Goal: Transaction & Acquisition: Purchase product/service

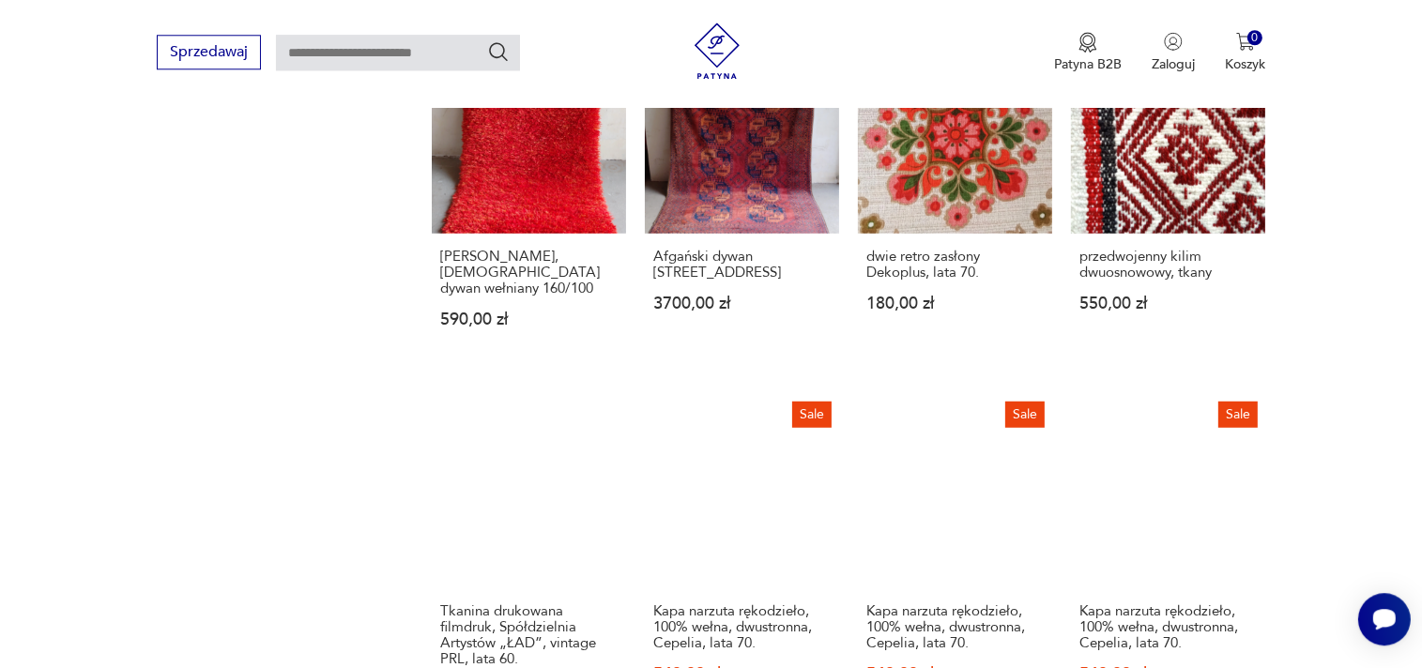
scroll to position [1387, 0]
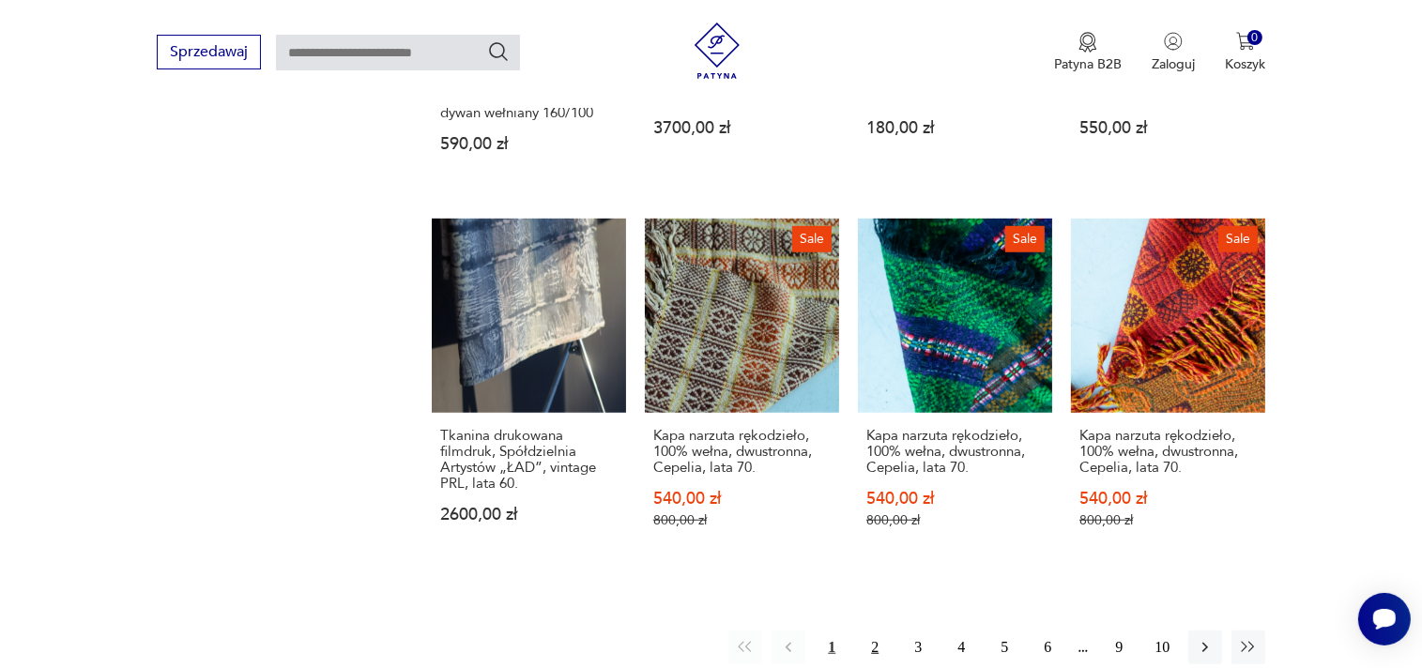
click at [872, 631] on button "2" at bounding box center [875, 648] width 34 height 34
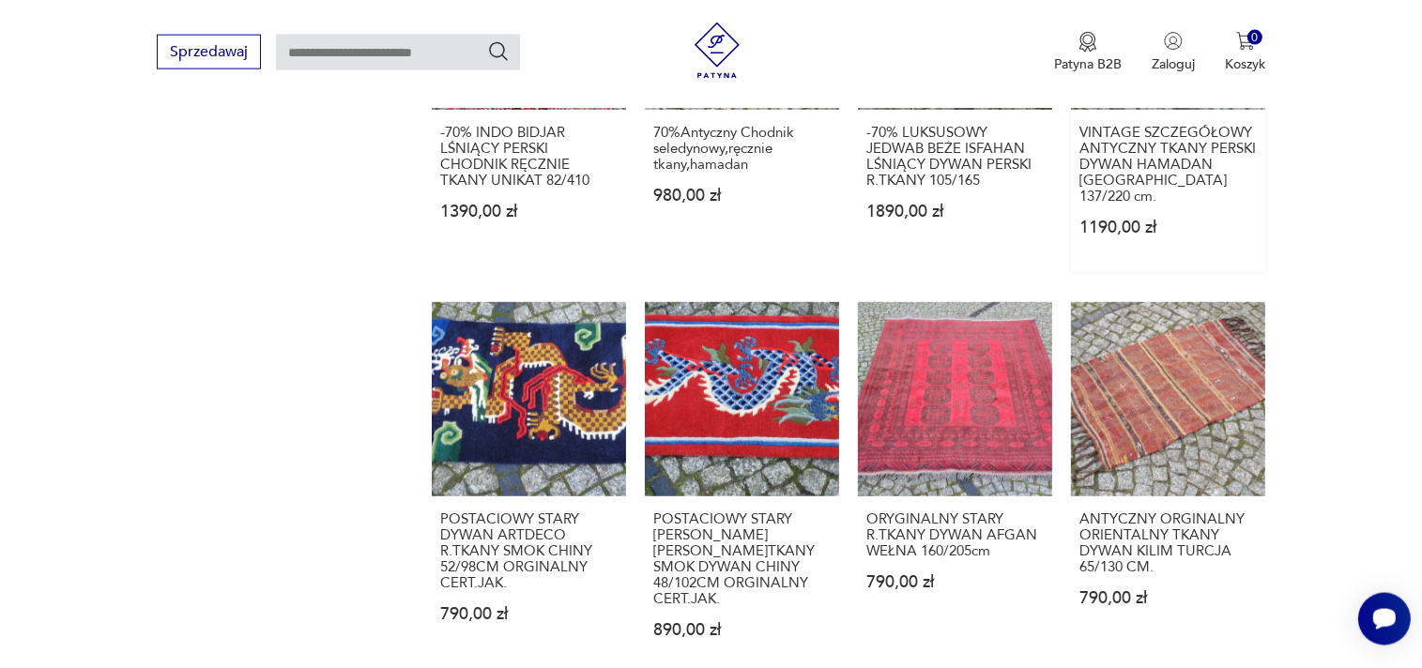
scroll to position [1418, 0]
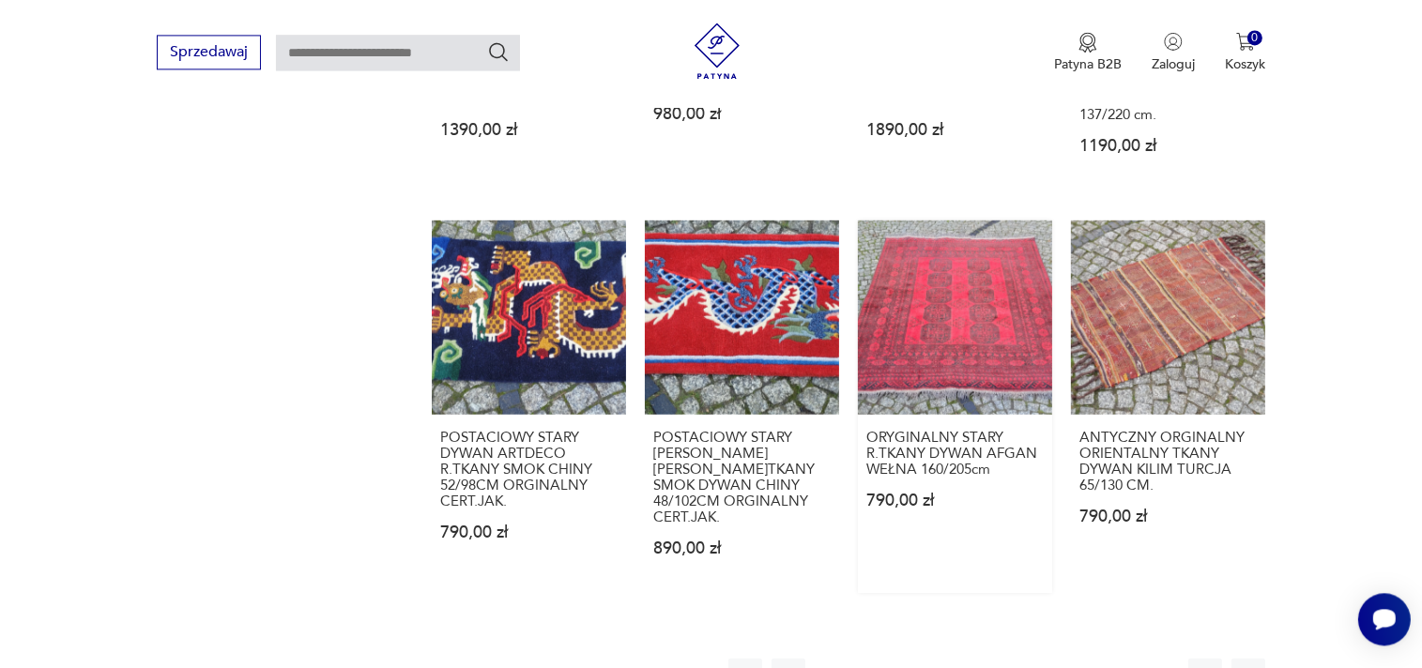
click at [937, 306] on link "ORYGINALNY STARY R.TKANY DYWAN AFGAN WEŁNA 160/205cm 790,00 zł" at bounding box center [955, 406] width 194 height 373
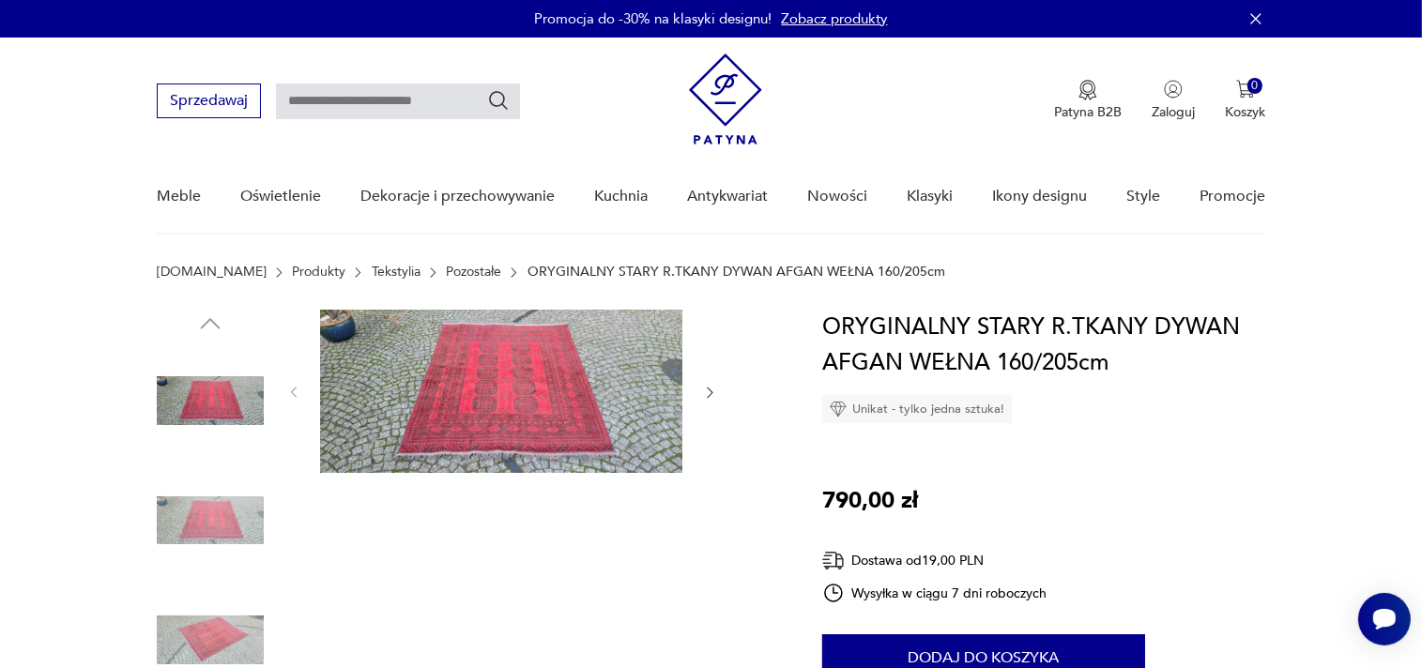
click at [231, 514] on img at bounding box center [210, 520] width 107 height 107
click at [544, 389] on img at bounding box center [501, 391] width 362 height 163
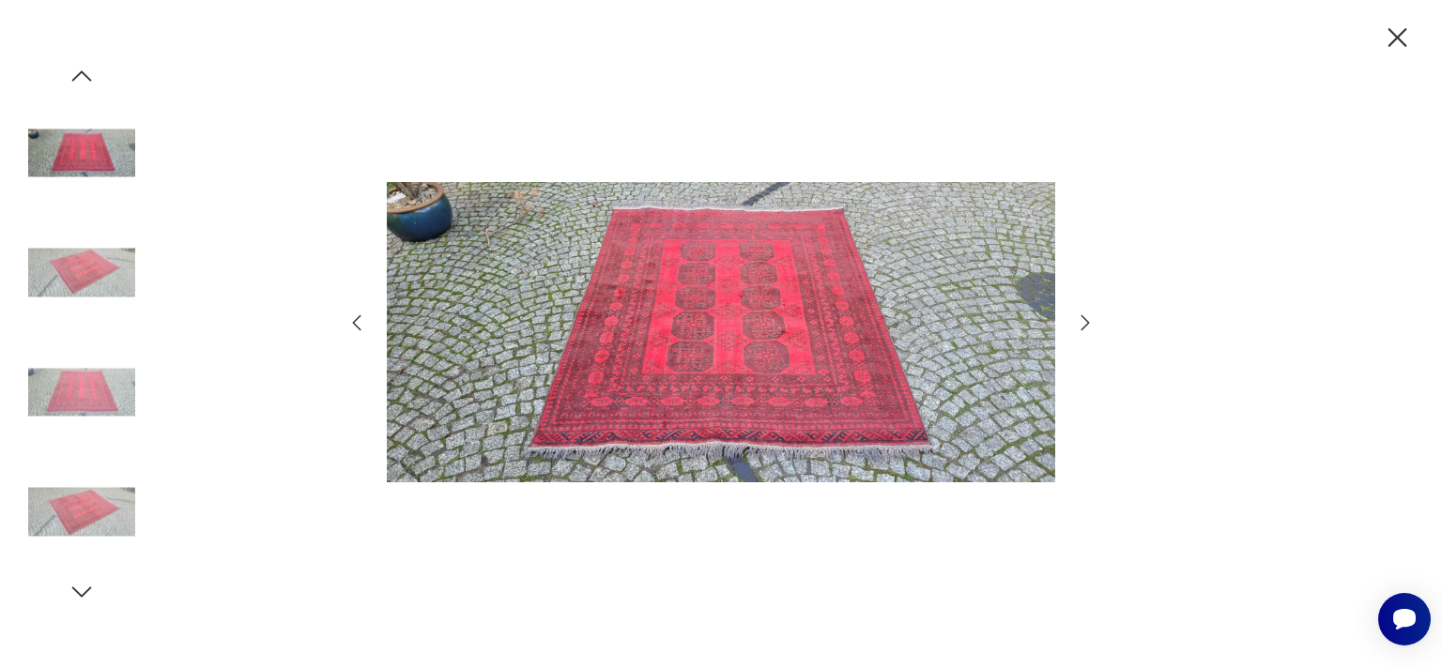
click at [1085, 325] on icon "button" at bounding box center [1085, 323] width 23 height 23
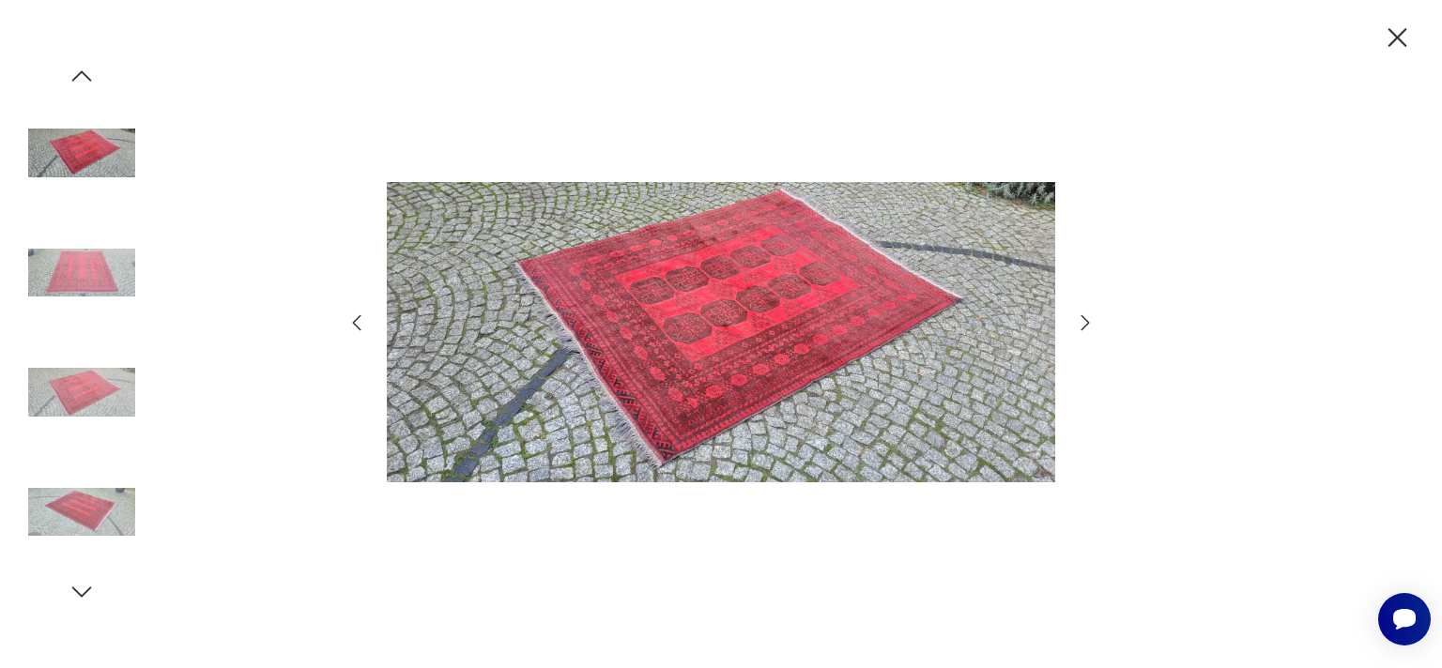
click at [1085, 325] on icon "button" at bounding box center [1085, 323] width 23 height 23
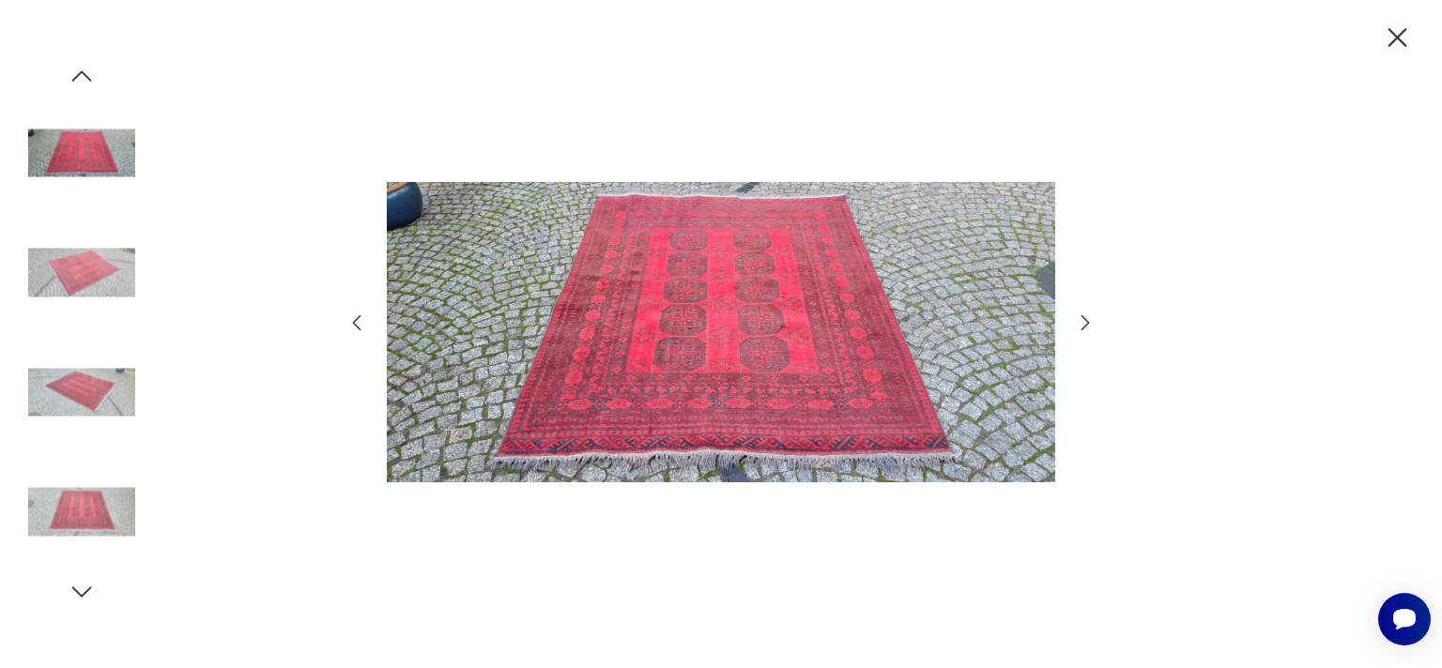
click at [1085, 325] on icon "button" at bounding box center [1085, 323] width 23 height 23
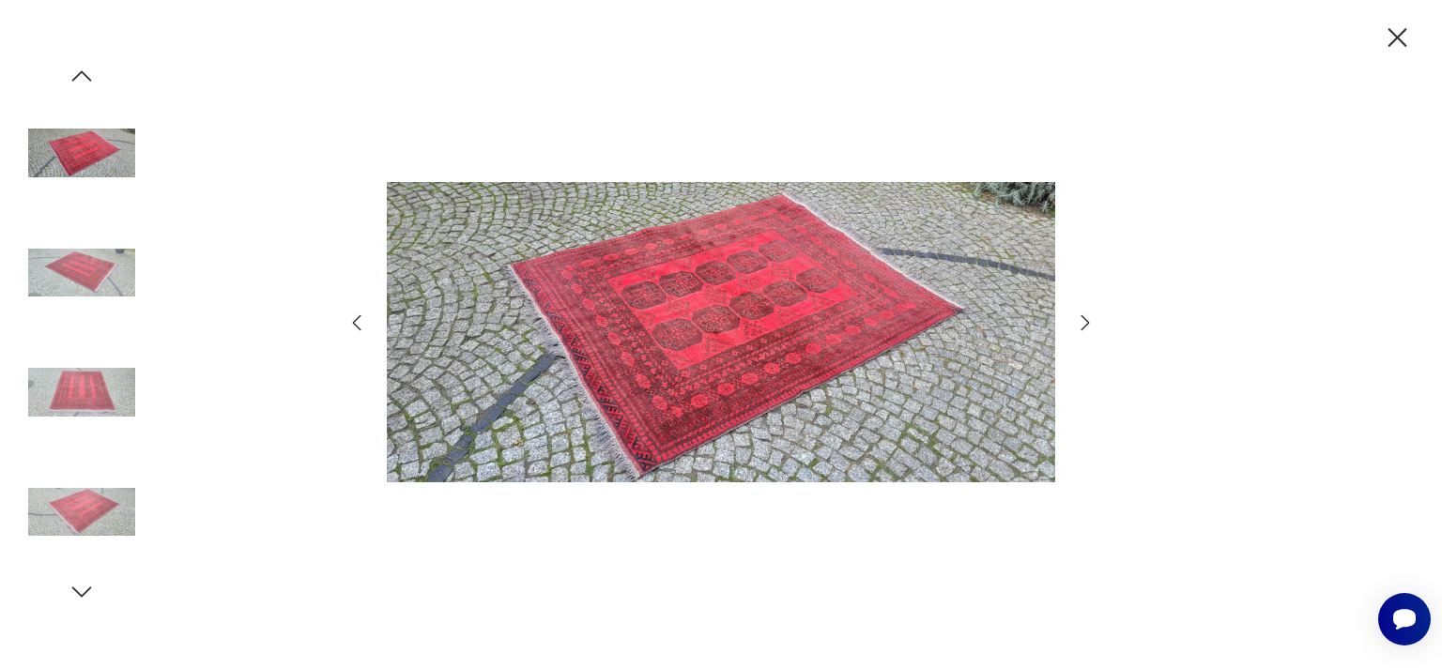
click at [1394, 47] on icon "button" at bounding box center [1397, 38] width 33 height 33
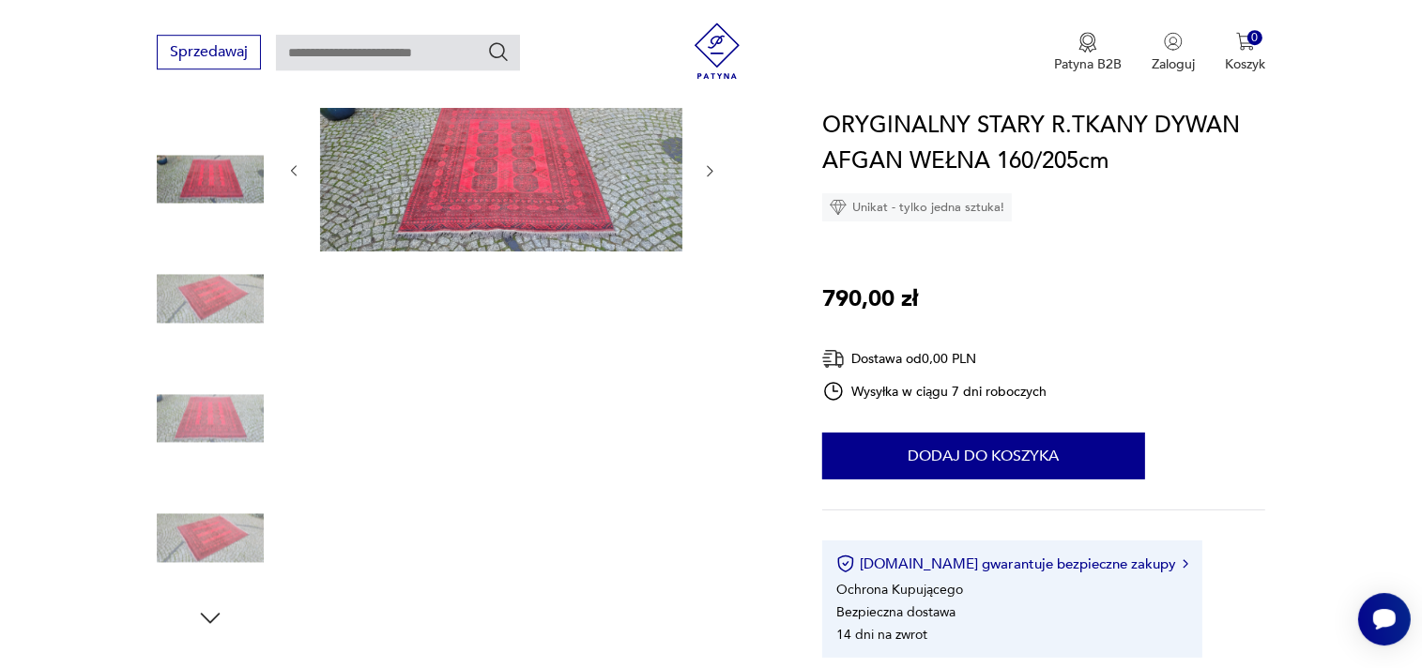
scroll to position [297, 0]
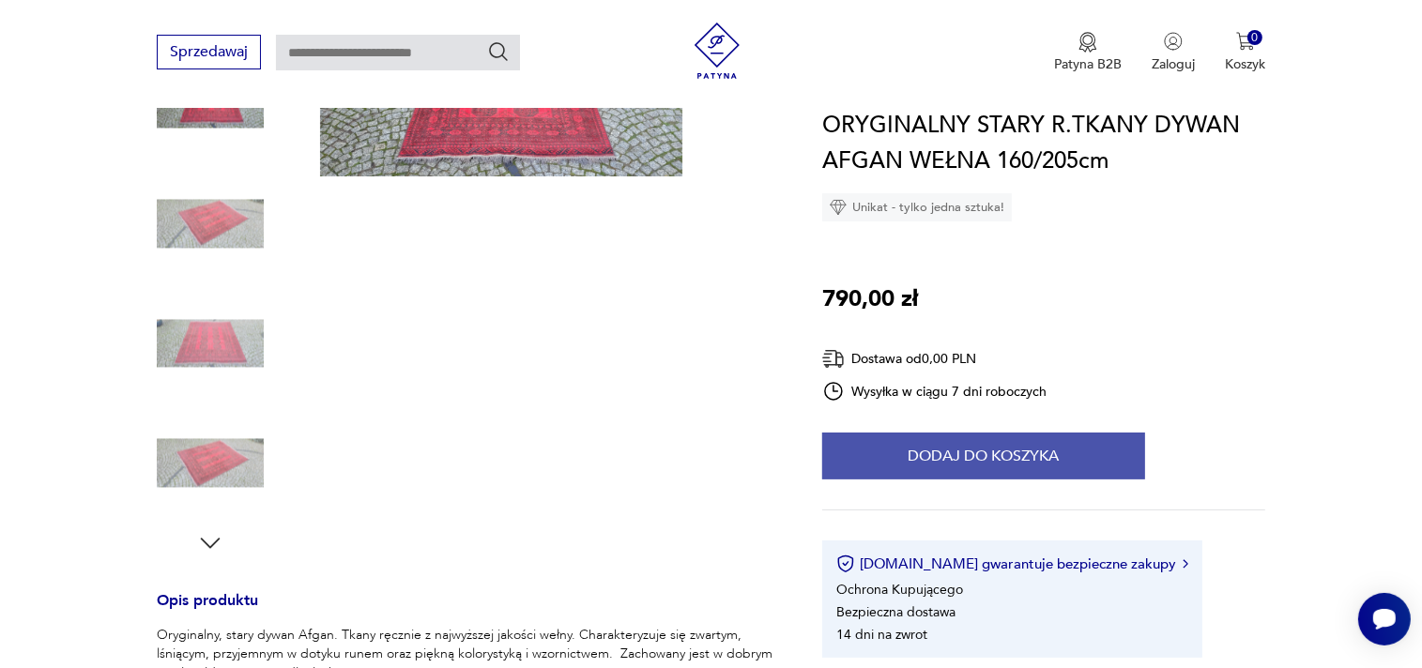
click at [991, 456] on button "Dodaj do koszyka" at bounding box center [983, 456] width 323 height 47
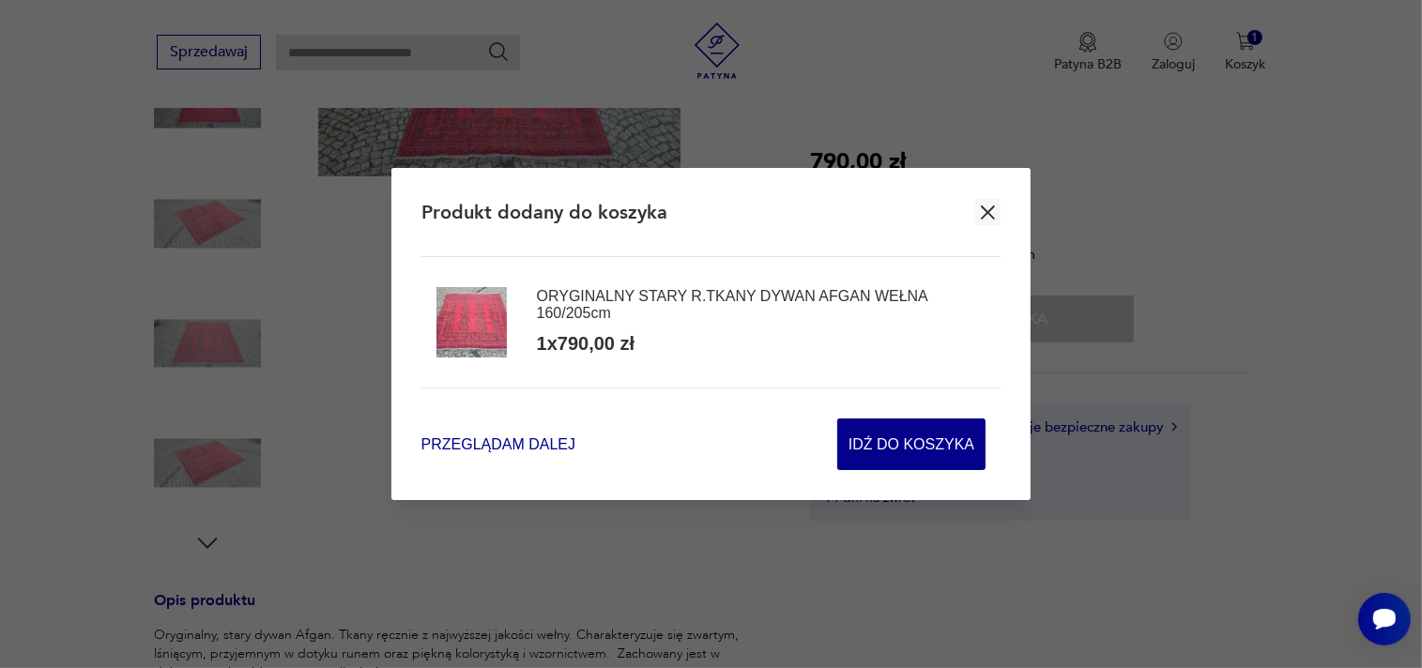
click at [482, 448] on span "Przeglądam dalej" at bounding box center [498, 445] width 154 height 22
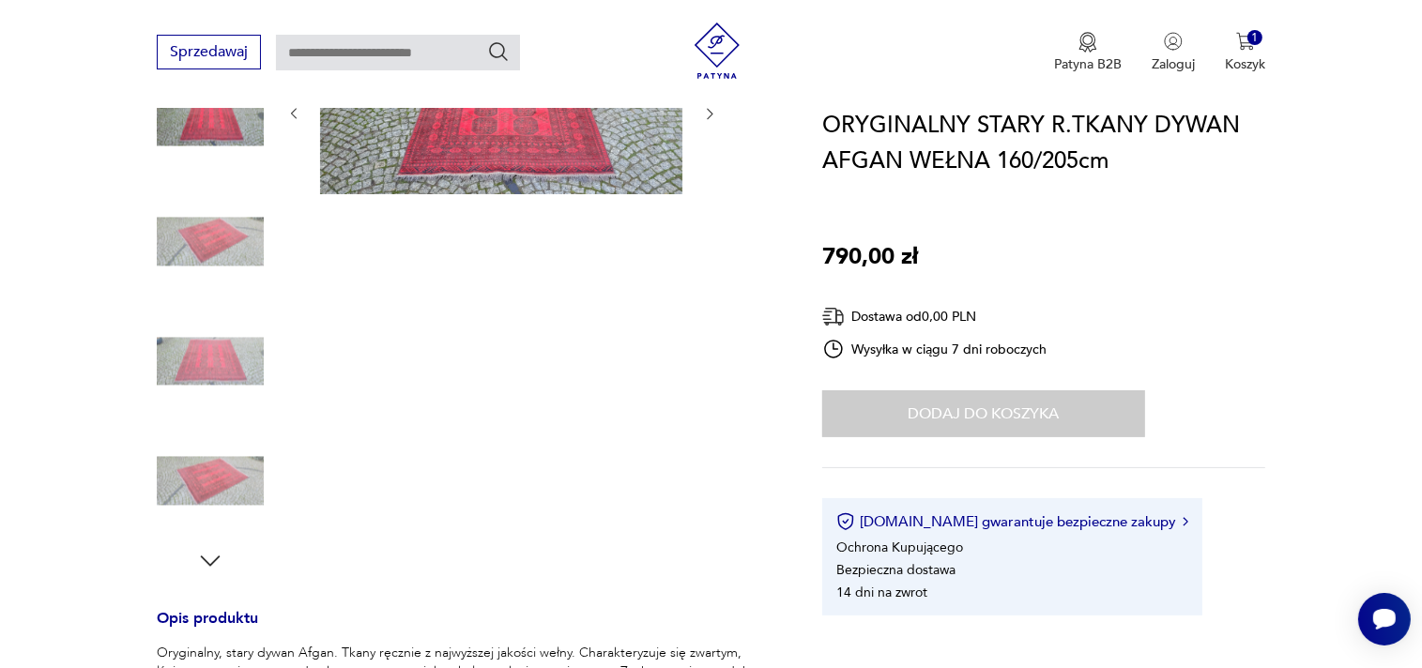
scroll to position [0, 0]
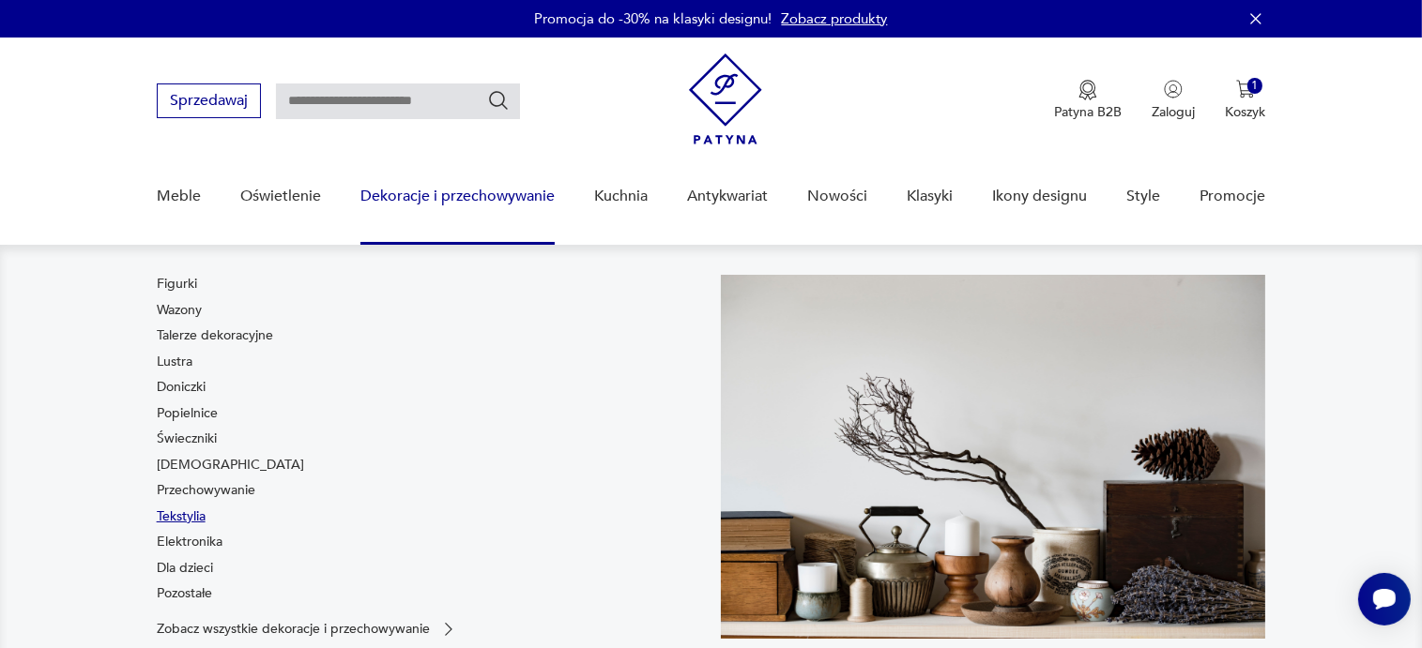
click at [175, 516] on link "Tekstylia" at bounding box center [181, 517] width 49 height 19
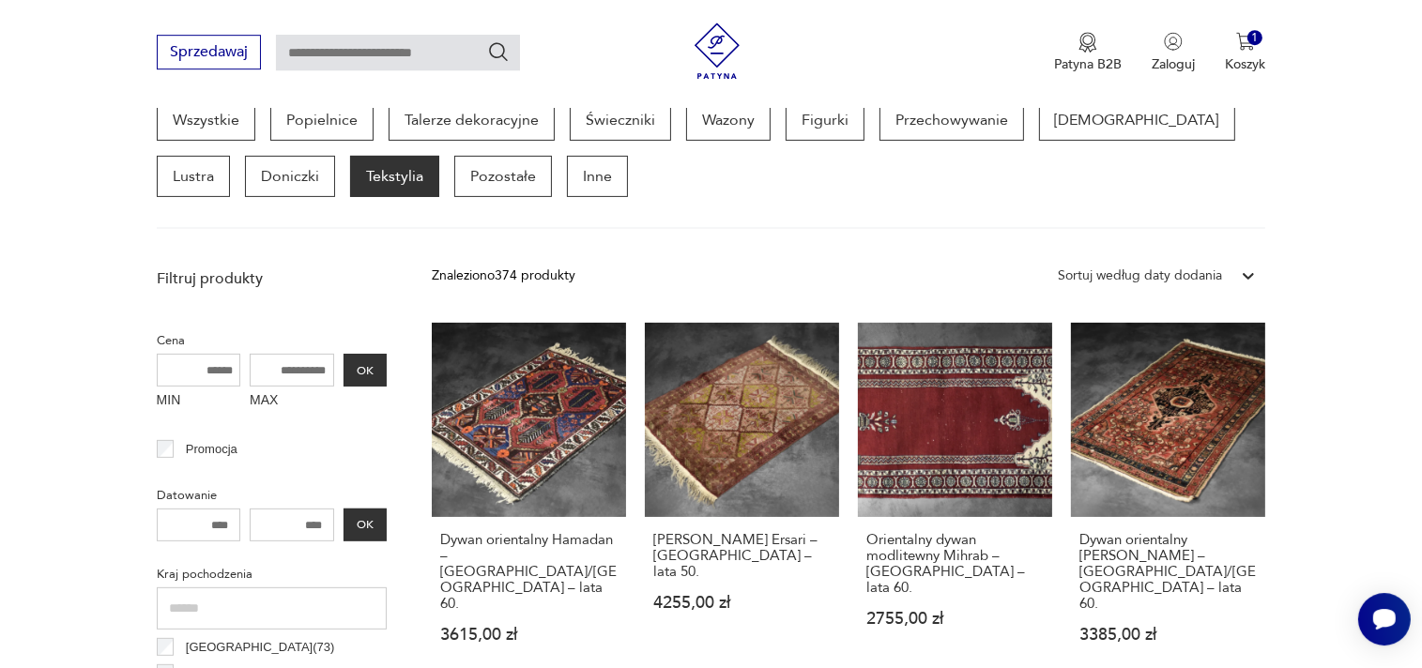
scroll to position [681, 0]
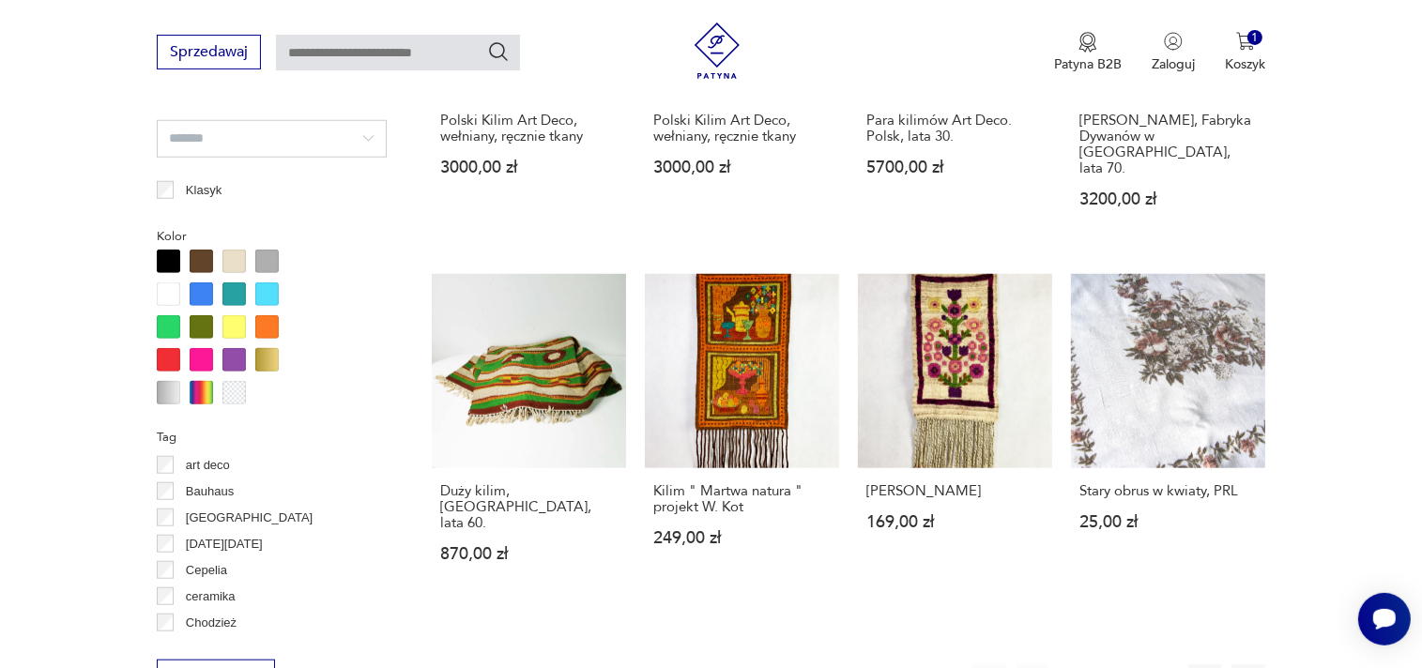
scroll to position [1843, 0]
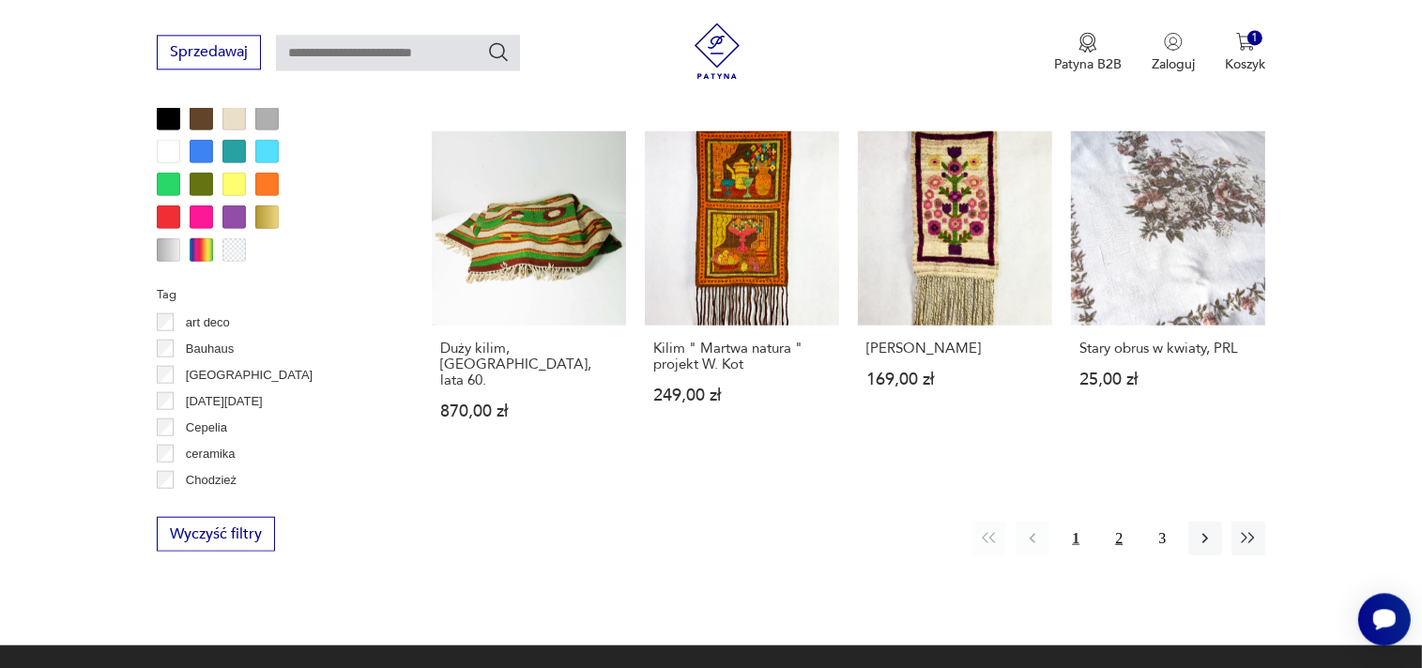
click at [1121, 521] on button "2" at bounding box center [1119, 538] width 34 height 34
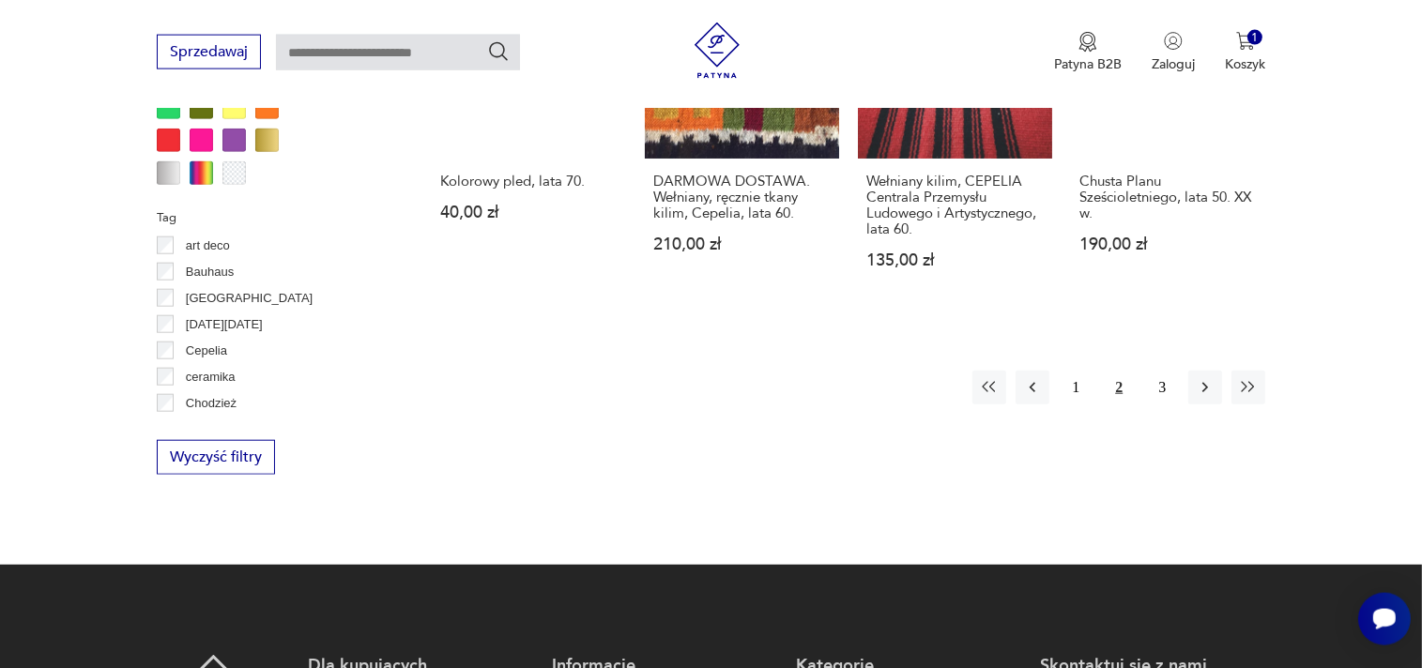
scroll to position [1984, 0]
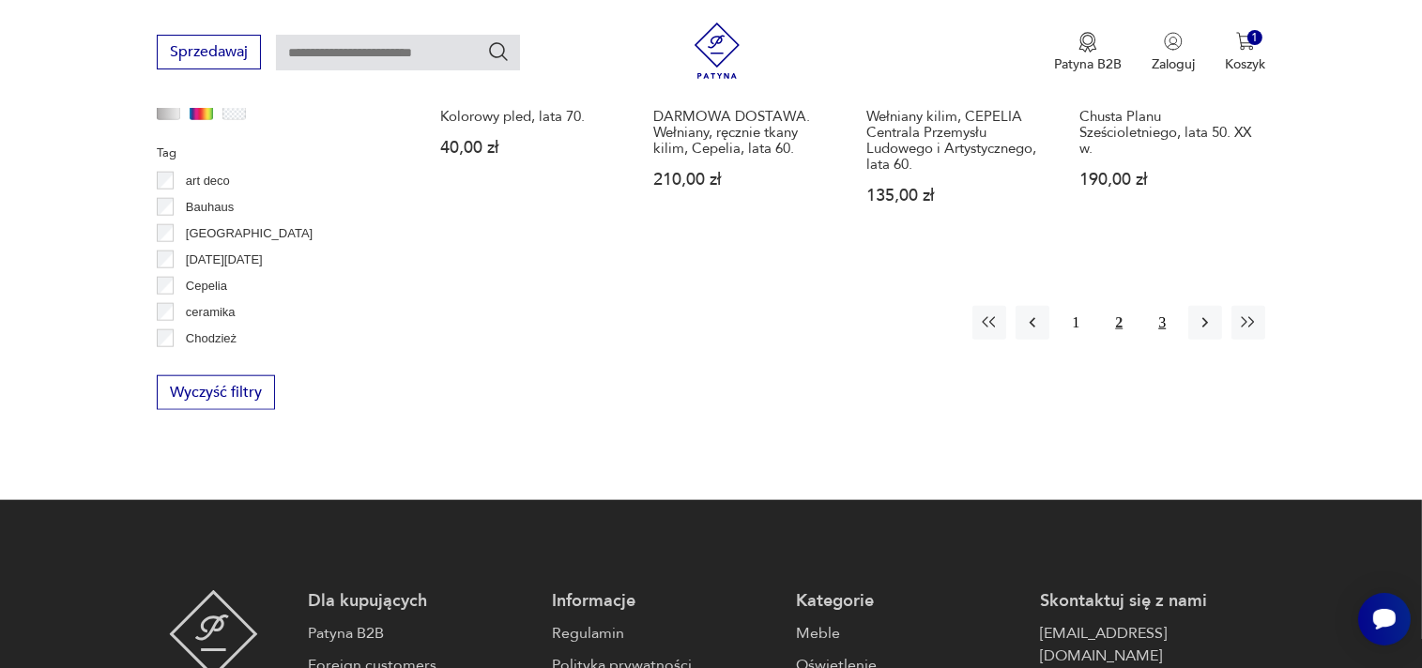
click at [1169, 312] on button "3" at bounding box center [1162, 323] width 34 height 34
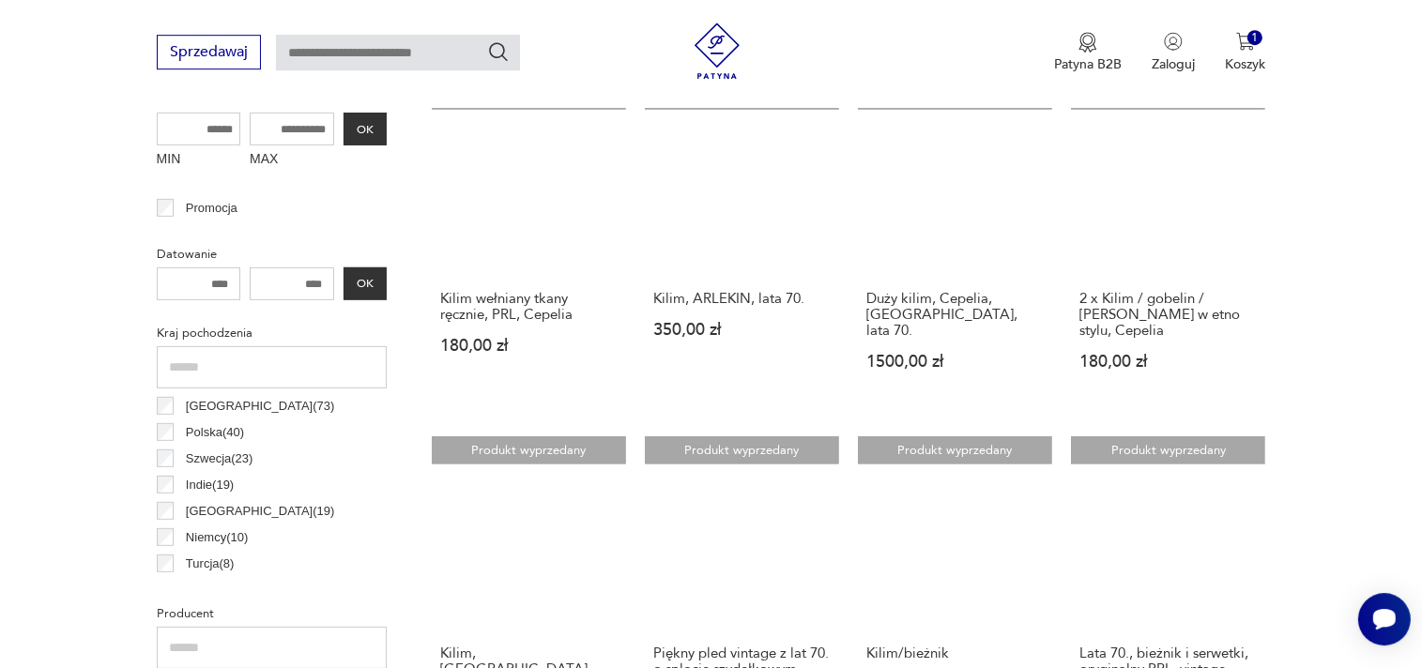
scroll to position [993, 0]
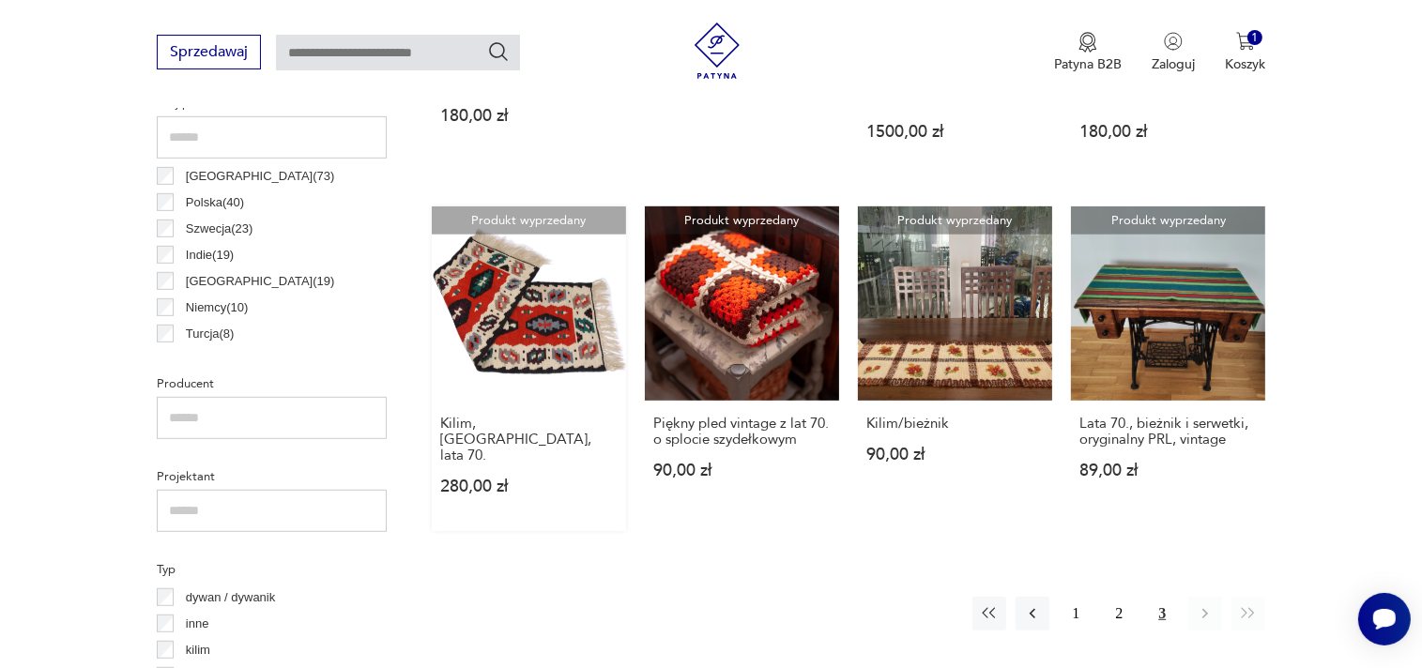
click at [534, 332] on link "Produkt wyprzedany Kilim, [GEOGRAPHIC_DATA], lata 70. 280,00 zł" at bounding box center [529, 368] width 194 height 325
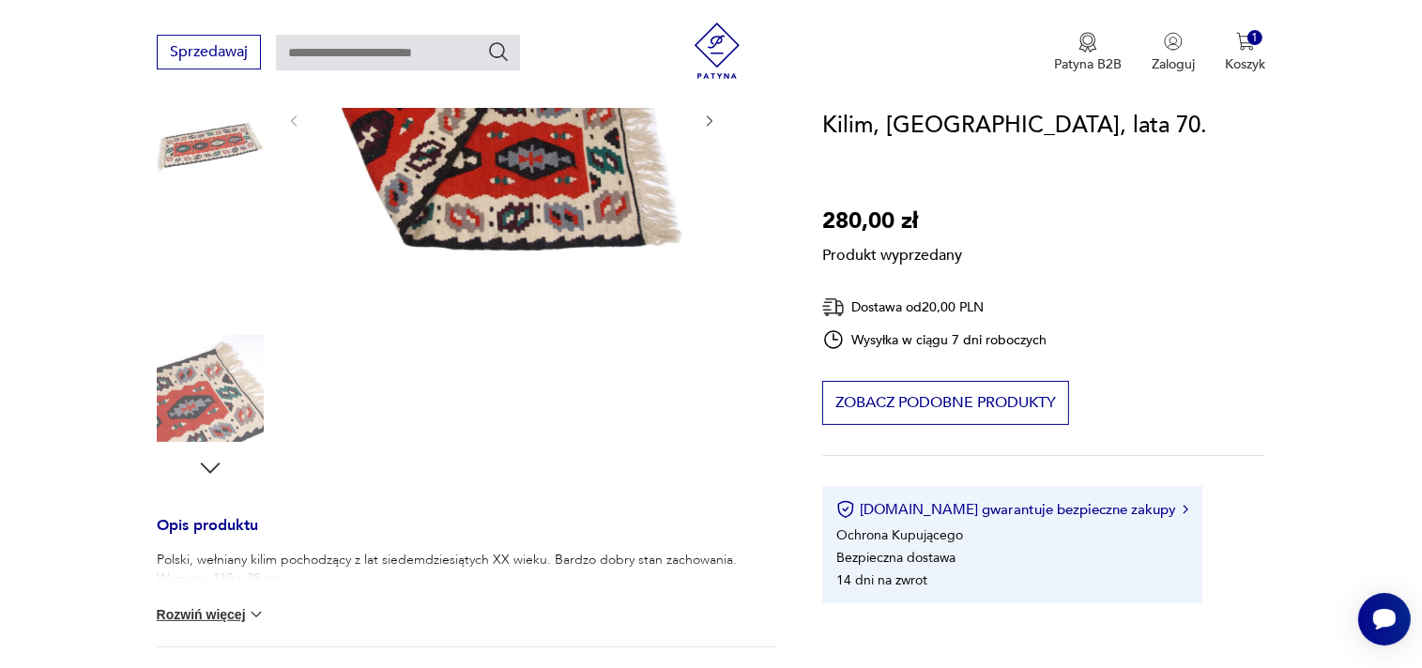
scroll to position [396, 0]
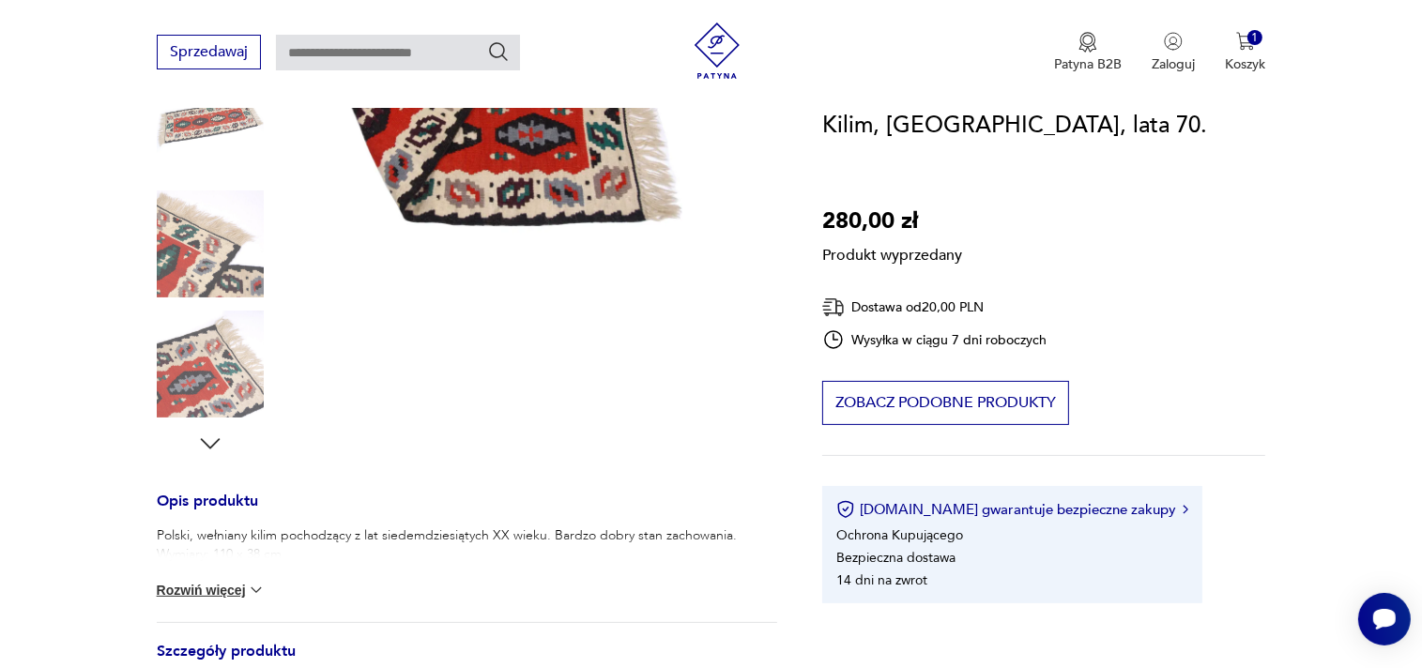
click at [252, 589] on button "Rozwiń więcej" at bounding box center [211, 590] width 109 height 19
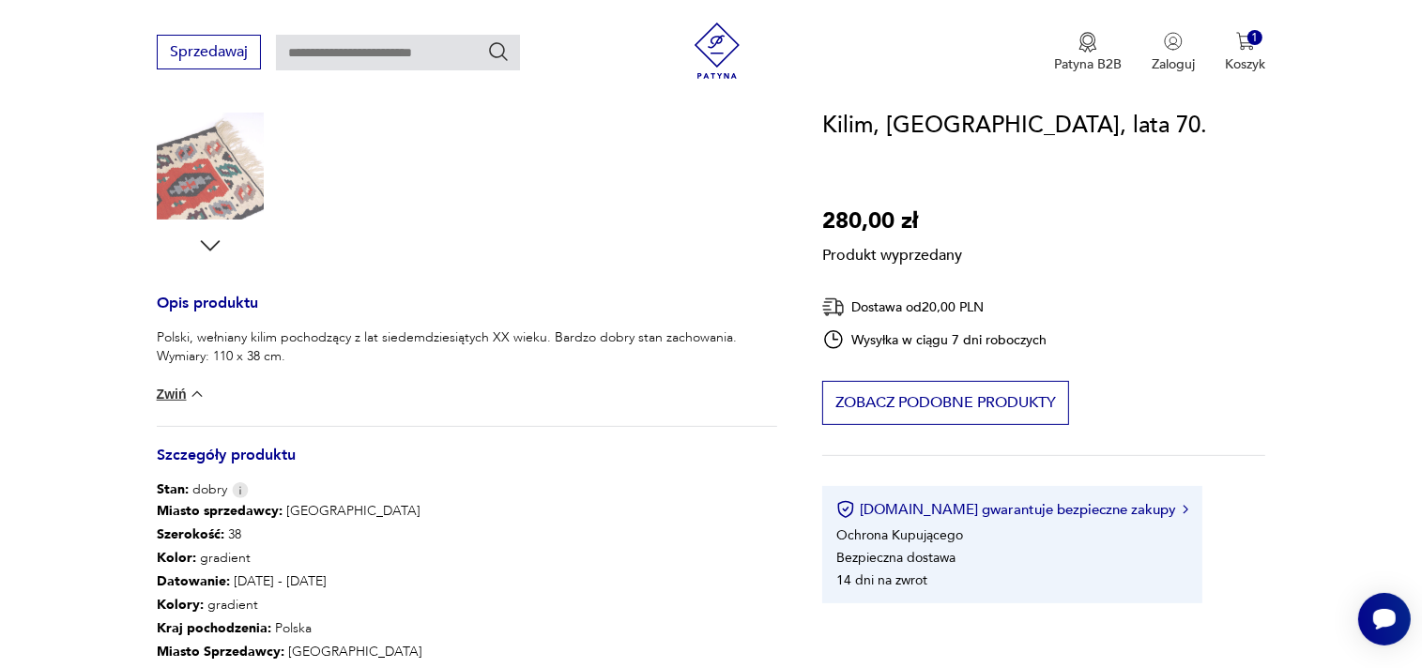
scroll to position [198, 0]
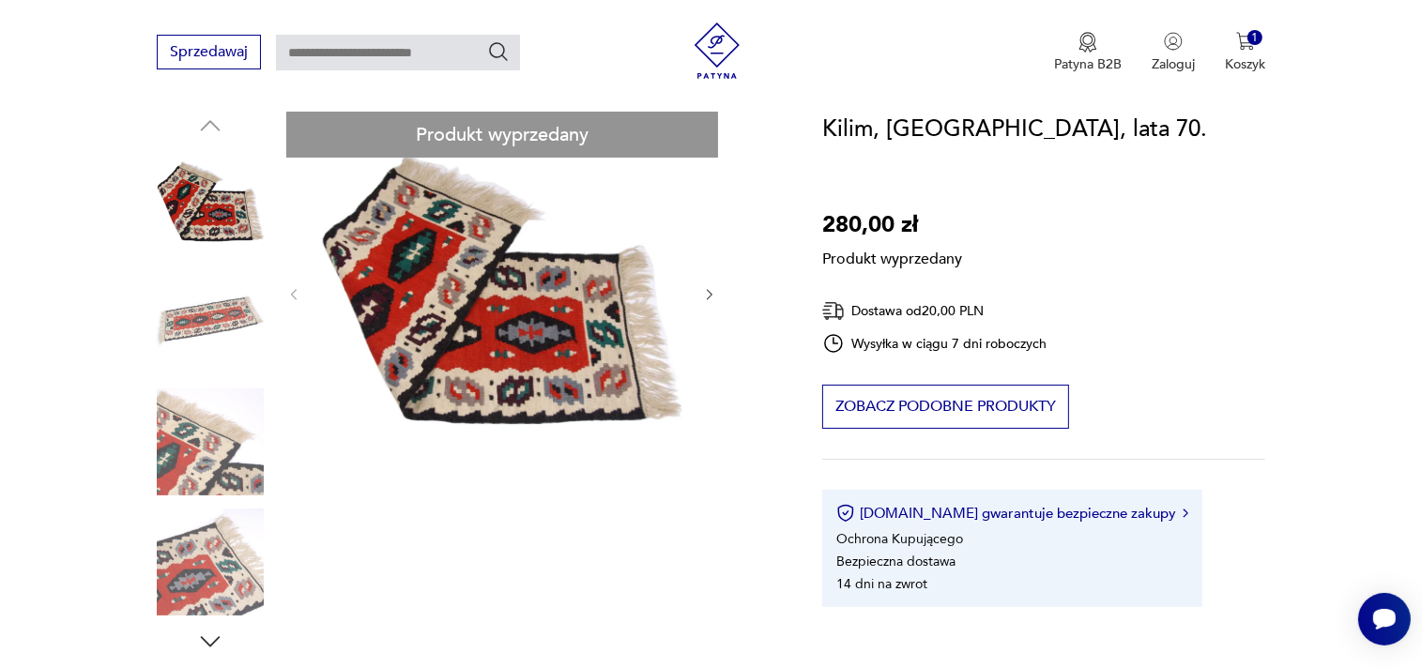
click at [494, 374] on div "Produkt wyprzedany Opis produktu Polski, wełniany kilim pochodzący z lat siedem…" at bounding box center [467, 643] width 620 height 1063
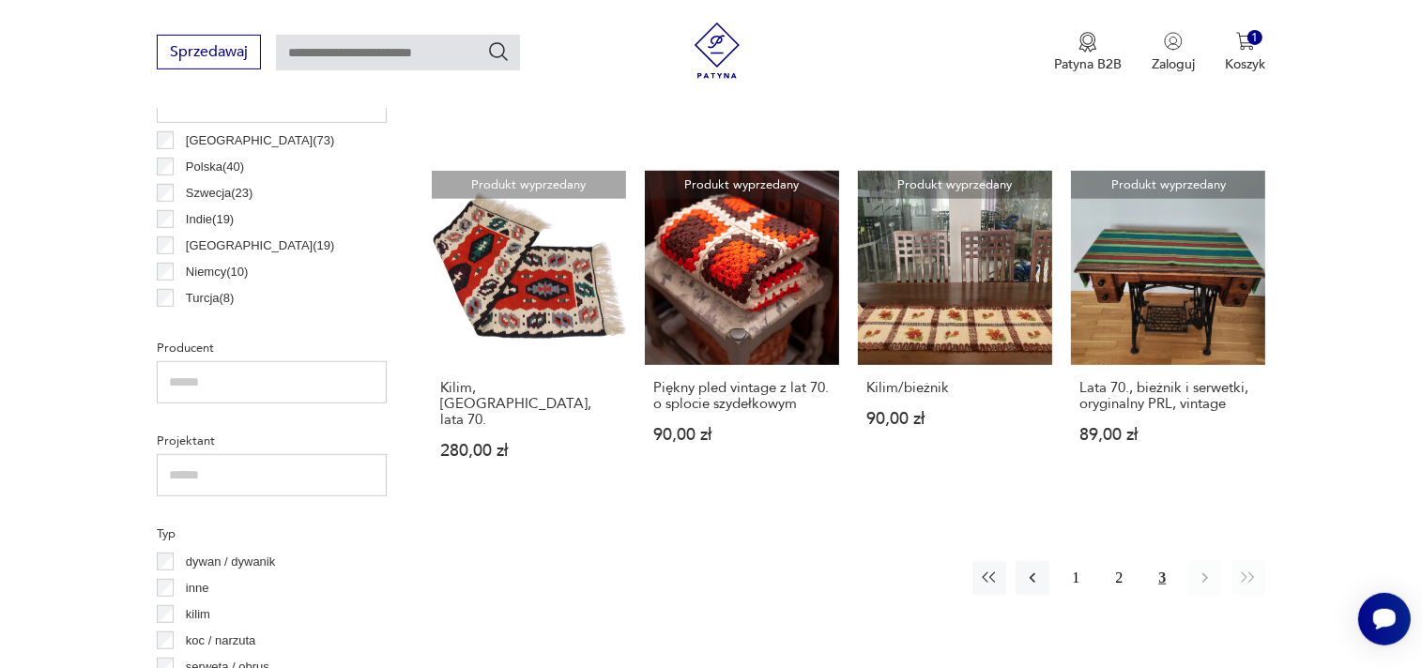
scroll to position [1006, 0]
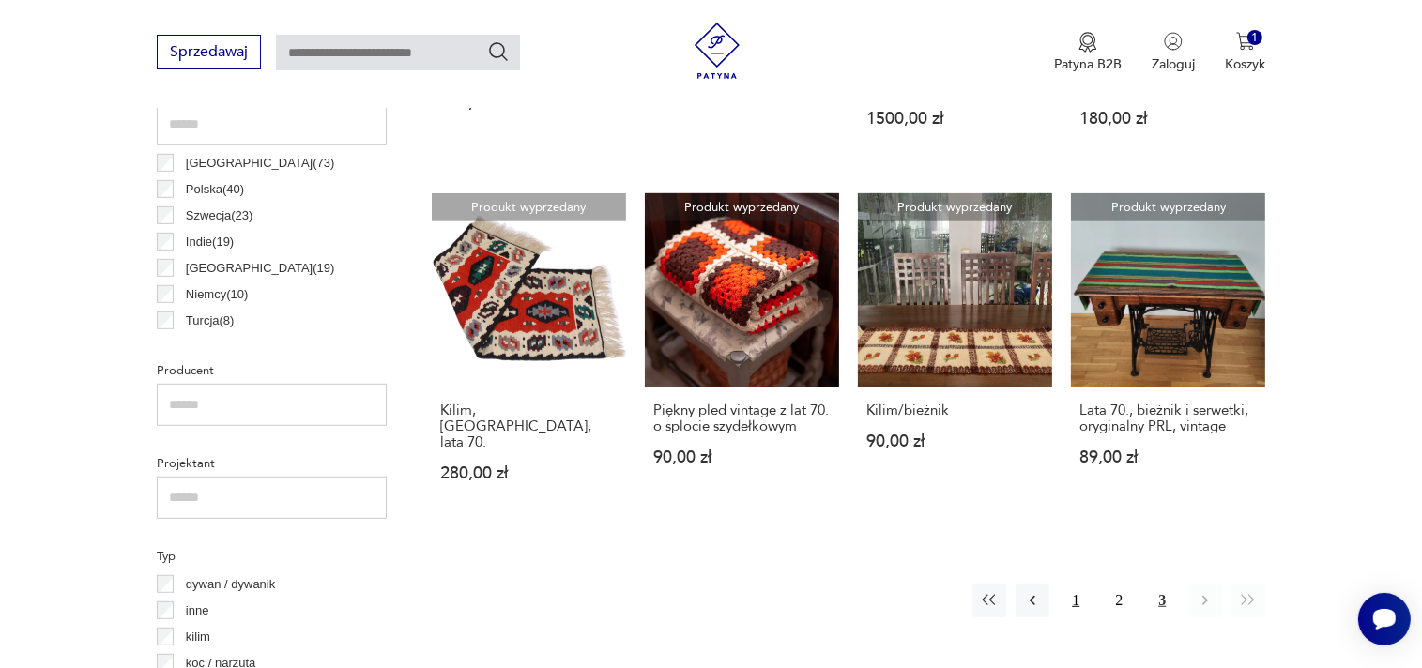
click at [1075, 584] on button "1" at bounding box center [1076, 601] width 34 height 34
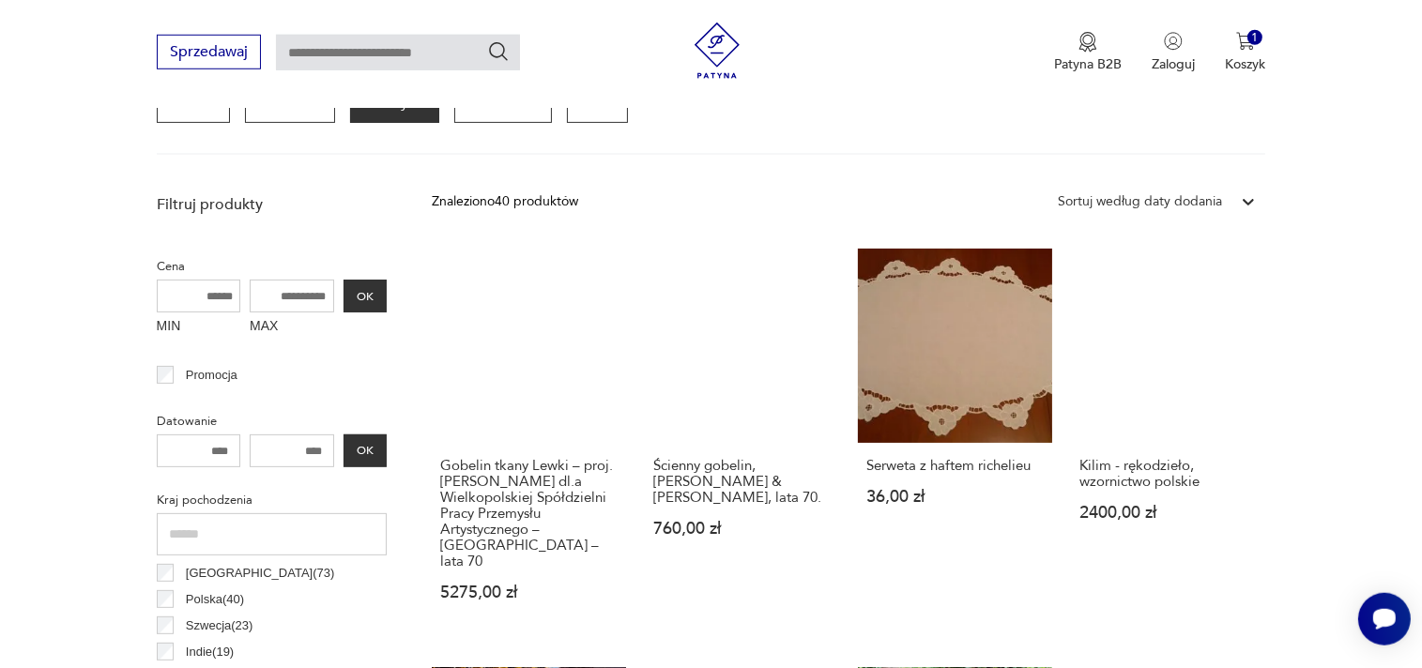
scroll to position [992, 0]
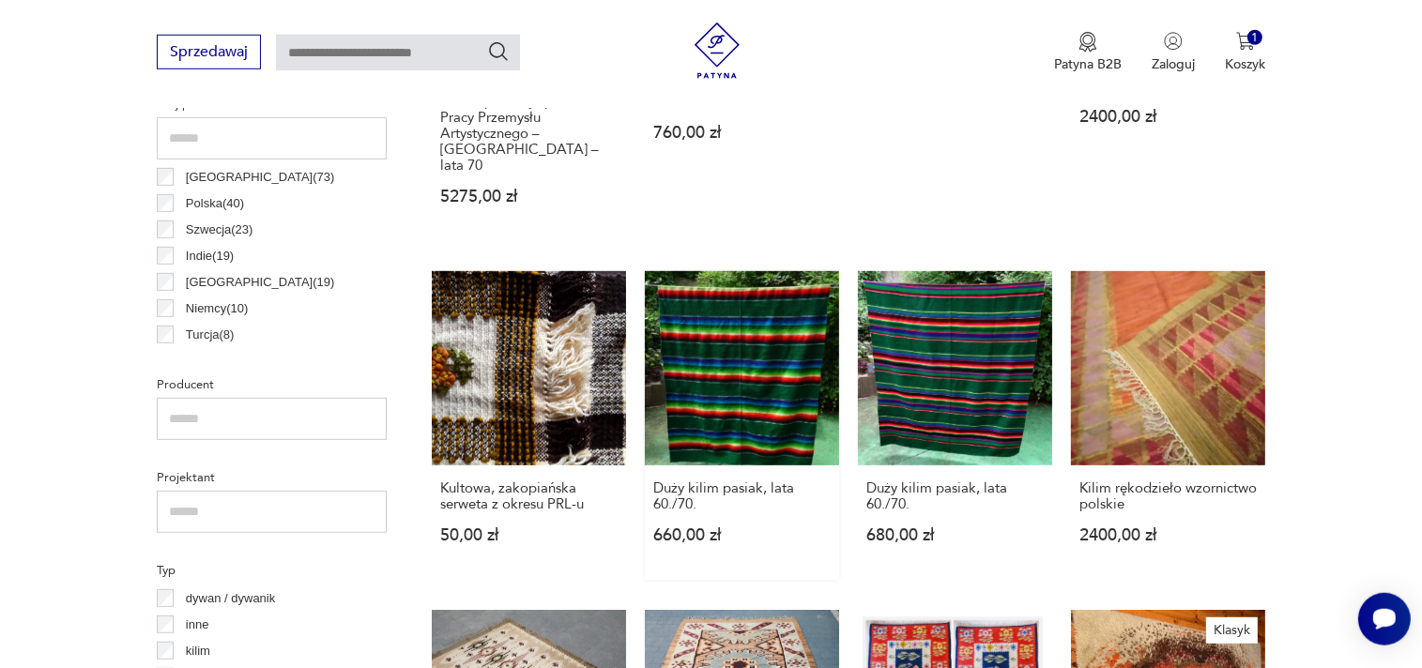
click at [761, 342] on link "Duży kilim pasiak, lata 60./70. 660,00 zł" at bounding box center [742, 425] width 194 height 309
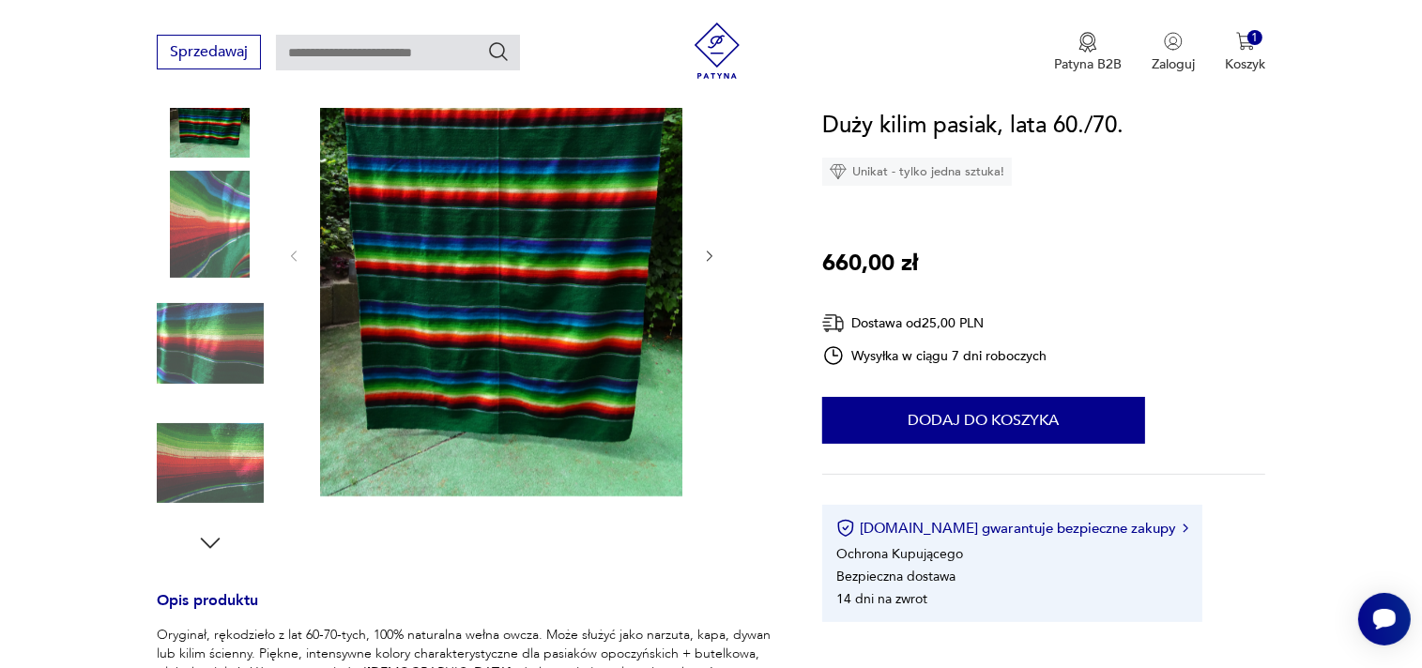
scroll to position [496, 0]
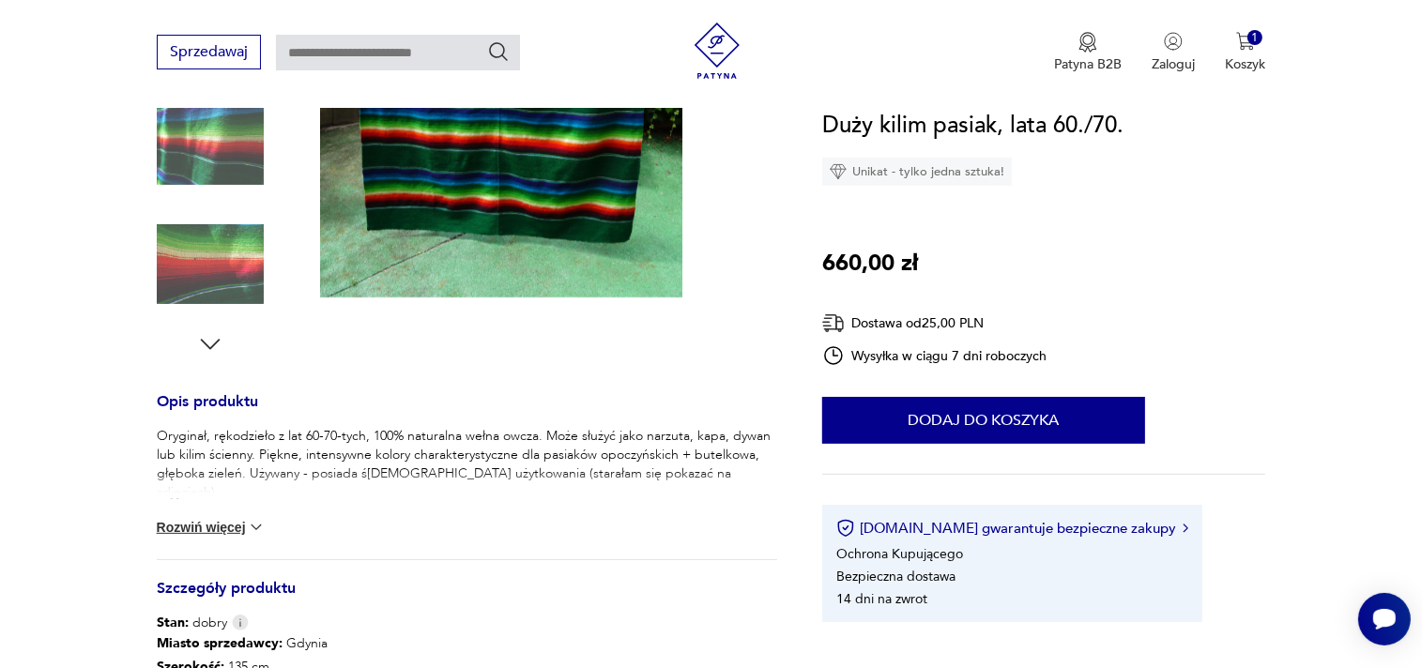
click at [198, 272] on img at bounding box center [210, 264] width 107 height 107
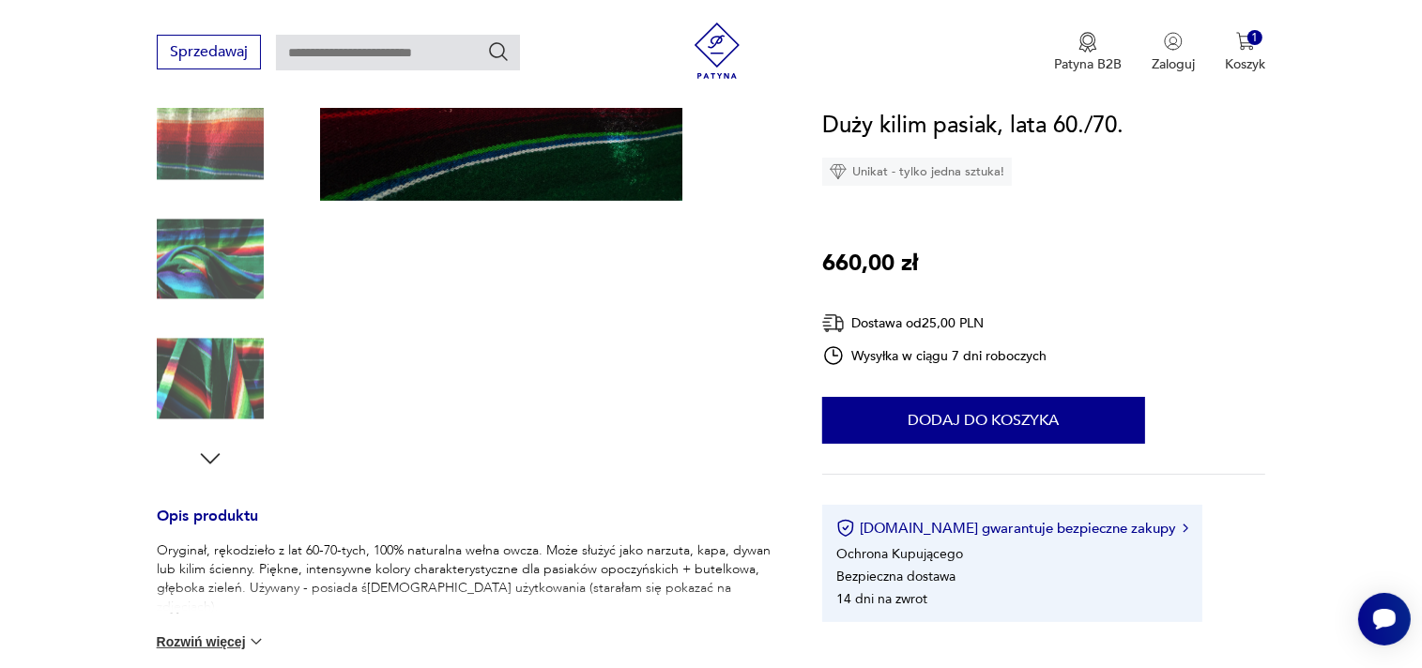
scroll to position [389, 0]
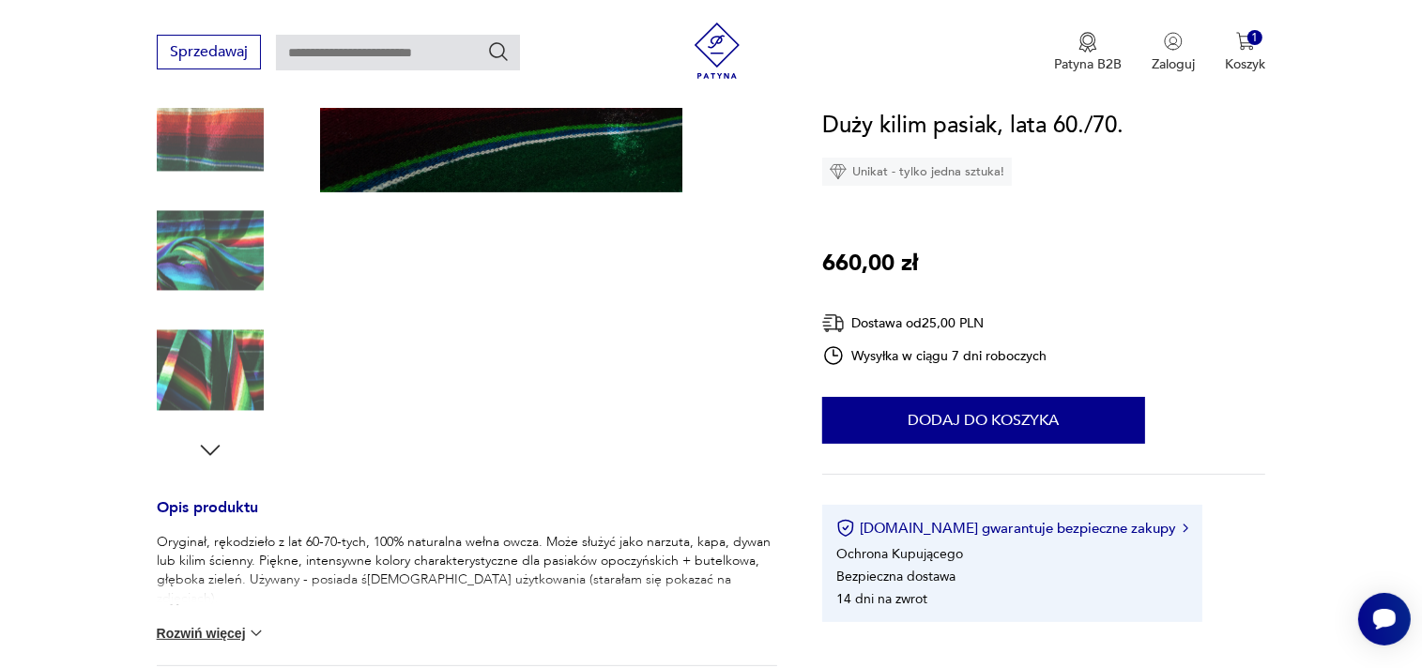
click at [235, 380] on img at bounding box center [210, 370] width 107 height 107
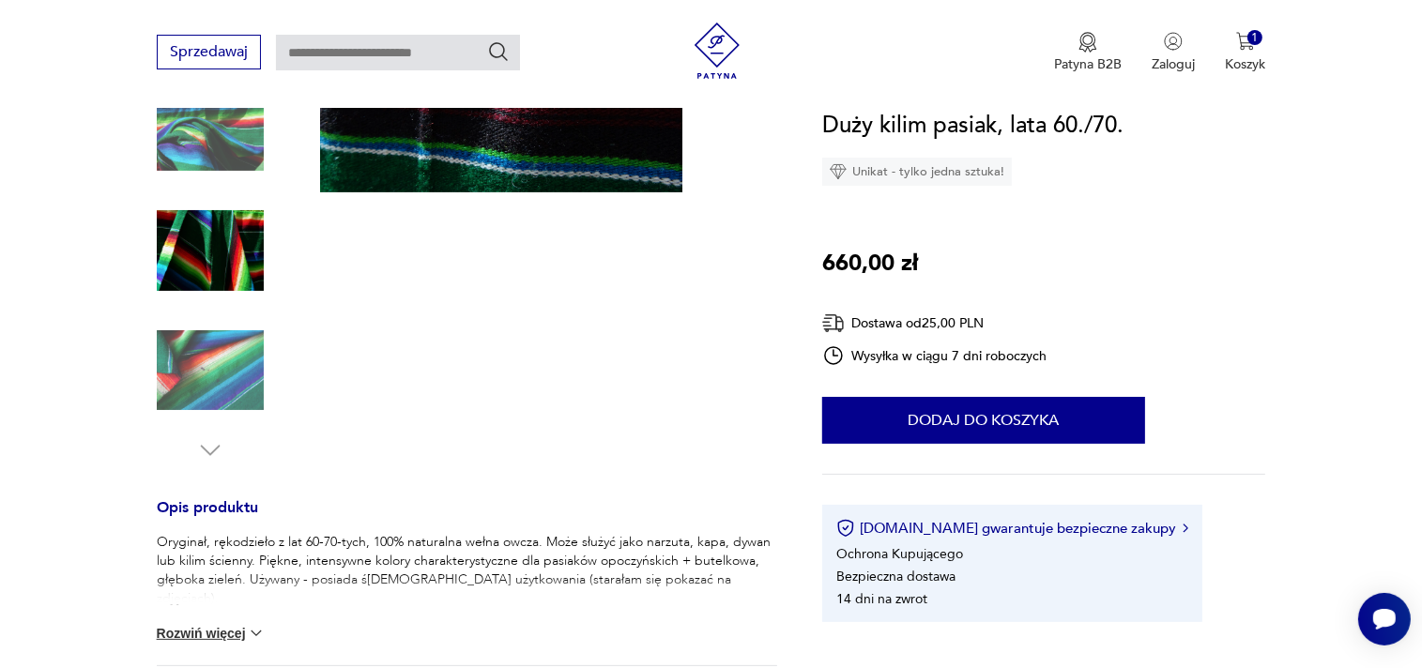
scroll to position [191, 0]
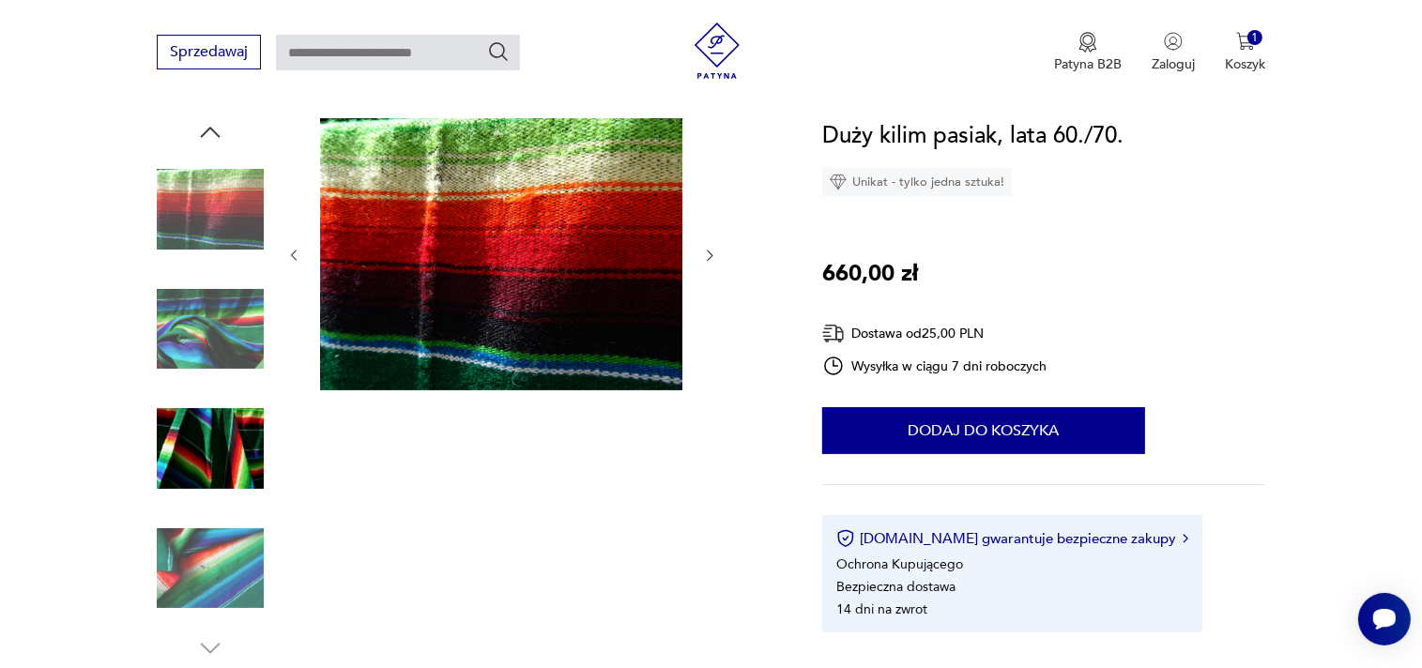
click at [186, 435] on img at bounding box center [210, 448] width 107 height 107
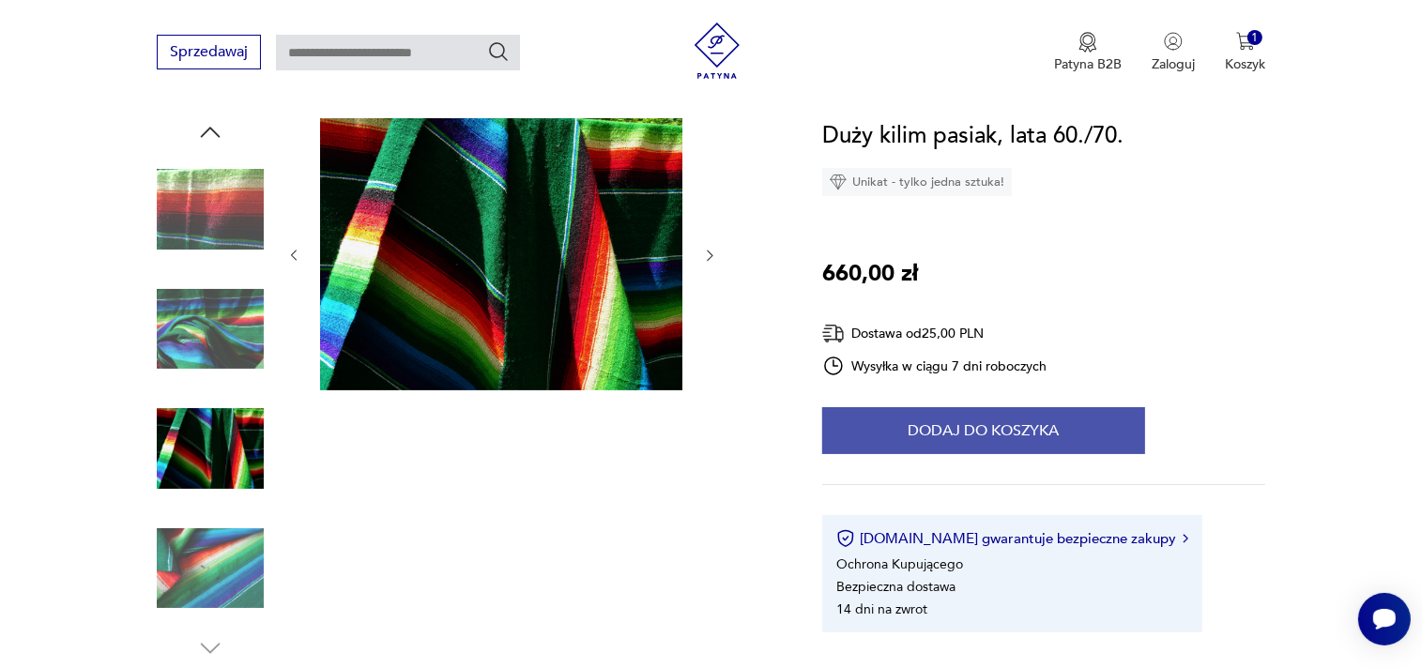
click at [1048, 426] on button "Dodaj do koszyka" at bounding box center [983, 430] width 323 height 47
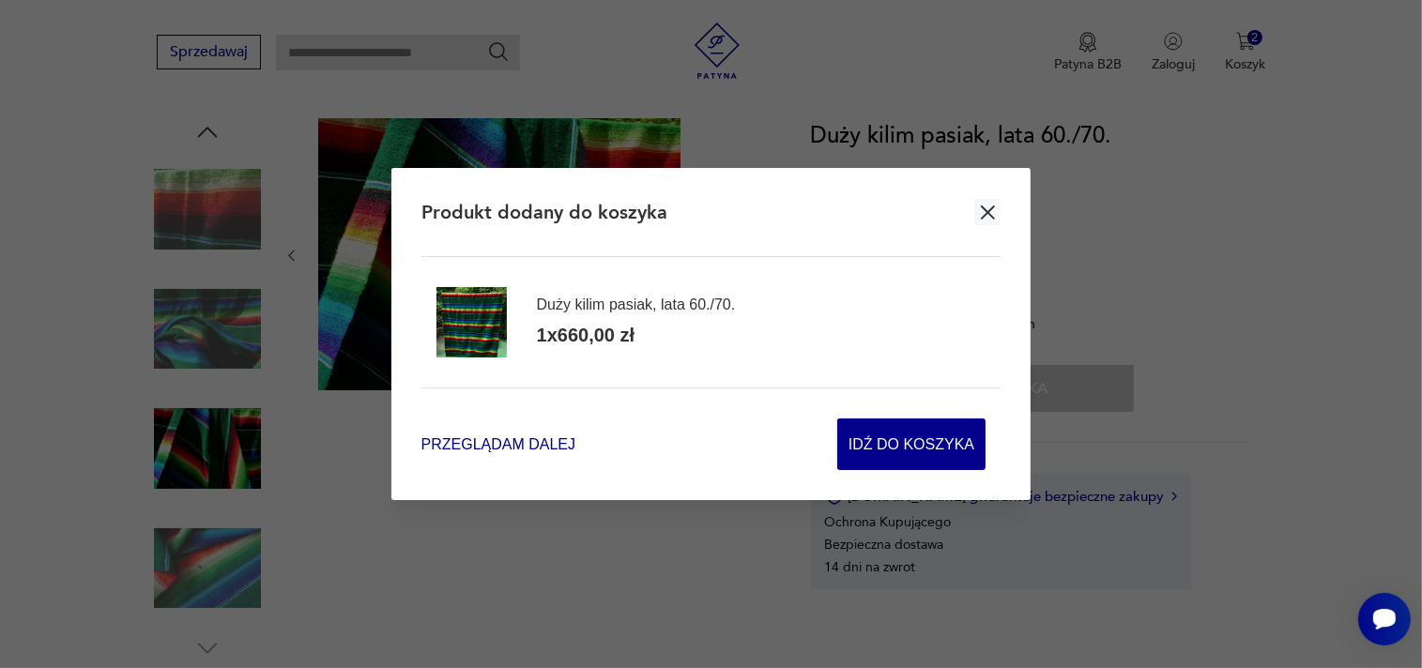
click at [475, 444] on span "Przeglądam dalej" at bounding box center [498, 445] width 154 height 22
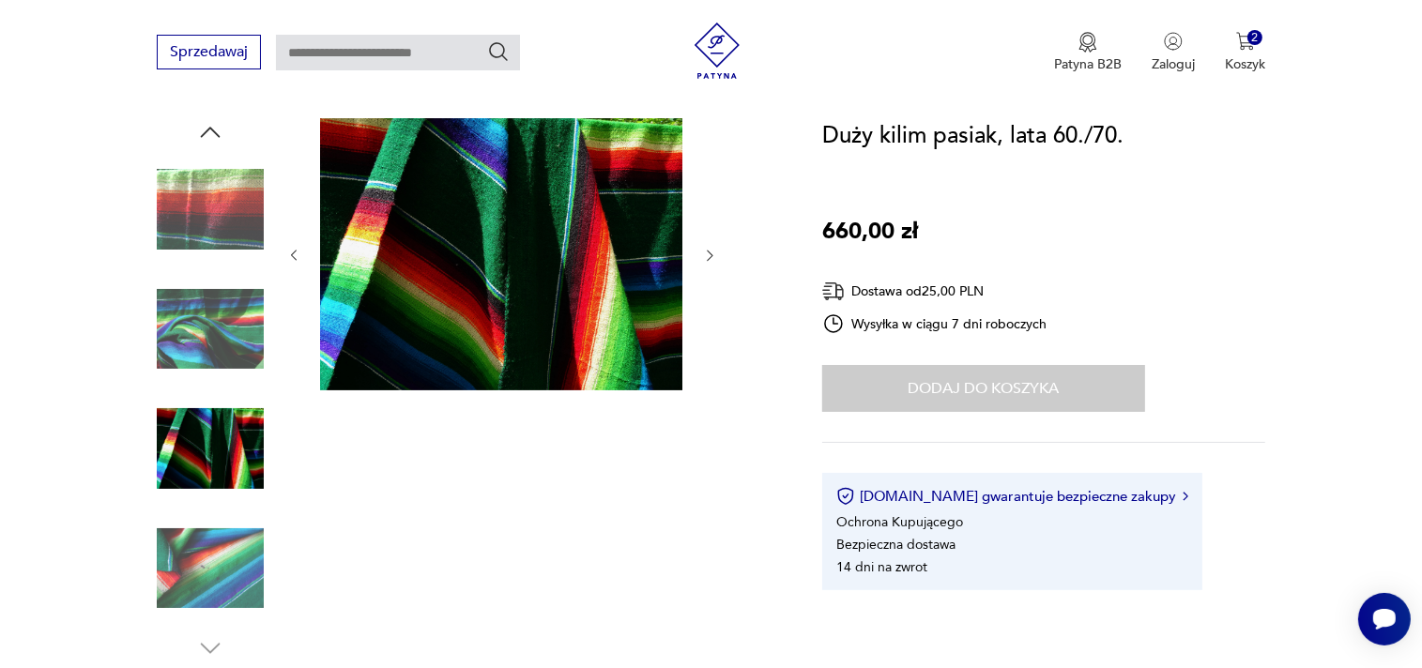
scroll to position [489, 0]
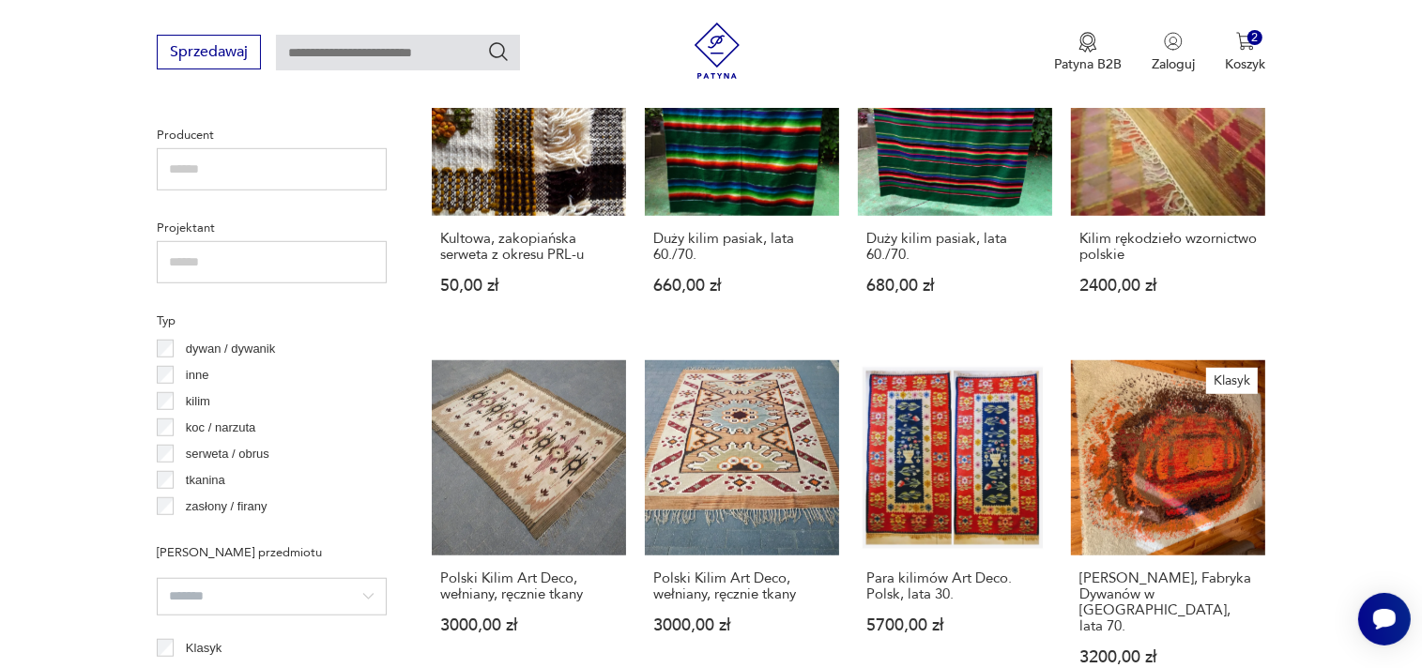
scroll to position [1044, 0]
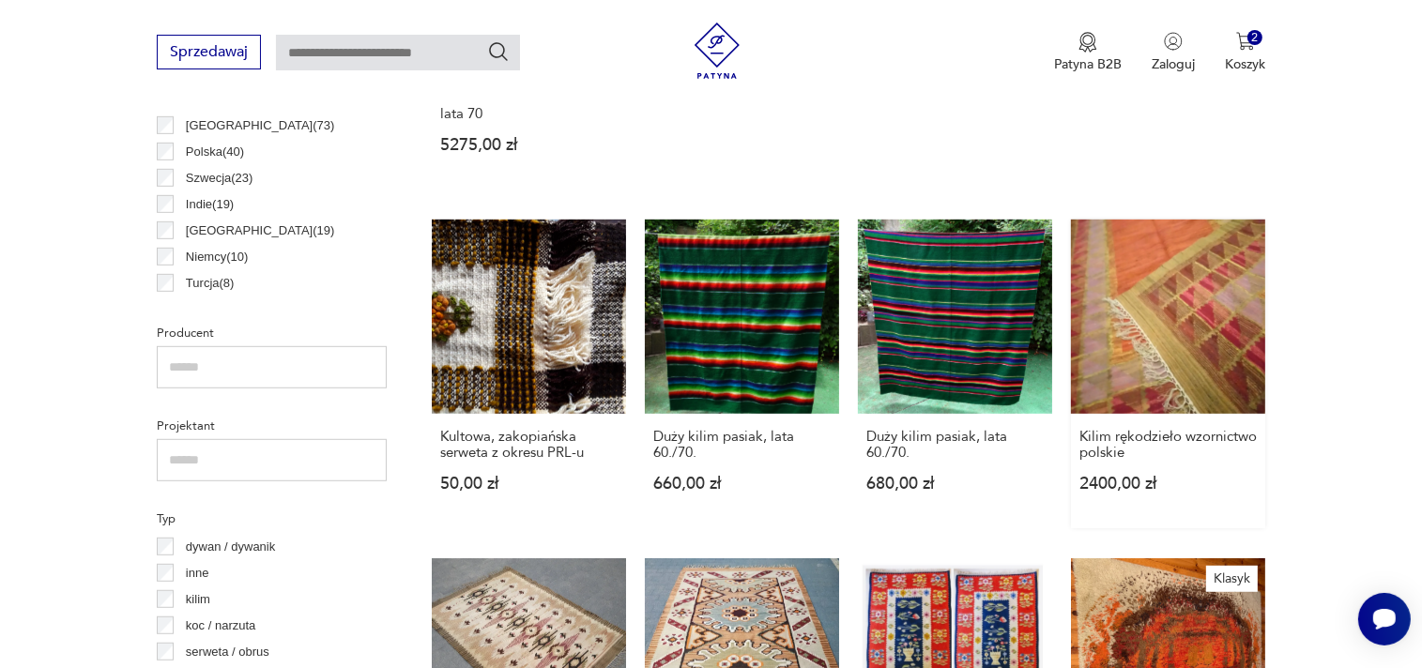
click at [1187, 325] on link "Kilim rękodzieło wzornictwo polskie 2400,00 zł" at bounding box center [1168, 374] width 194 height 309
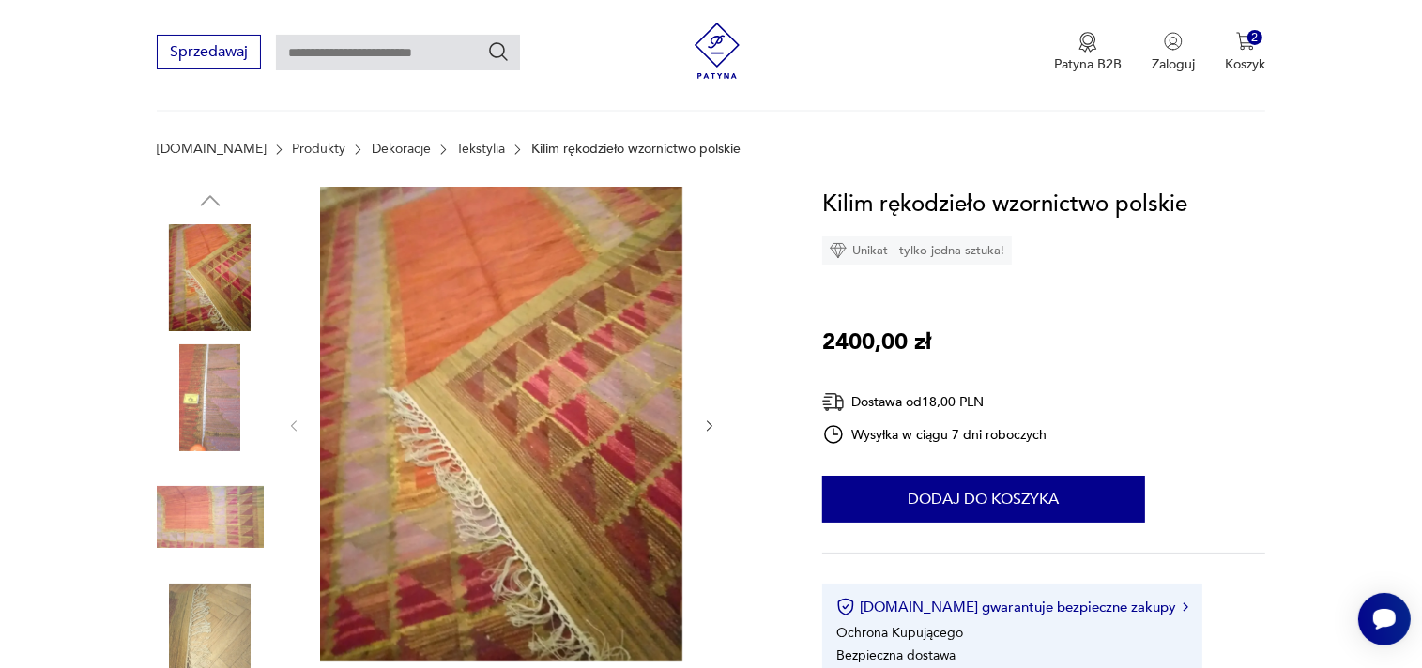
scroll to position [198, 0]
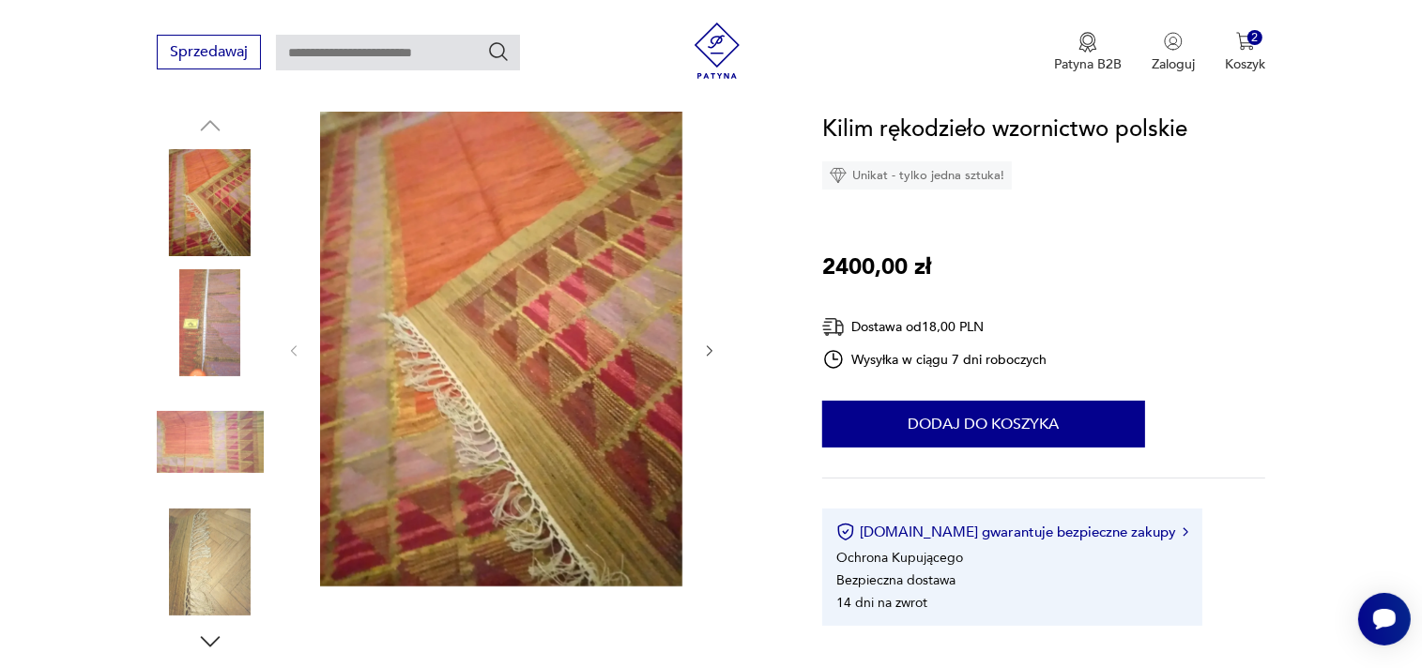
click at [194, 450] on img at bounding box center [210, 442] width 107 height 107
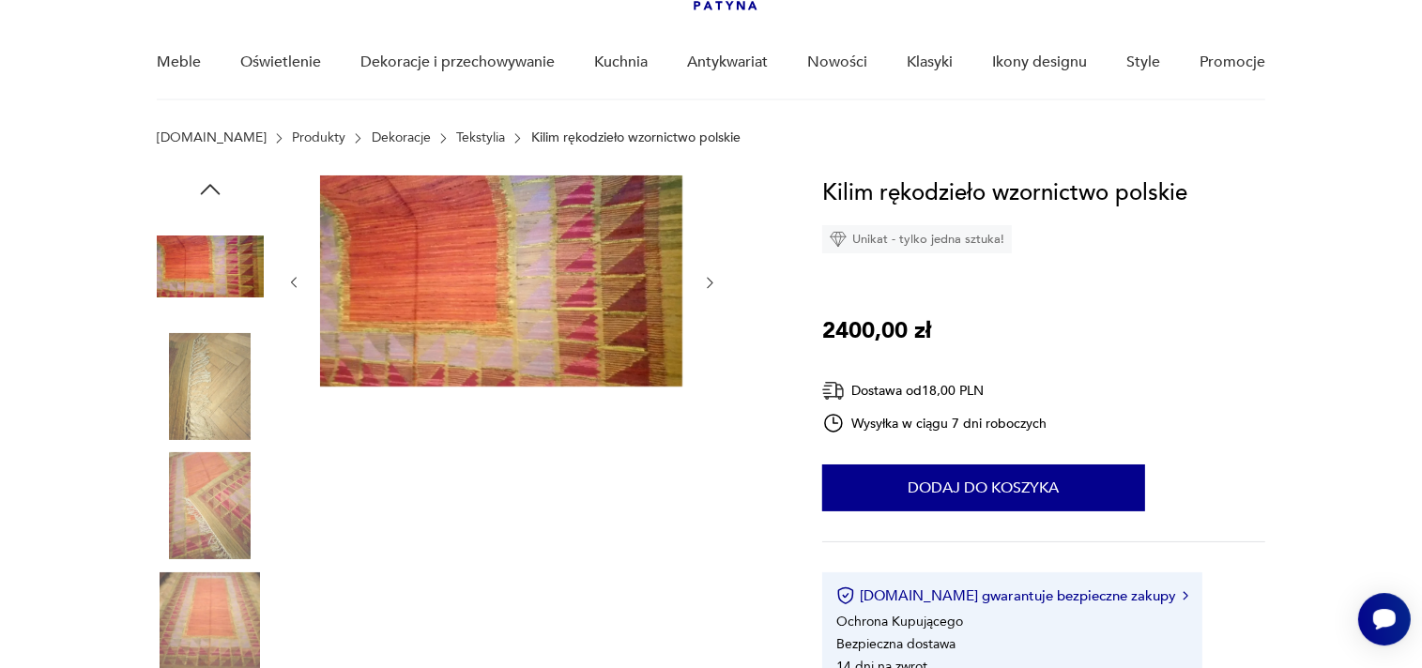
scroll to position [99, 0]
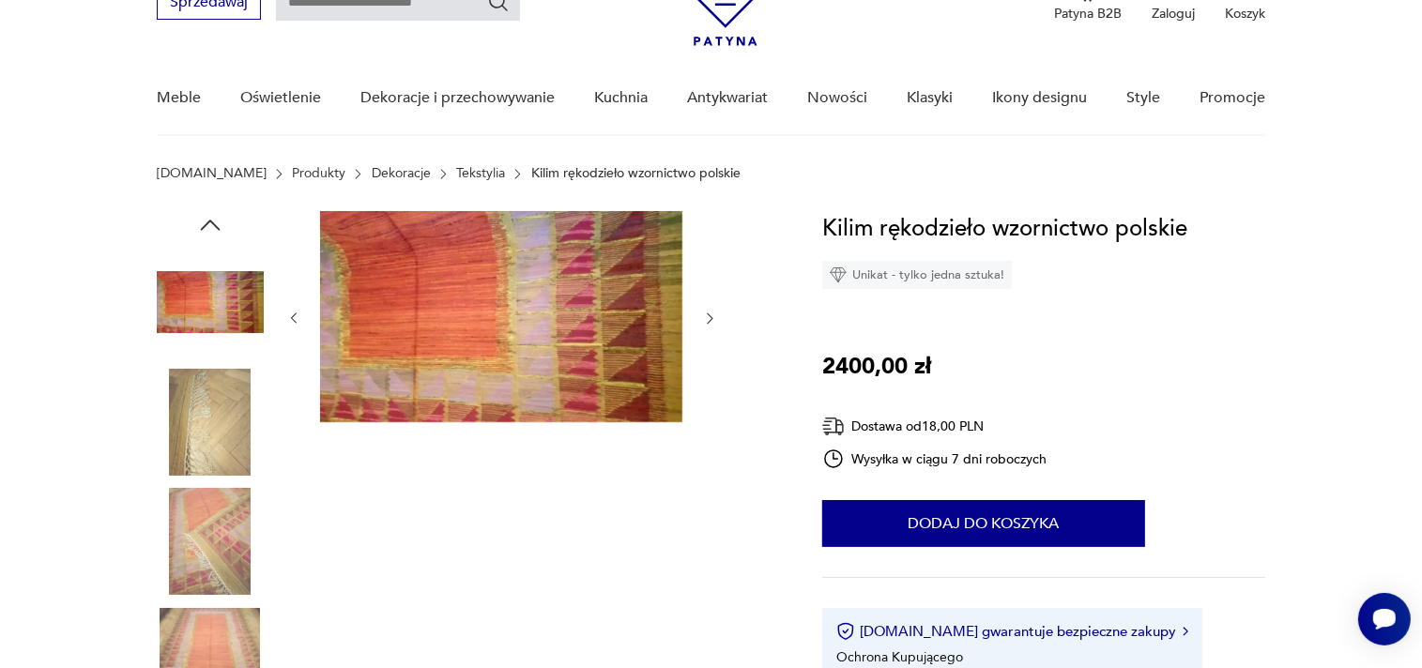
click at [196, 298] on img at bounding box center [210, 302] width 107 height 107
click at [198, 641] on img at bounding box center [210, 661] width 107 height 107
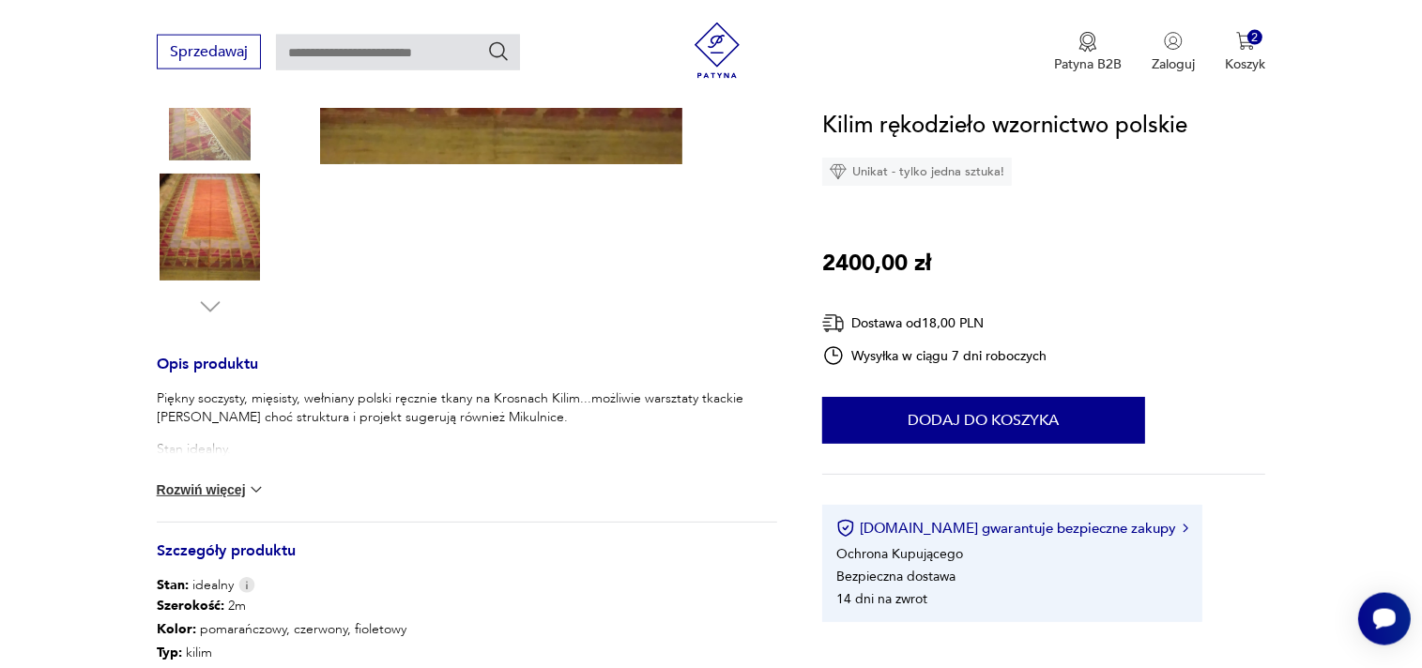
scroll to position [496, 0]
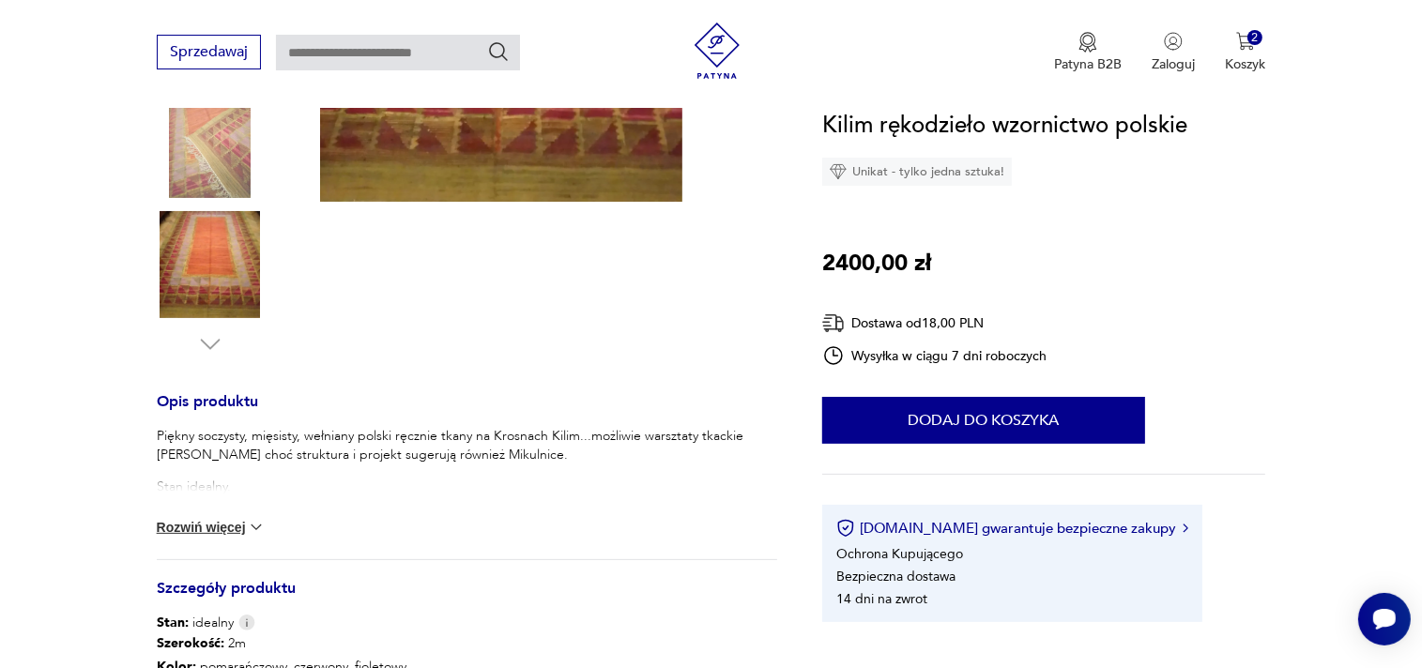
click at [197, 527] on button "Rozwiń więcej" at bounding box center [211, 527] width 109 height 19
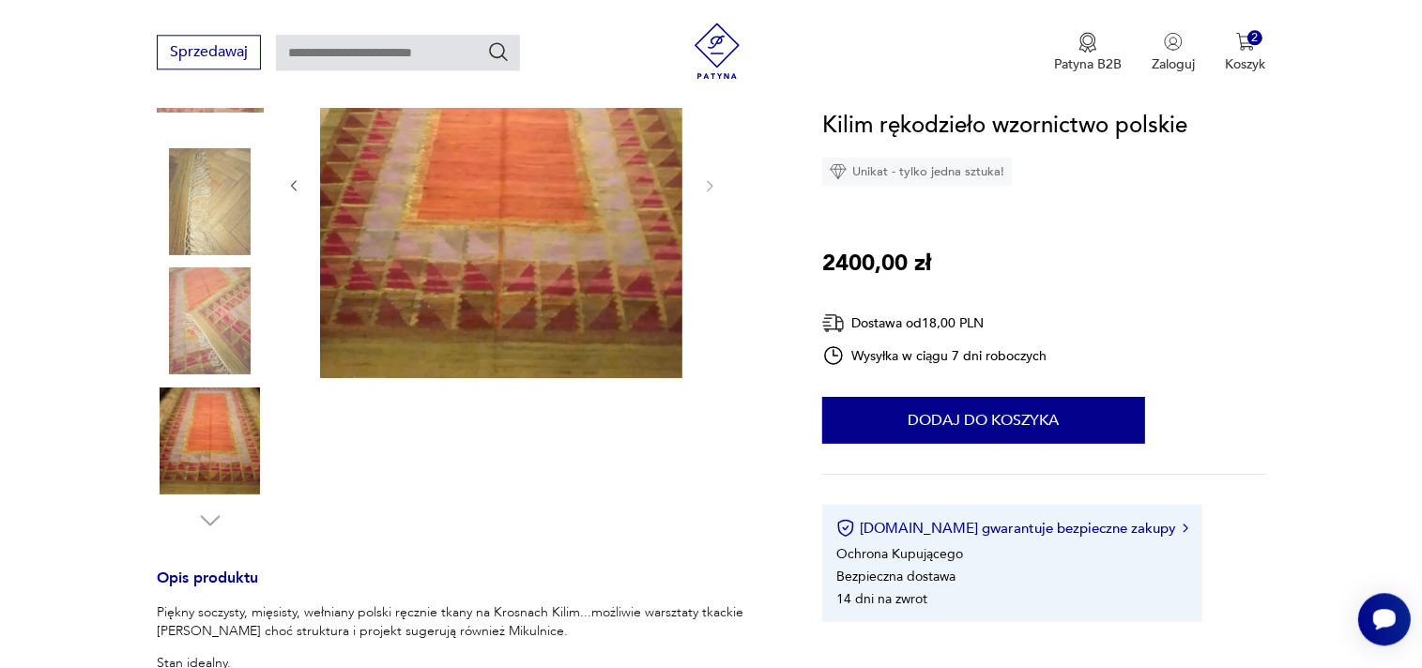
scroll to position [297, 0]
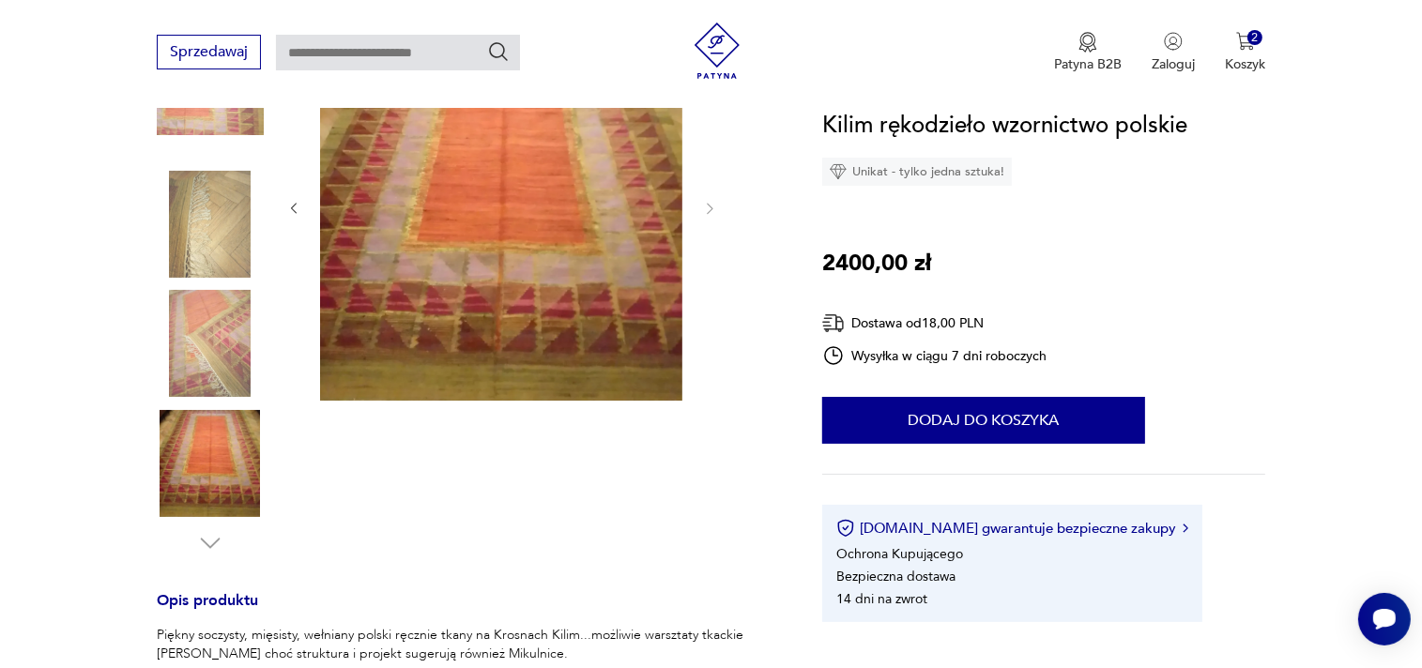
click at [220, 347] on img at bounding box center [210, 343] width 107 height 107
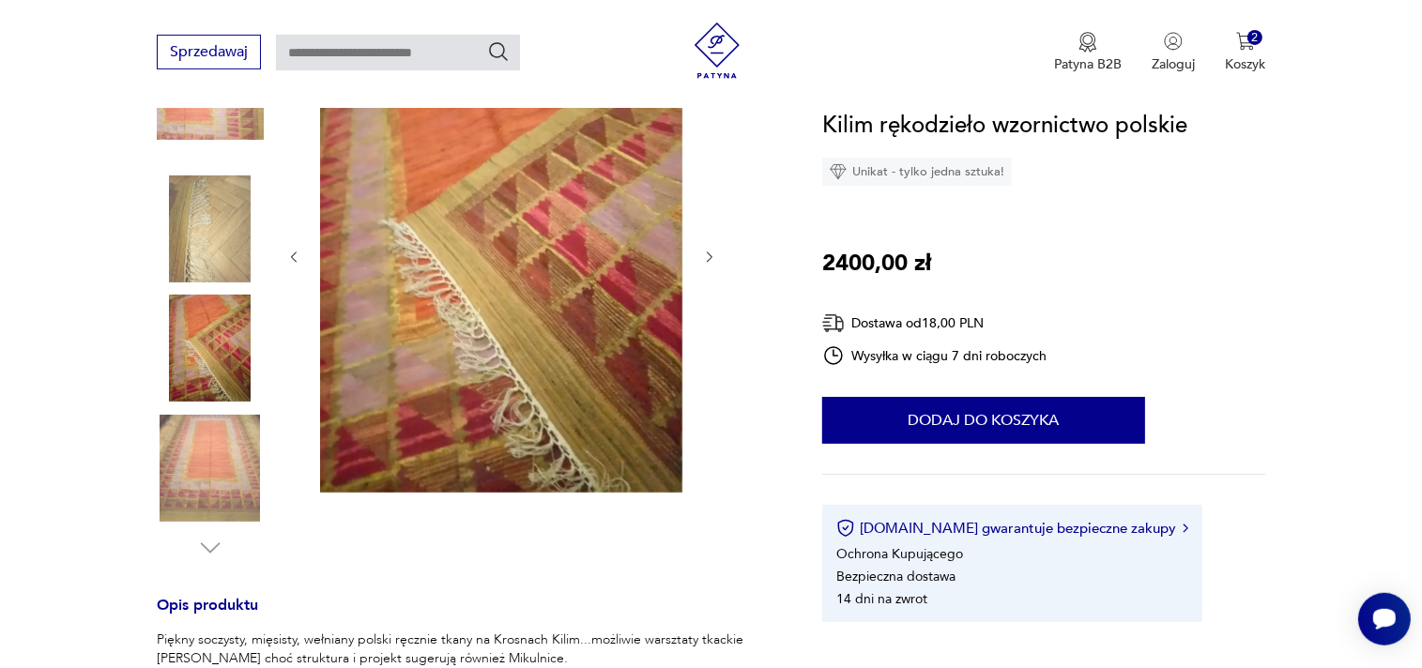
scroll to position [0, 0]
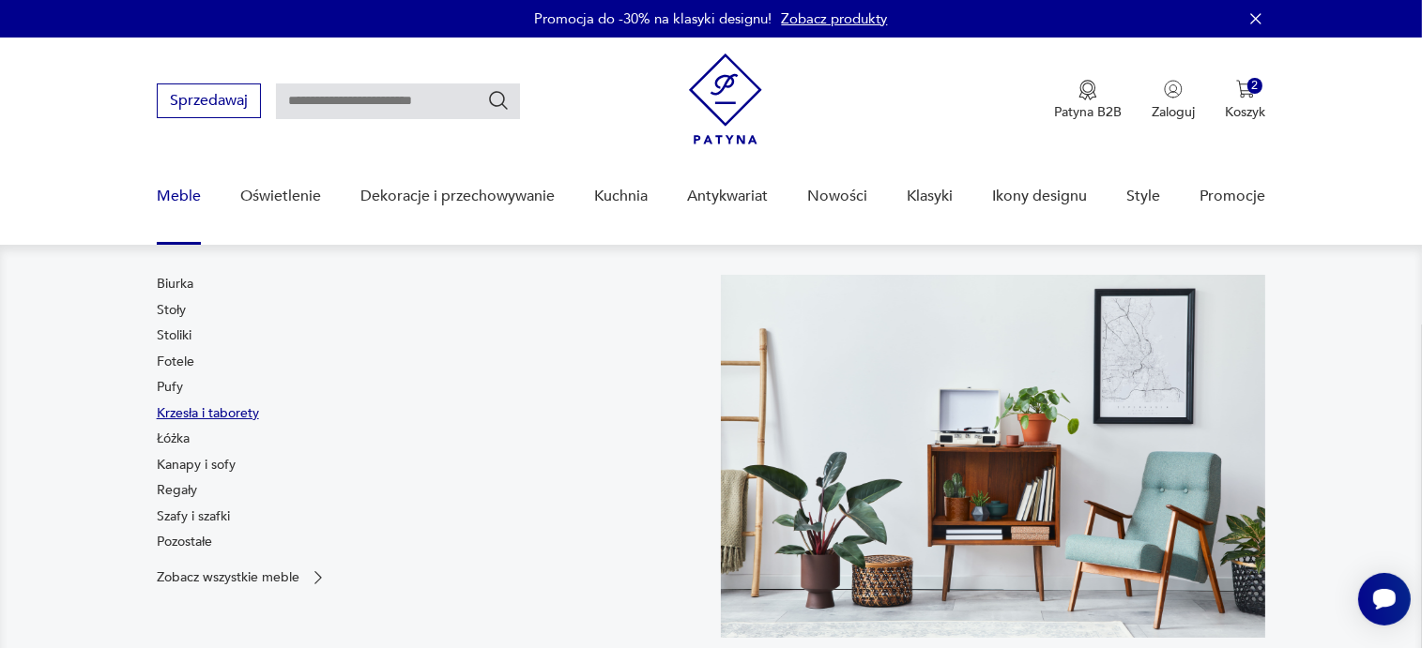
click at [160, 411] on link "Krzesła i taborety" at bounding box center [208, 413] width 102 height 19
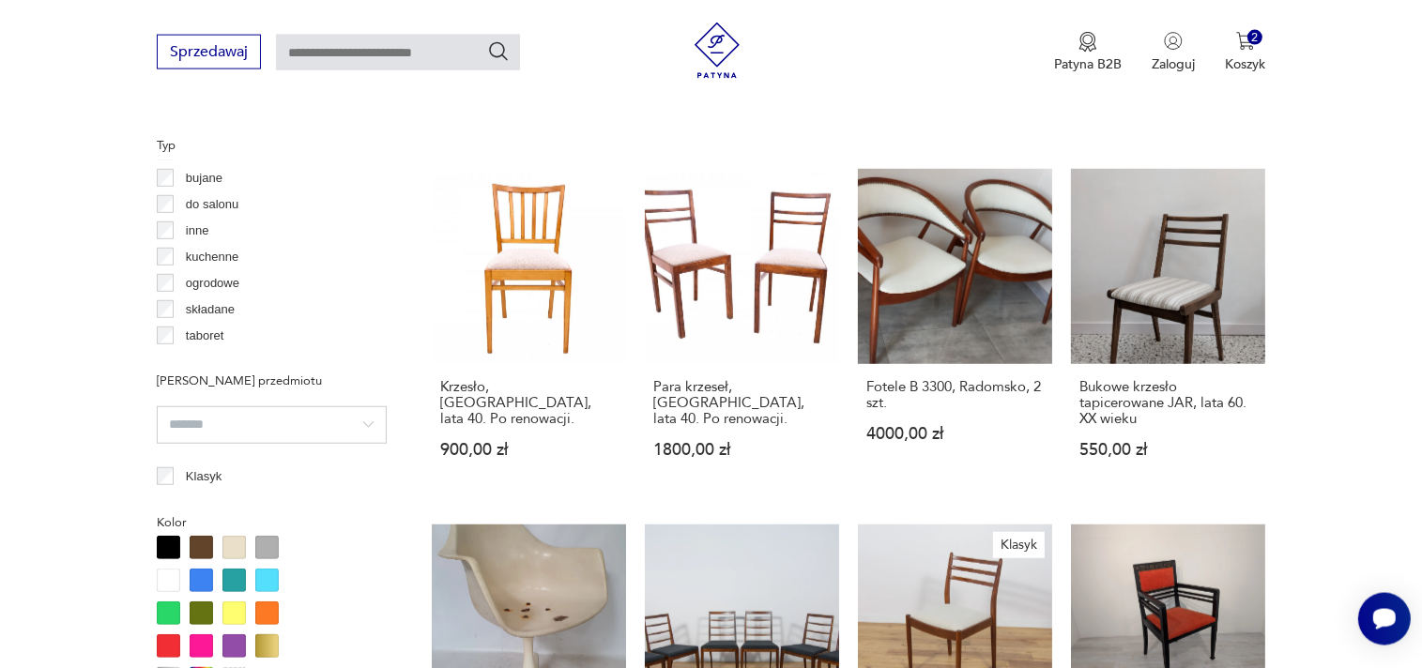
scroll to position [23, 0]
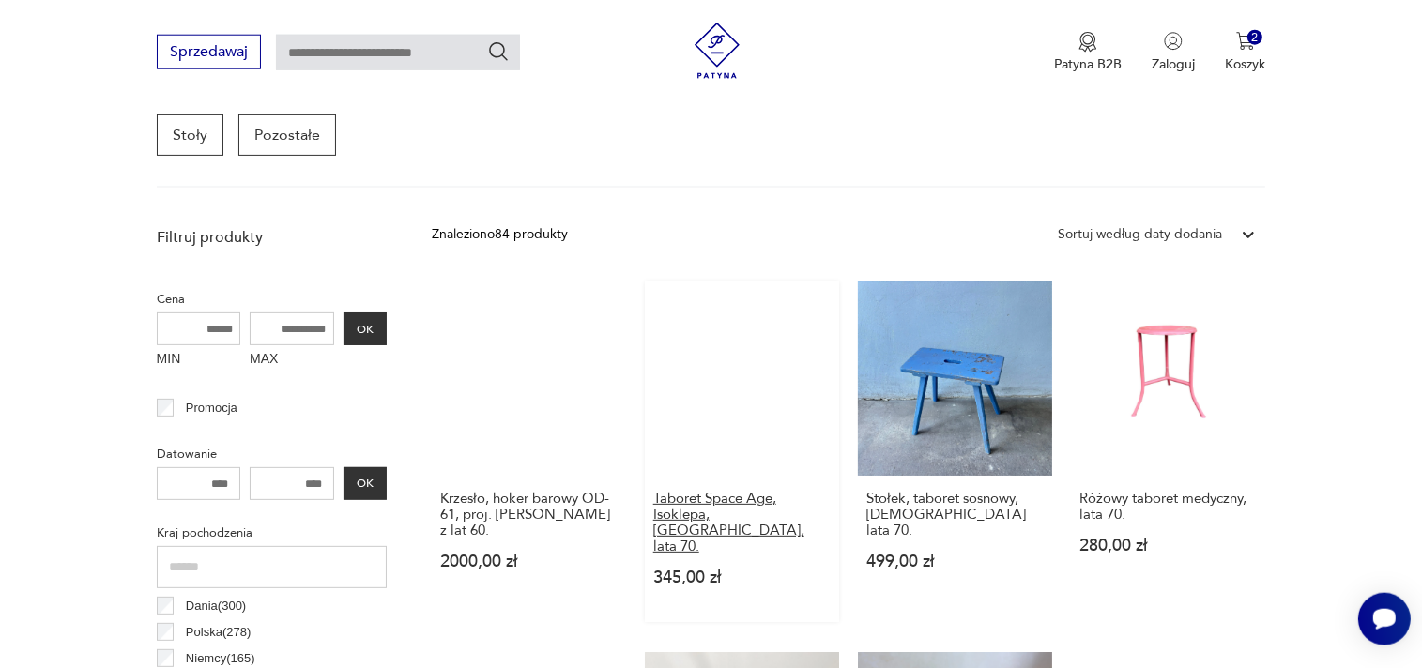
scroll to position [496, 0]
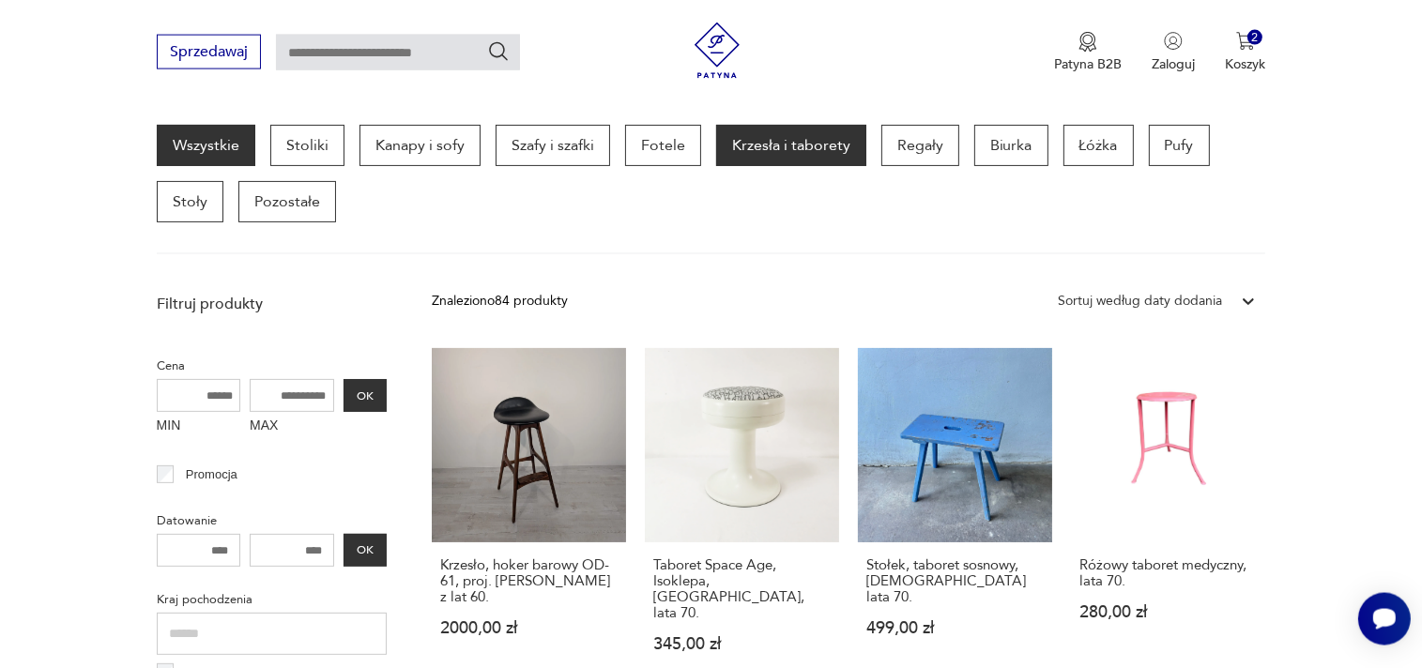
click at [187, 149] on link "Wszystkie" at bounding box center [206, 145] width 99 height 41
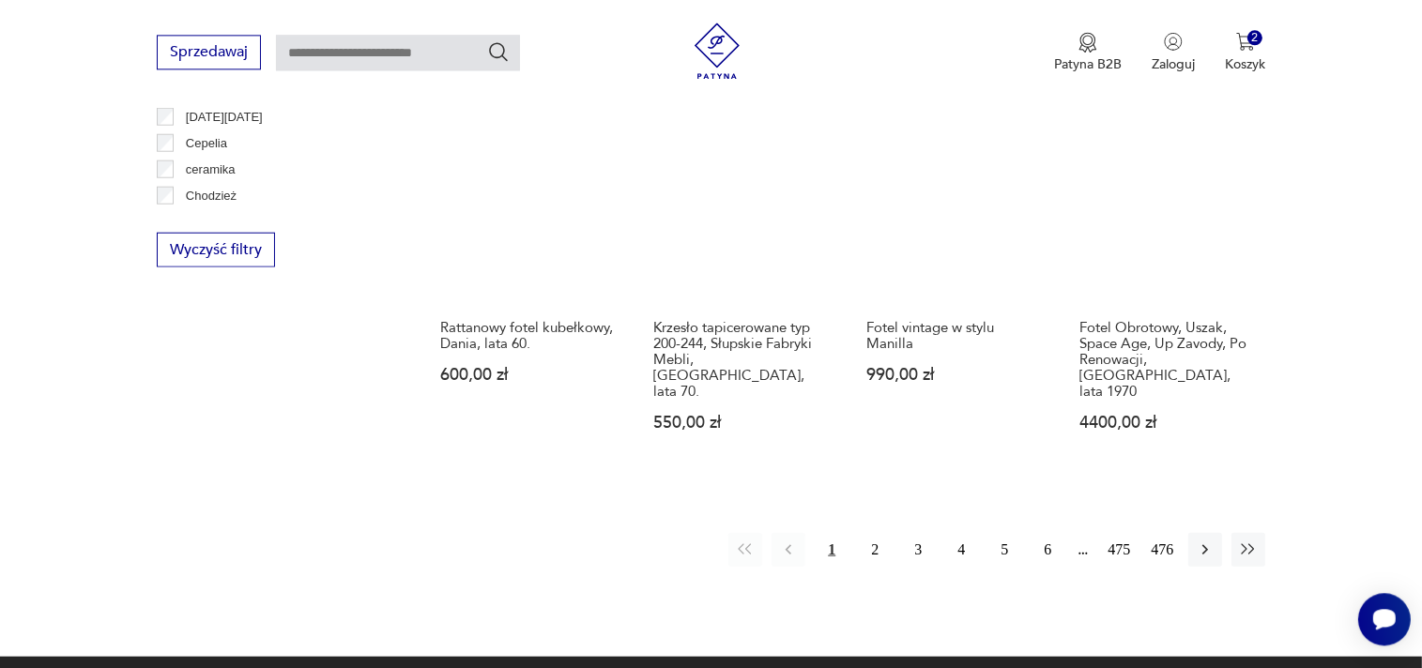
scroll to position [1984, 0]
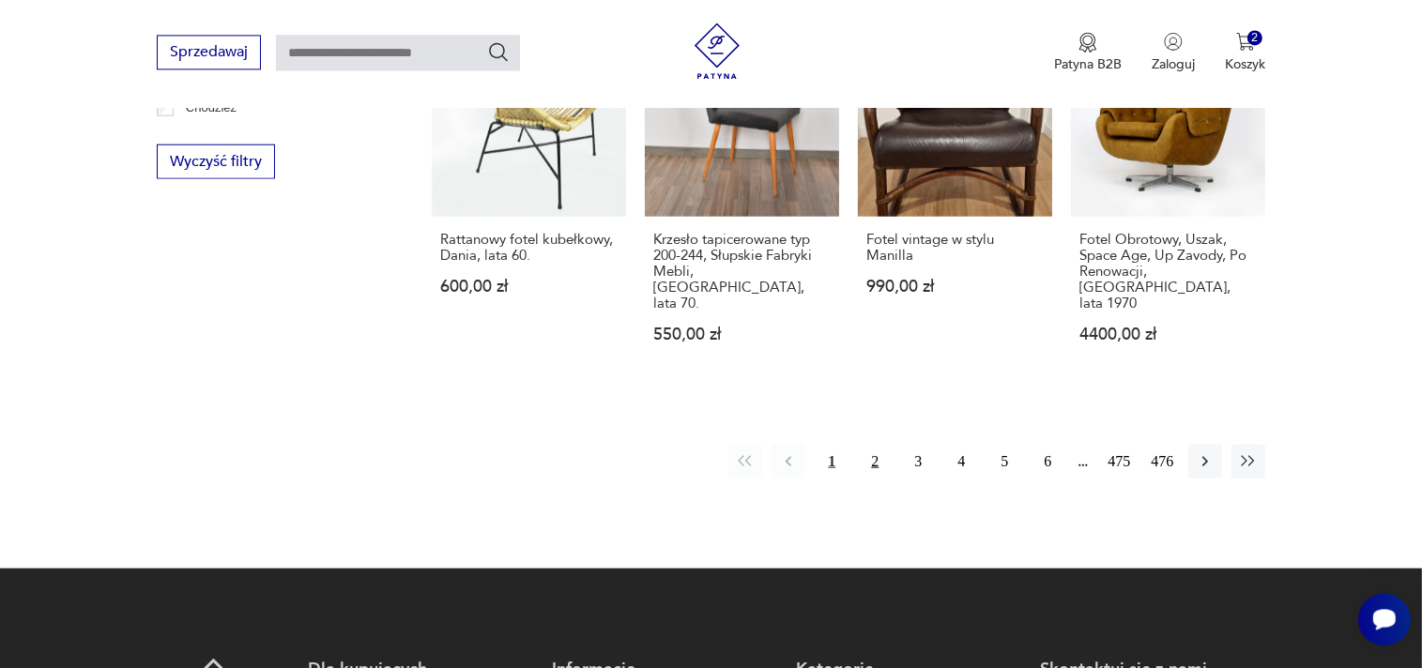
click at [873, 444] on button "2" at bounding box center [875, 461] width 34 height 34
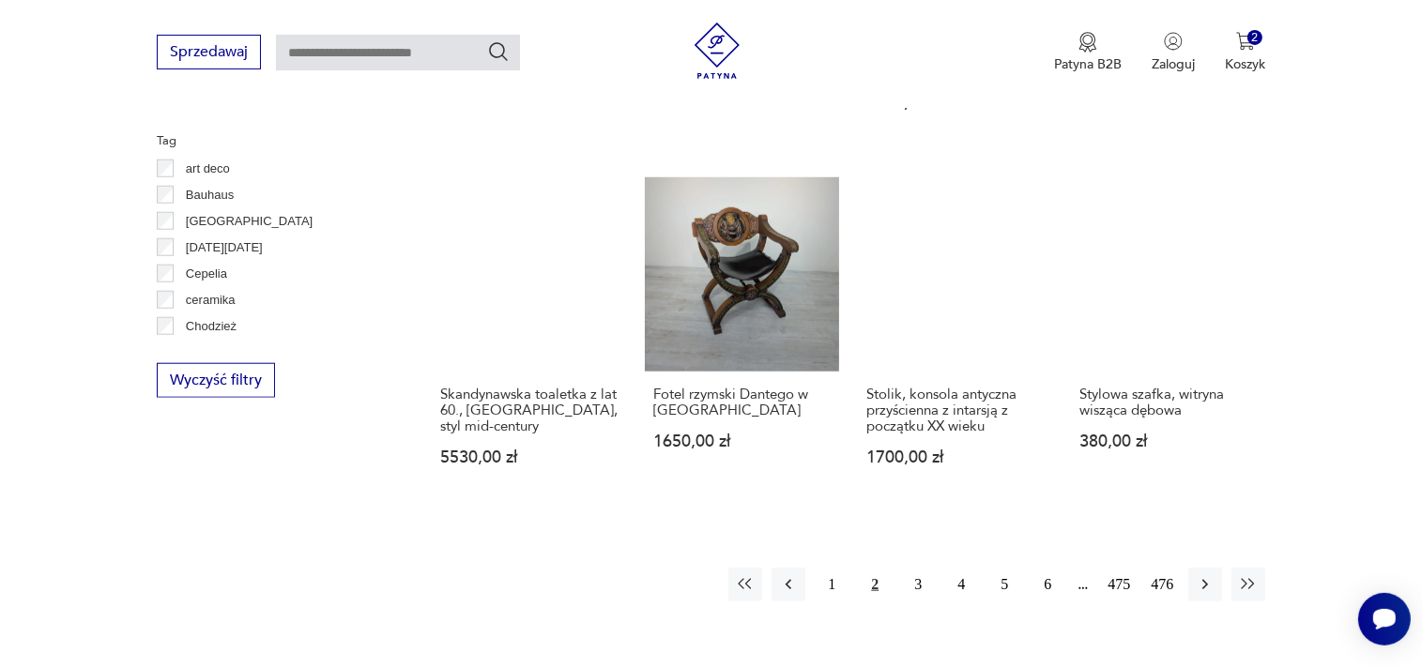
scroll to position [1784, 0]
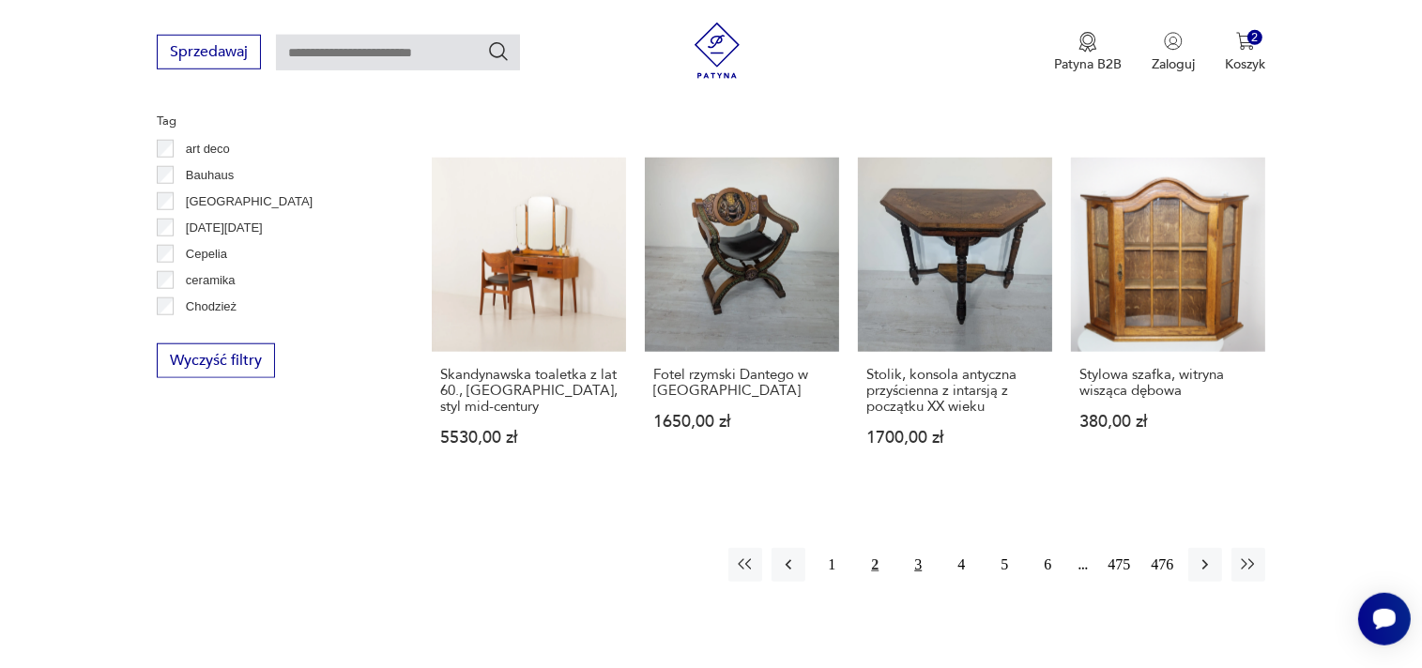
click at [918, 548] on button "3" at bounding box center [918, 565] width 34 height 34
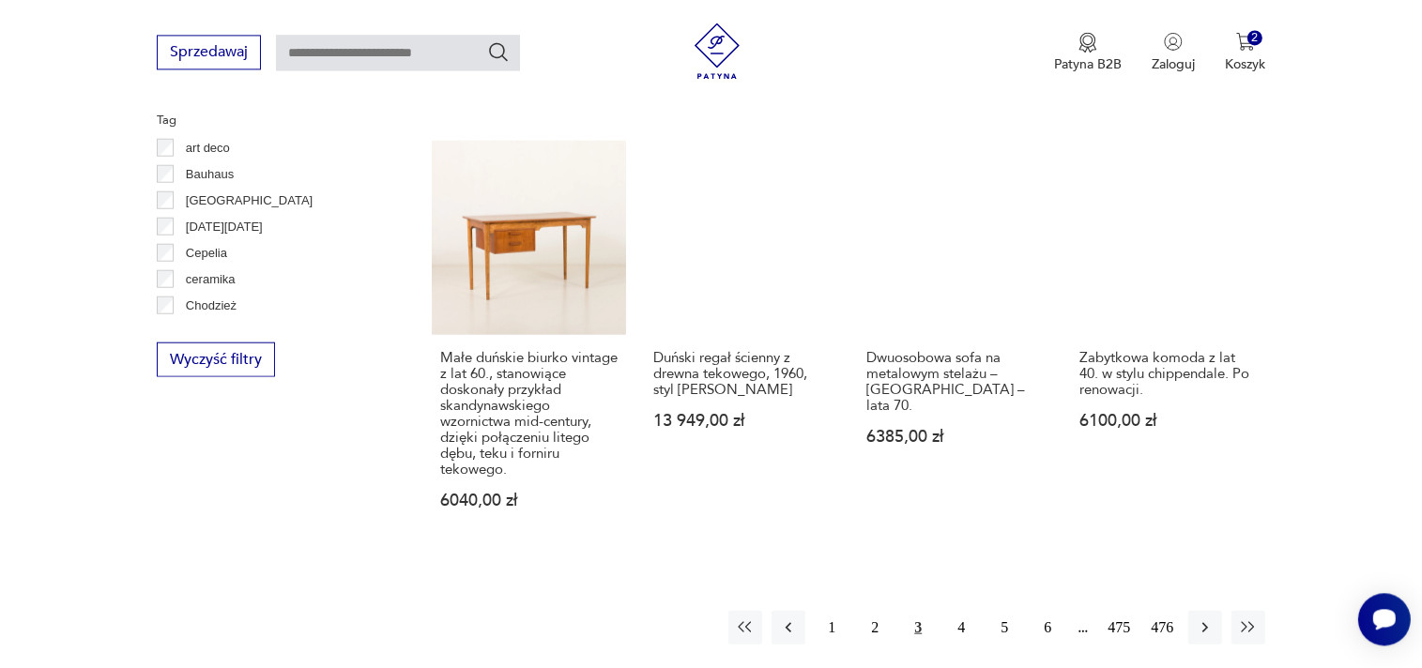
scroll to position [1884, 0]
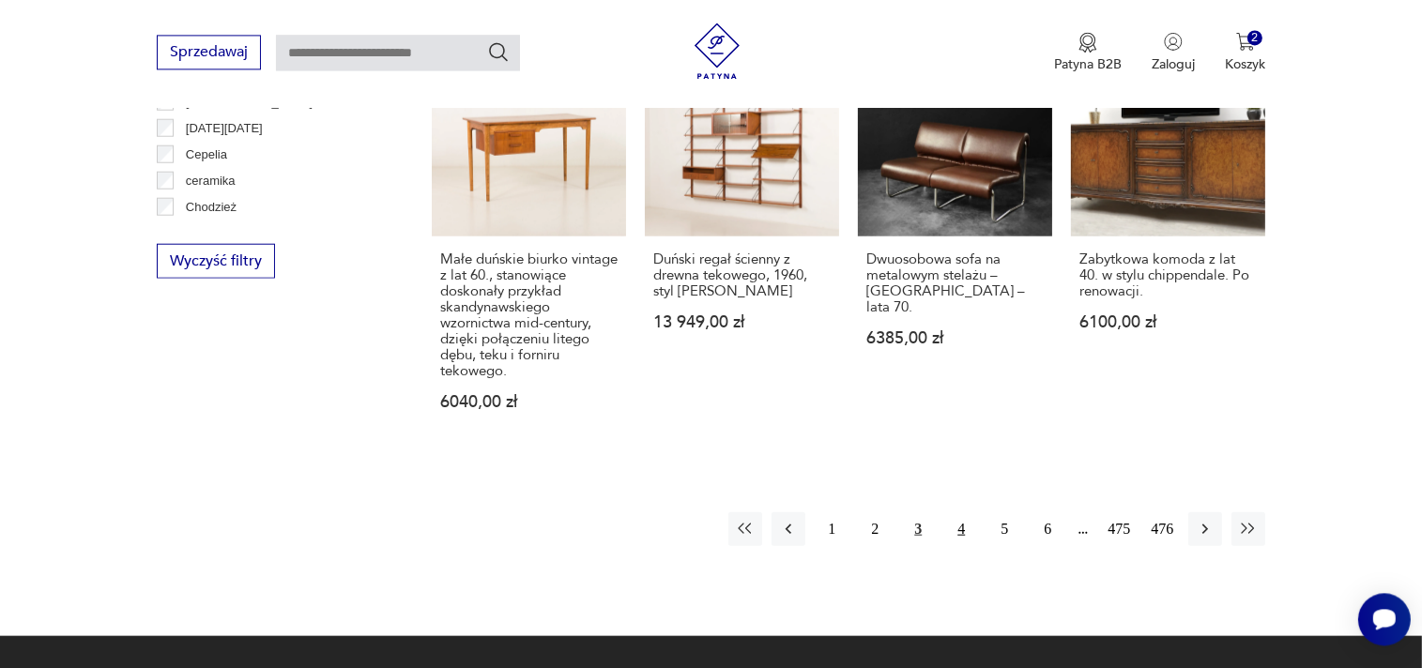
click at [959, 517] on button "4" at bounding box center [961, 528] width 34 height 34
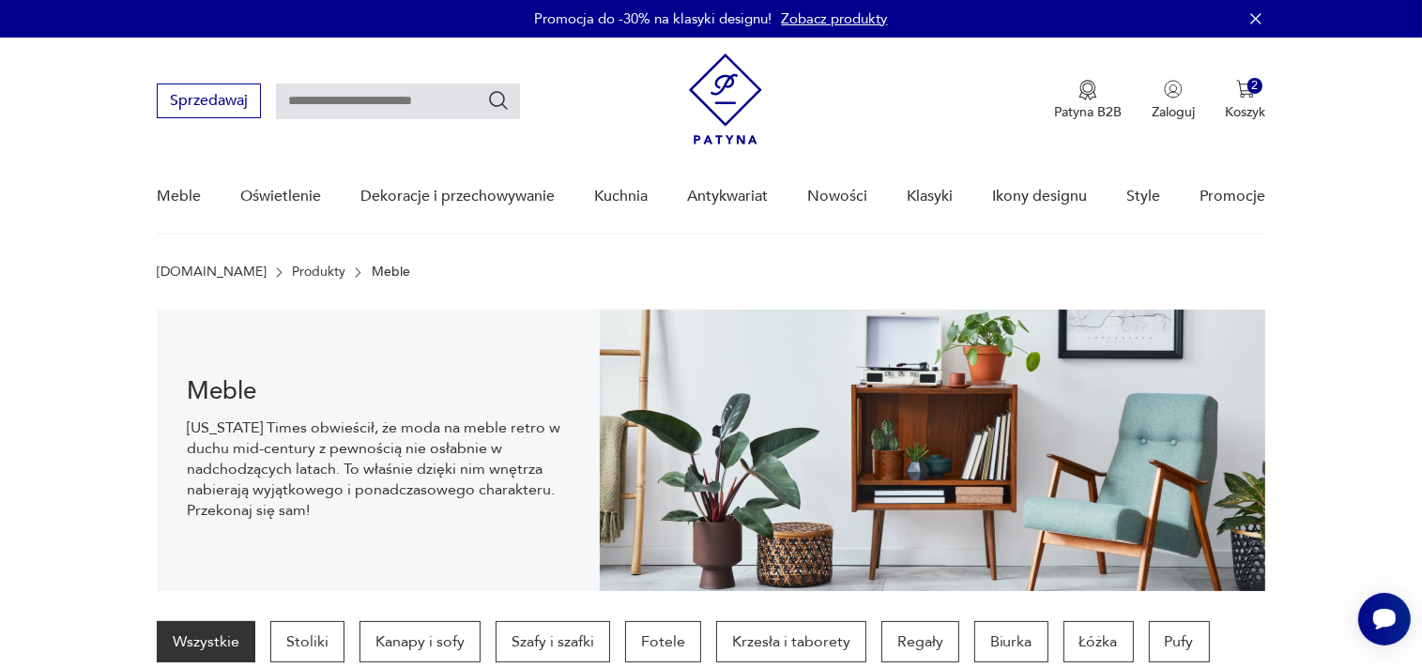
click at [733, 111] on img at bounding box center [725, 98] width 73 height 91
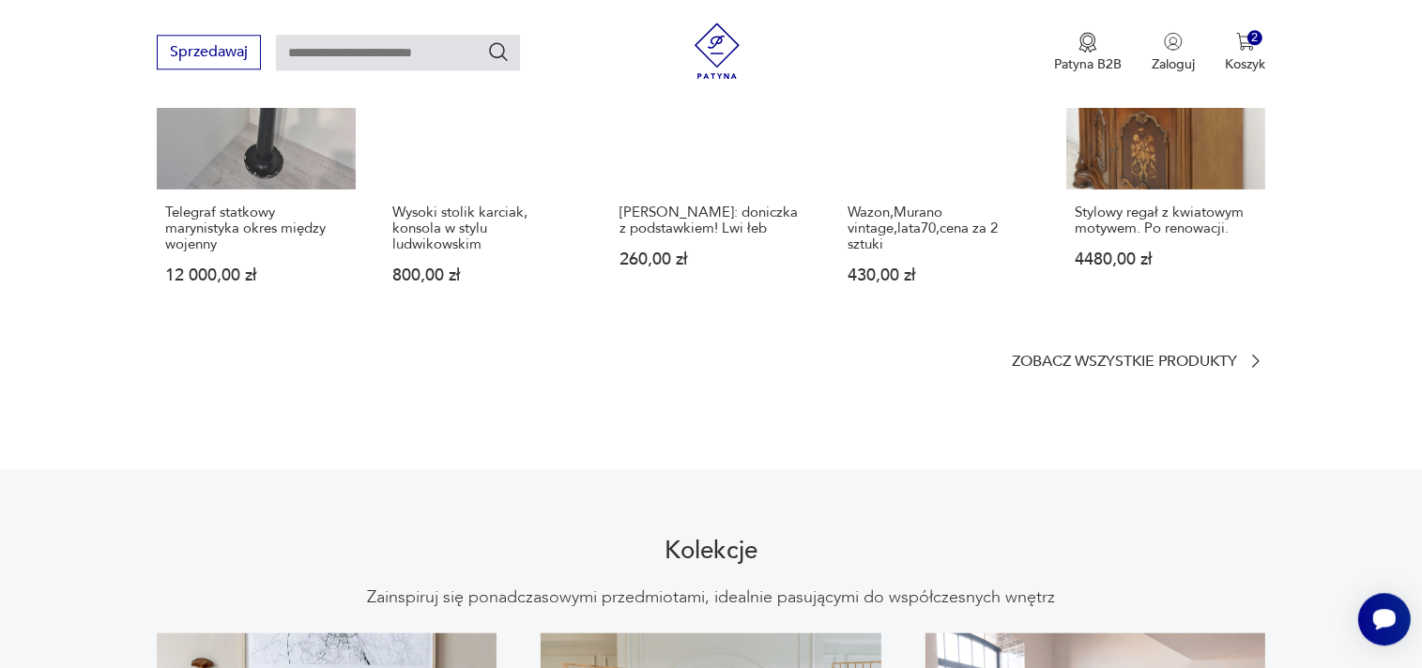
scroll to position [1288, 0]
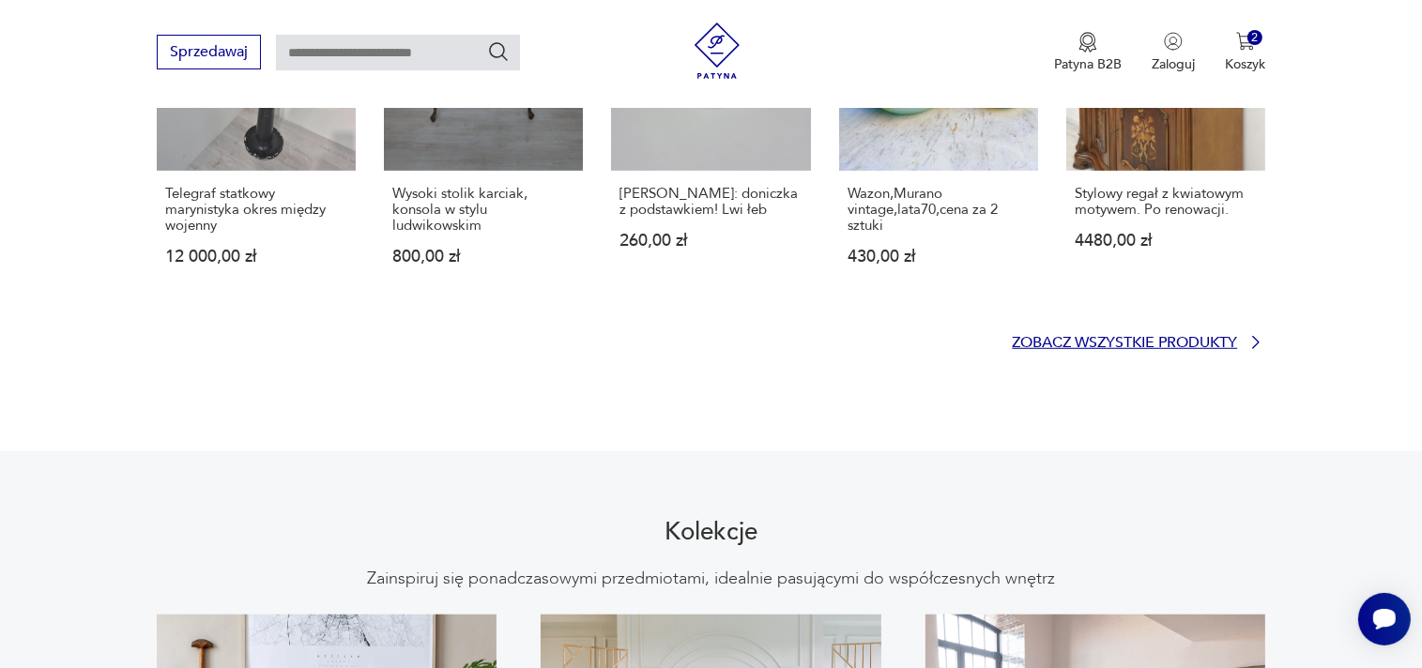
click at [1092, 337] on p "Zobacz wszystkie produkty" at bounding box center [1124, 343] width 225 height 12
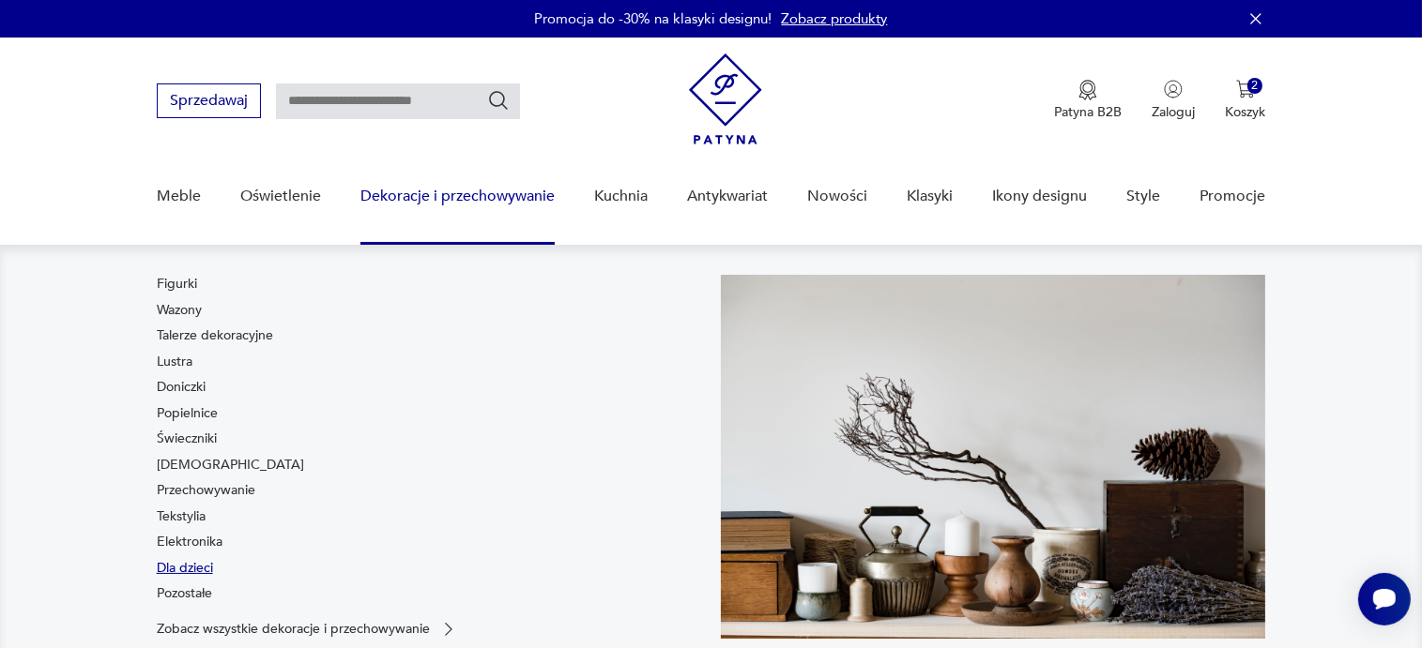
click at [184, 565] on link "Dla dzieci" at bounding box center [185, 568] width 56 height 19
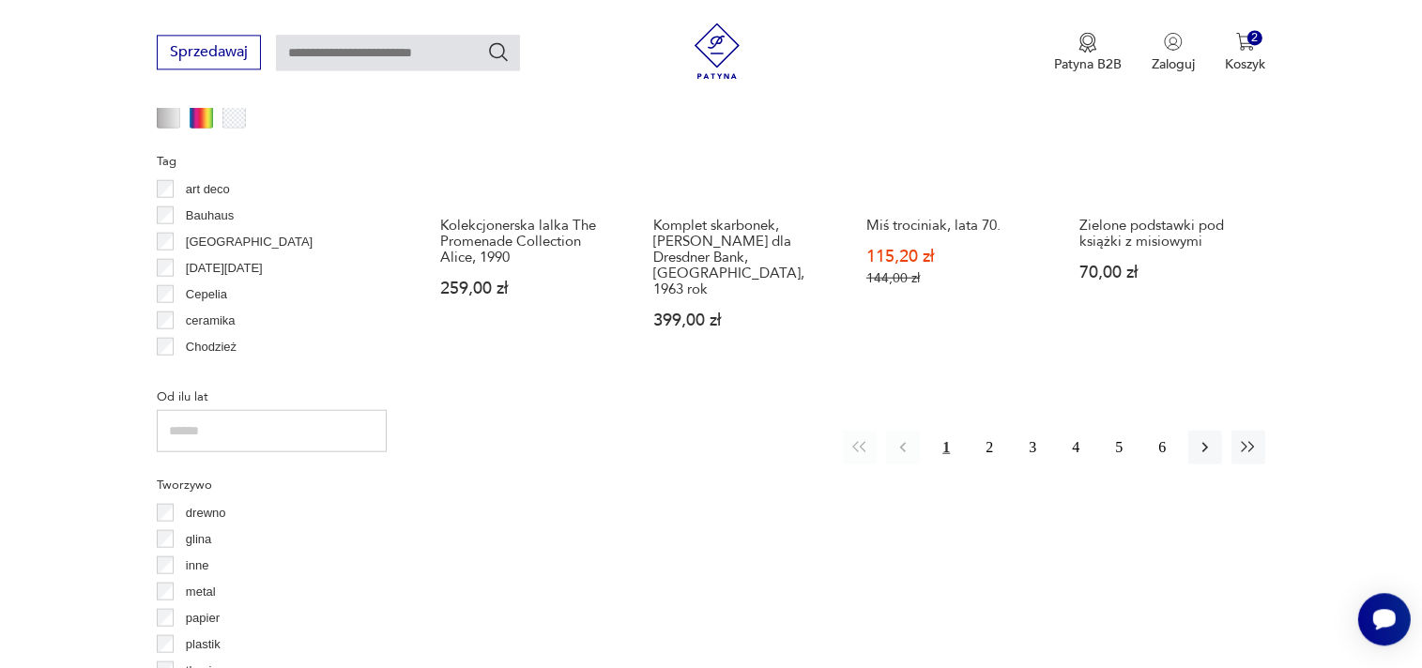
scroll to position [1970, 0]
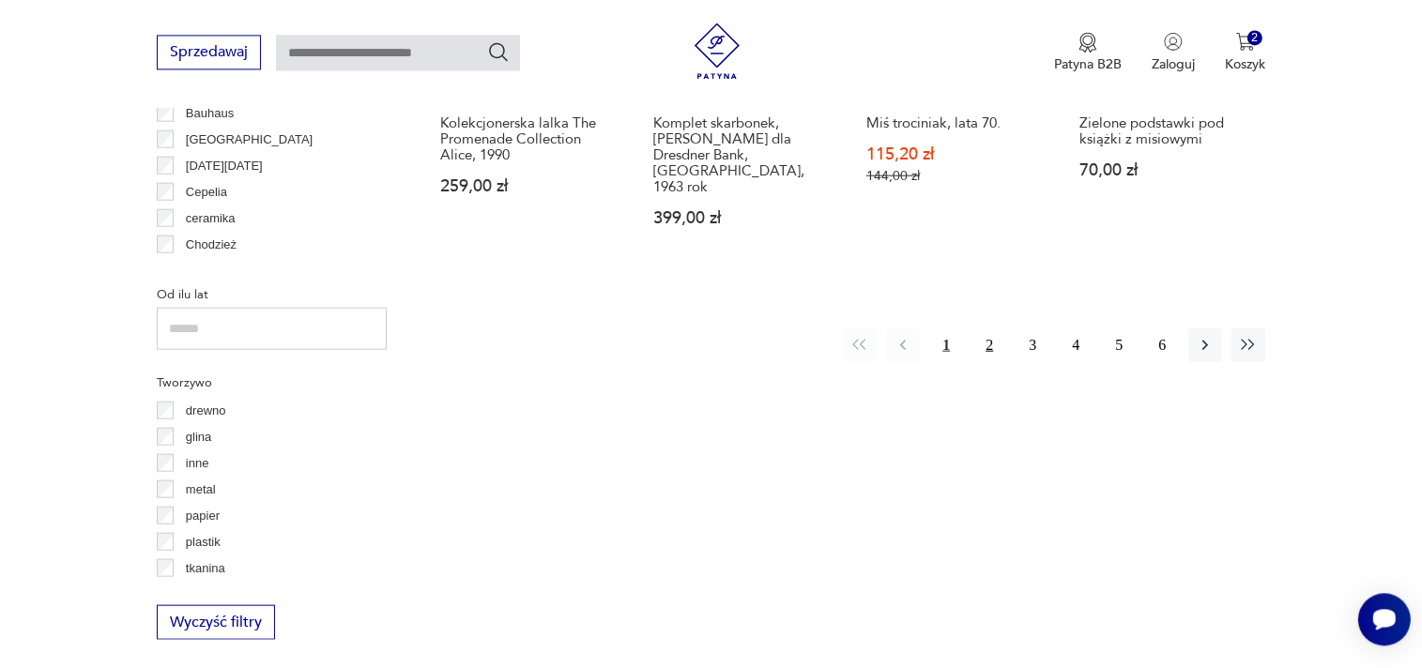
click at [985, 328] on button "2" at bounding box center [989, 345] width 34 height 34
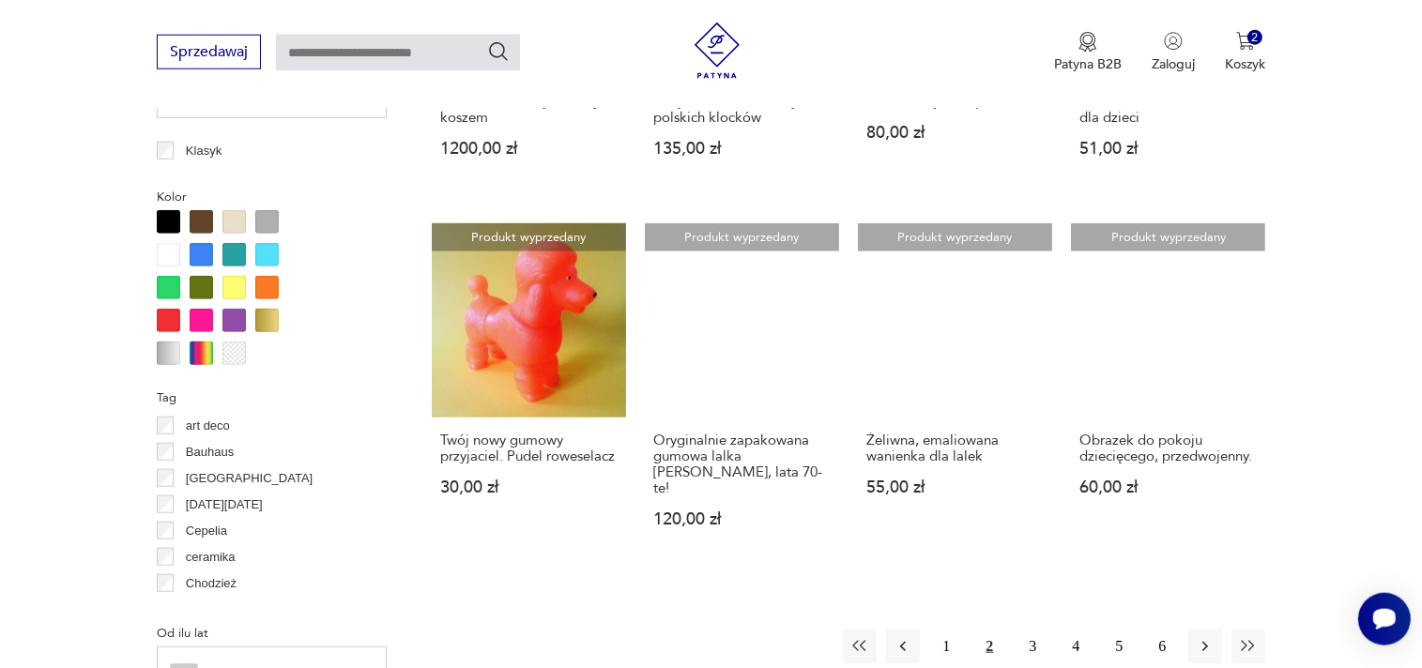
scroll to position [1730, 0]
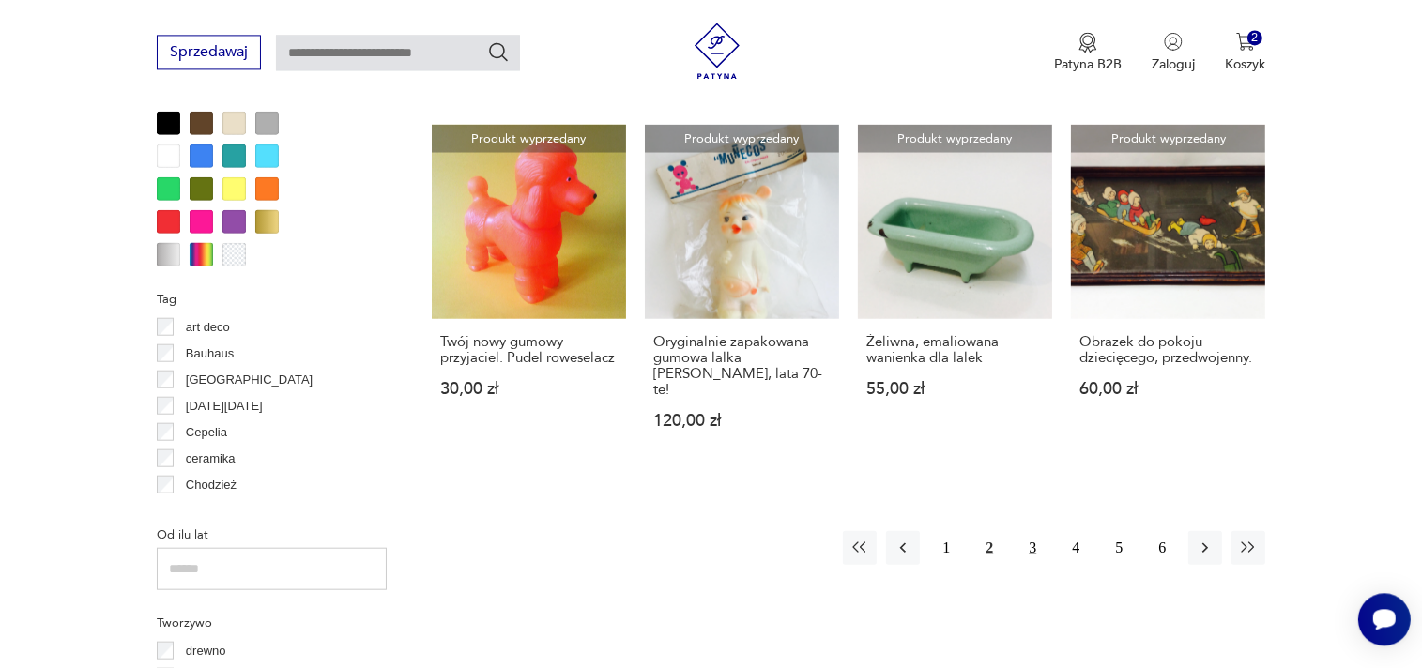
click at [1032, 530] on button "3" at bounding box center [1032, 547] width 34 height 34
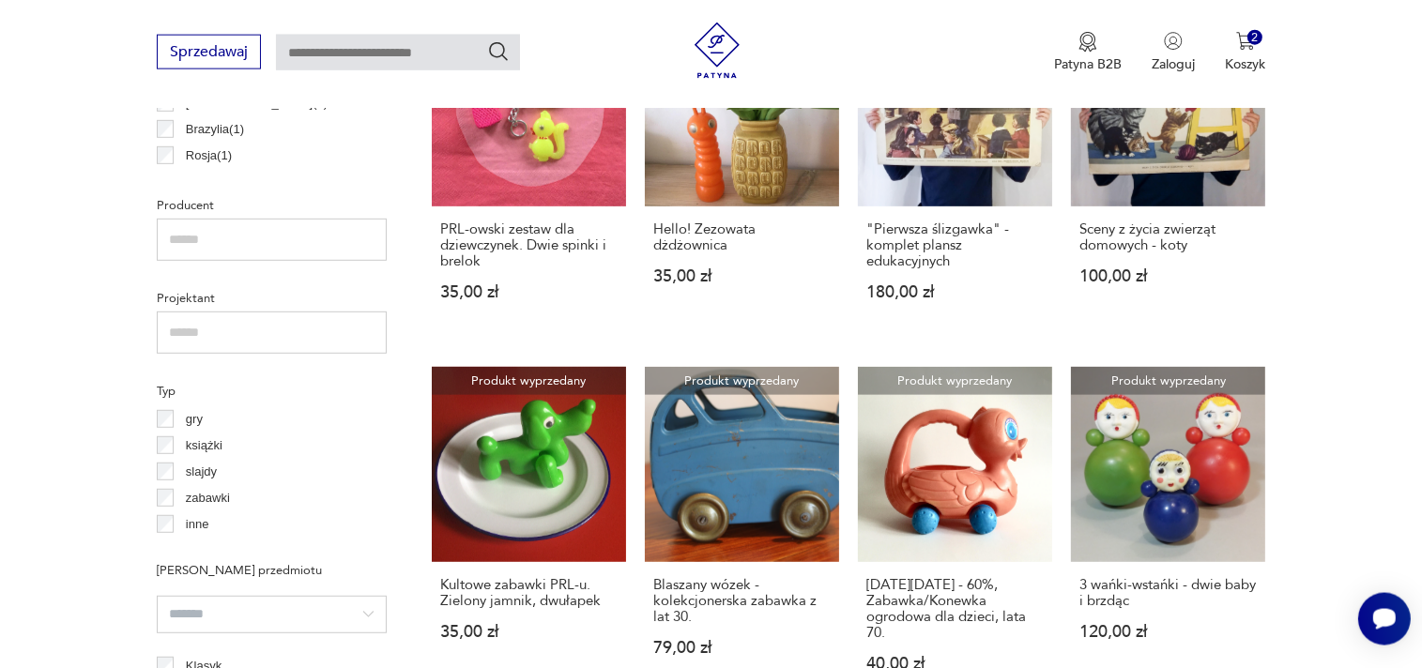
scroll to position [1135, 0]
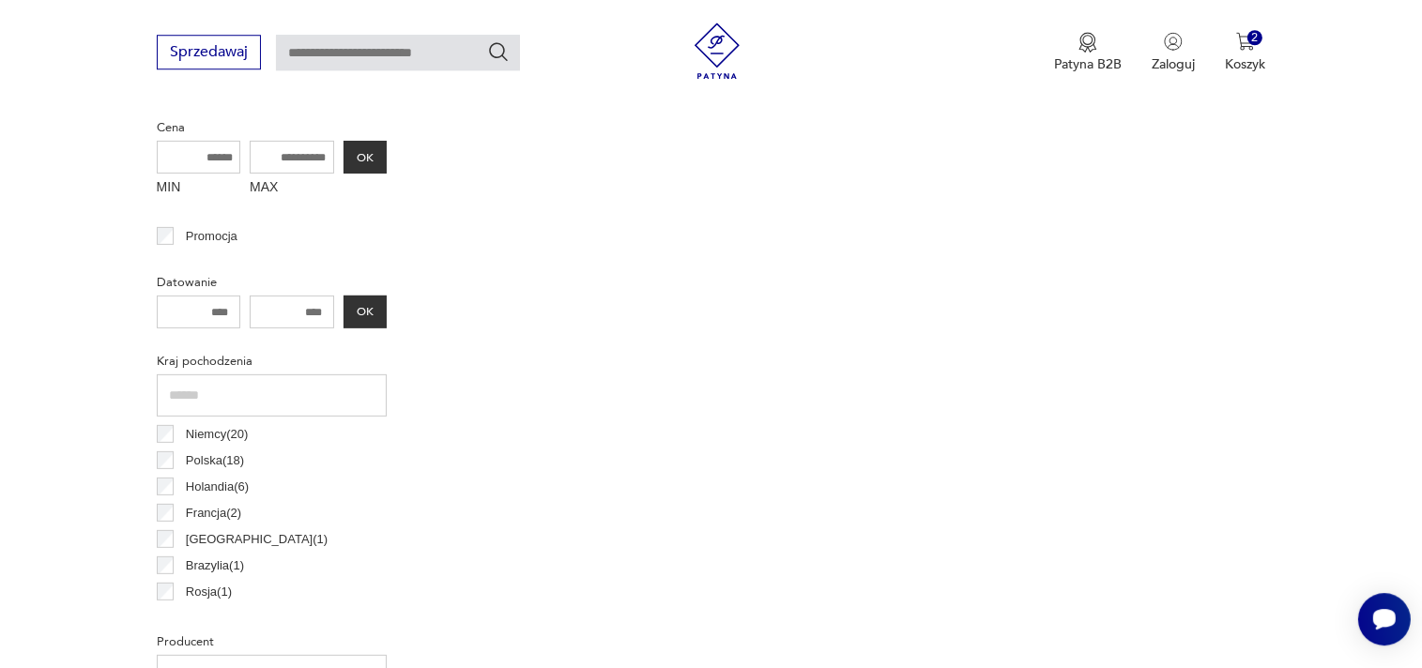
scroll to position [1036, 0]
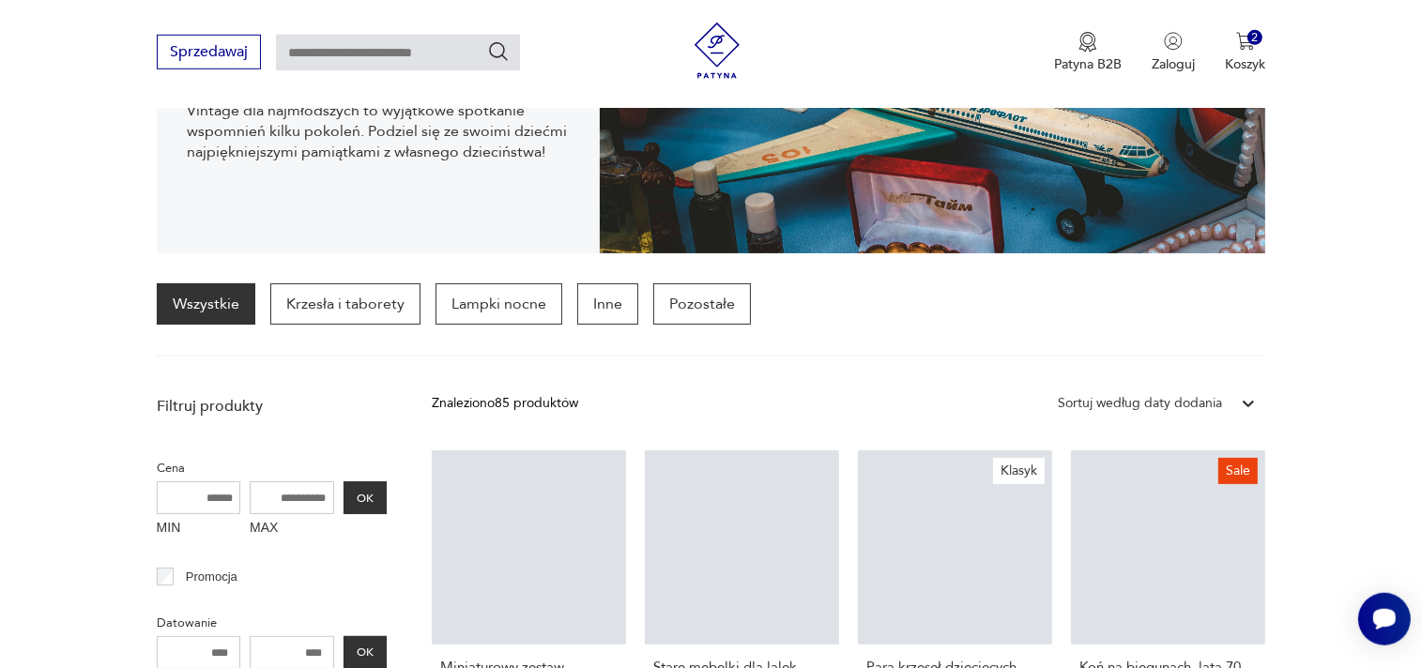
scroll to position [1230, 0]
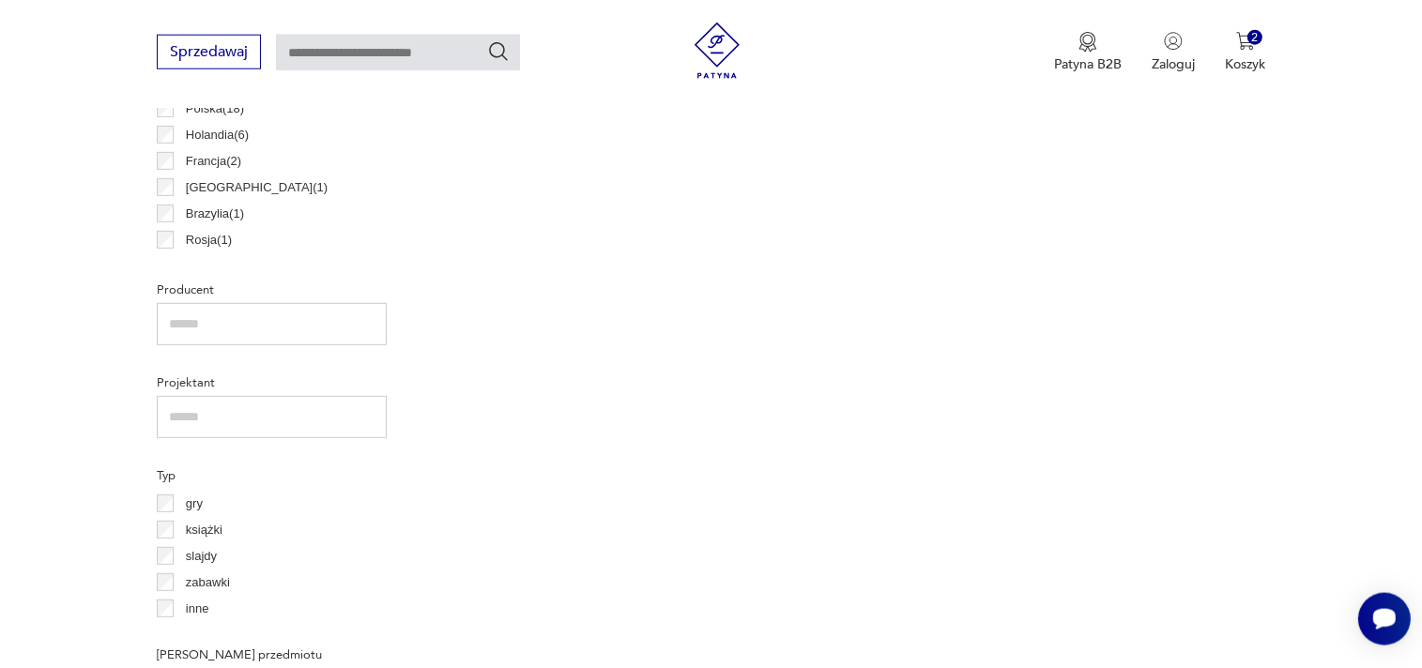
scroll to position [1036, 0]
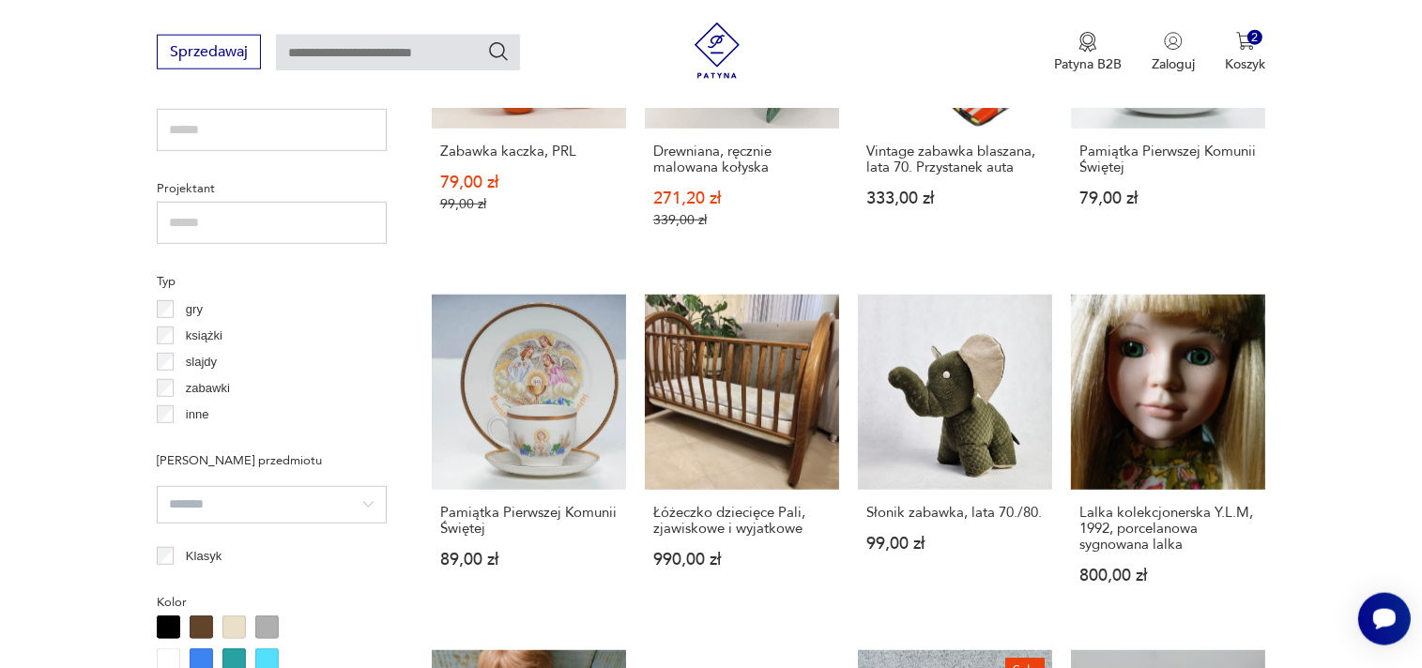
scroll to position [1329, 0]
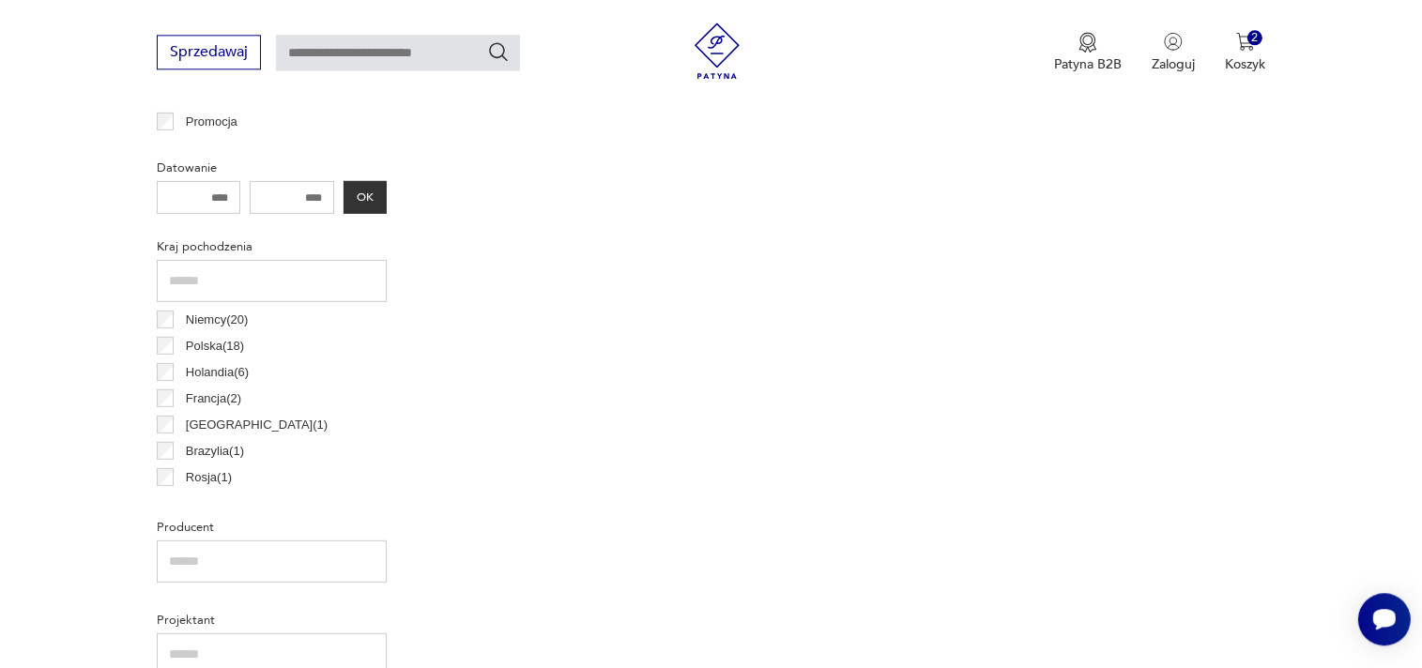
scroll to position [892, 0]
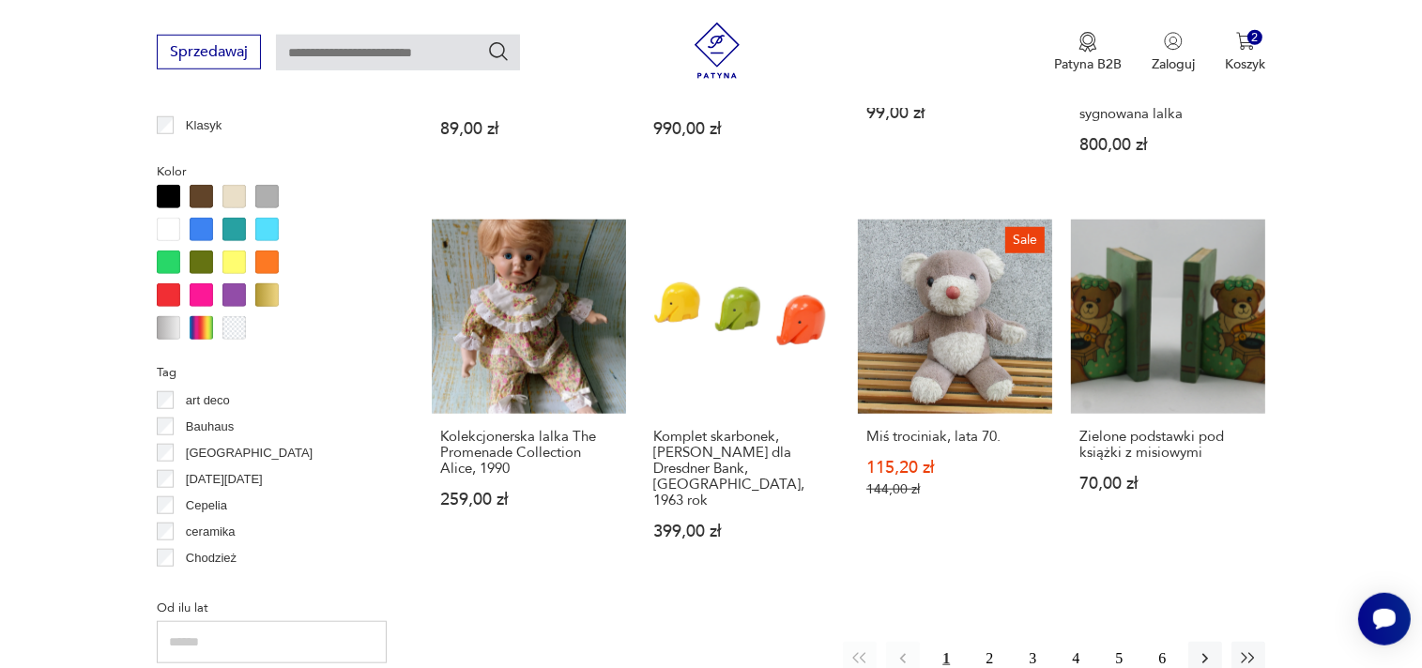
scroll to position [1726, 0]
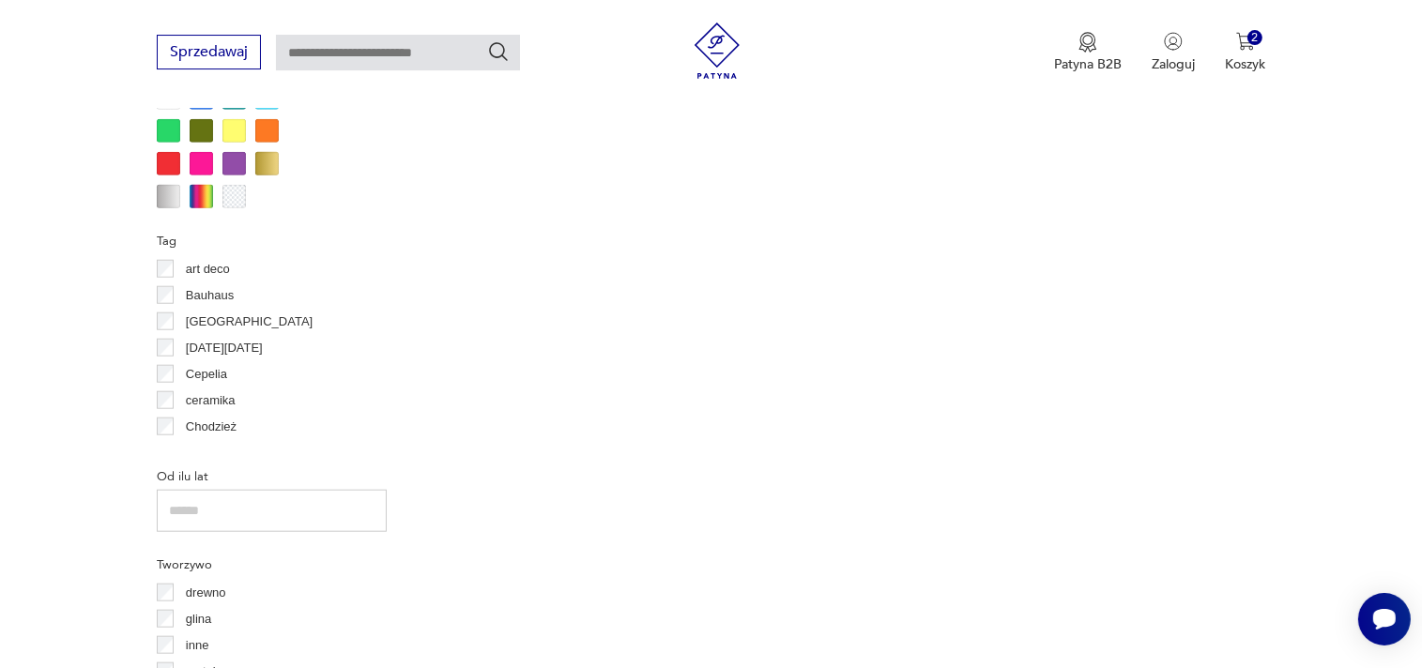
scroll to position [1828, 0]
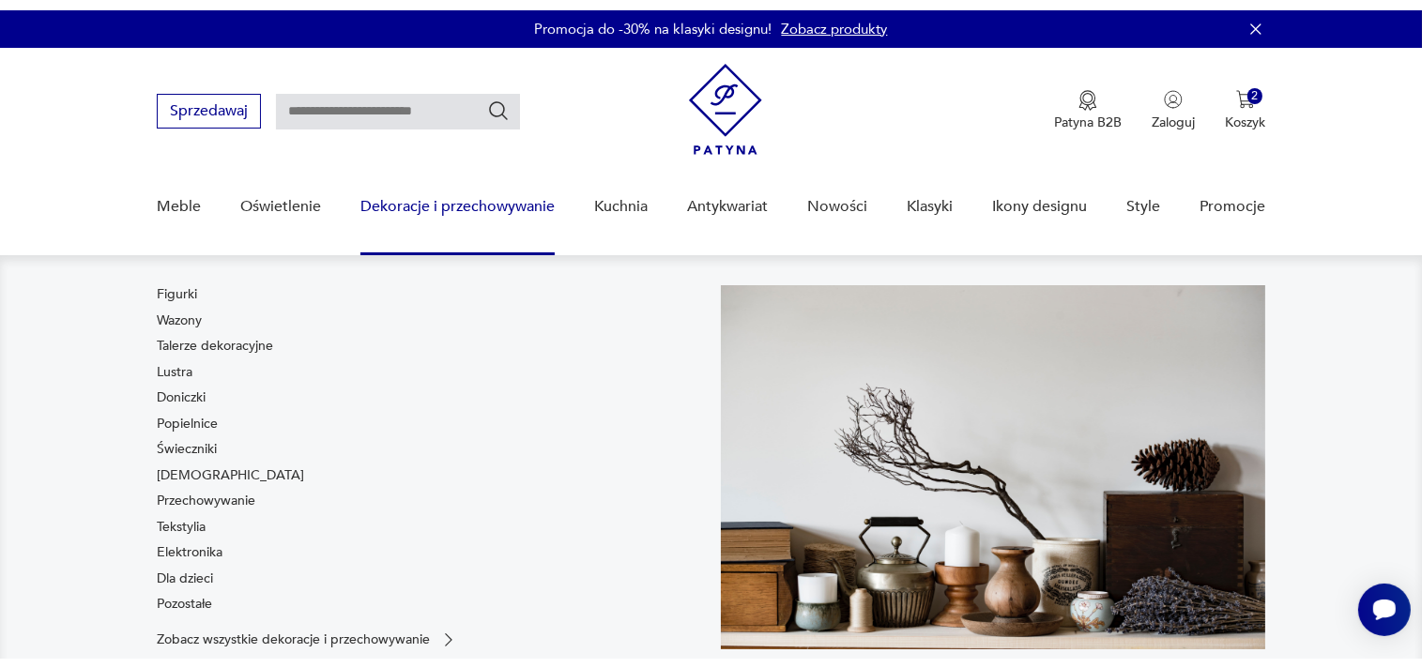
scroll to position [396, 0]
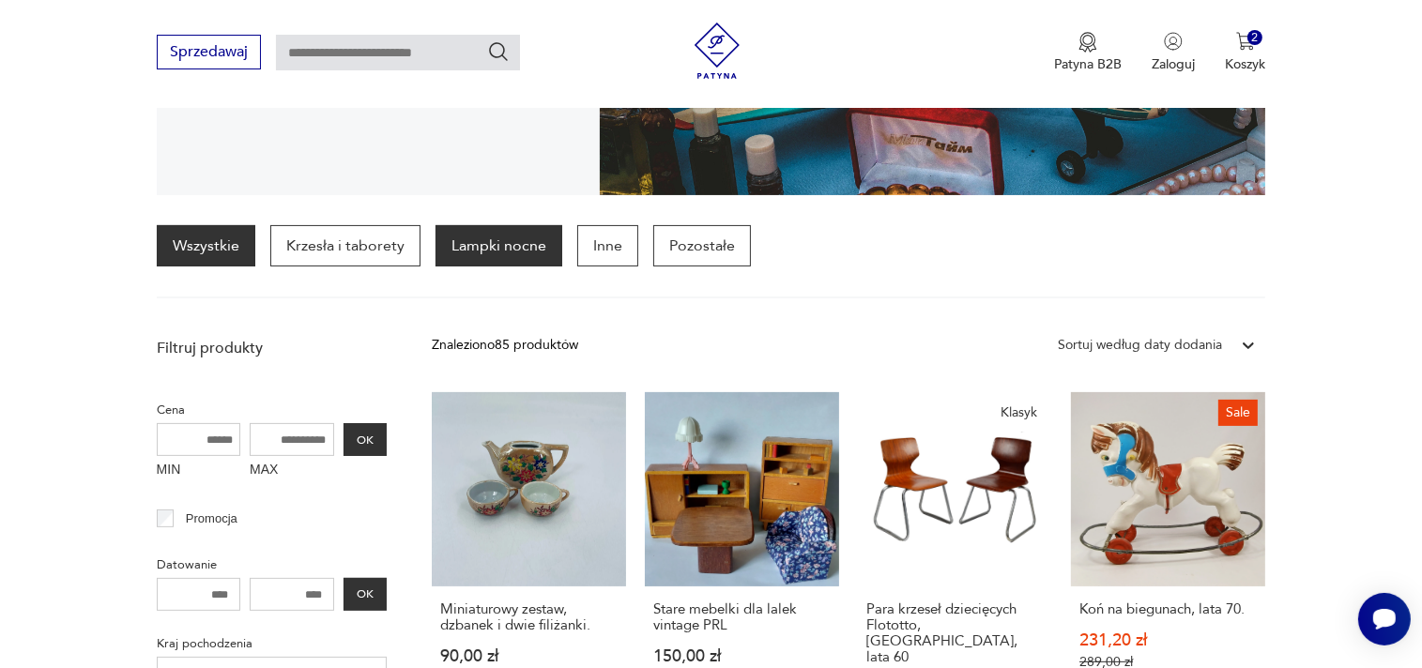
click at [480, 253] on p "Lampki nocne" at bounding box center [498, 245] width 127 height 41
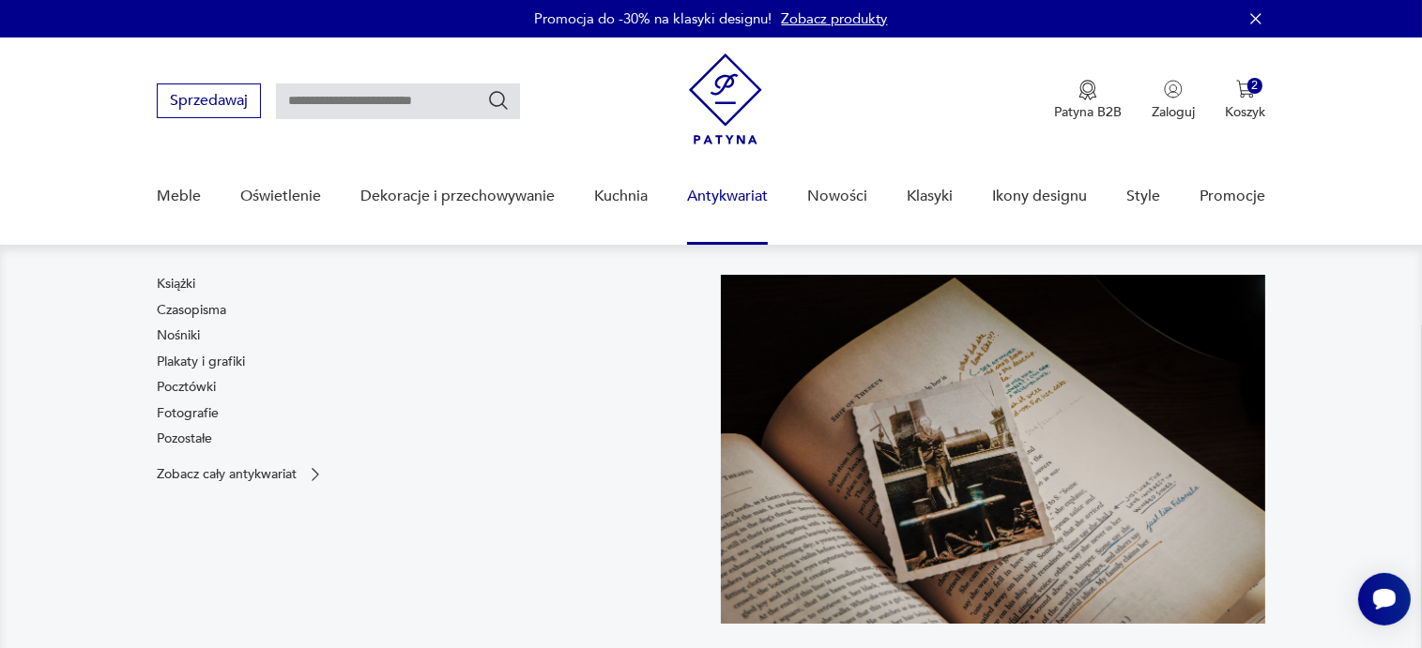
click at [709, 193] on link "Antykwariat" at bounding box center [727, 196] width 81 height 72
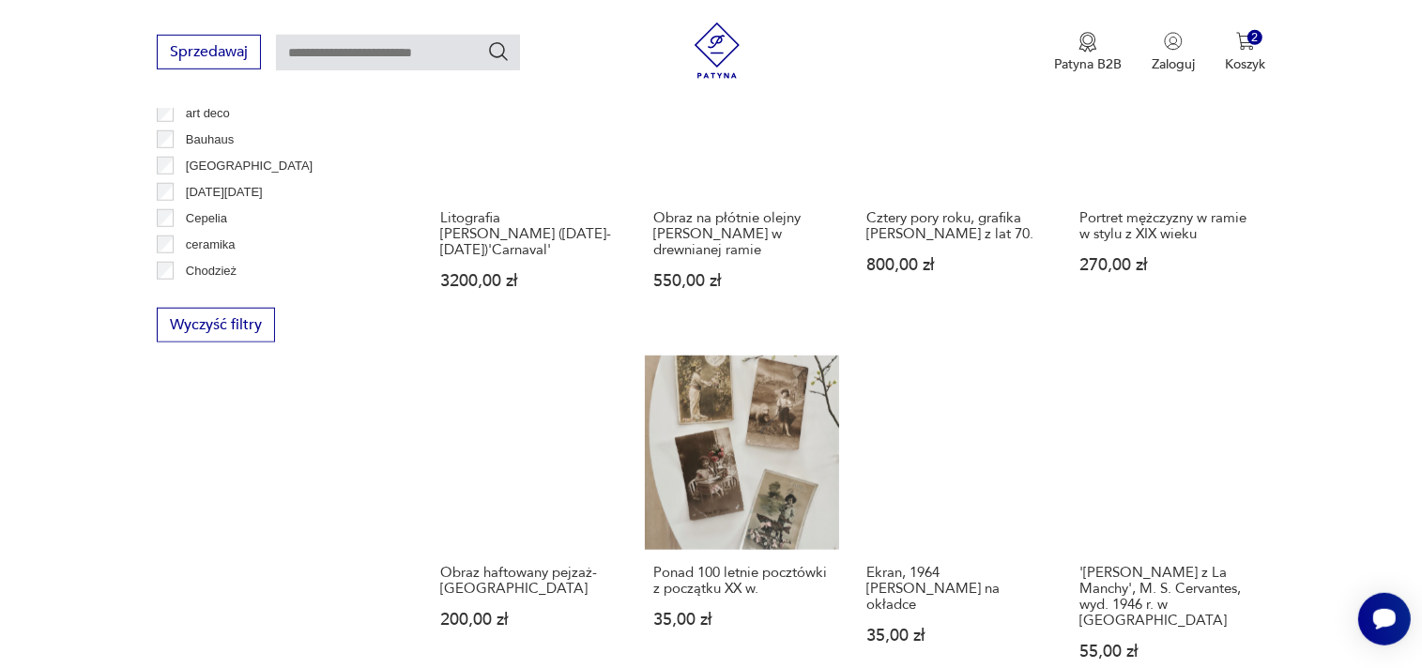
scroll to position [1716, 0]
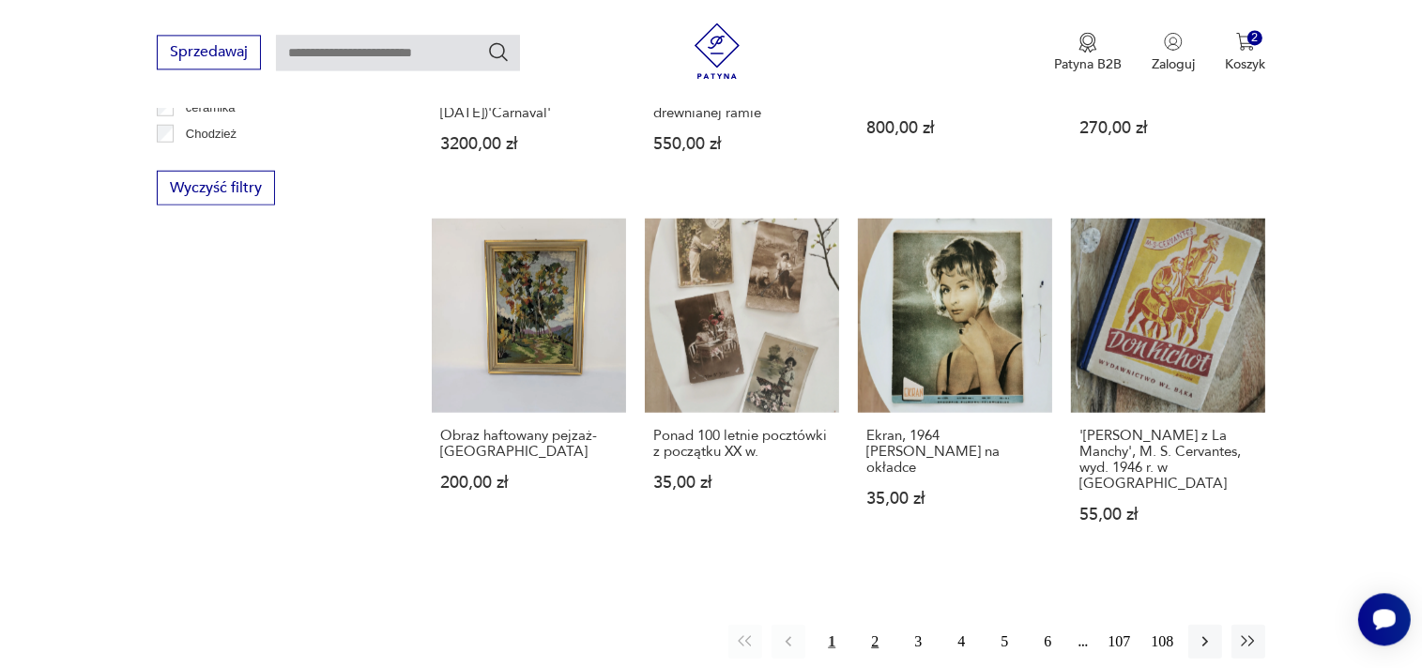
click at [870, 624] on button "2" at bounding box center [875, 641] width 34 height 34
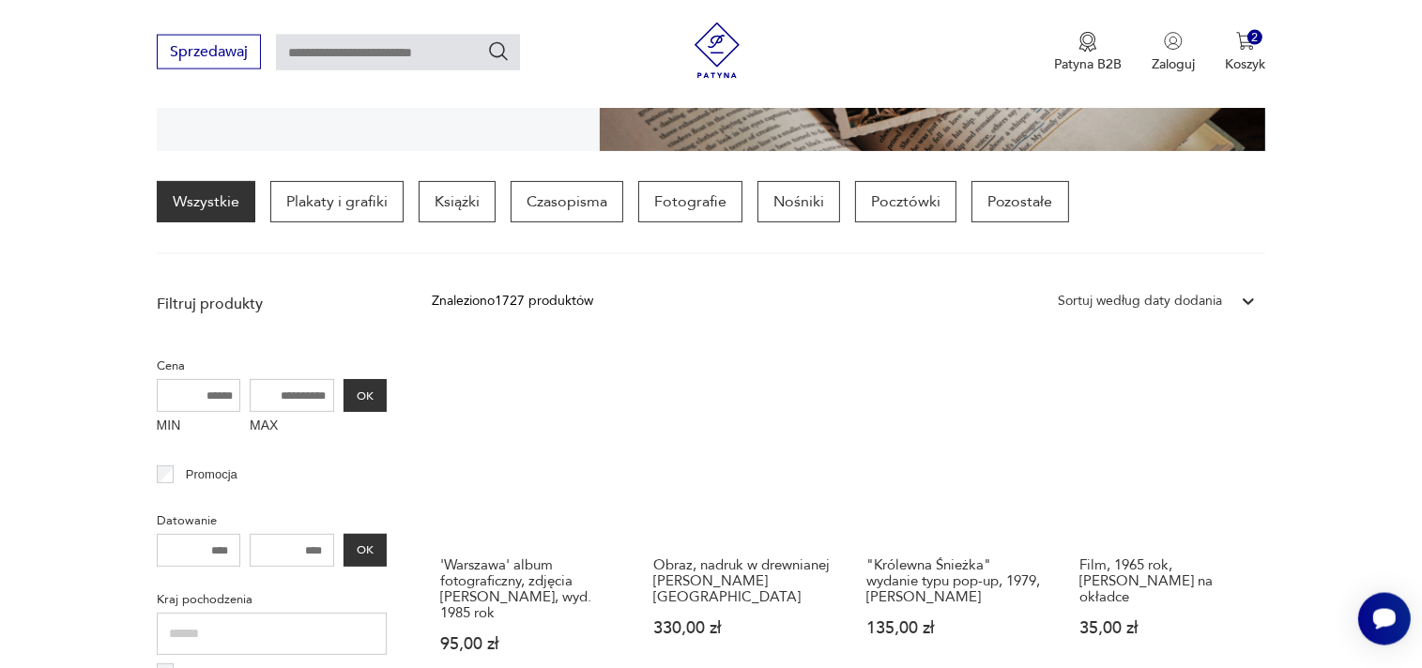
scroll to position [541, 0]
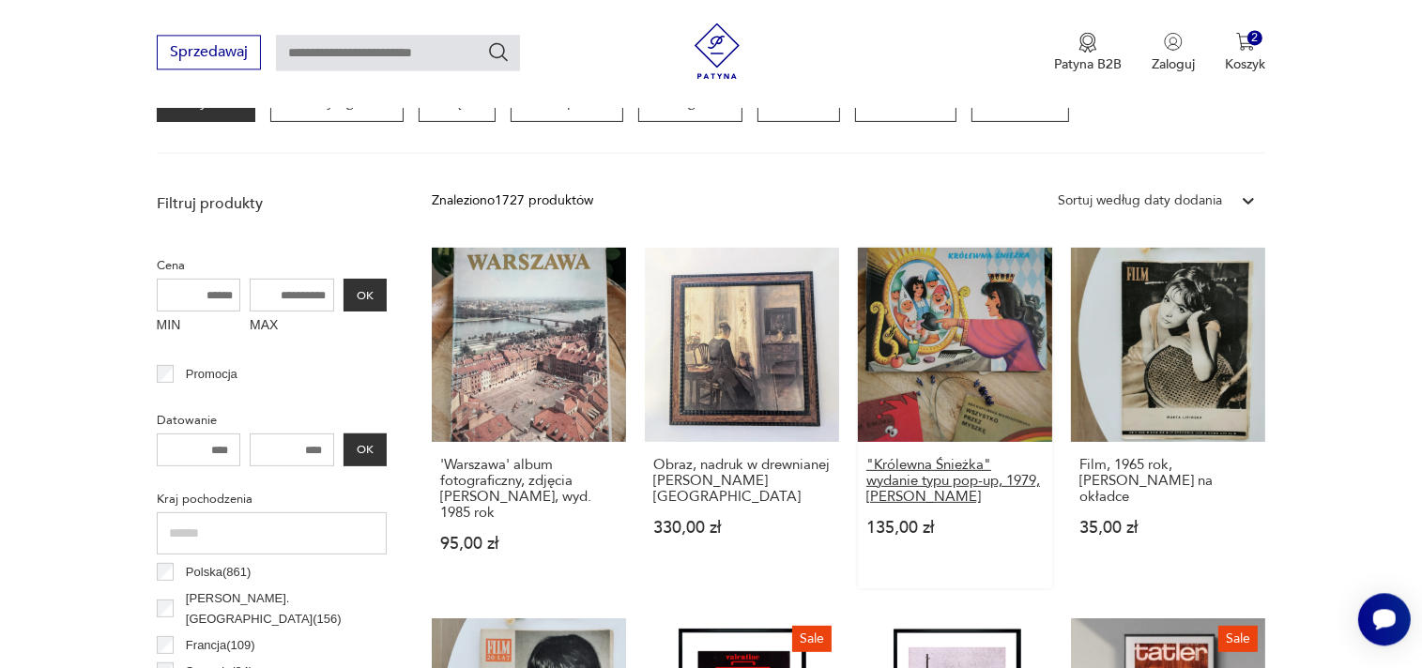
click at [960, 465] on h3 ""Królewna Śnieżka" wydanie typu pop-up, 1979, [PERSON_NAME]" at bounding box center [954, 481] width 177 height 48
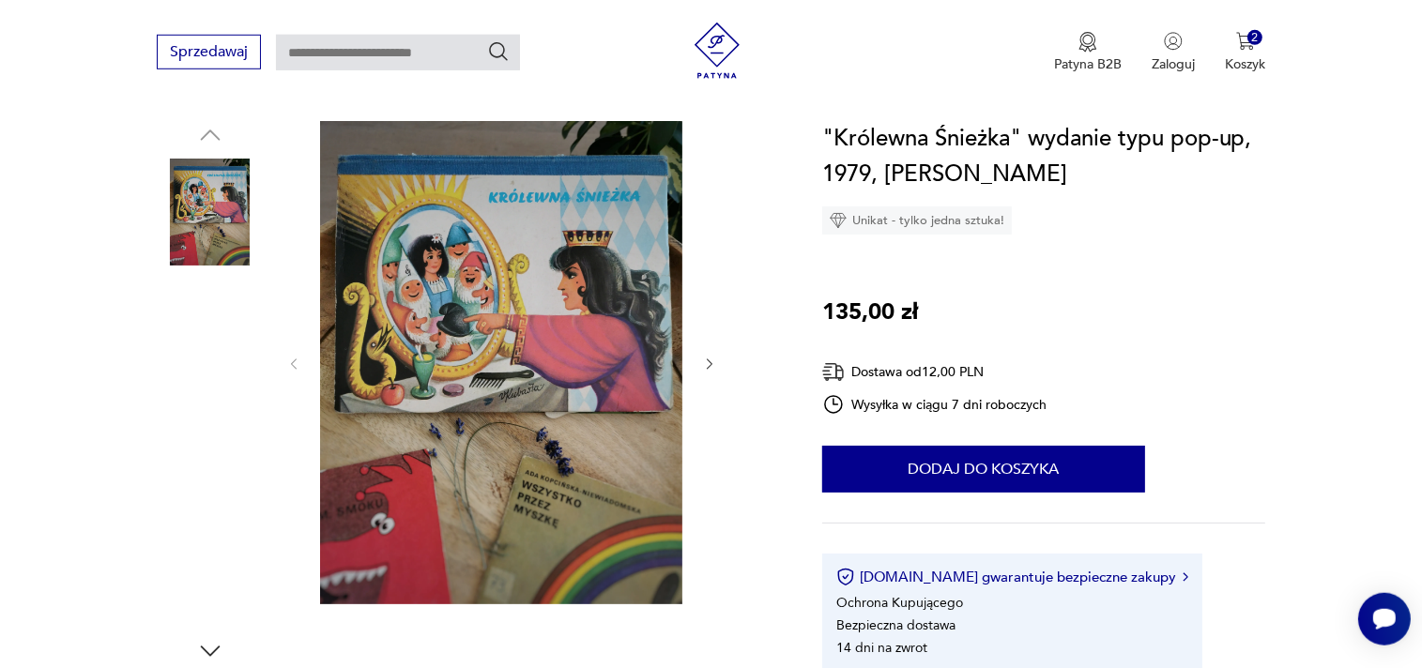
scroll to position [198, 0]
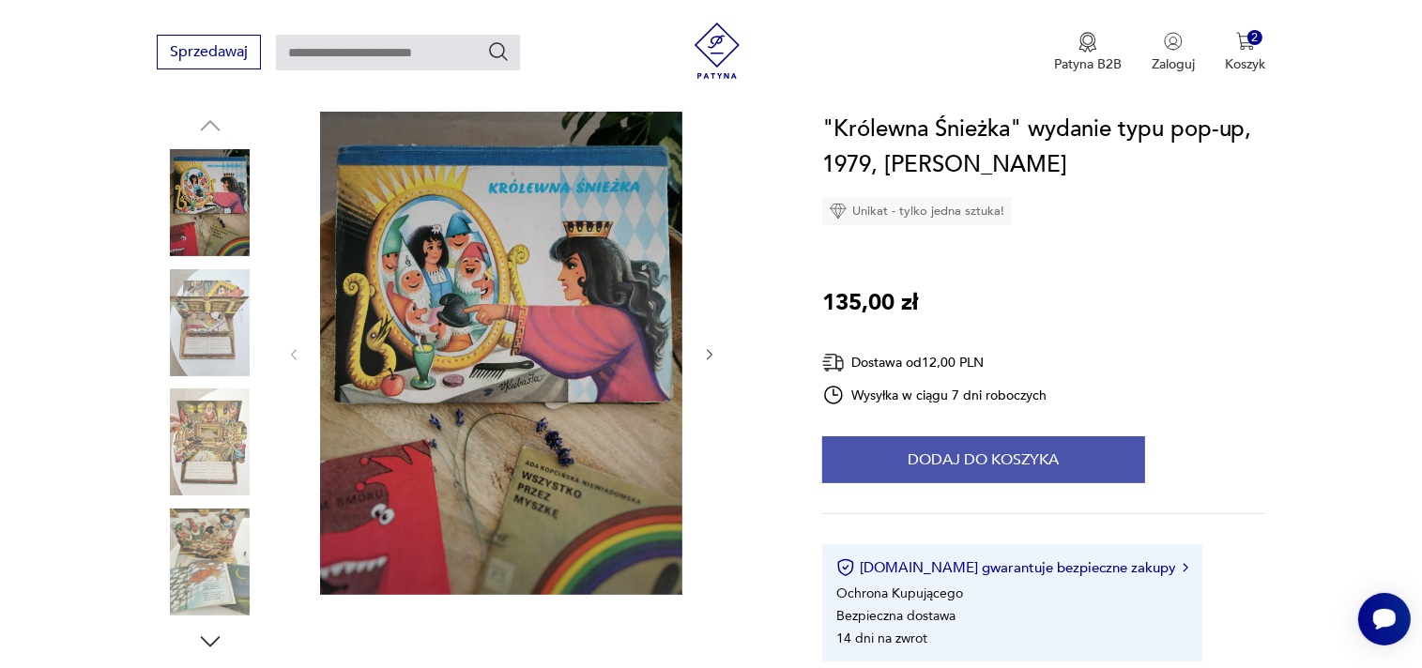
click at [943, 462] on button "Dodaj do koszyka" at bounding box center [983, 459] width 323 height 47
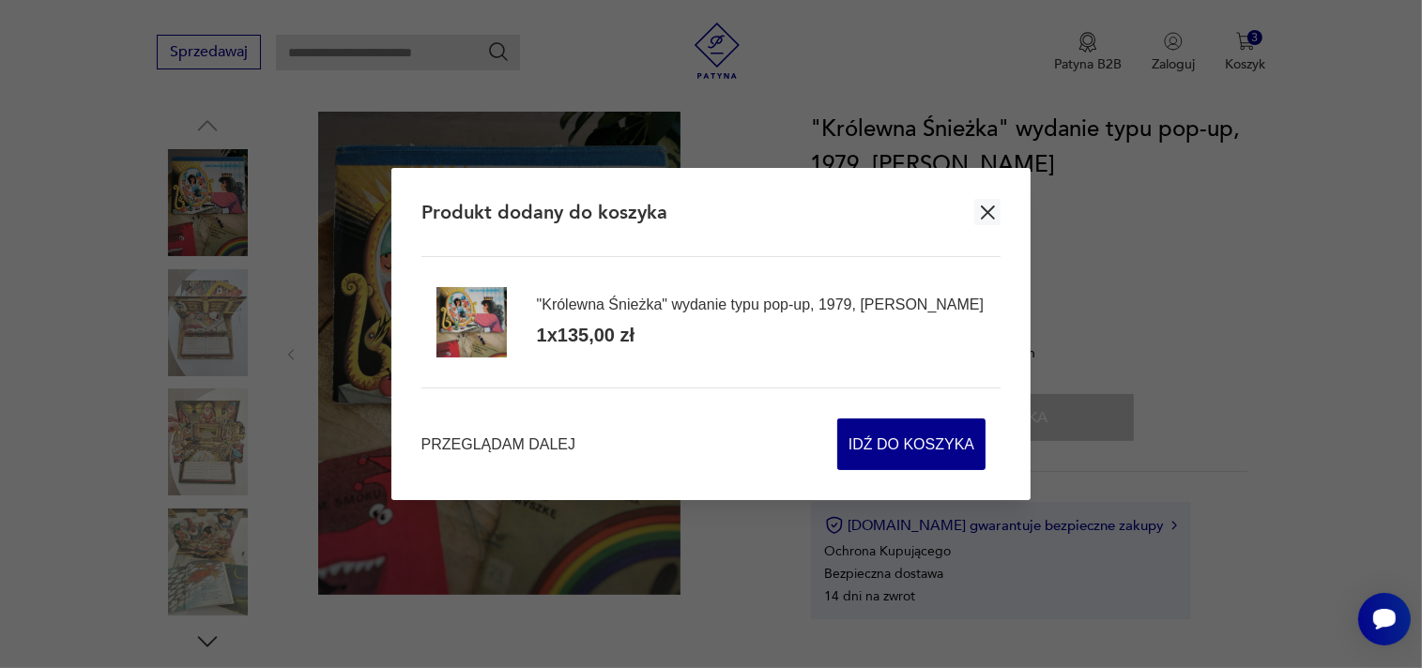
click at [990, 210] on icon "button" at bounding box center [988, 213] width 14 height 14
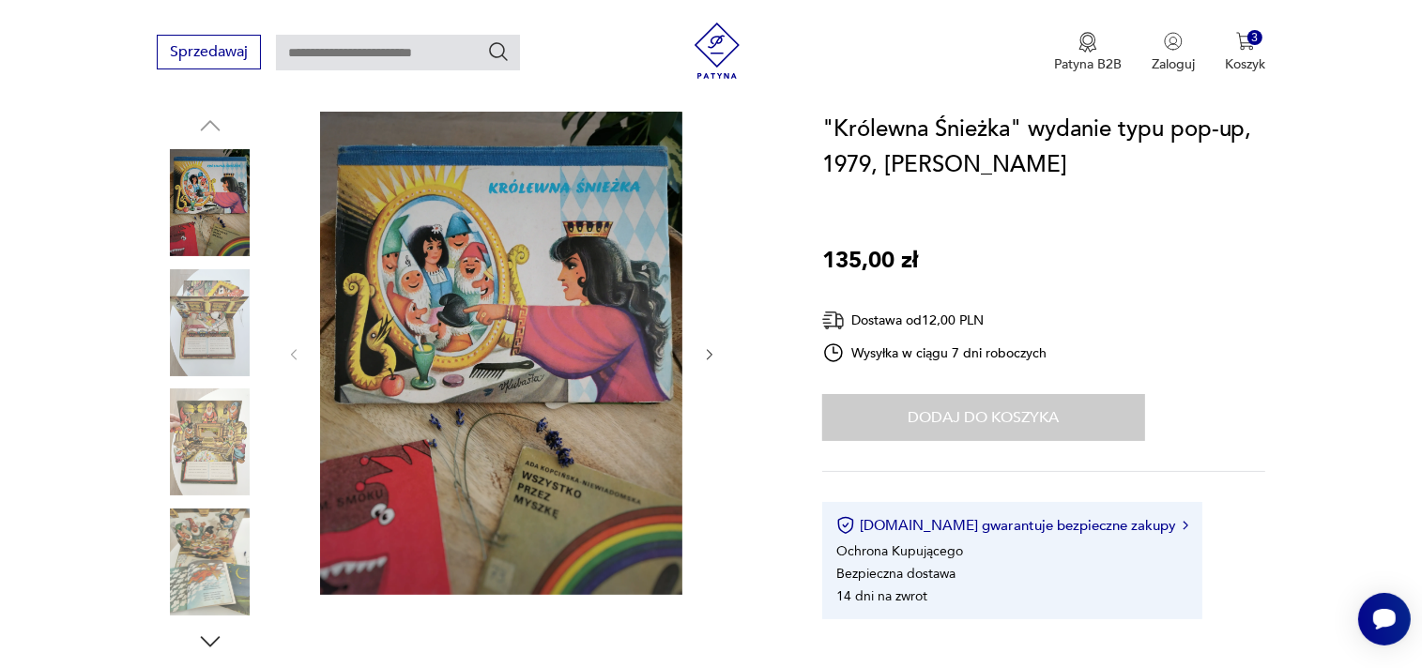
click at [224, 546] on img at bounding box center [210, 562] width 107 height 107
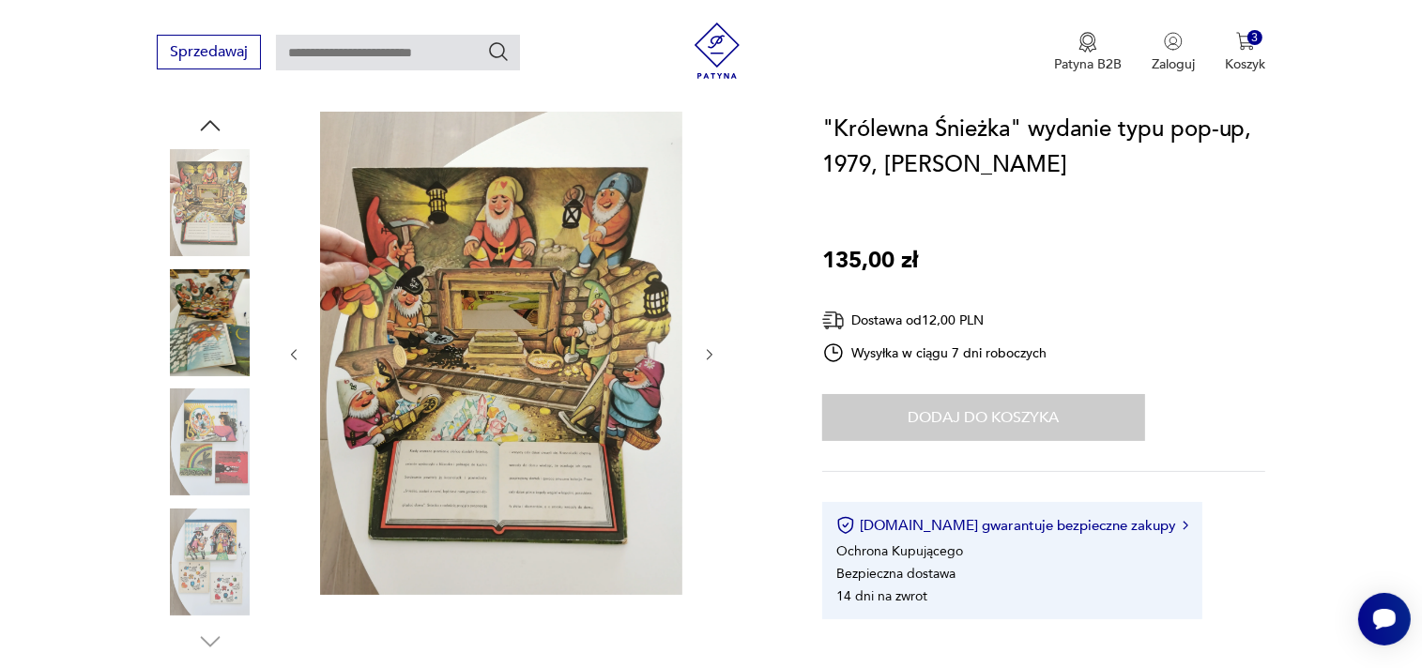
click at [186, 460] on img at bounding box center [210, 442] width 107 height 107
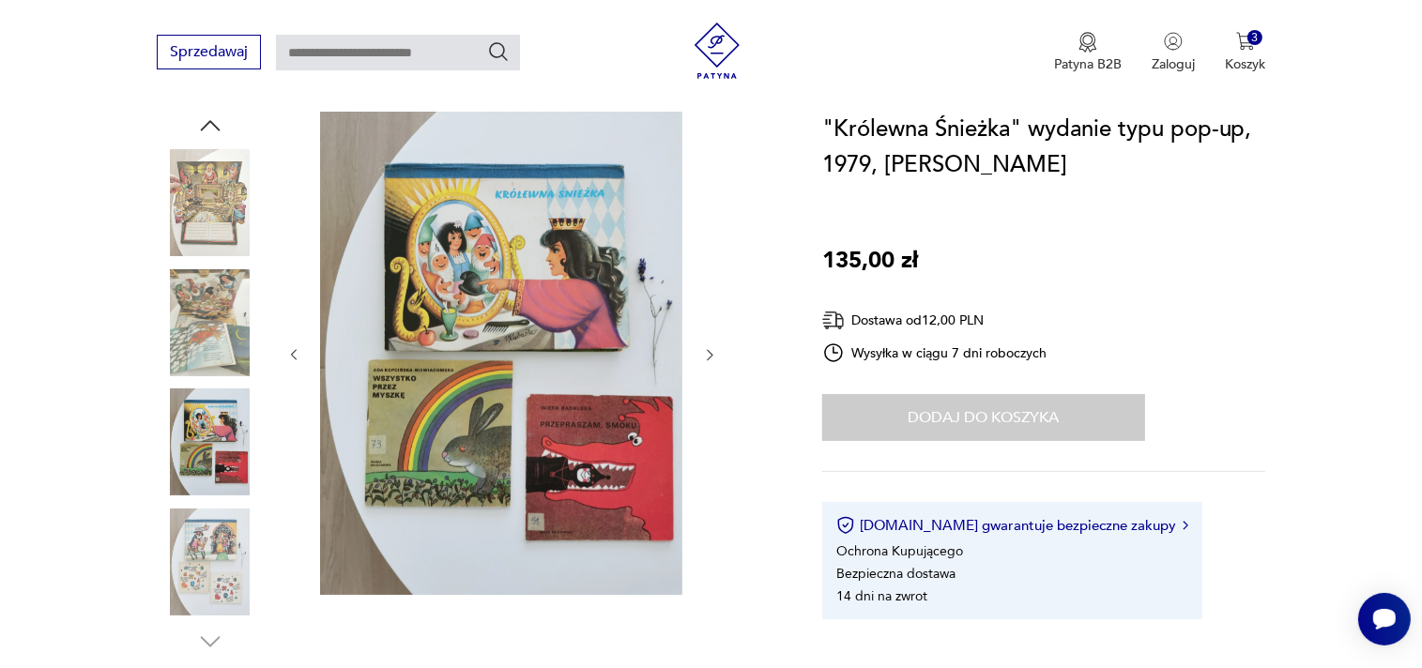
click at [185, 328] on img at bounding box center [210, 322] width 107 height 107
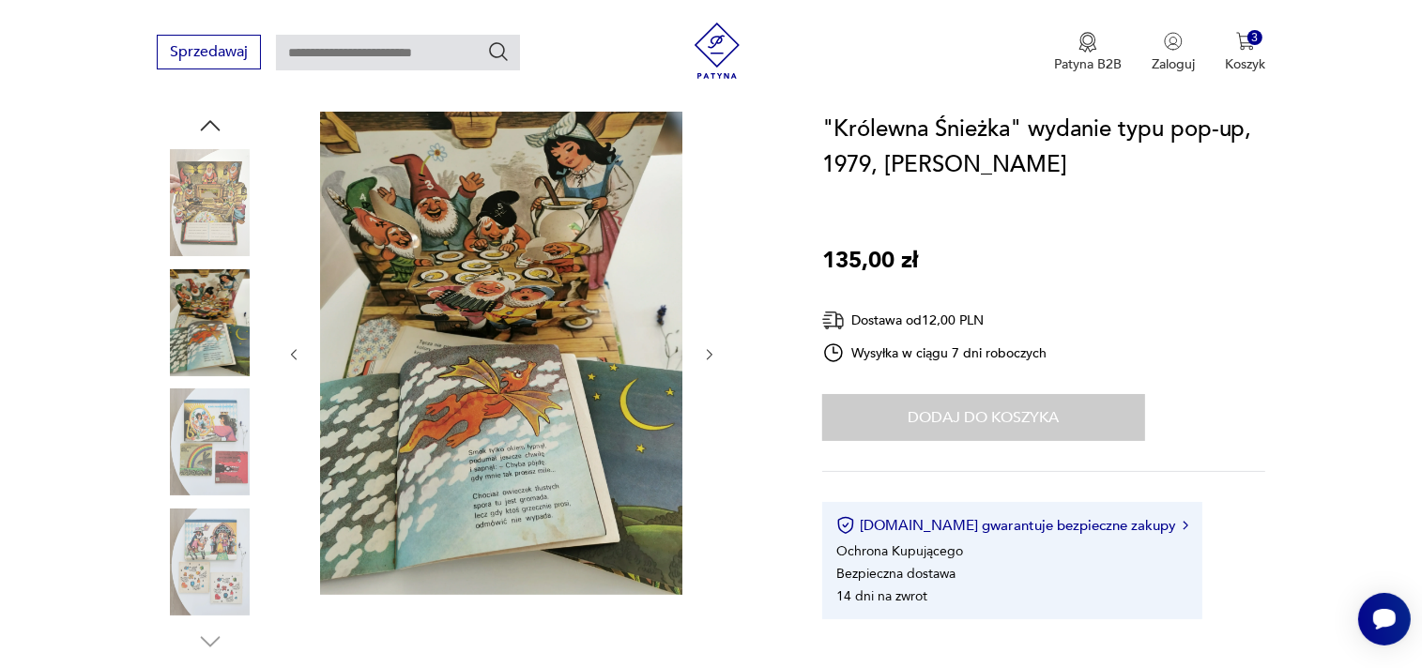
click at [220, 316] on img at bounding box center [210, 322] width 107 height 107
click at [199, 242] on img at bounding box center [210, 202] width 107 height 107
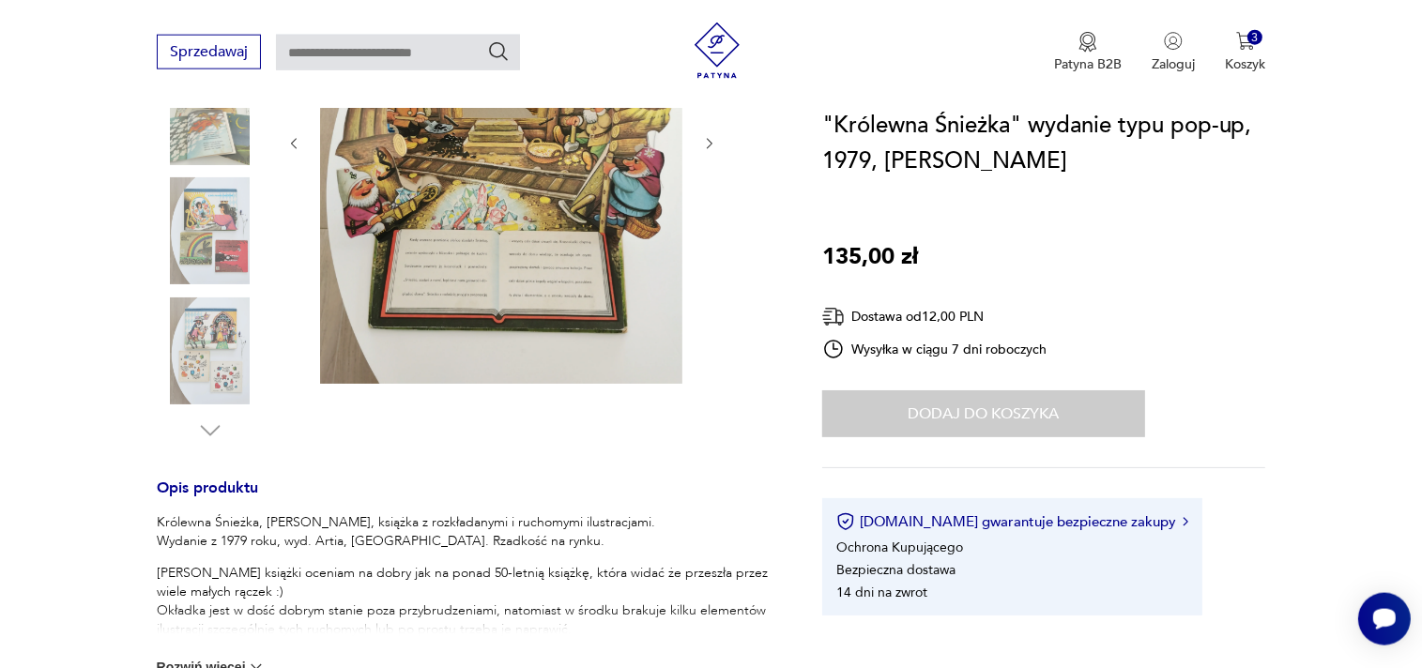
scroll to position [694, 0]
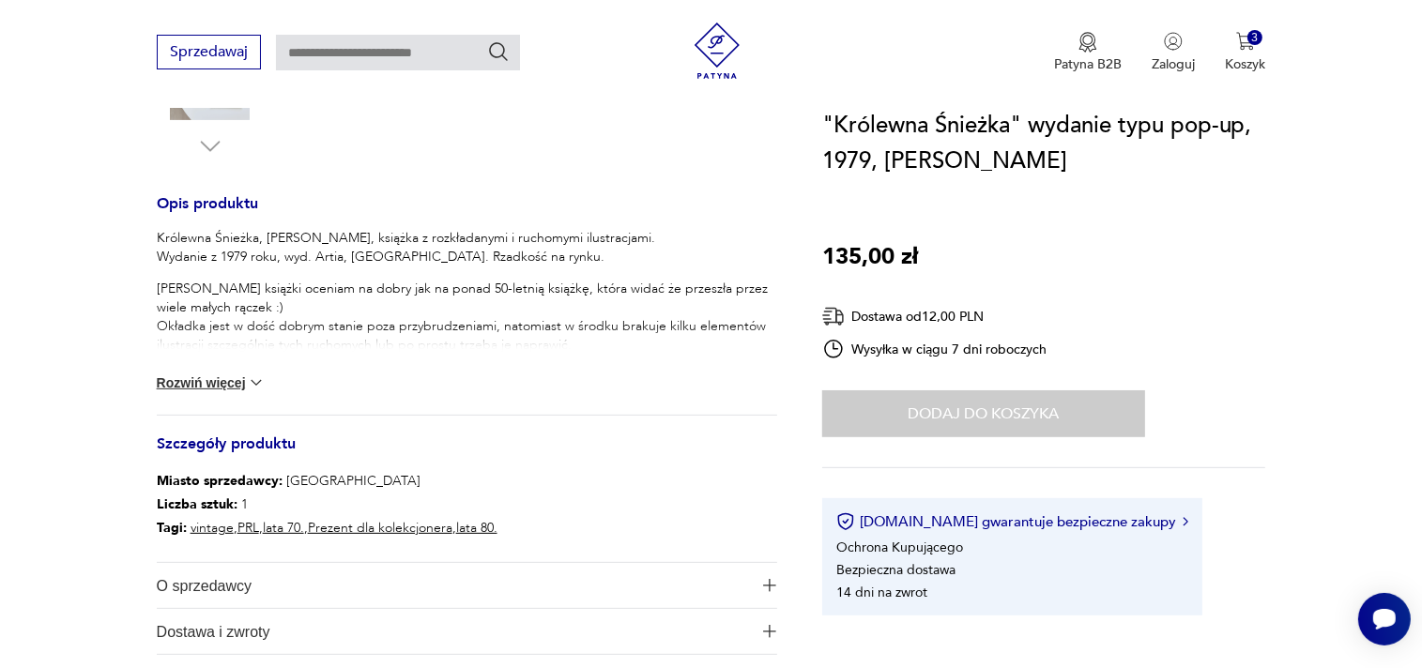
click at [212, 385] on button "Rozwiń więcej" at bounding box center [211, 383] width 109 height 19
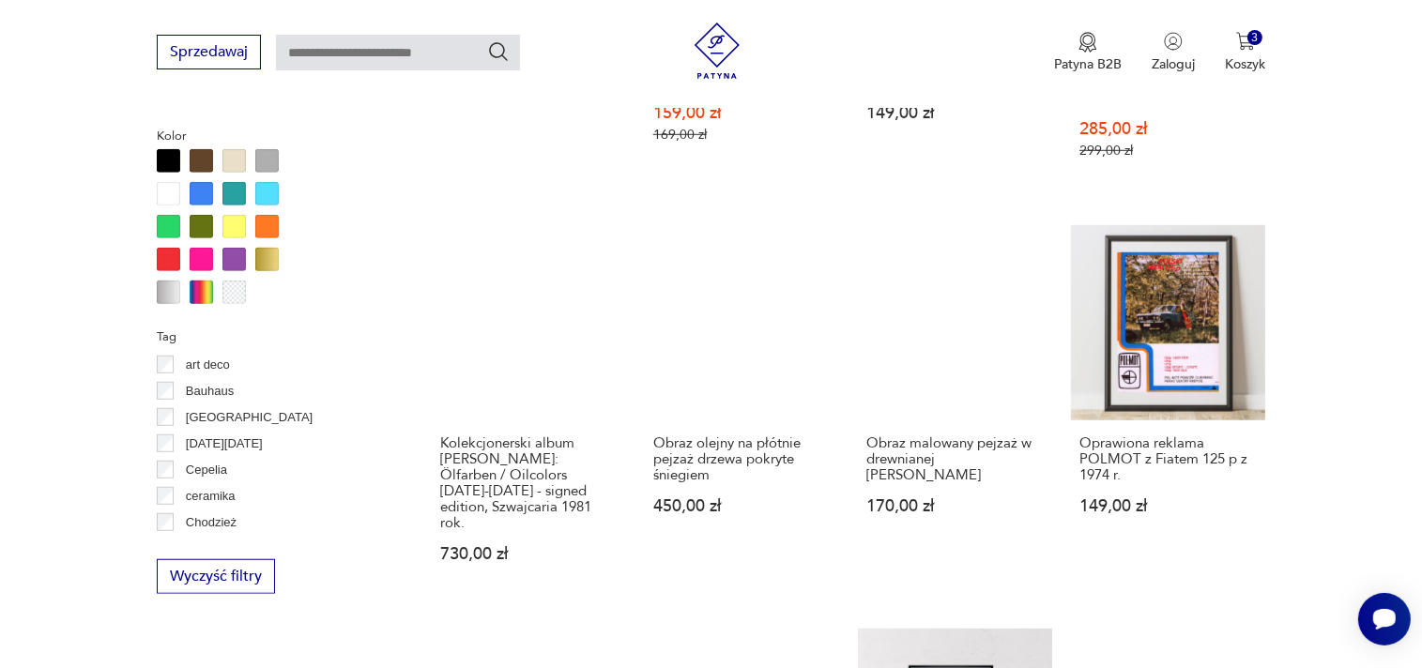
scroll to position [1426, 0]
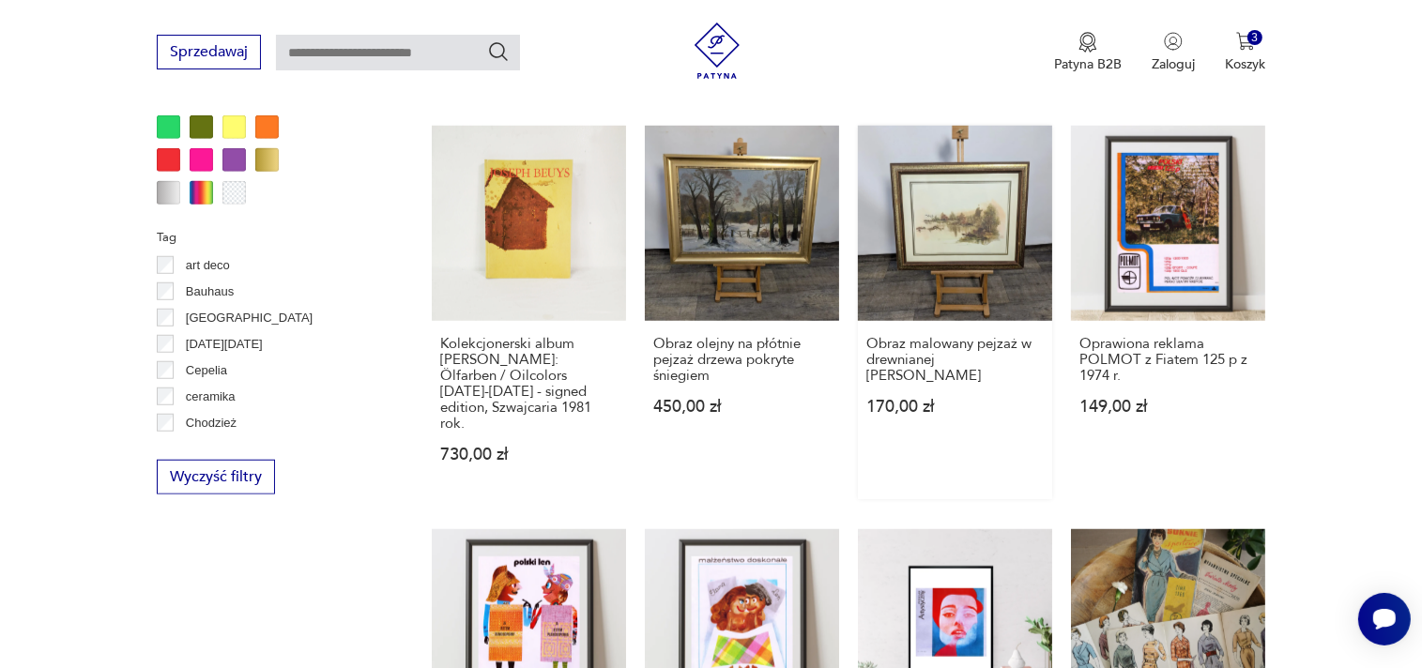
click at [985, 220] on link "Obraz malowany pejzaż w drewnianej ramie MASSA 170,00 zł" at bounding box center [955, 312] width 194 height 373
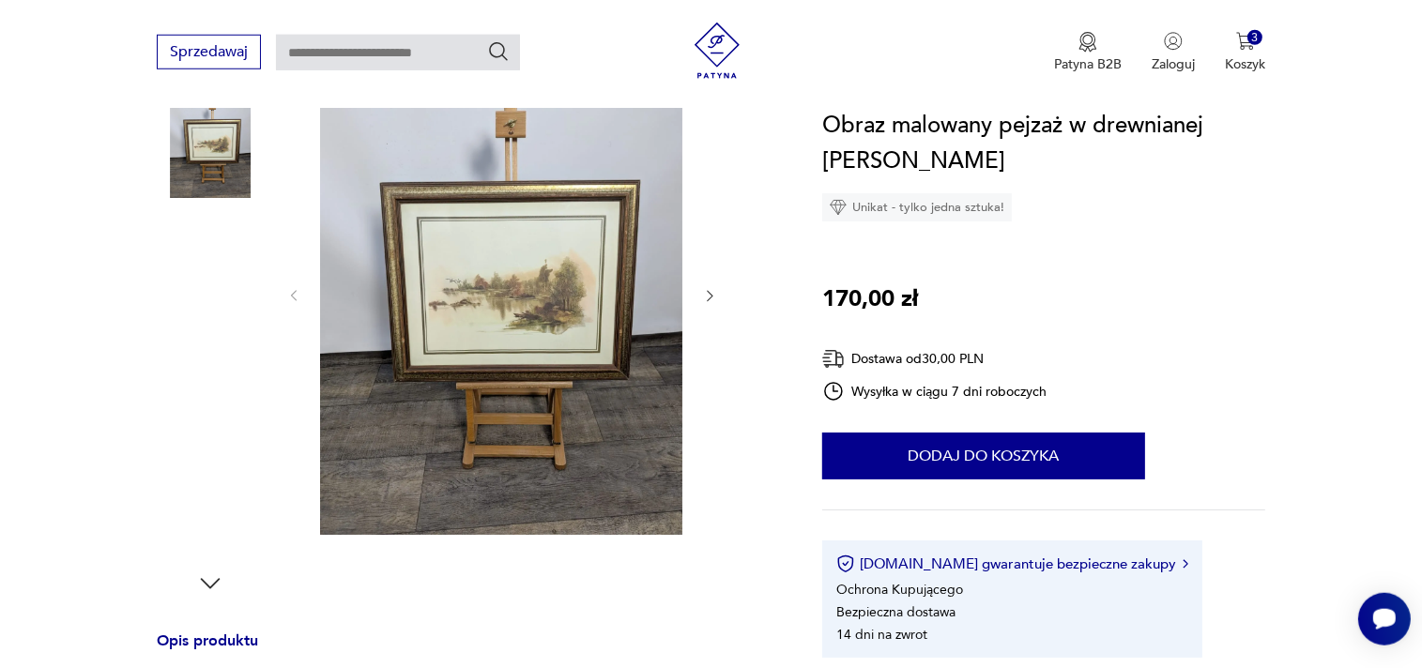
scroll to position [594, 0]
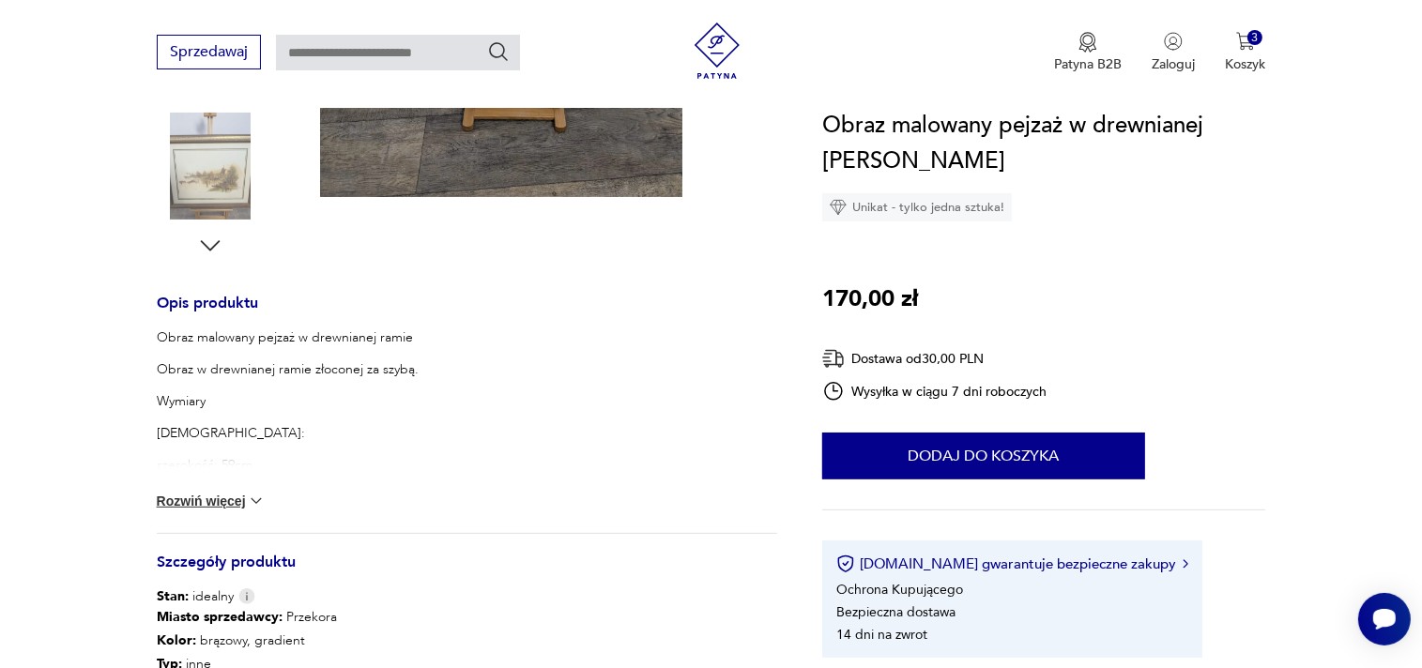
click at [217, 186] on img at bounding box center [210, 166] width 107 height 107
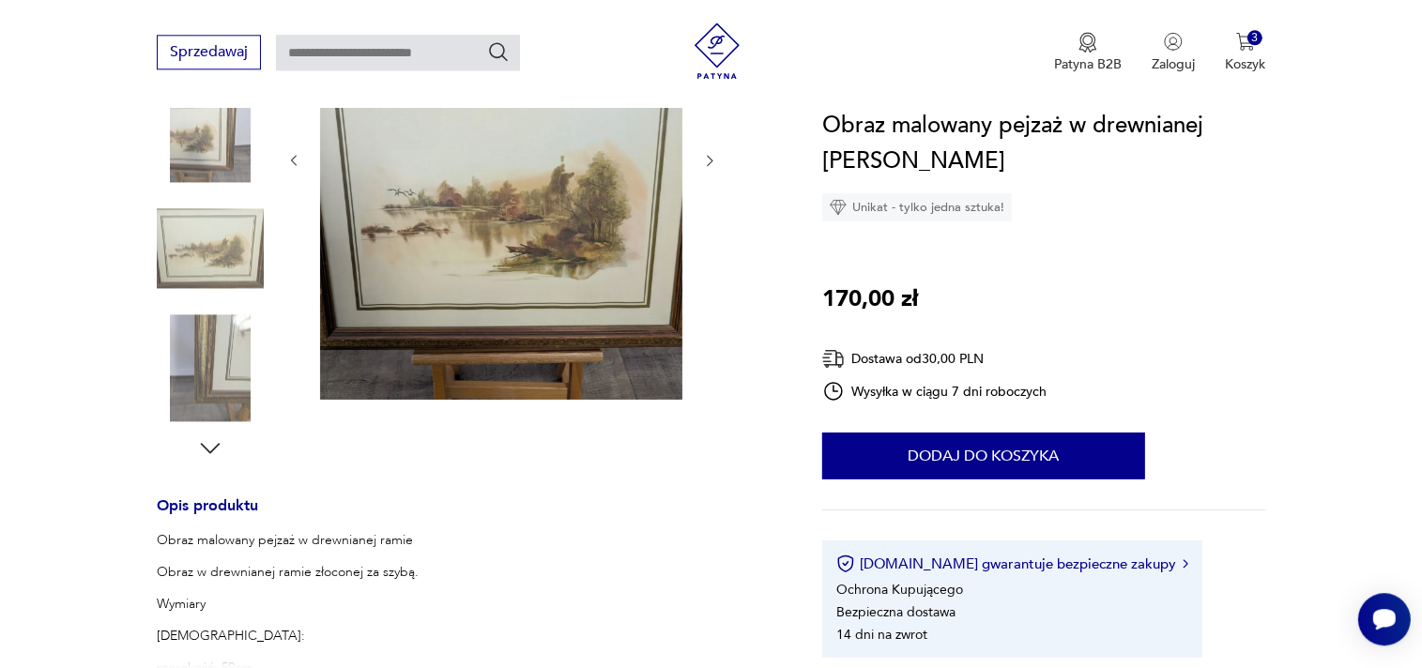
scroll to position [297, 0]
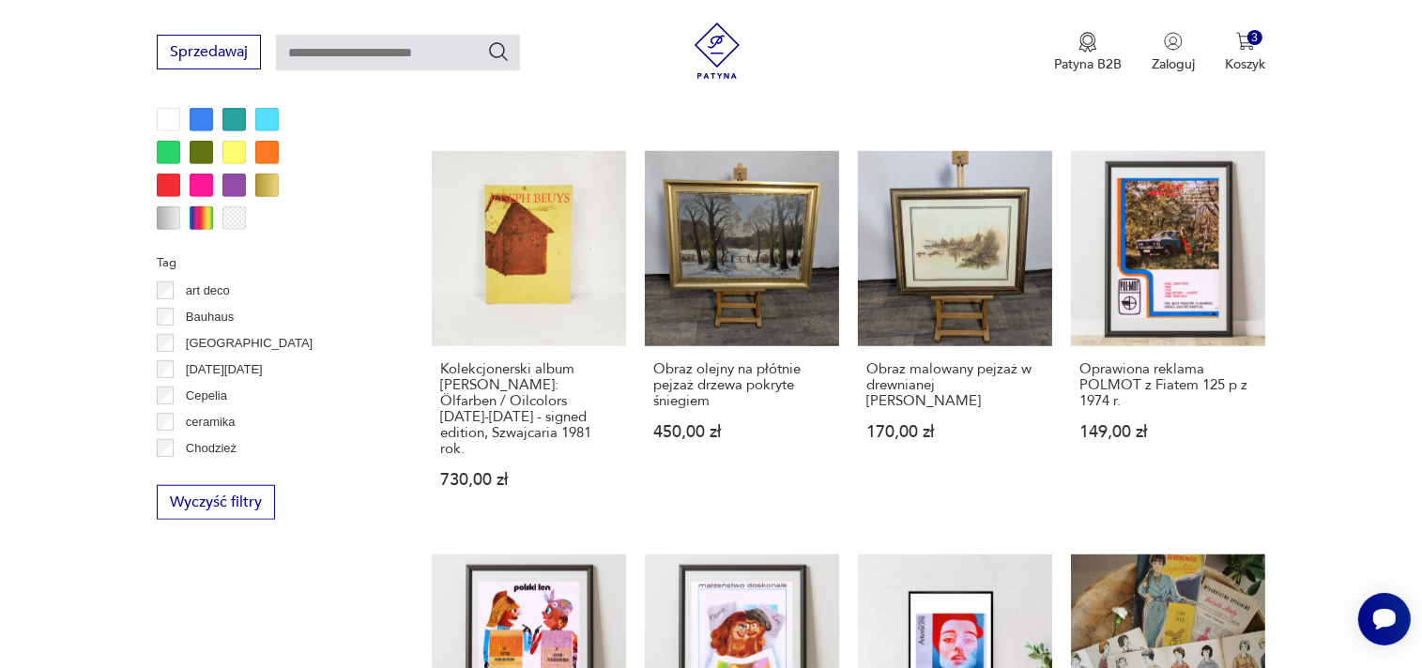
scroll to position [1796, 0]
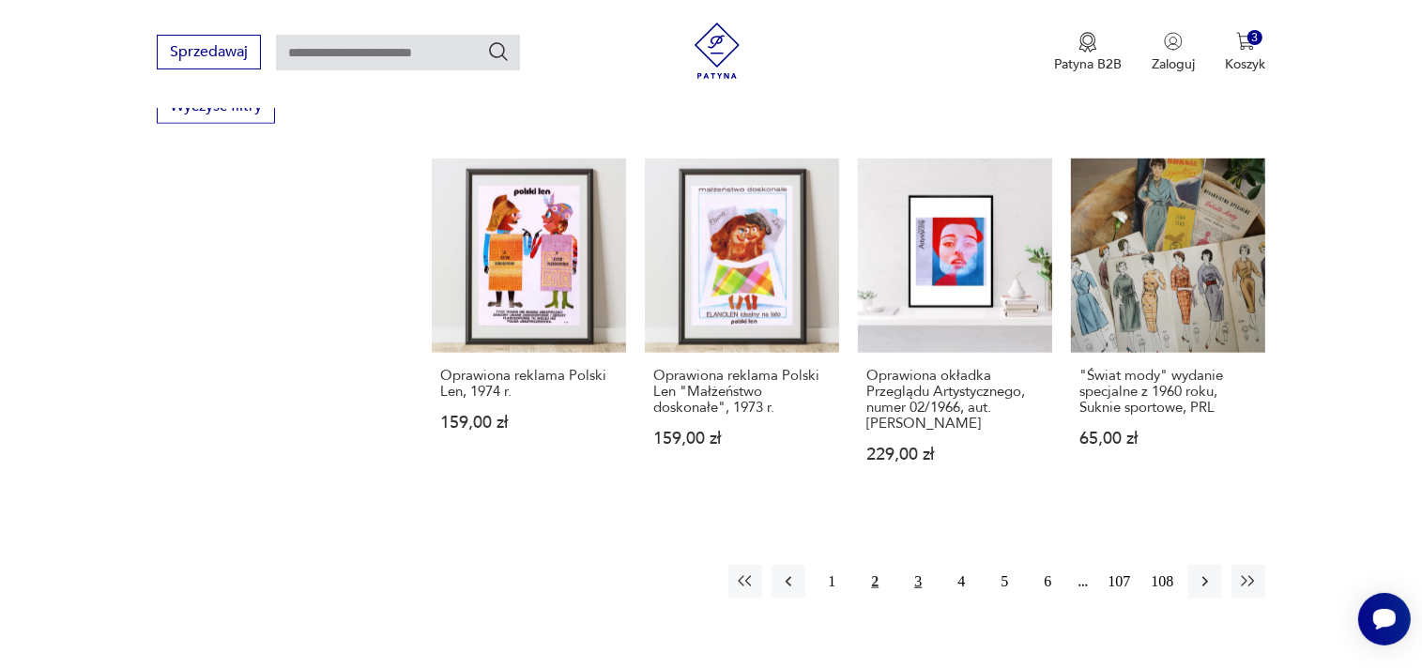
click at [920, 565] on button "3" at bounding box center [918, 582] width 34 height 34
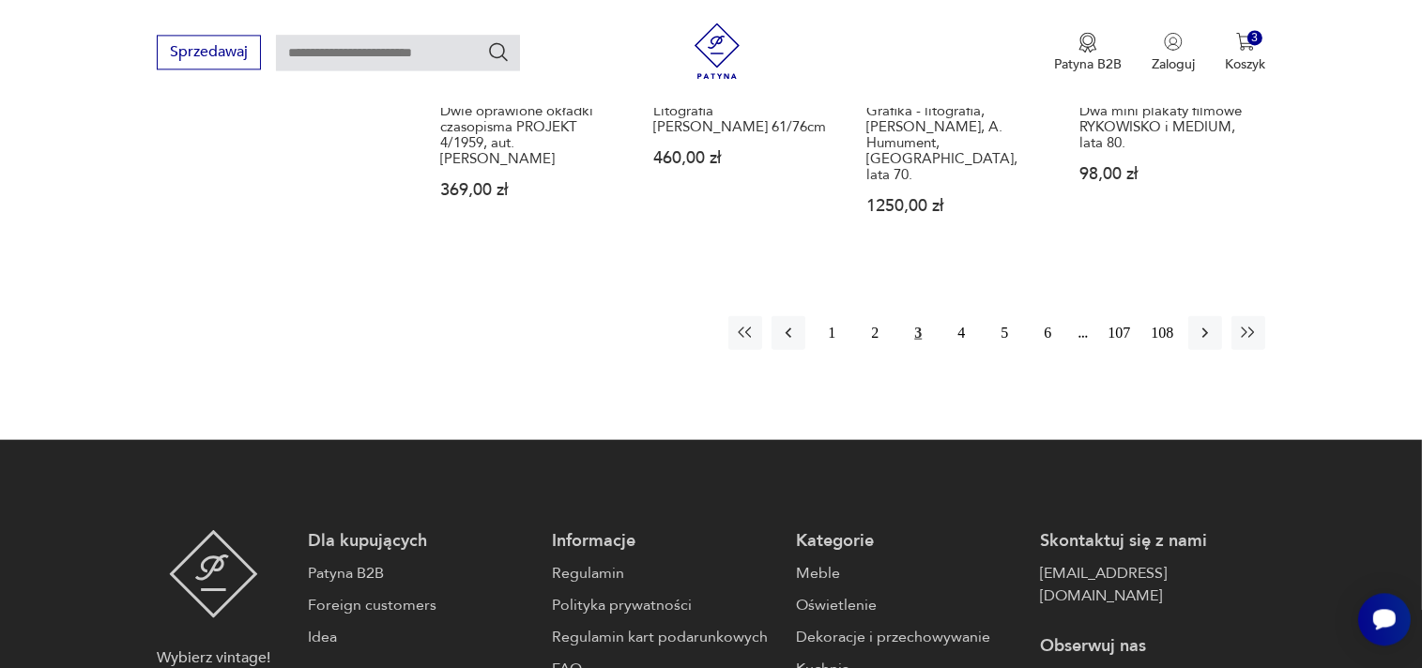
scroll to position [2026, 0]
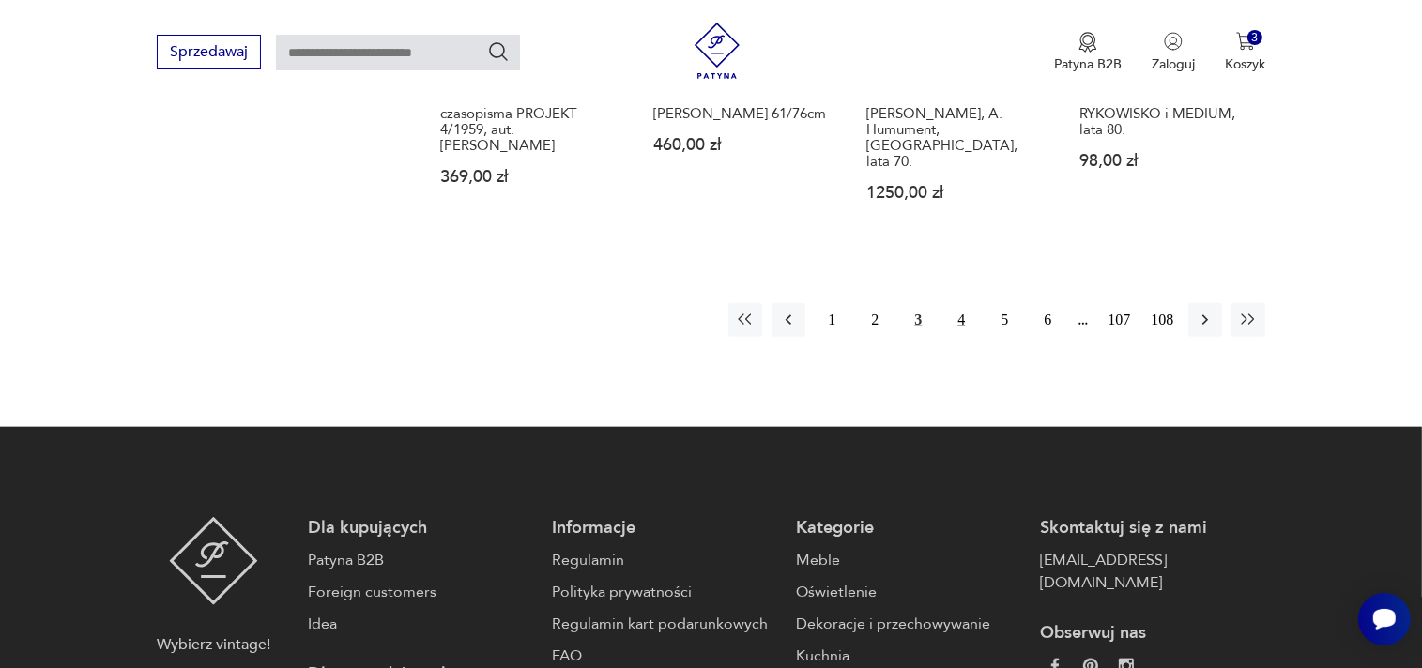
click at [956, 303] on button "4" at bounding box center [961, 320] width 34 height 34
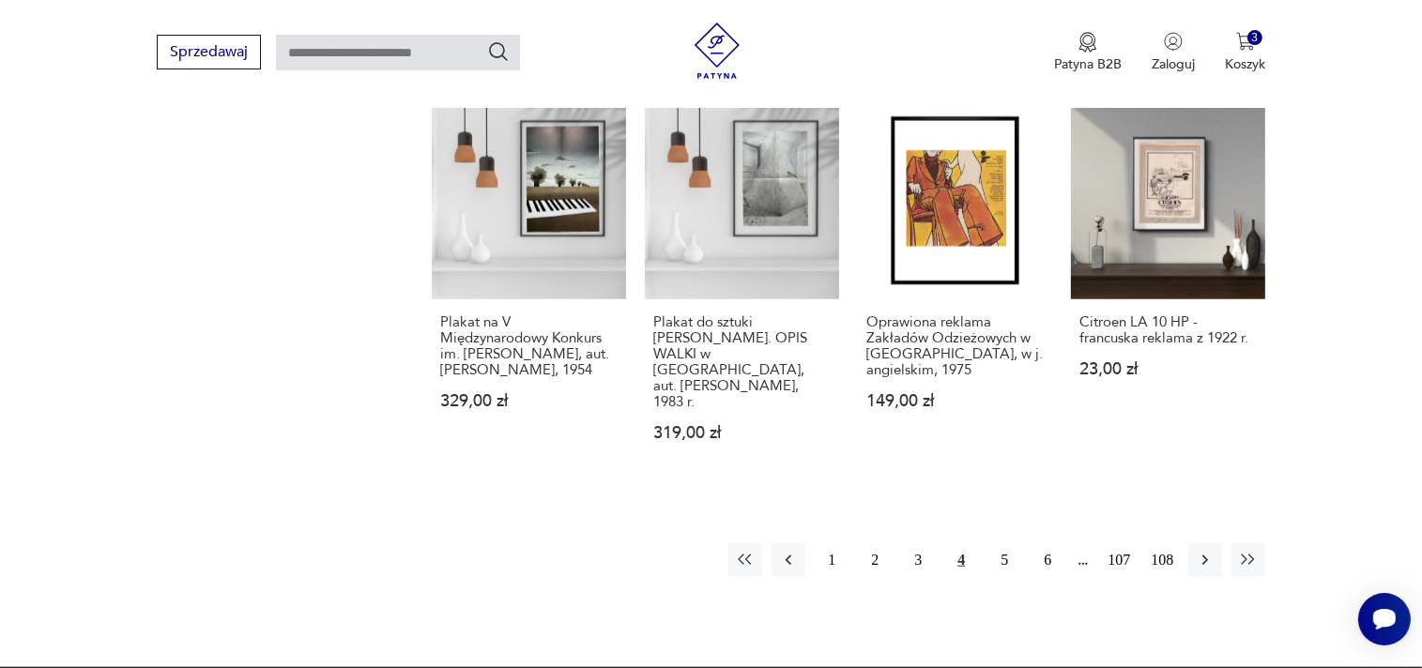
scroll to position [1928, 0]
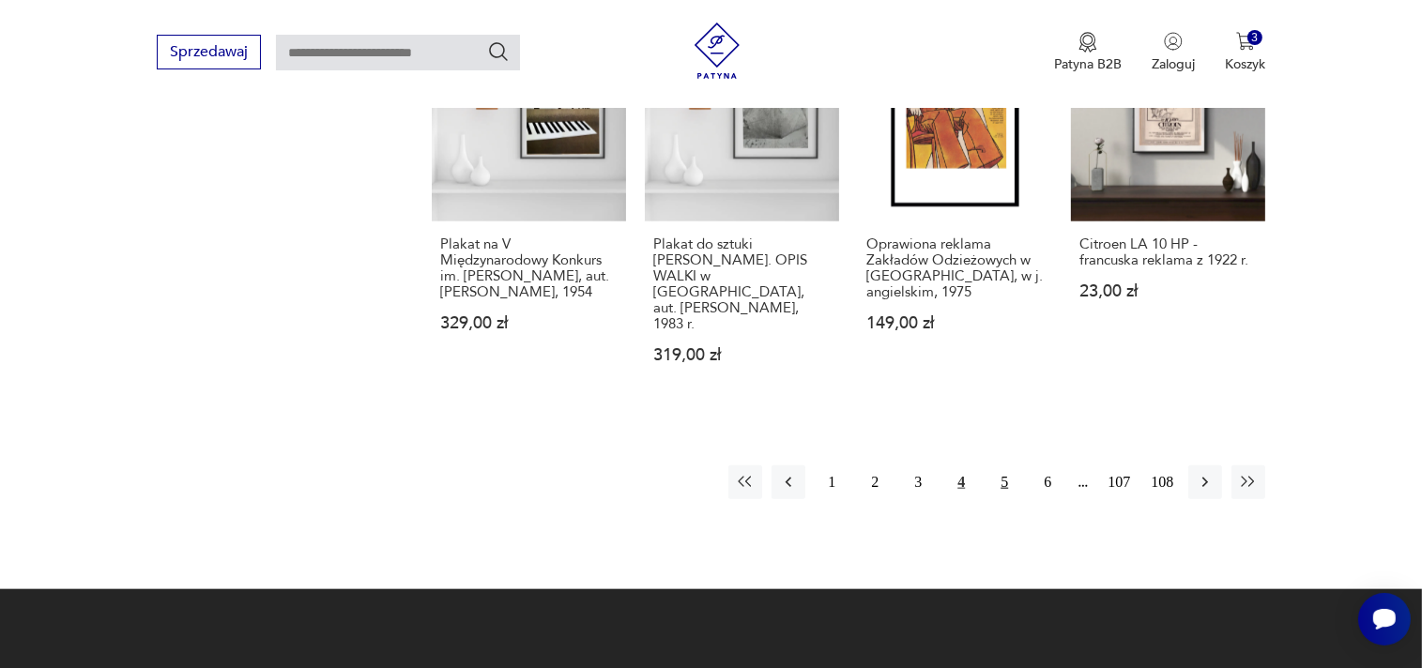
click at [1000, 465] on button "5" at bounding box center [1004, 482] width 34 height 34
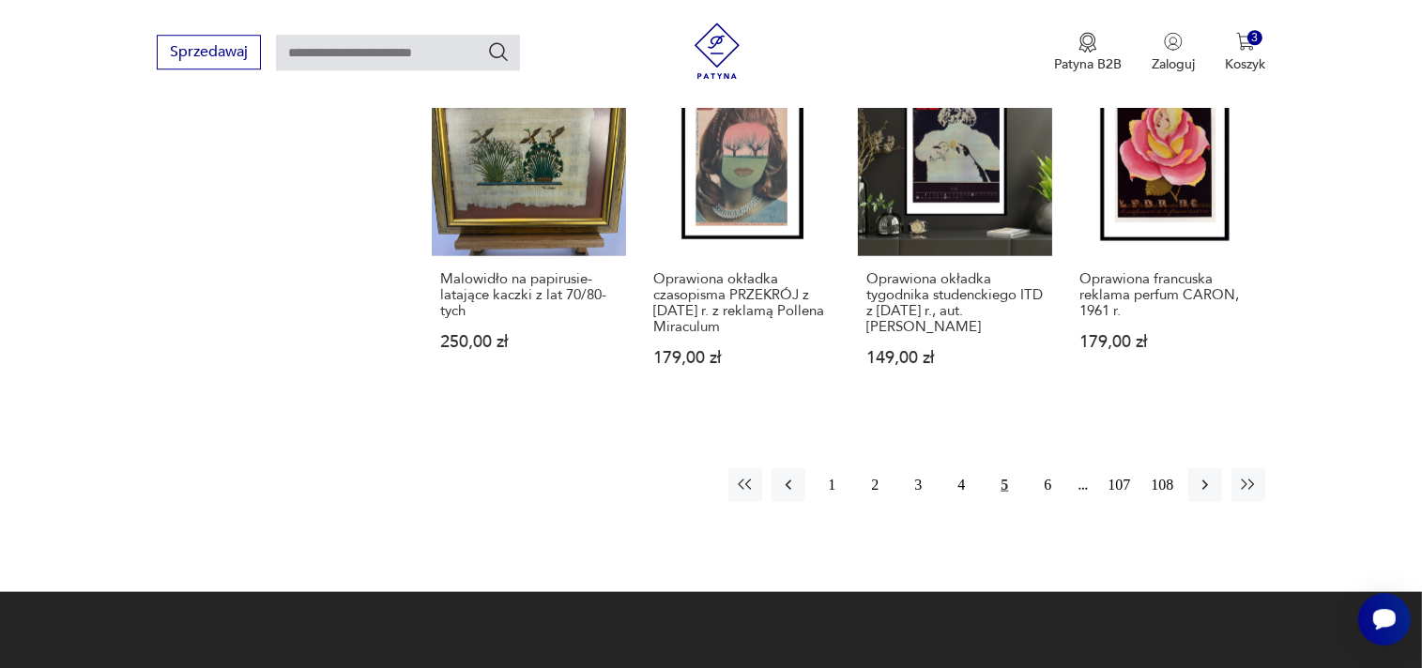
scroll to position [1828, 0]
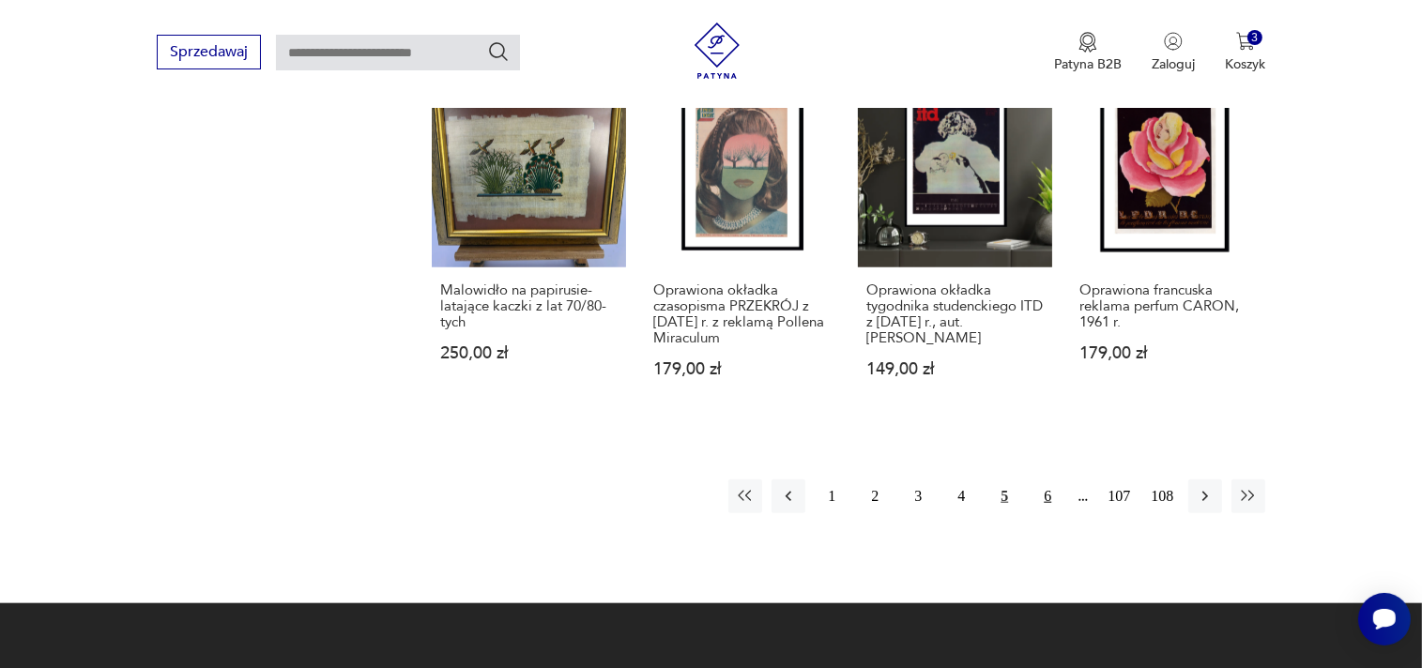
click at [1050, 513] on button "6" at bounding box center [1047, 497] width 34 height 34
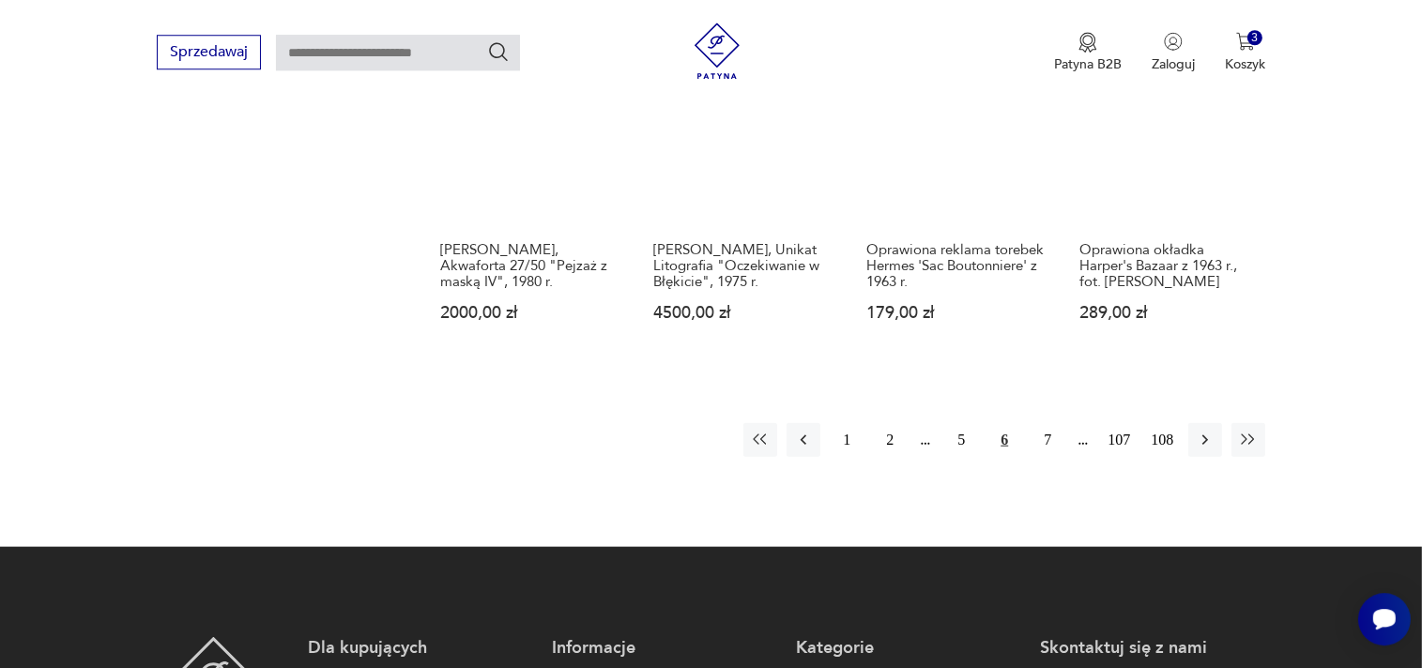
scroll to position [1928, 0]
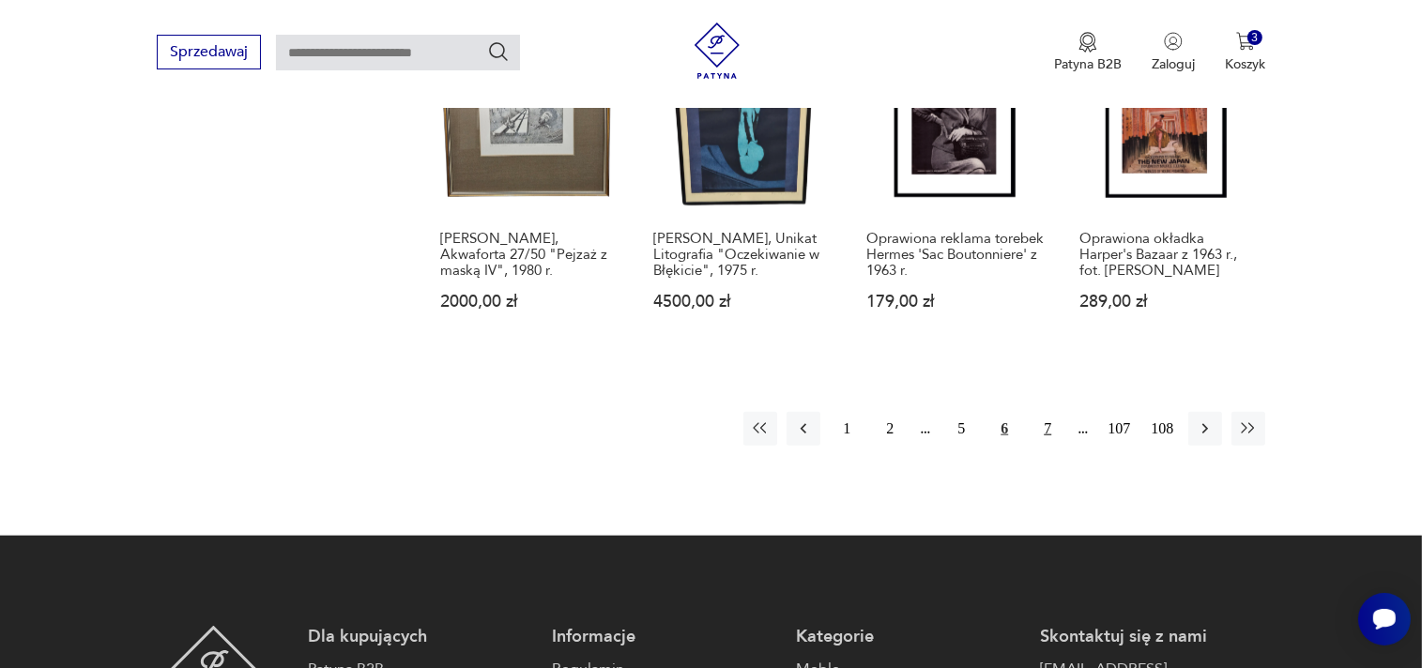
click at [1057, 412] on button "7" at bounding box center [1047, 429] width 34 height 34
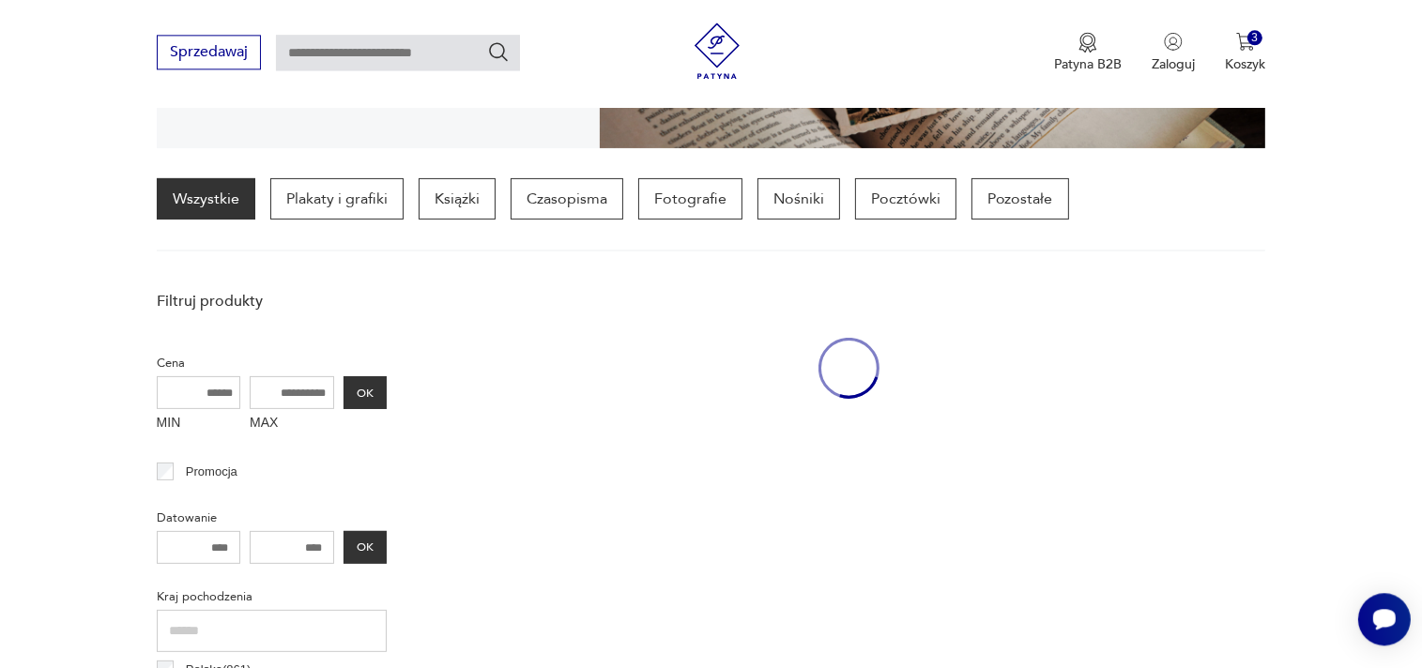
scroll to position [441, 0]
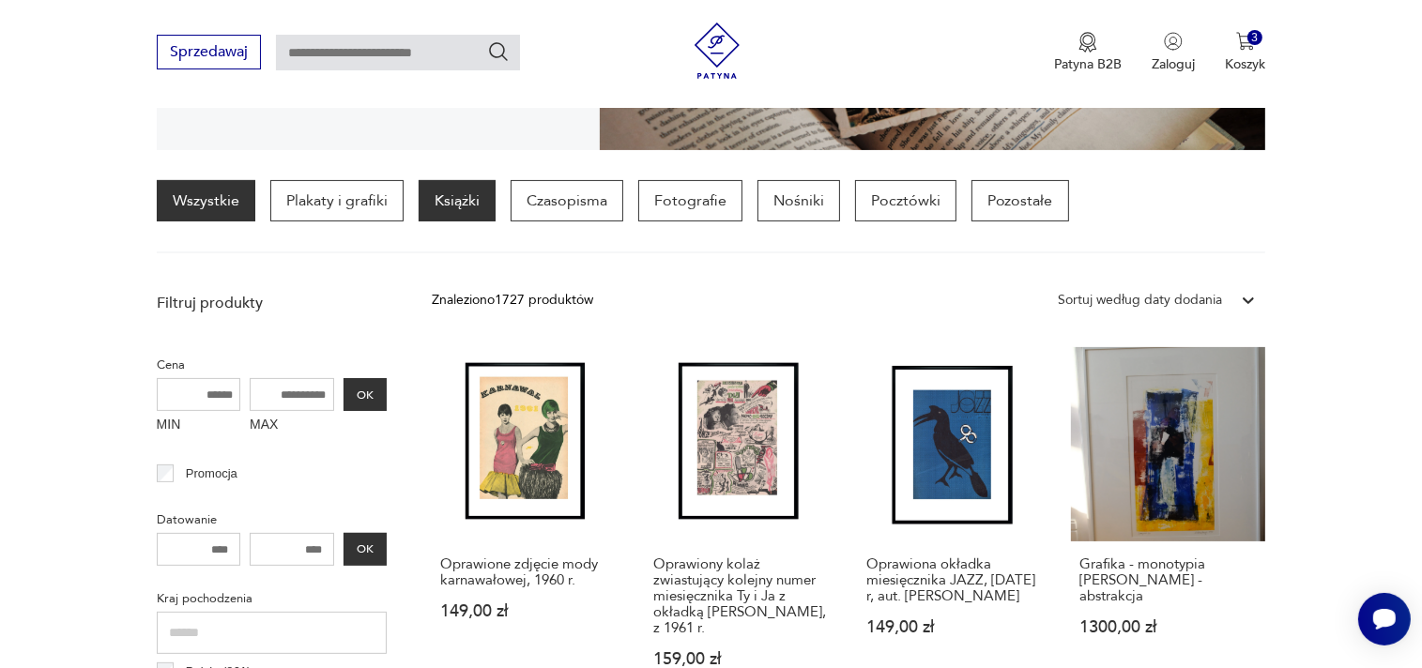
click at [446, 194] on p "Książki" at bounding box center [457, 200] width 77 height 41
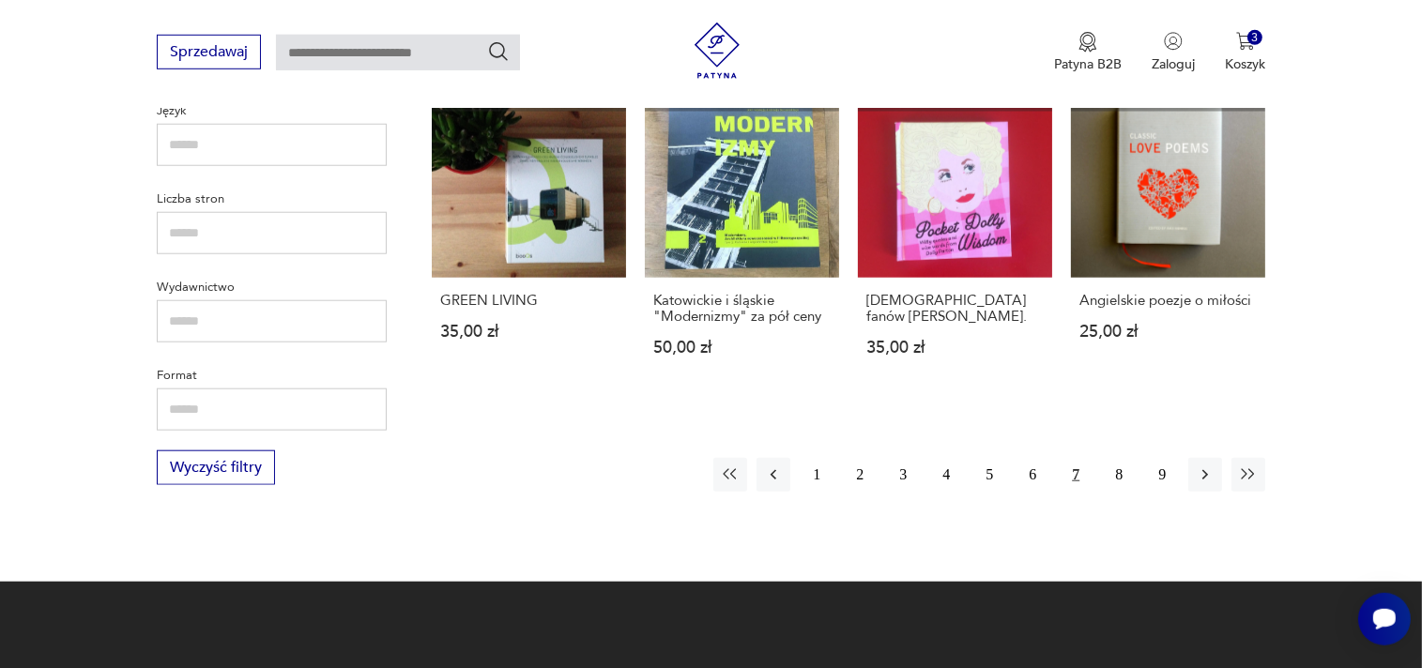
scroll to position [1828, 0]
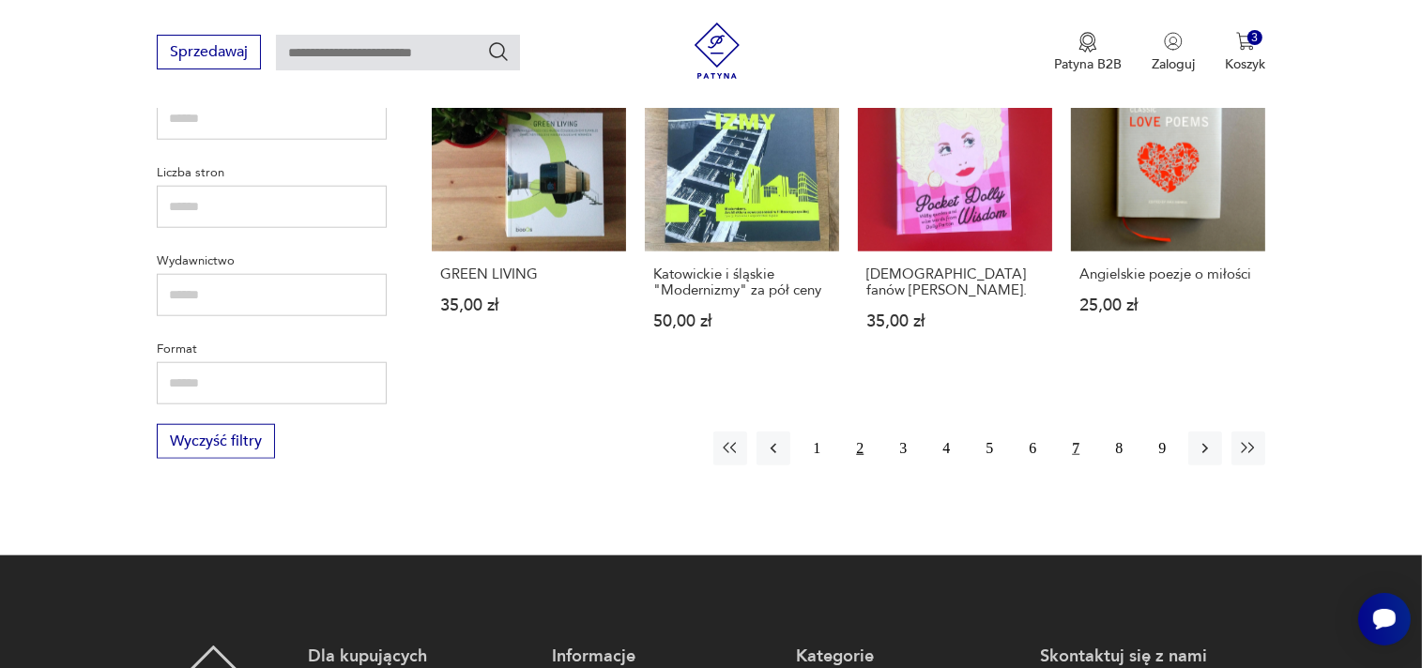
click at [854, 432] on button "2" at bounding box center [860, 449] width 34 height 34
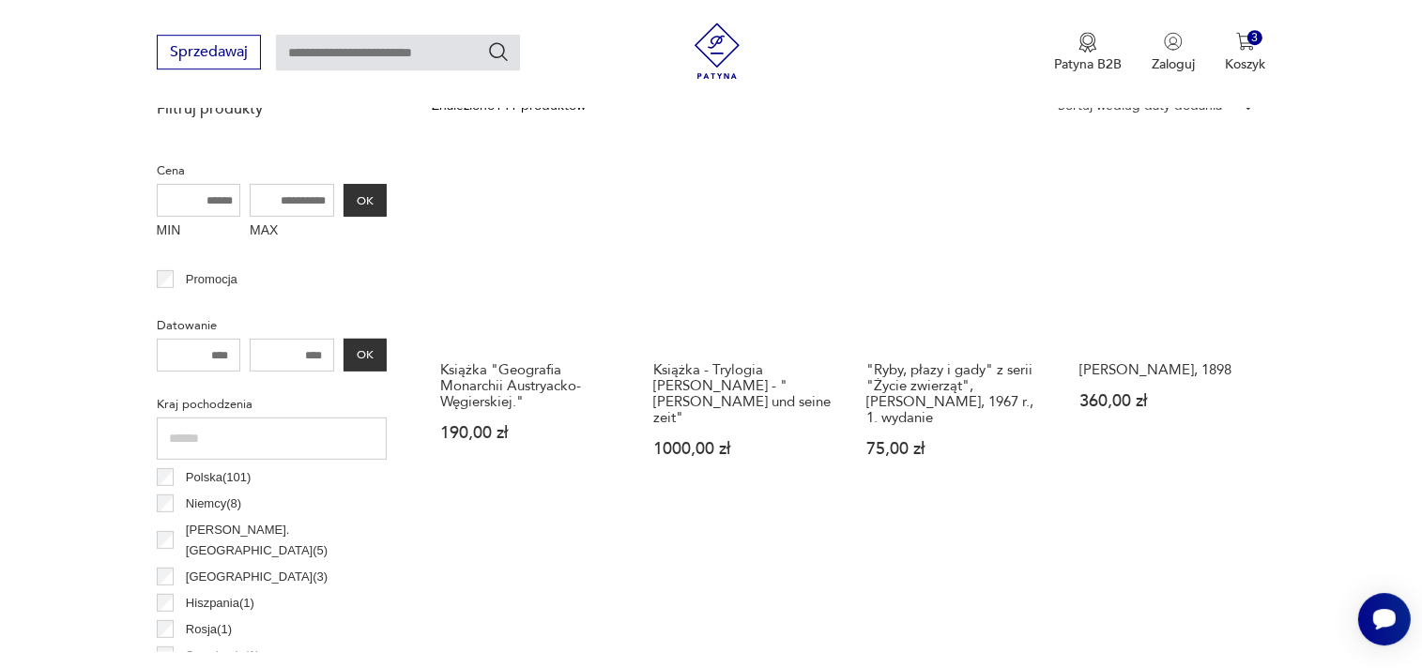
scroll to position [639, 0]
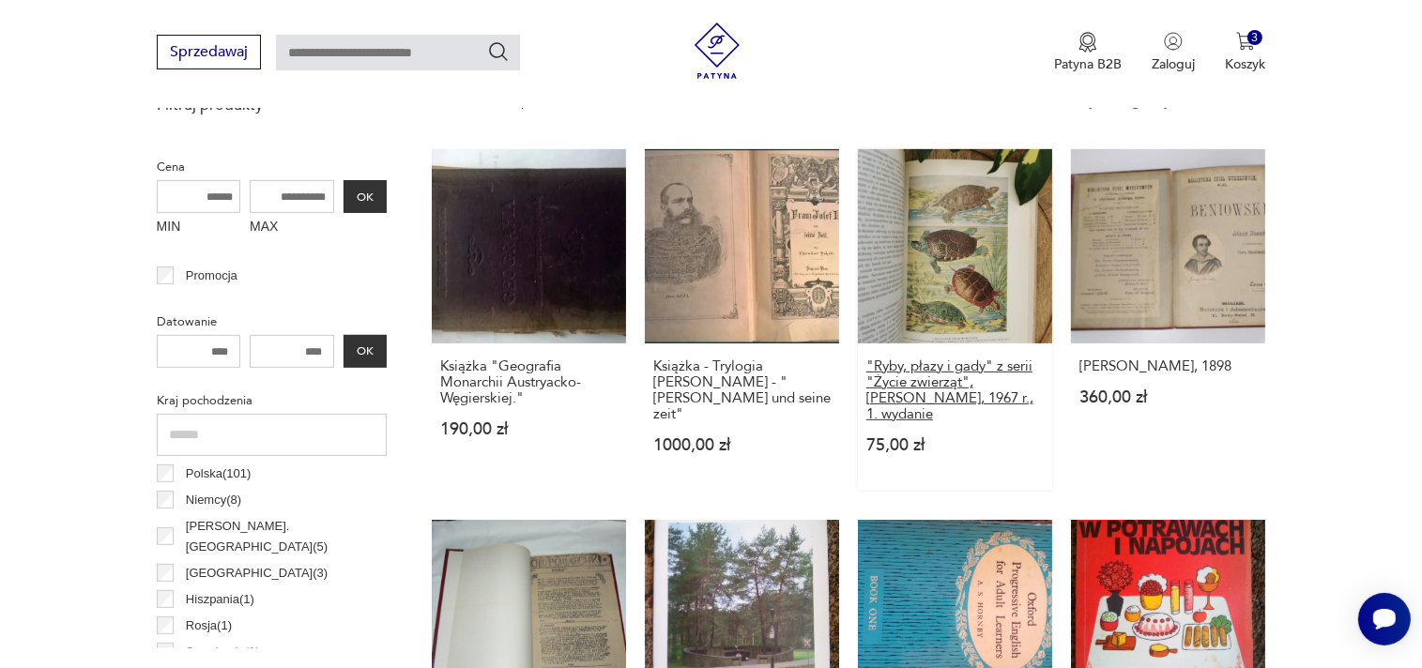
click at [933, 386] on h3 ""Ryby, płazy i gady" z serii "Życie zwierząt", [PERSON_NAME], 1967 r., 1. wydan…" at bounding box center [954, 391] width 177 height 64
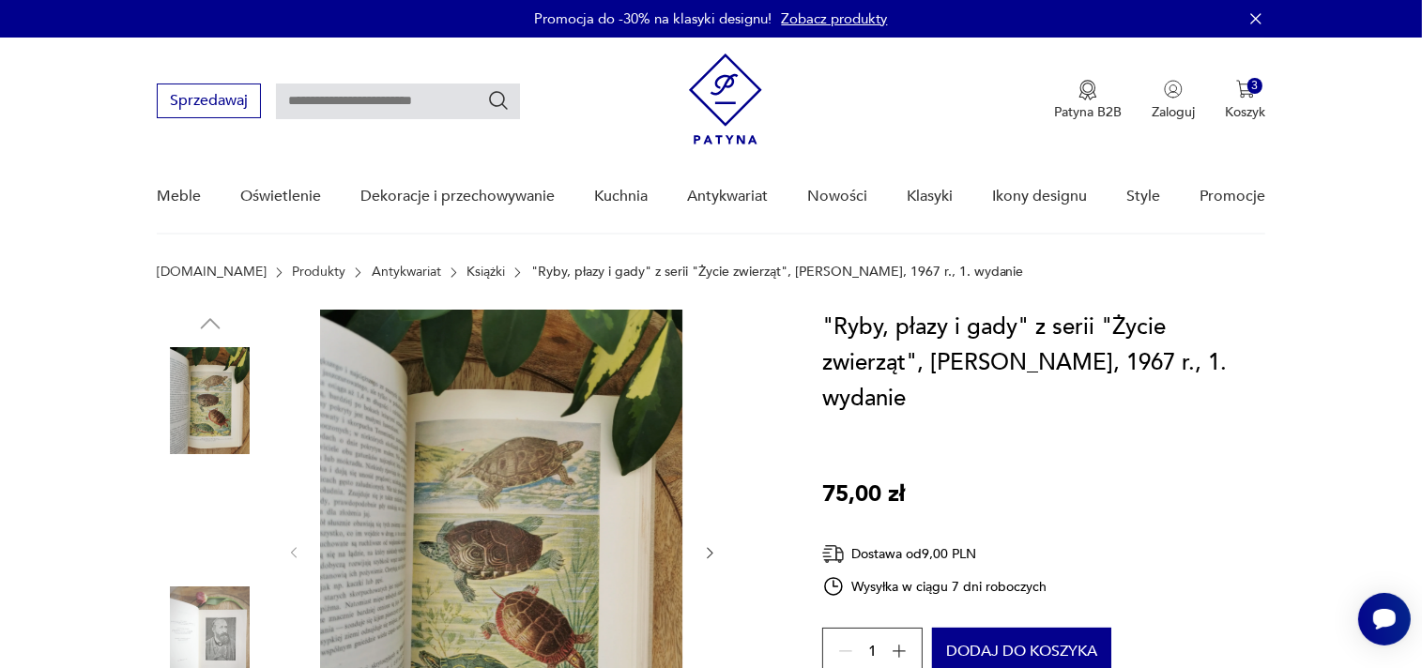
scroll to position [198, 0]
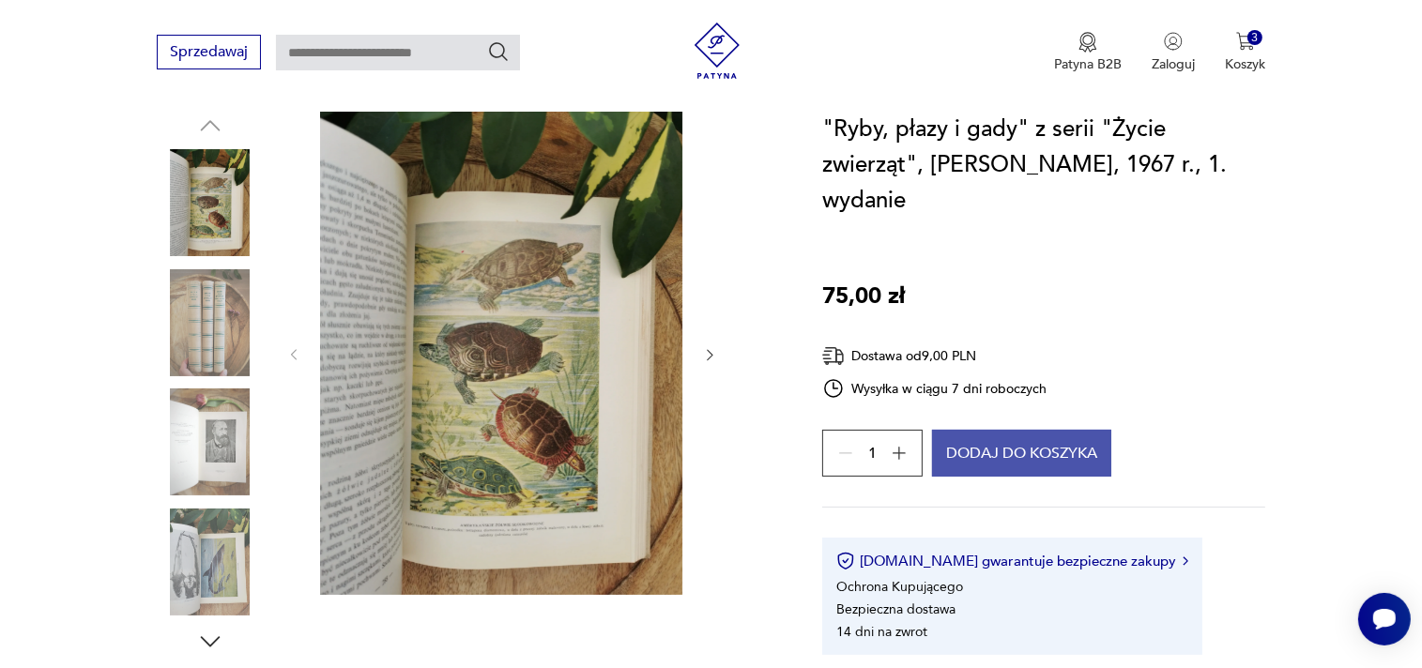
click at [1068, 430] on button "Dodaj do koszyka" at bounding box center [1021, 453] width 179 height 47
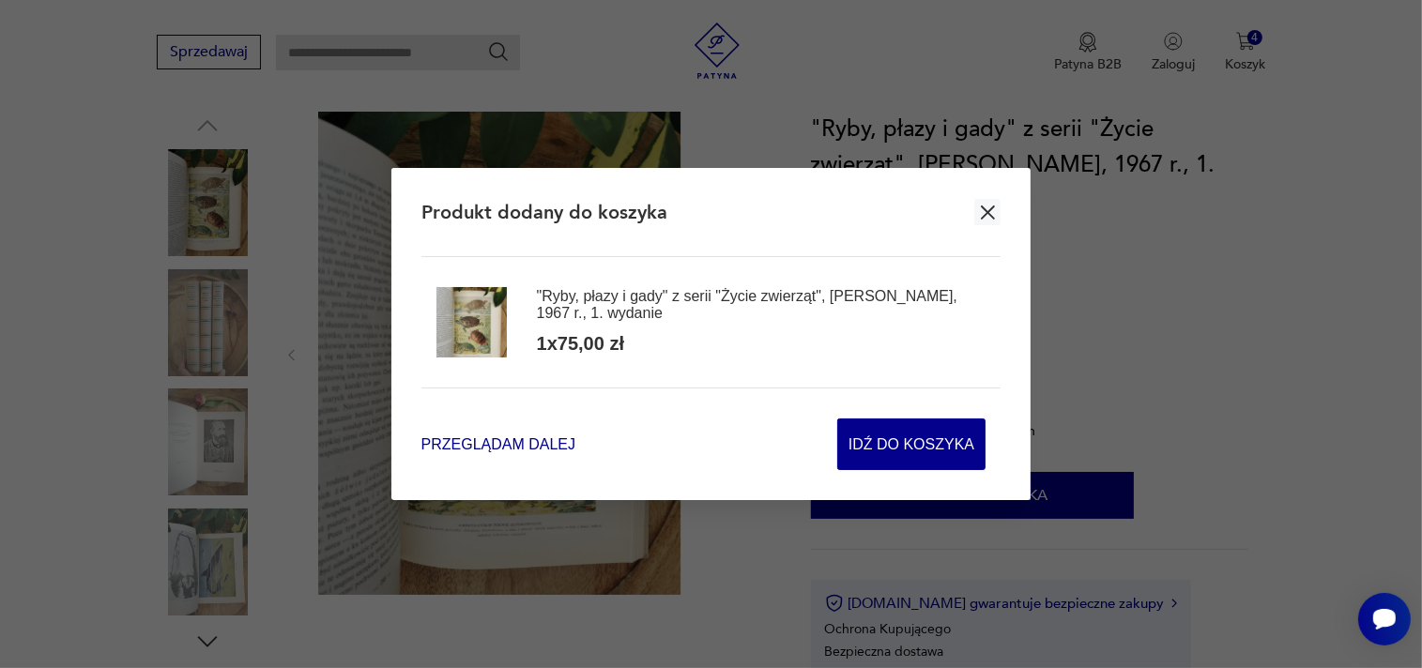
click at [519, 450] on span "Przeglądam dalej" at bounding box center [498, 445] width 154 height 22
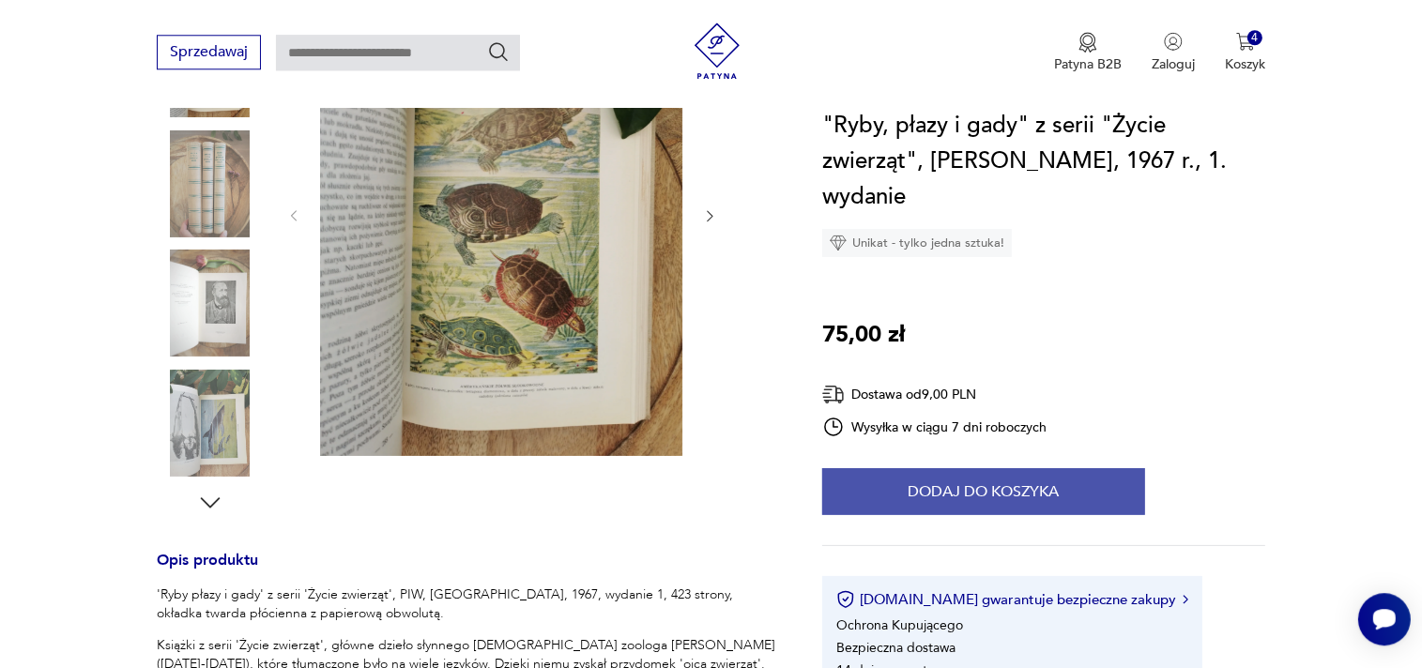
scroll to position [396, 0]
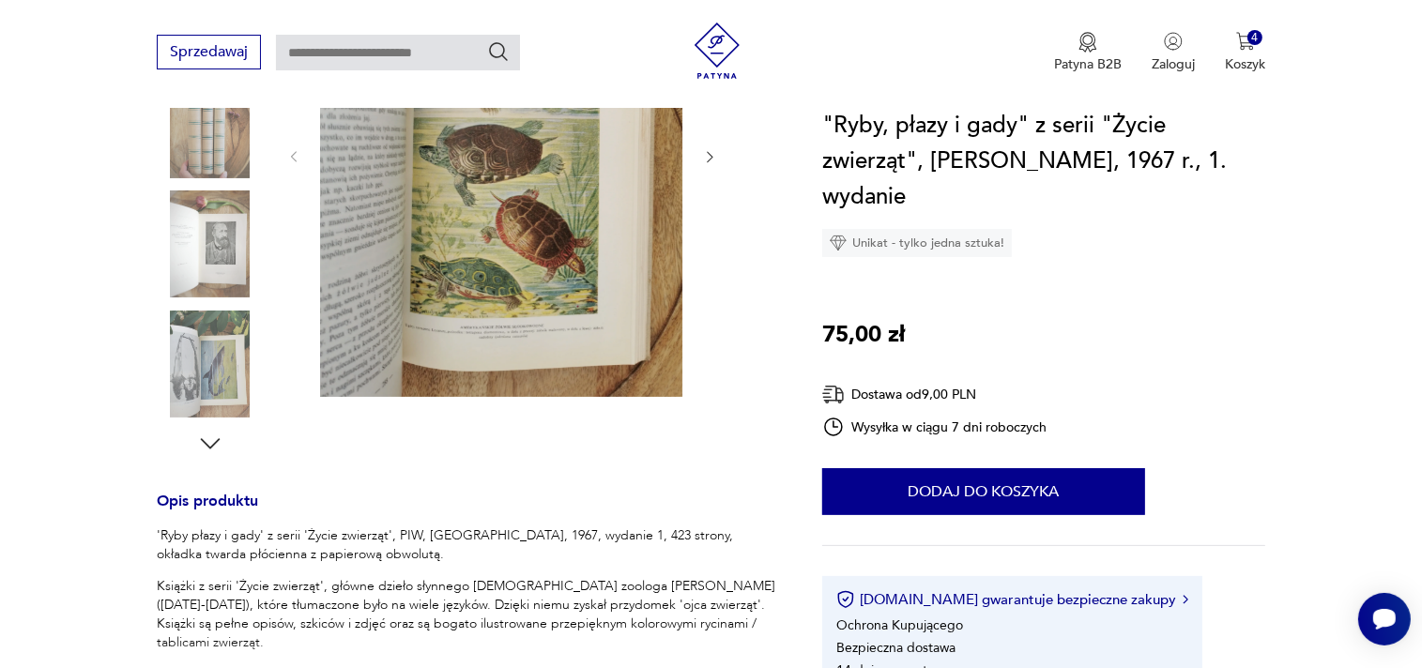
click at [201, 377] on img at bounding box center [210, 364] width 107 height 107
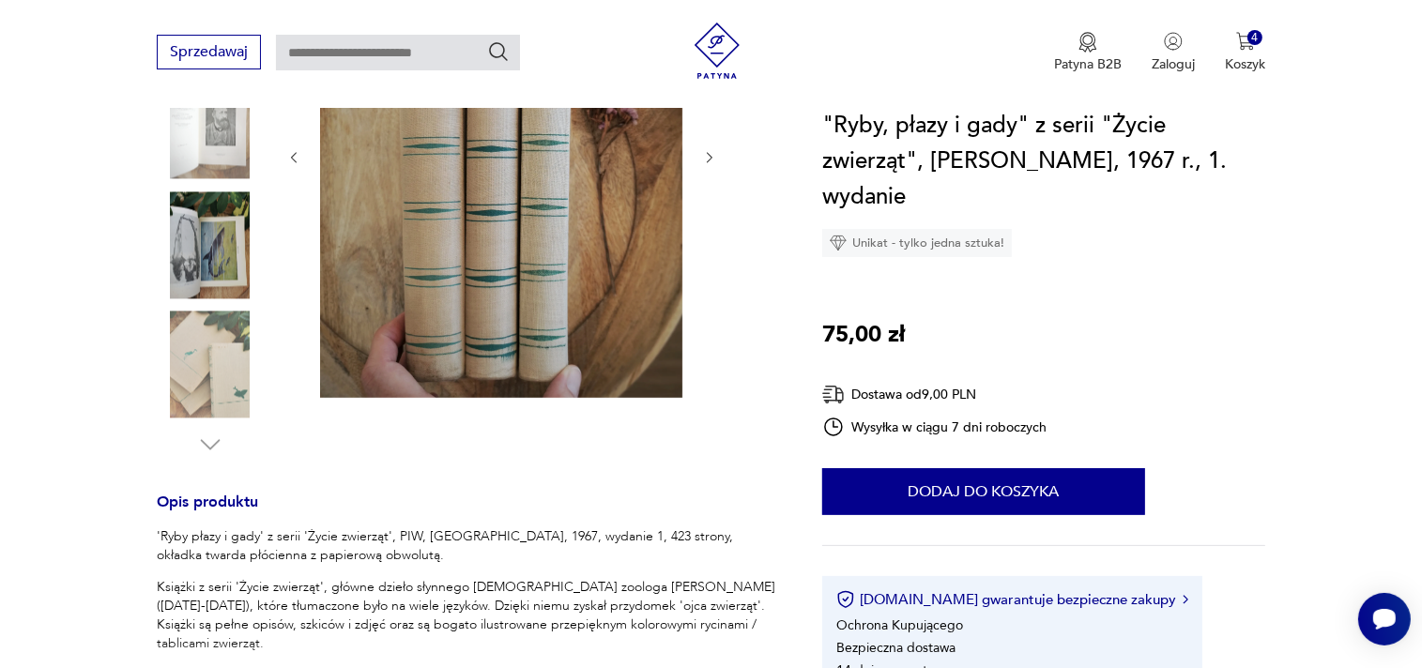
scroll to position [297, 0]
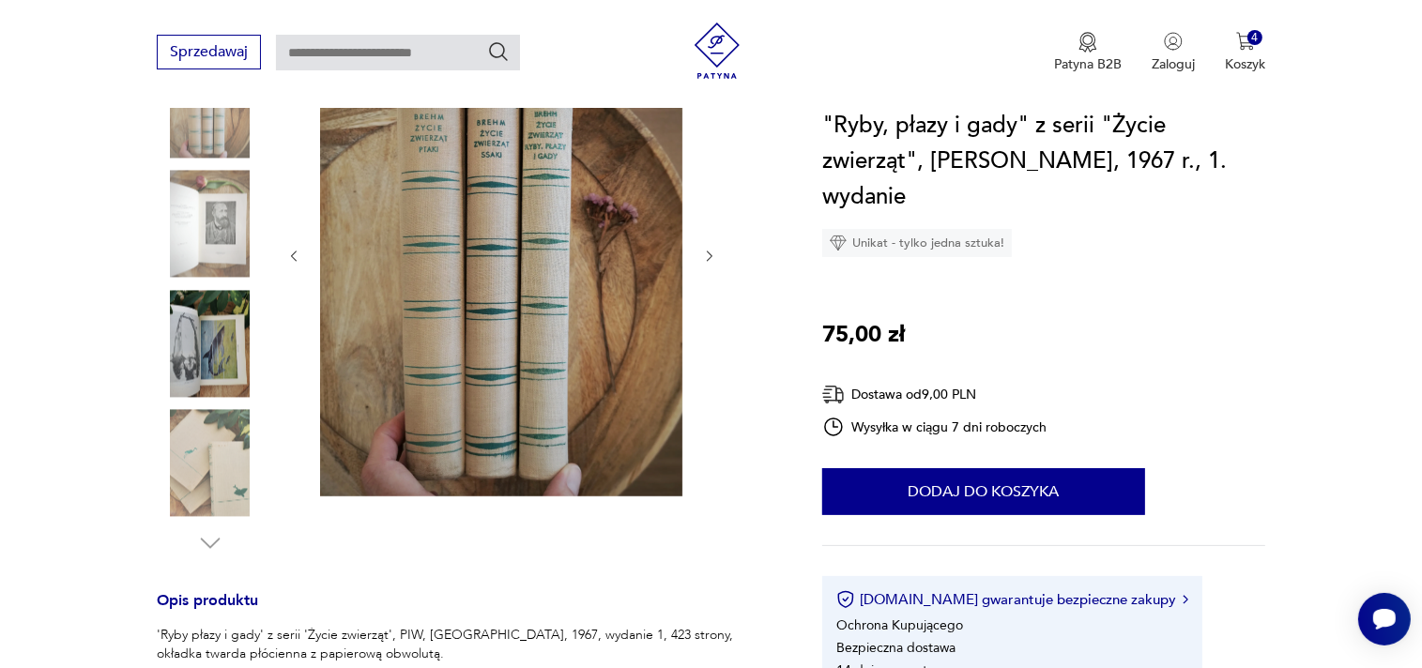
click at [219, 366] on img at bounding box center [210, 343] width 107 height 107
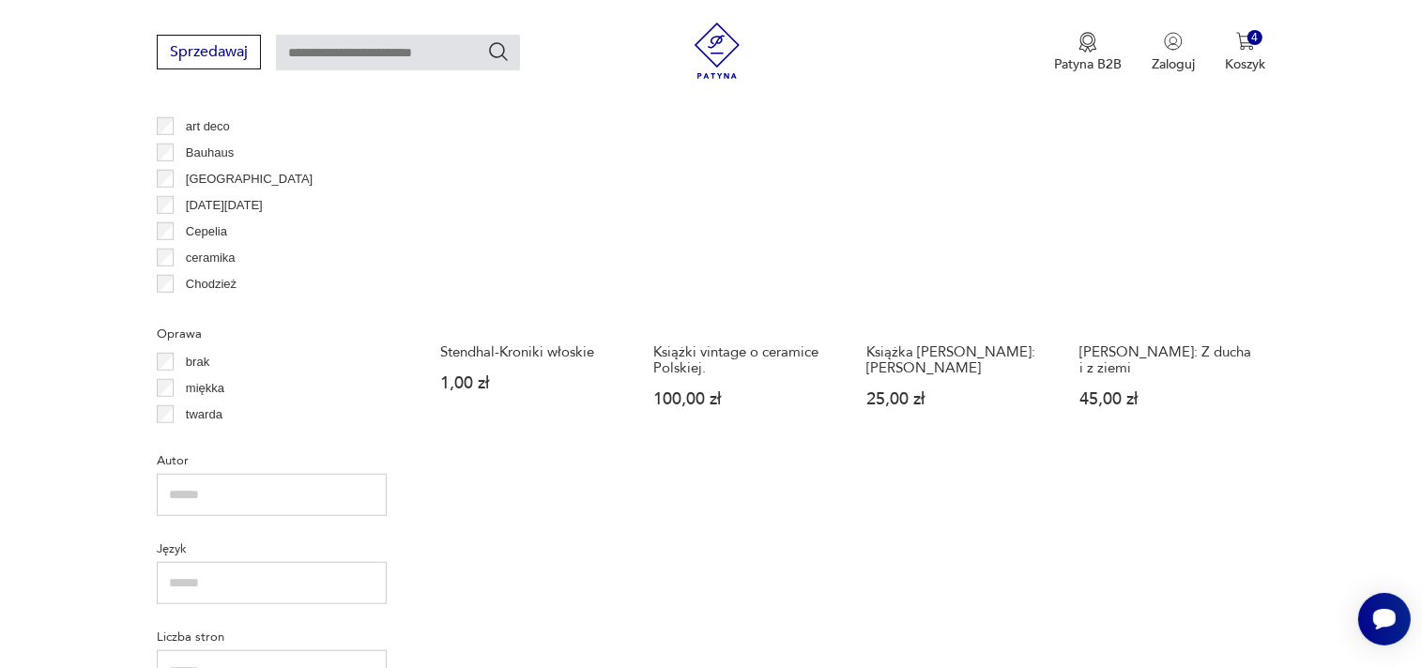
scroll to position [1661, 0]
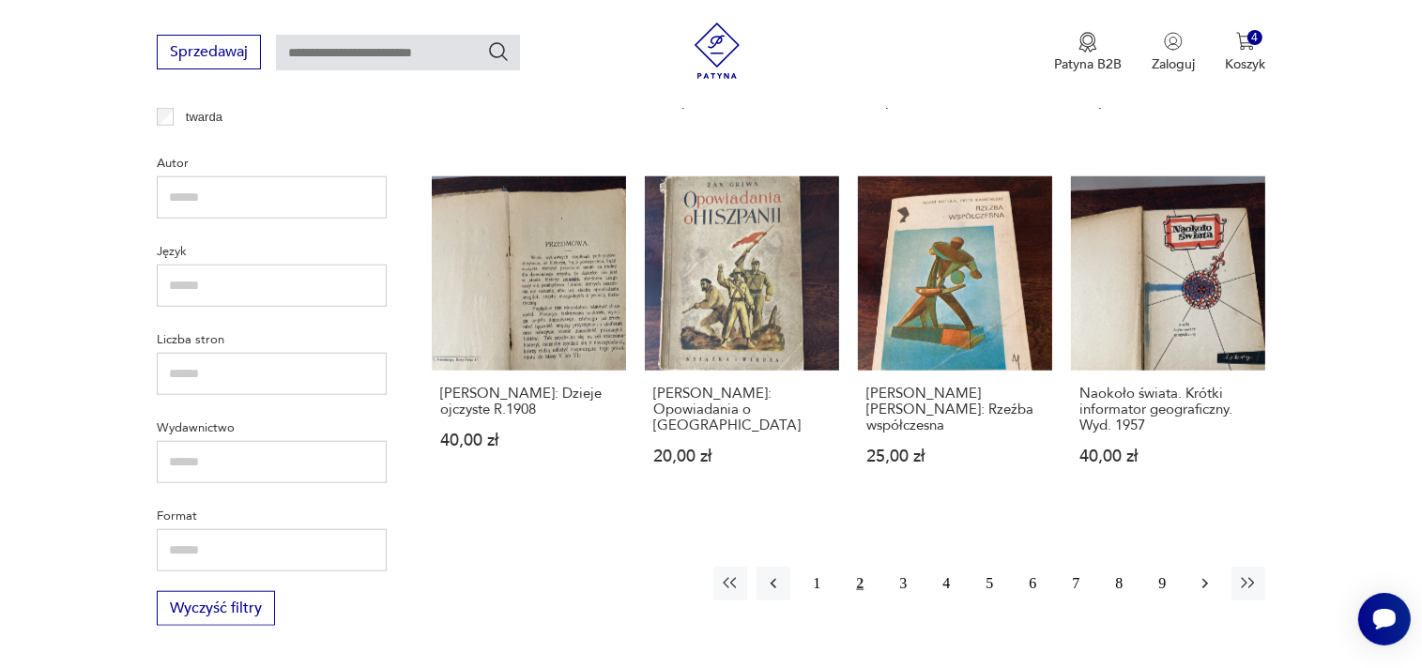
click at [1204, 575] on button "button" at bounding box center [1205, 584] width 34 height 34
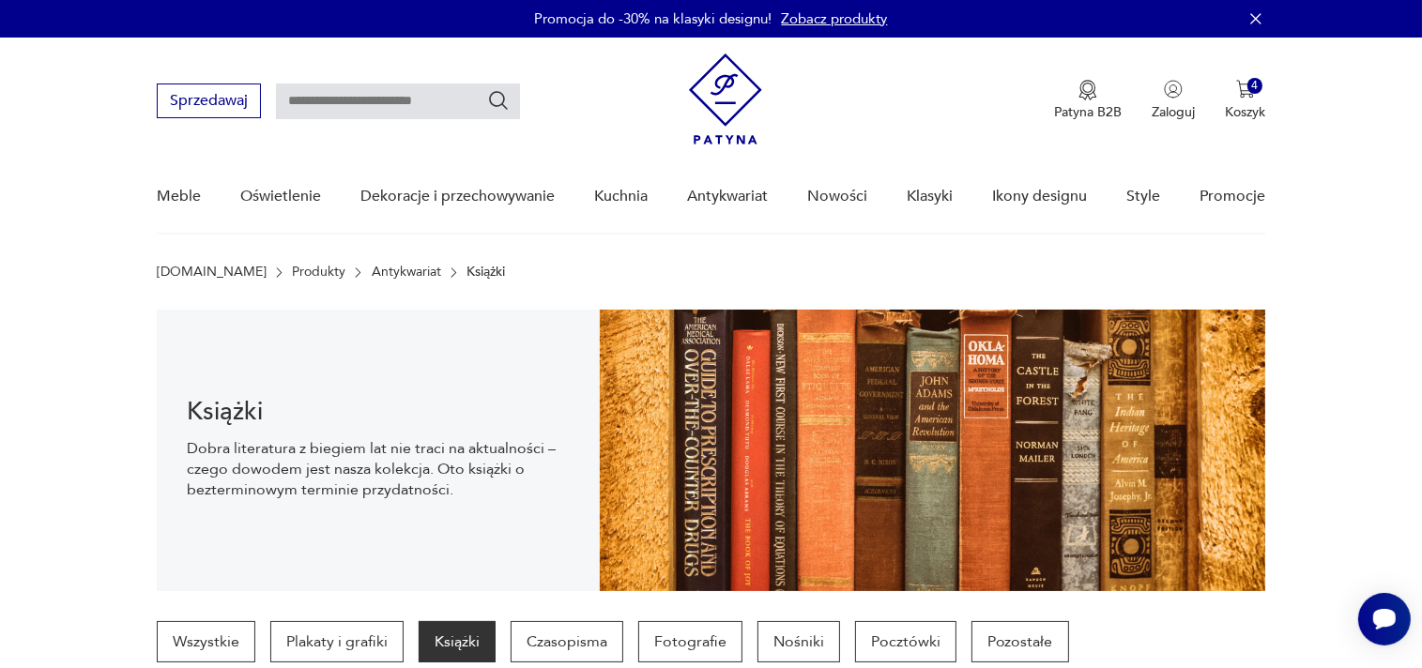
click at [374, 108] on input "text" at bounding box center [398, 102] width 244 height 36
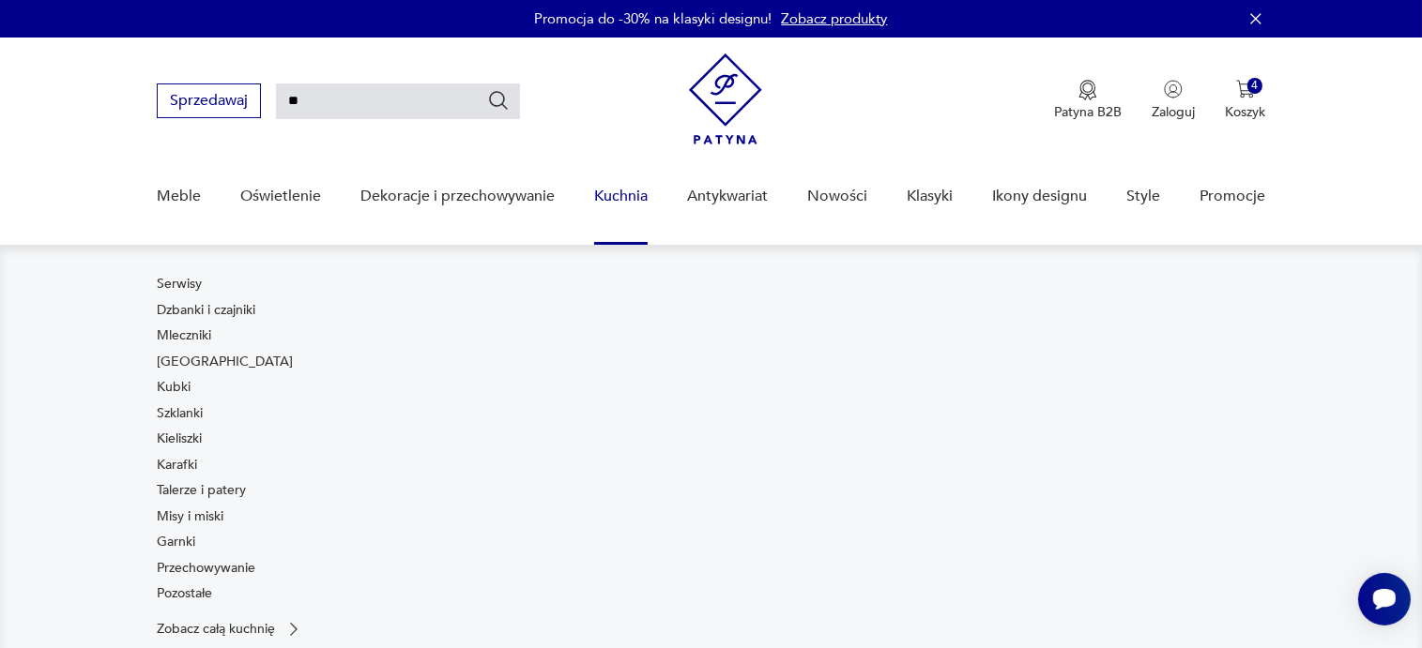
type input "*"
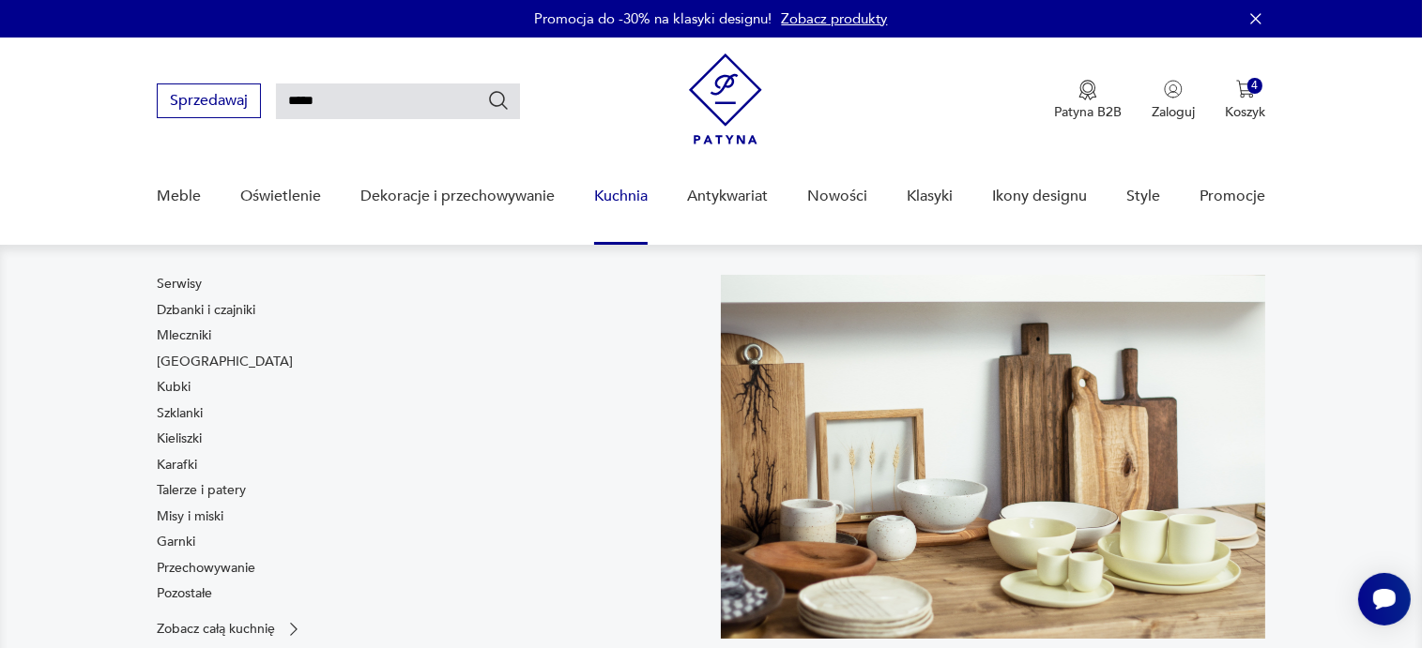
type input "*****"
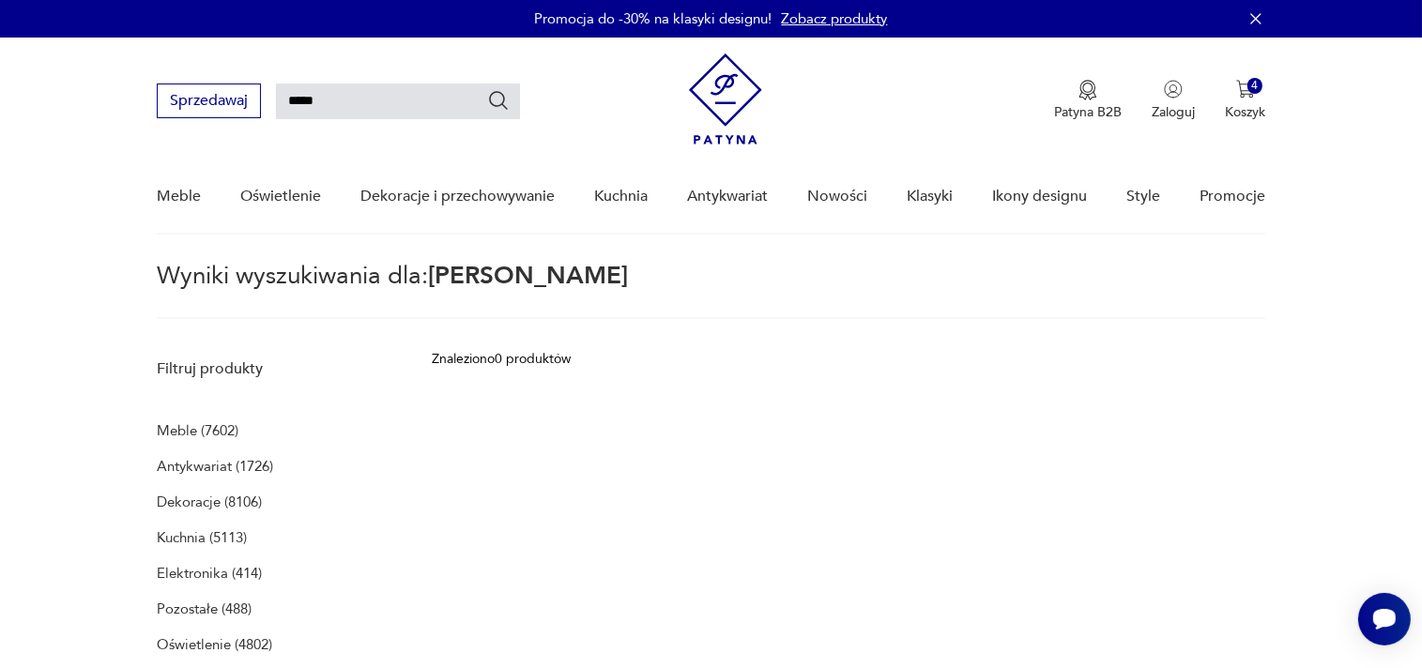
click at [197, 461] on p "Antykwariat (1726)" at bounding box center [215, 466] width 116 height 26
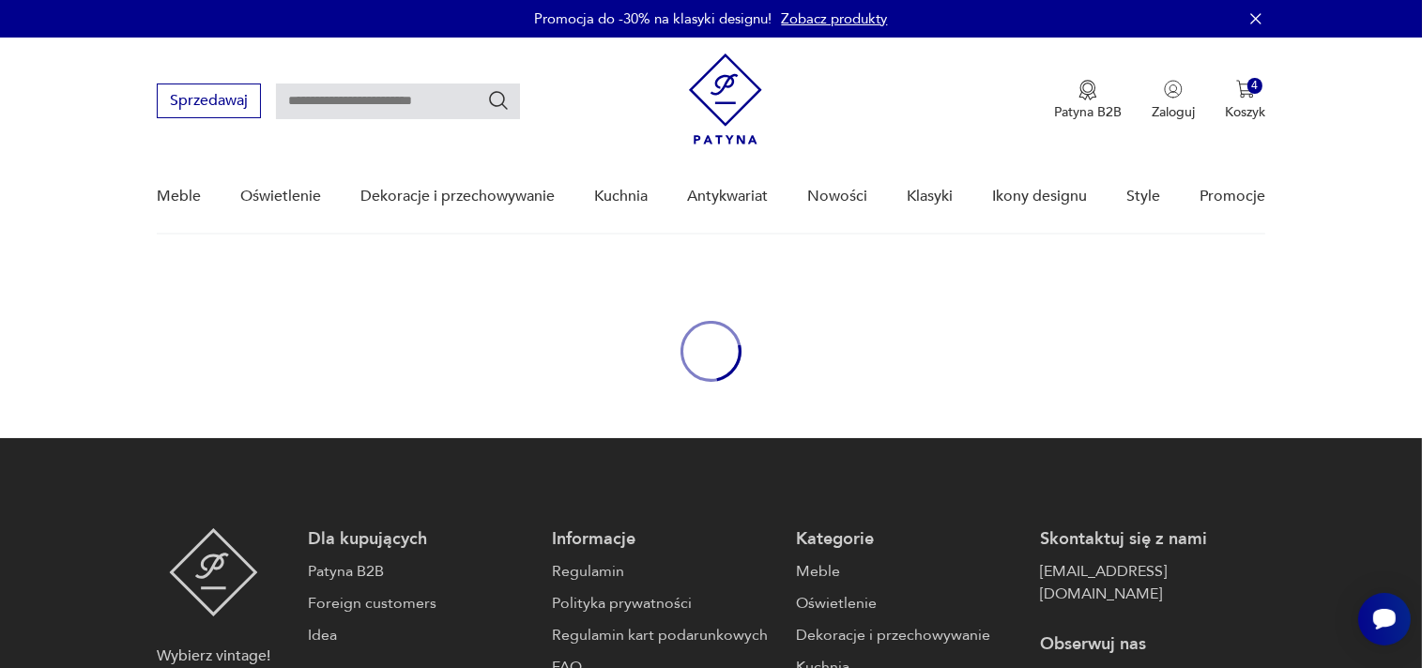
type input "*****"
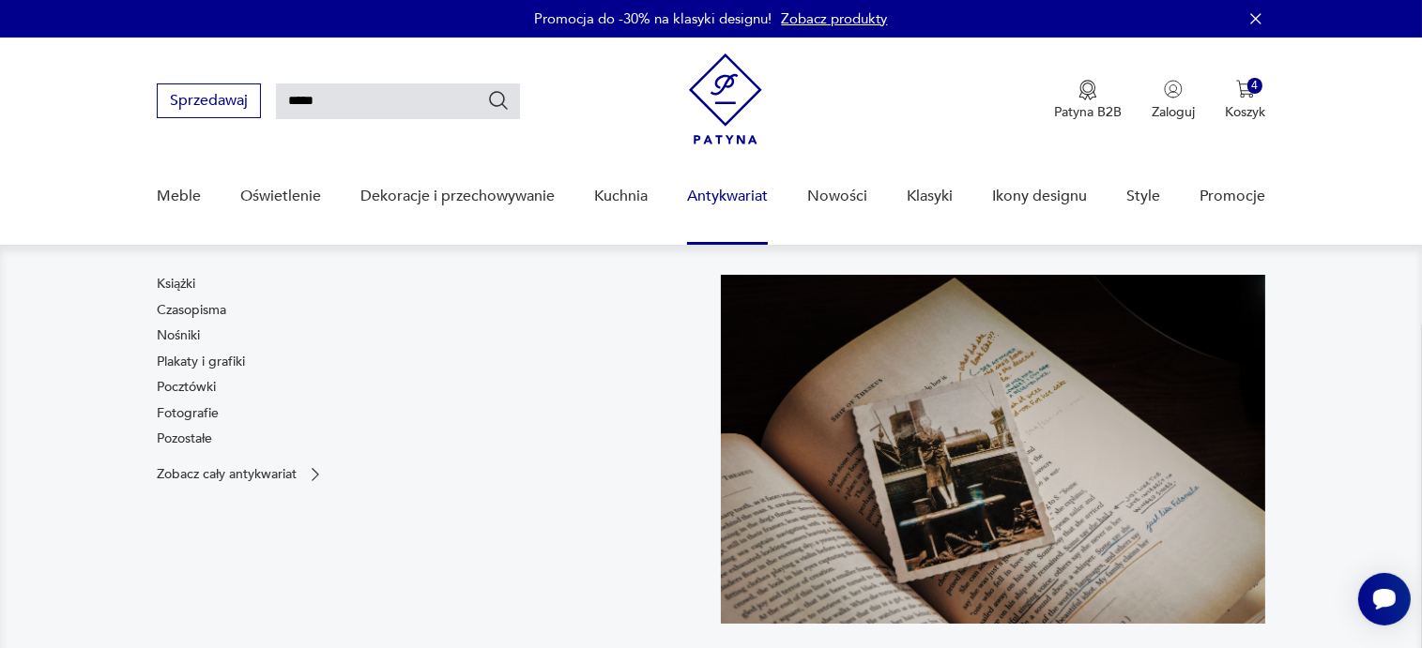
click at [715, 193] on link "Antykwariat" at bounding box center [727, 196] width 81 height 72
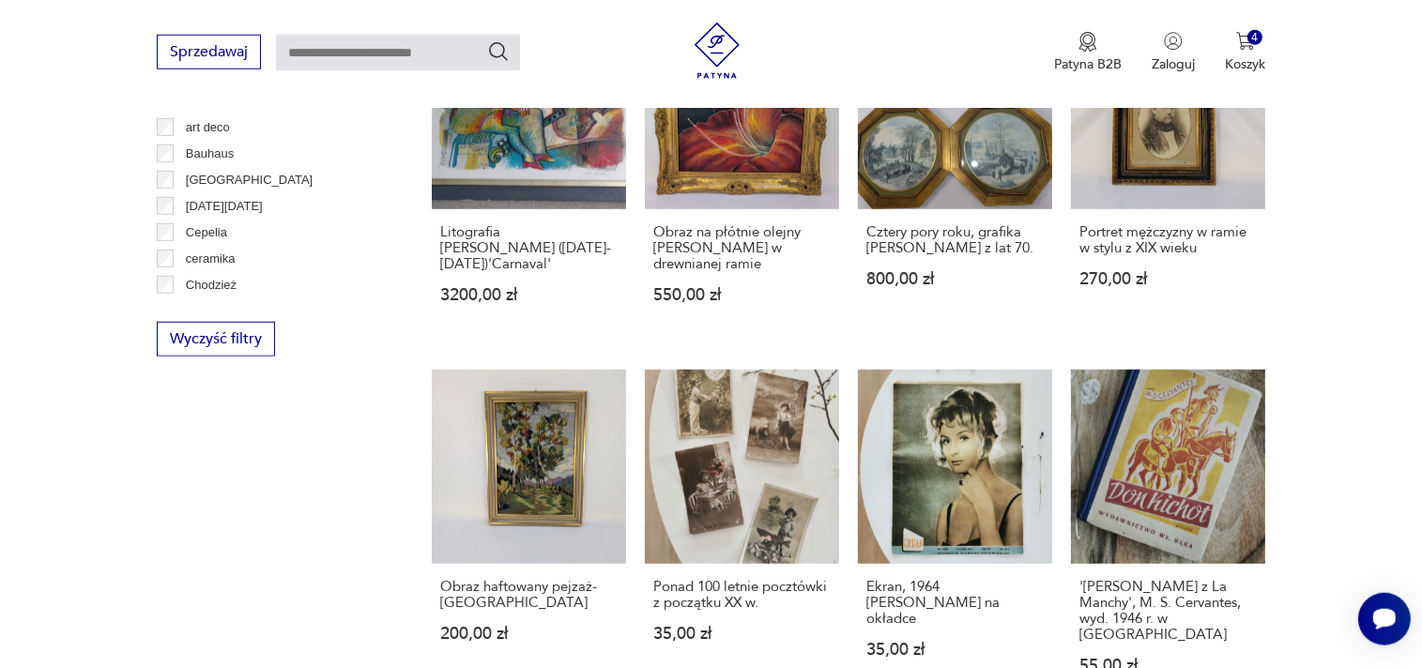
scroll to position [1552, 0]
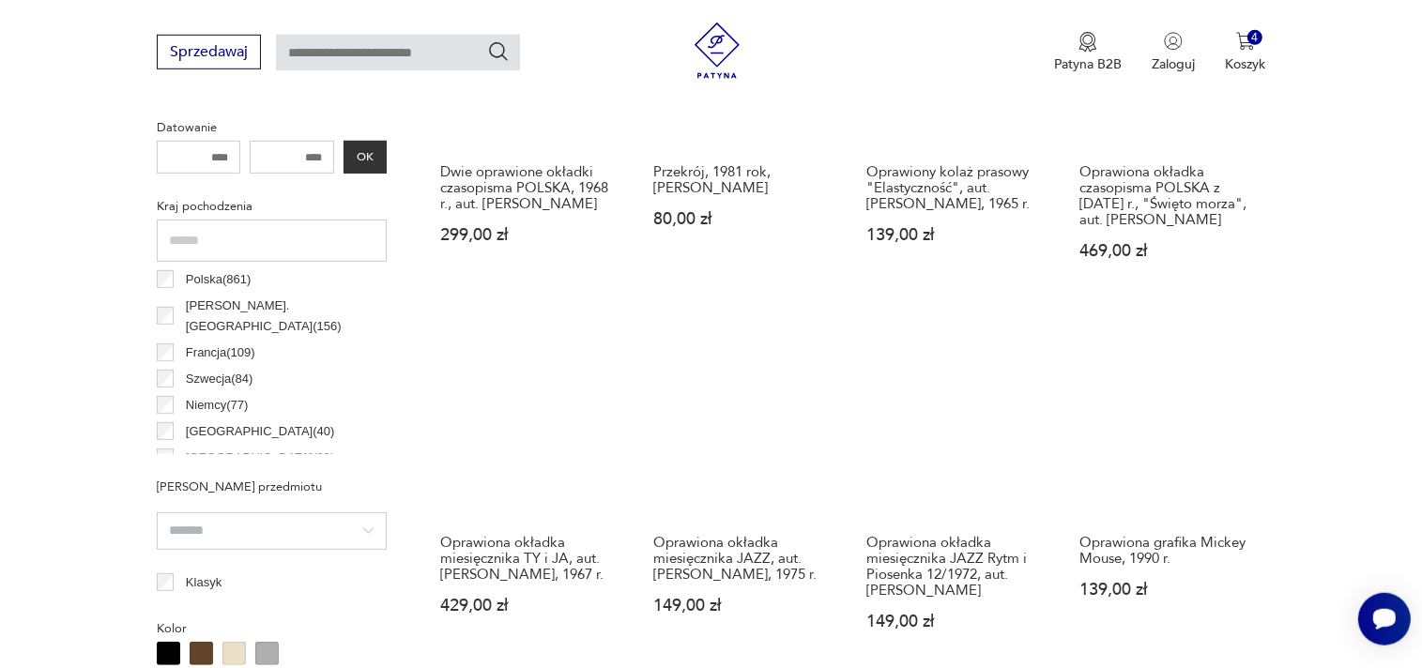
scroll to position [2221, 0]
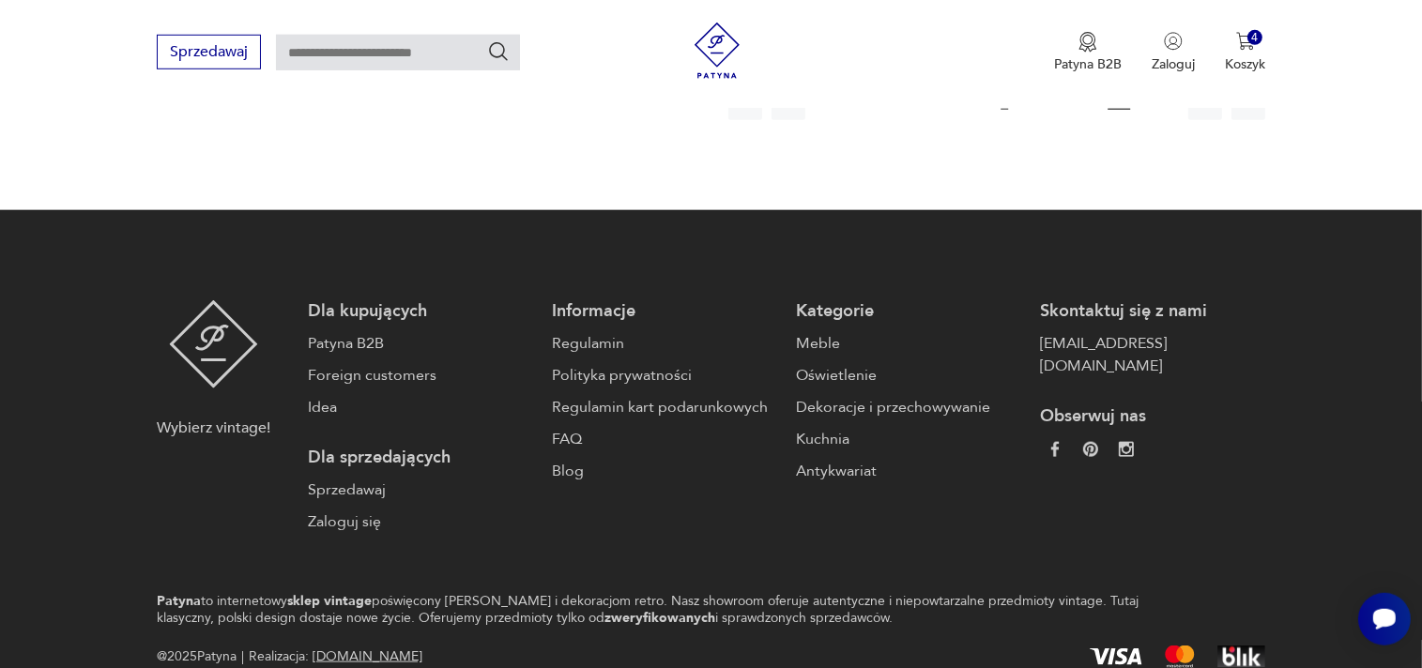
click at [1124, 119] on button "107" at bounding box center [1119, 103] width 34 height 34
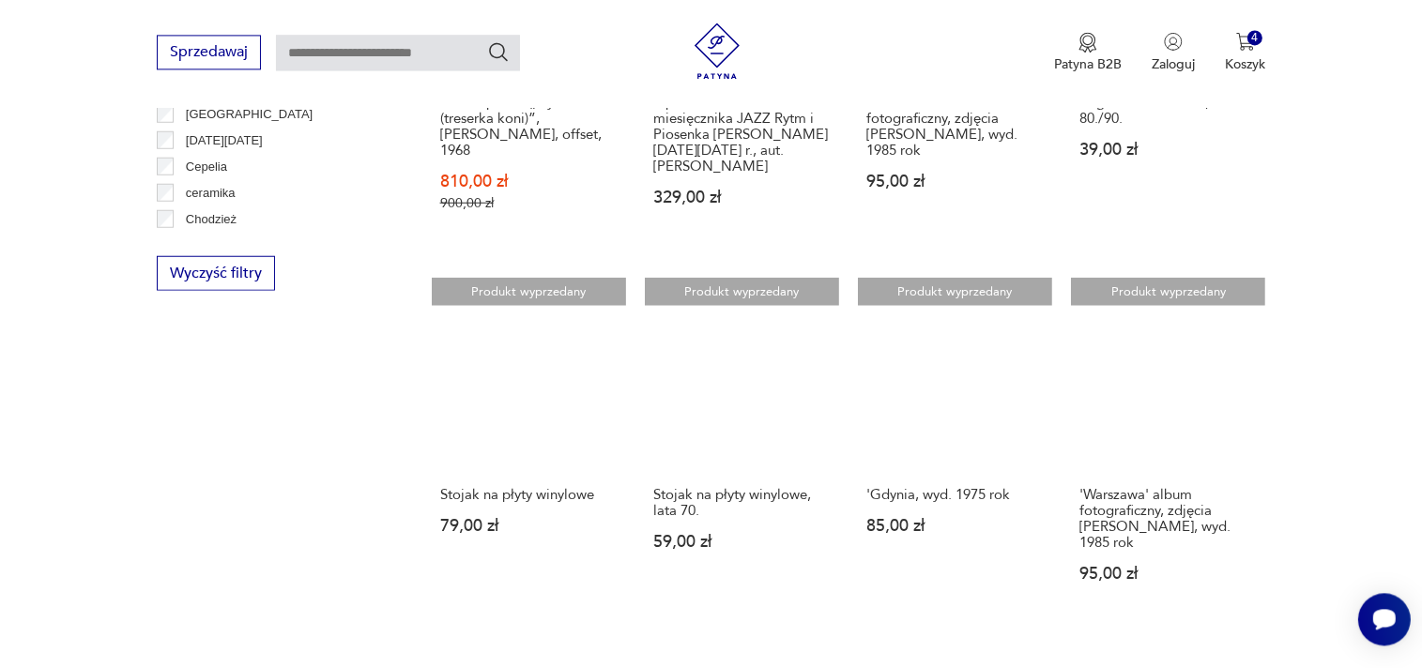
scroll to position [2126, 0]
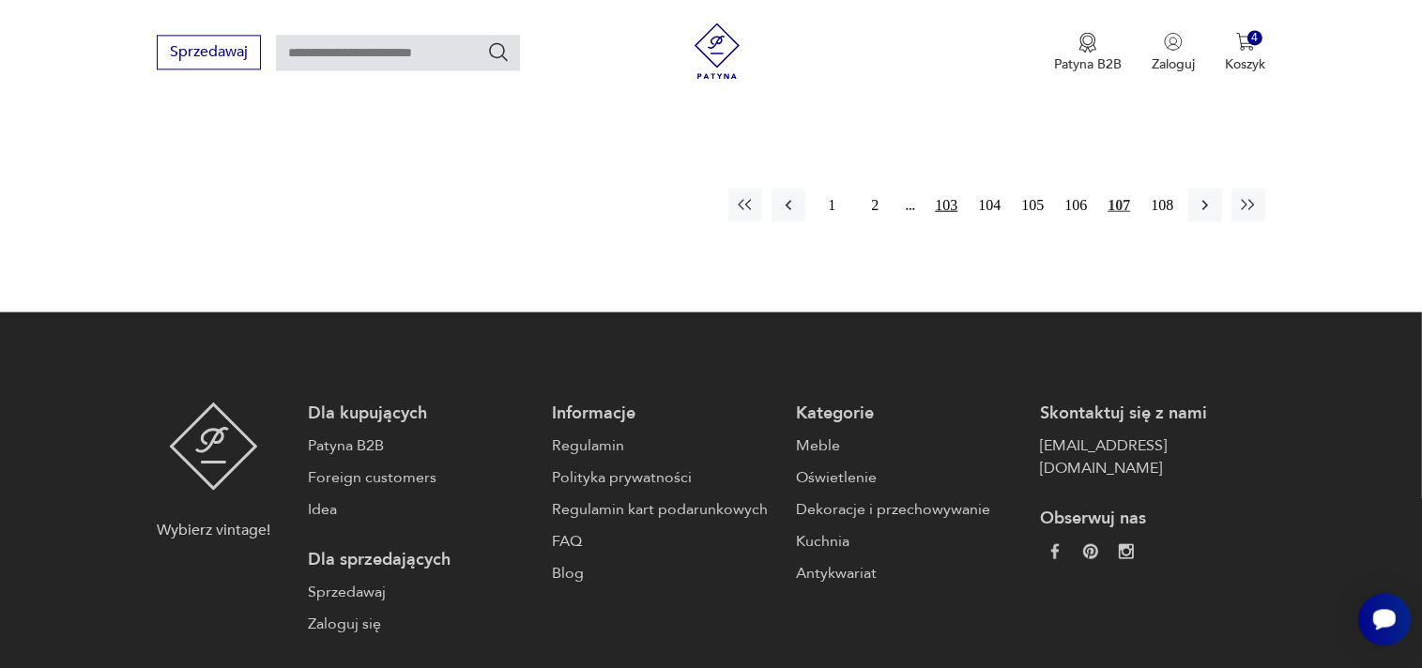
click at [941, 188] on button "103" at bounding box center [946, 205] width 34 height 34
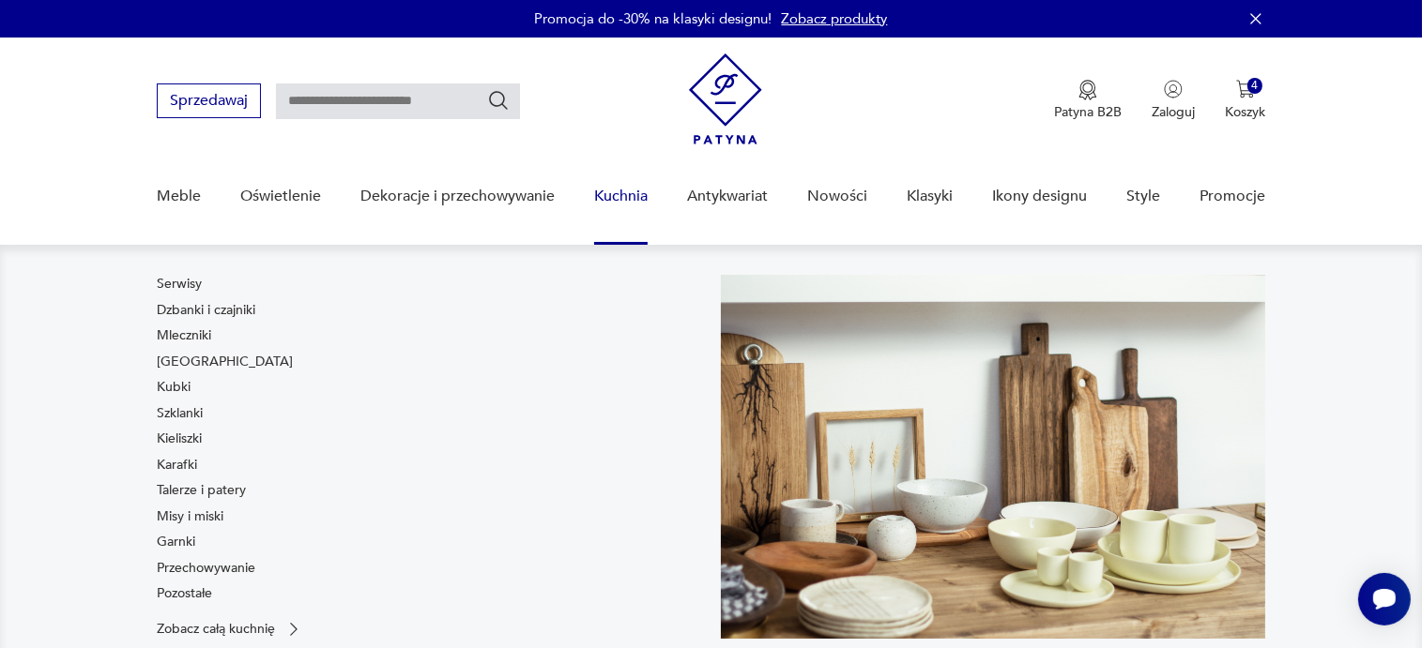
click at [634, 196] on link "Kuchnia" at bounding box center [620, 196] width 53 height 72
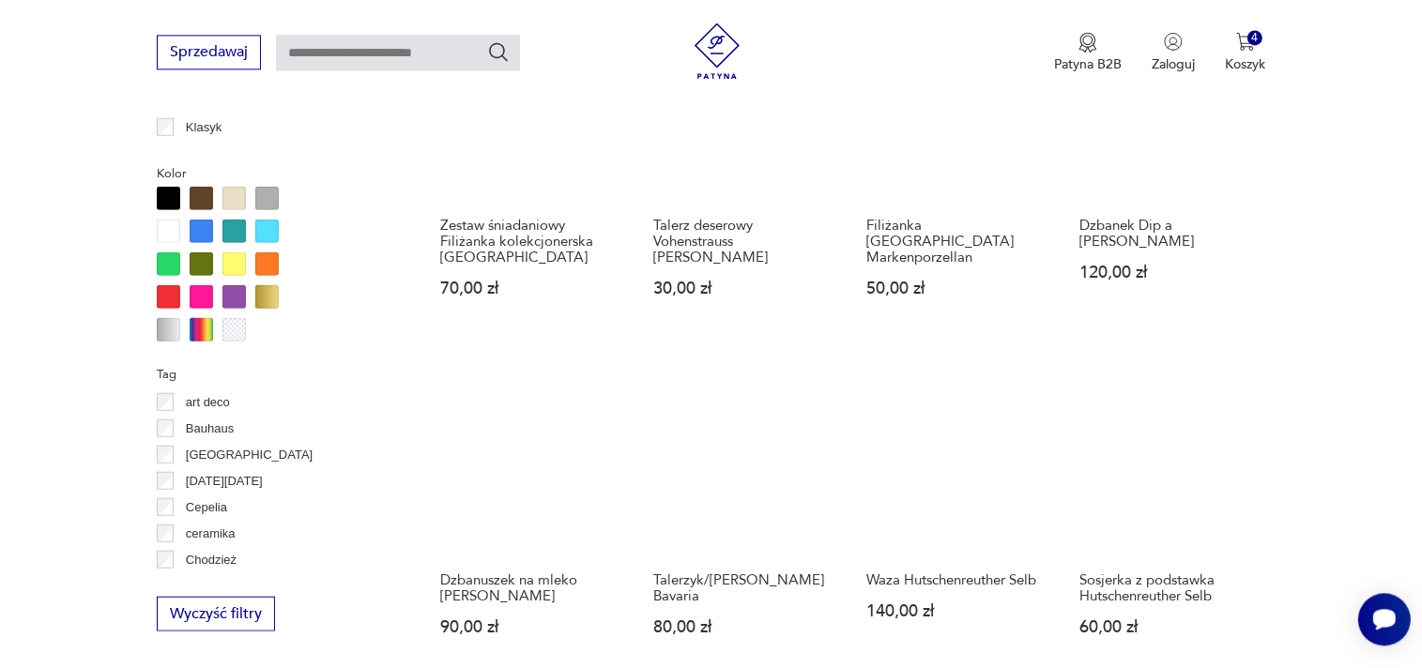
scroll to position [1928, 0]
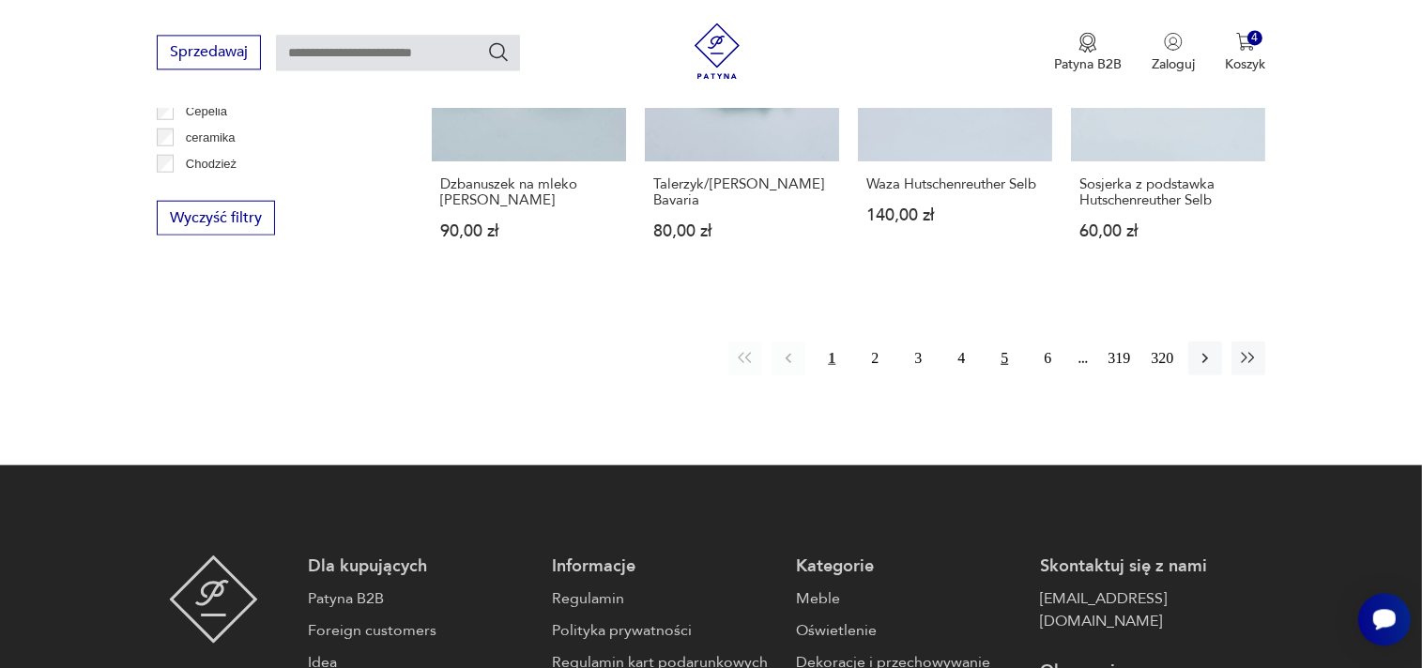
click at [1003, 360] on button "5" at bounding box center [1004, 358] width 34 height 34
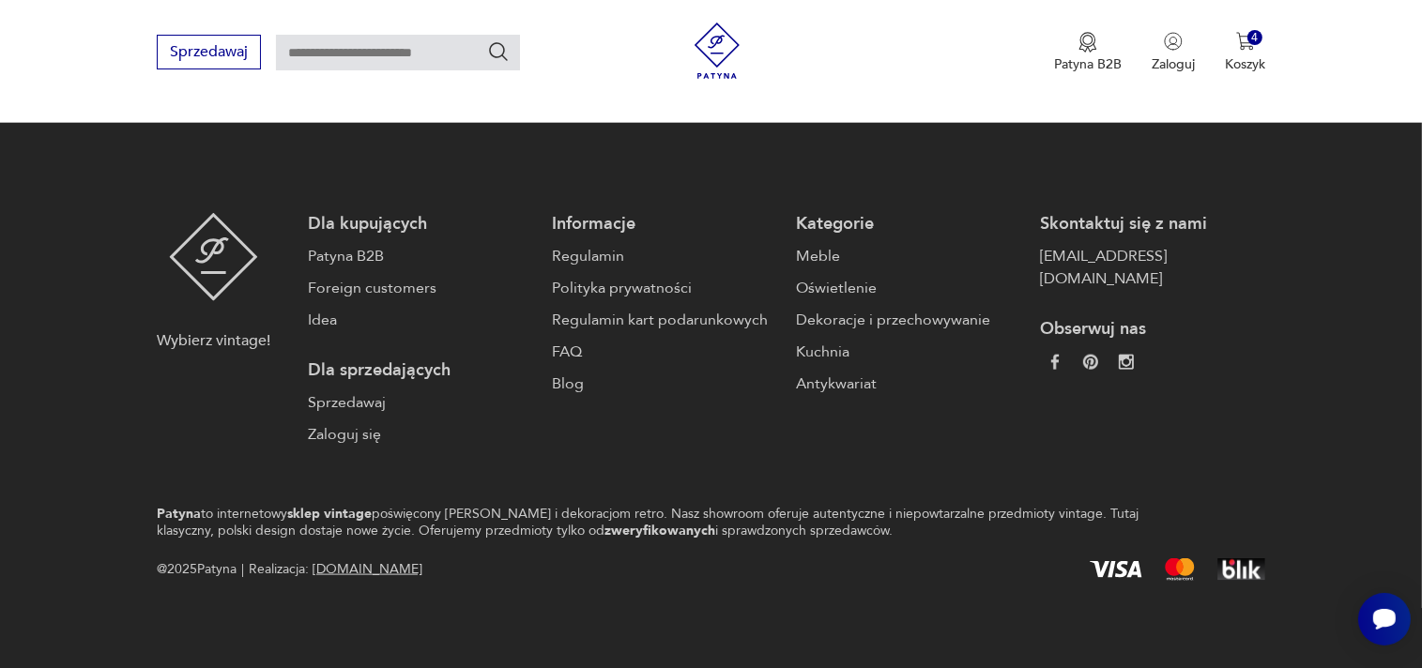
scroll to position [1956, 0]
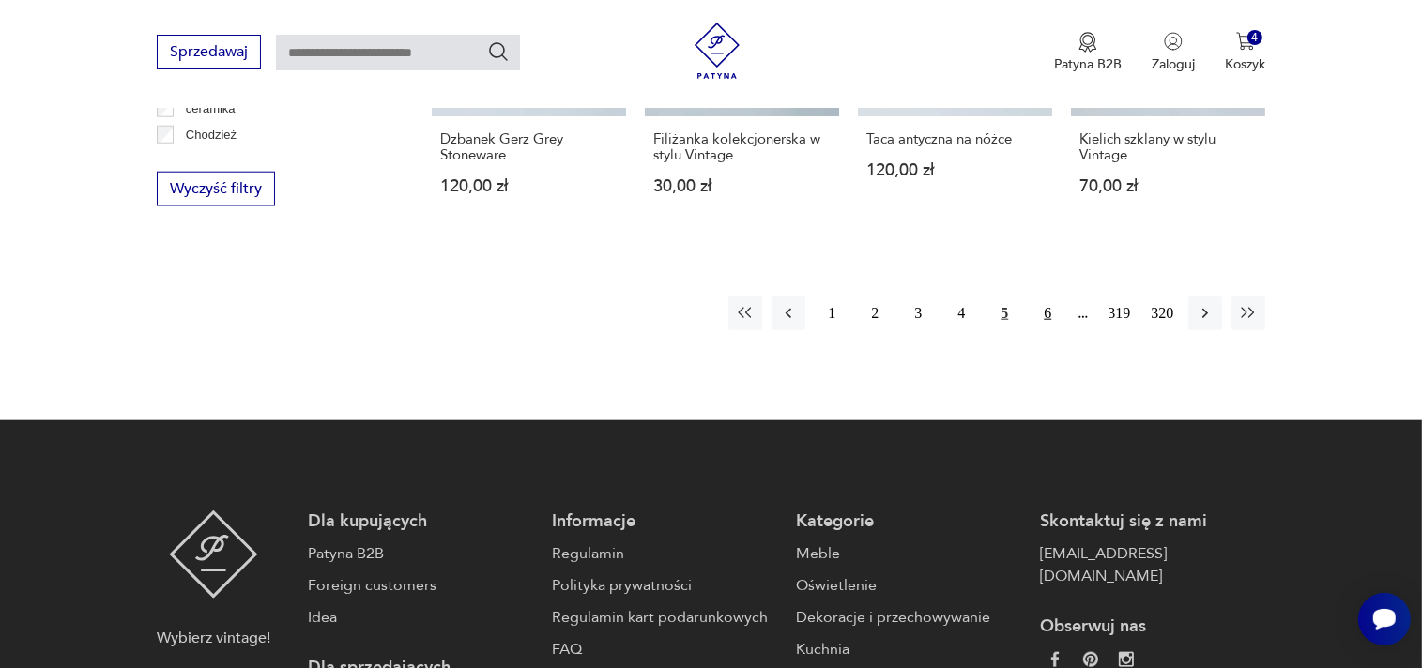
click at [1049, 324] on button "6" at bounding box center [1047, 314] width 34 height 34
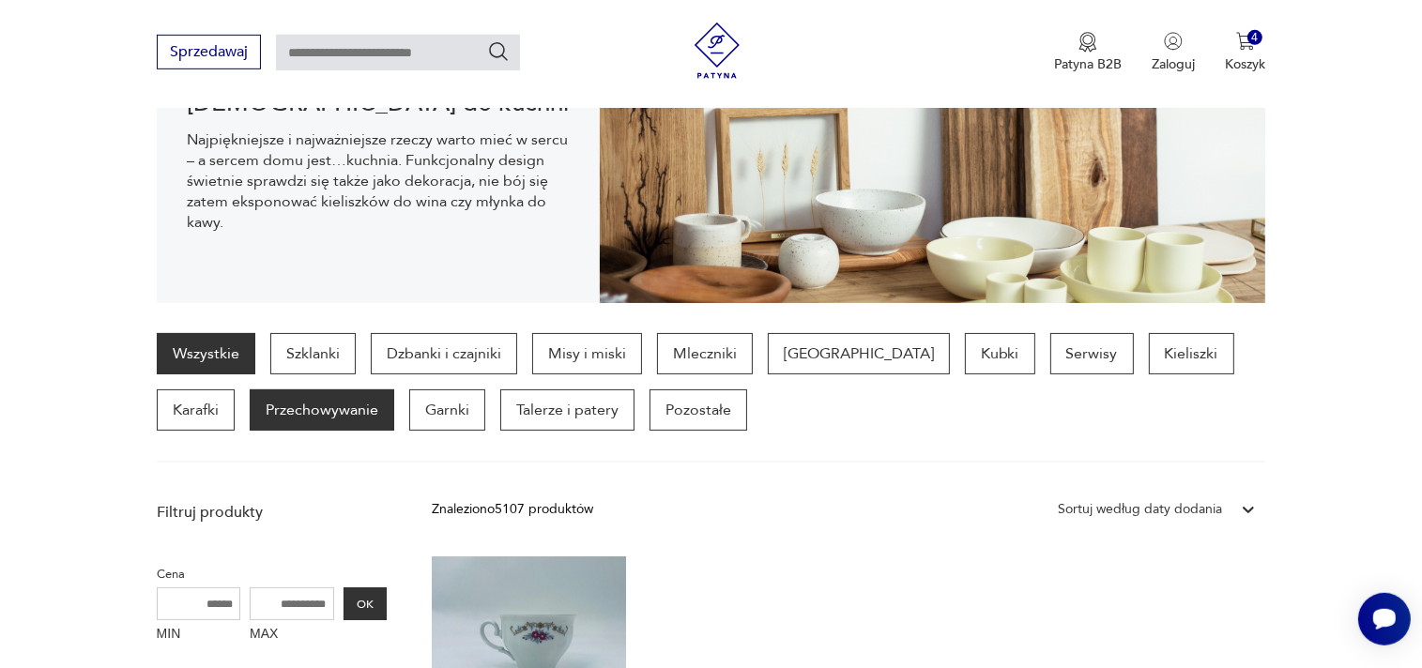
scroll to position [299, 0]
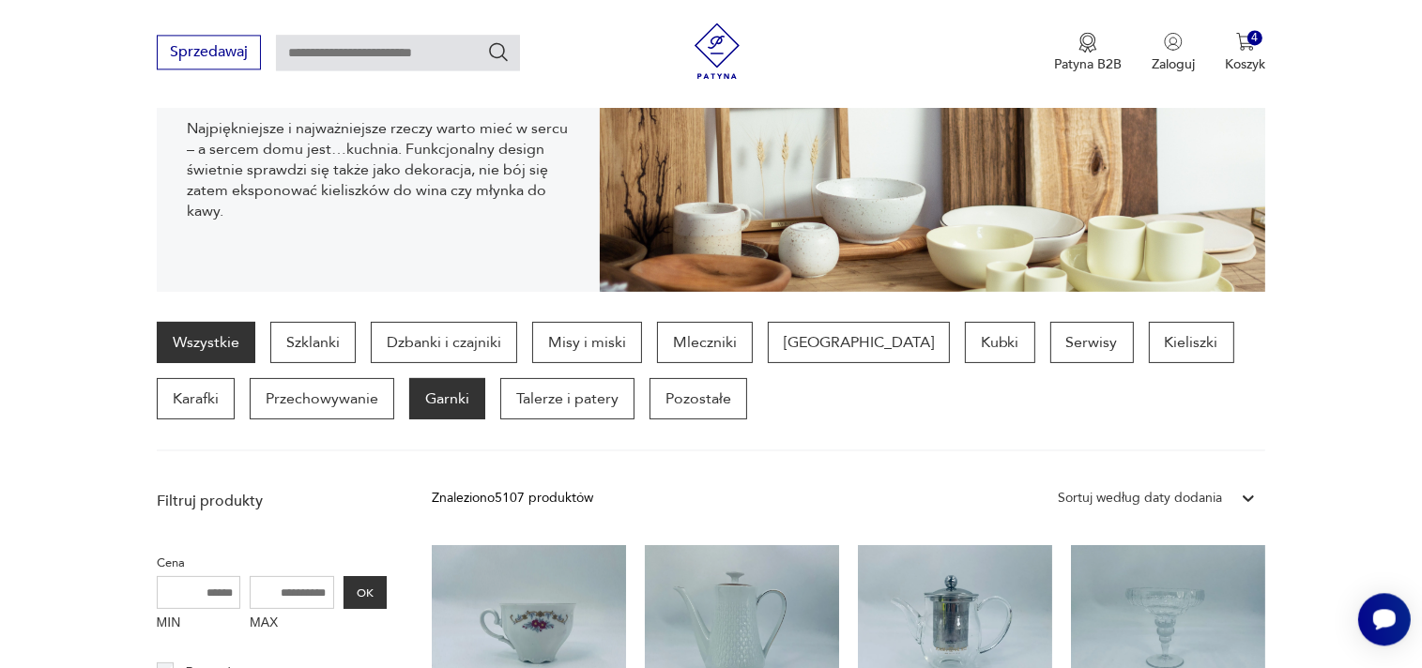
click at [409, 402] on p "Garnki" at bounding box center [447, 398] width 76 height 41
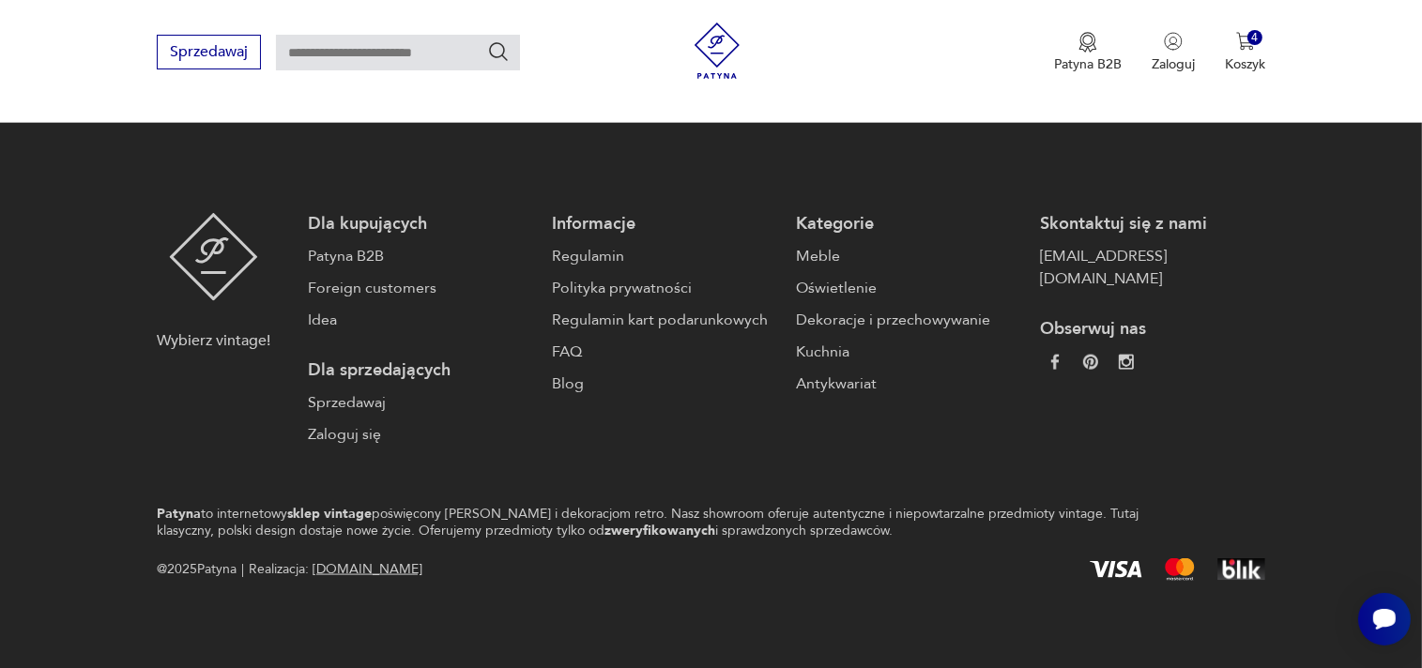
scroll to position [1814, 0]
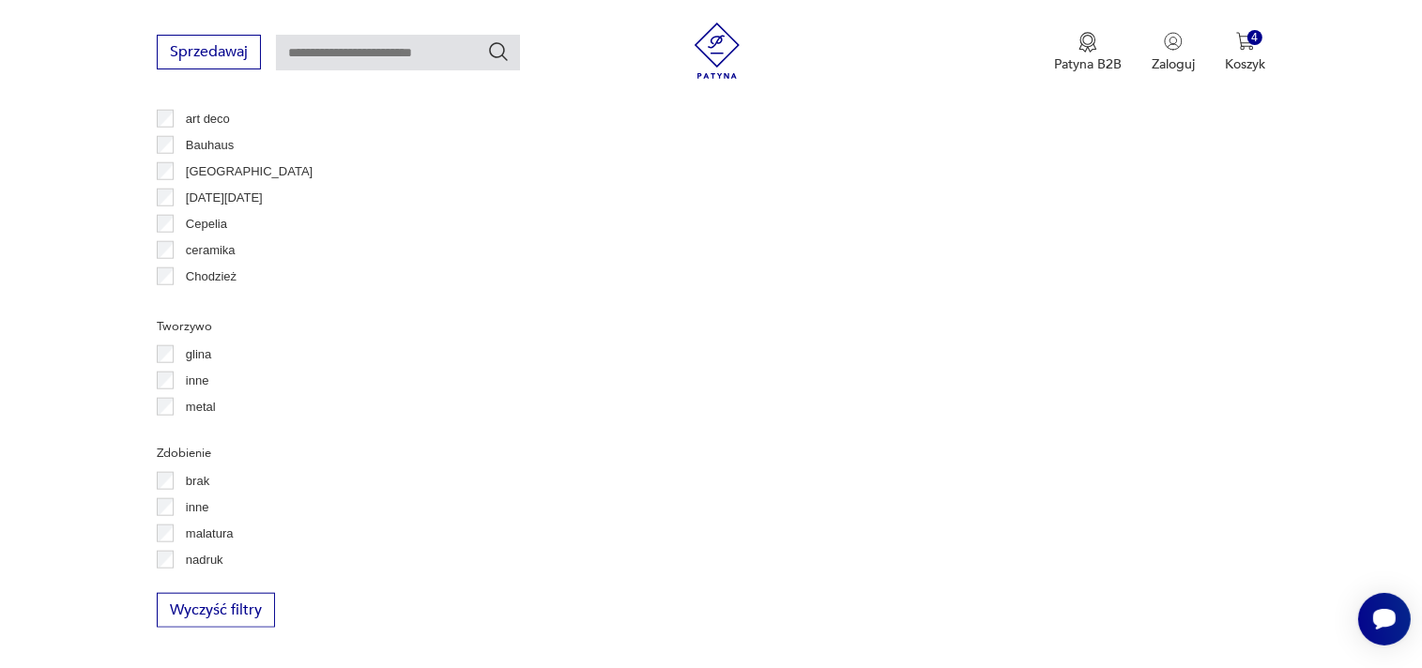
click at [198, 225] on p "Cepelia" at bounding box center [206, 224] width 41 height 21
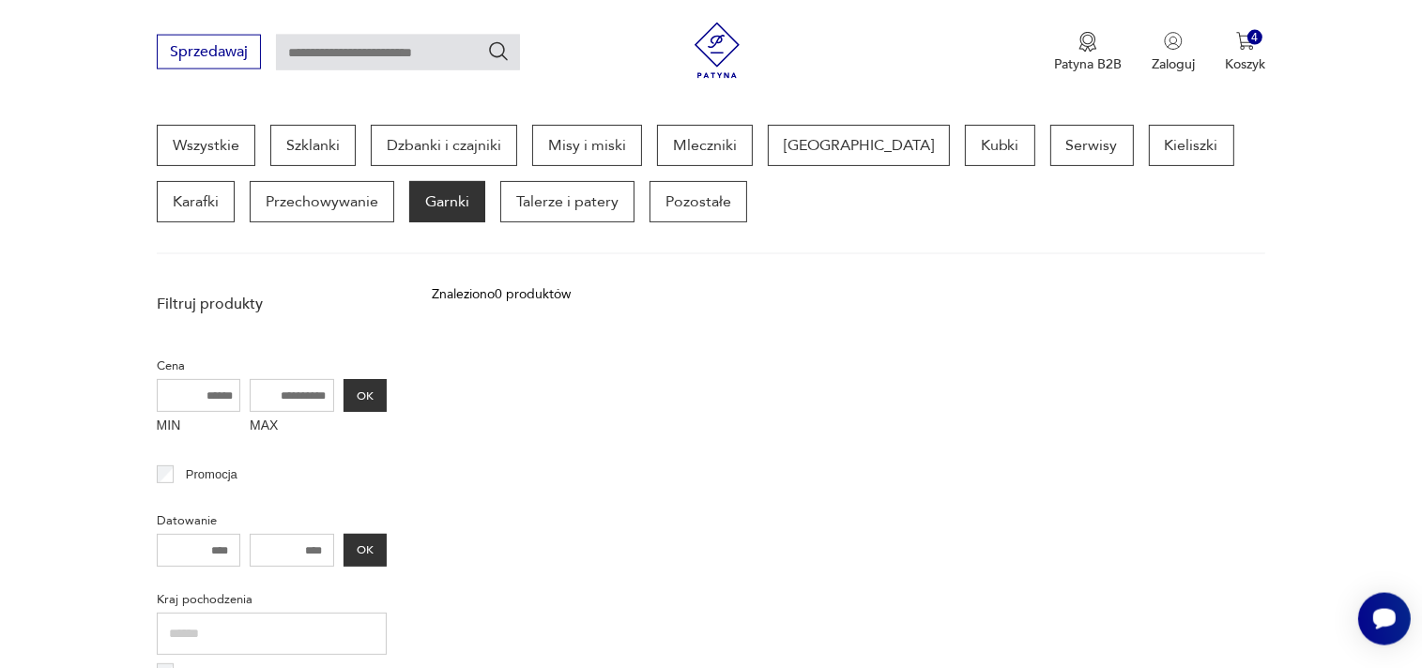
scroll to position [497, 0]
click at [711, 55] on img at bounding box center [717, 51] width 56 height 56
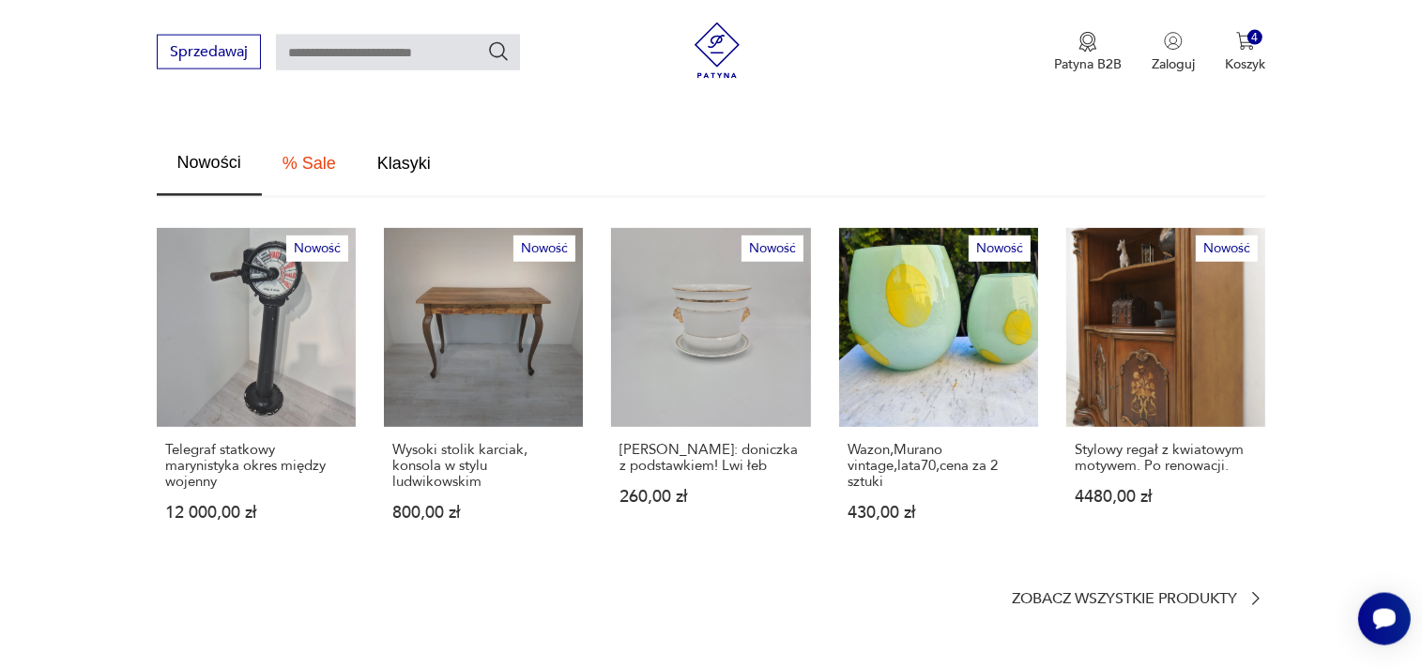
scroll to position [1090, 0]
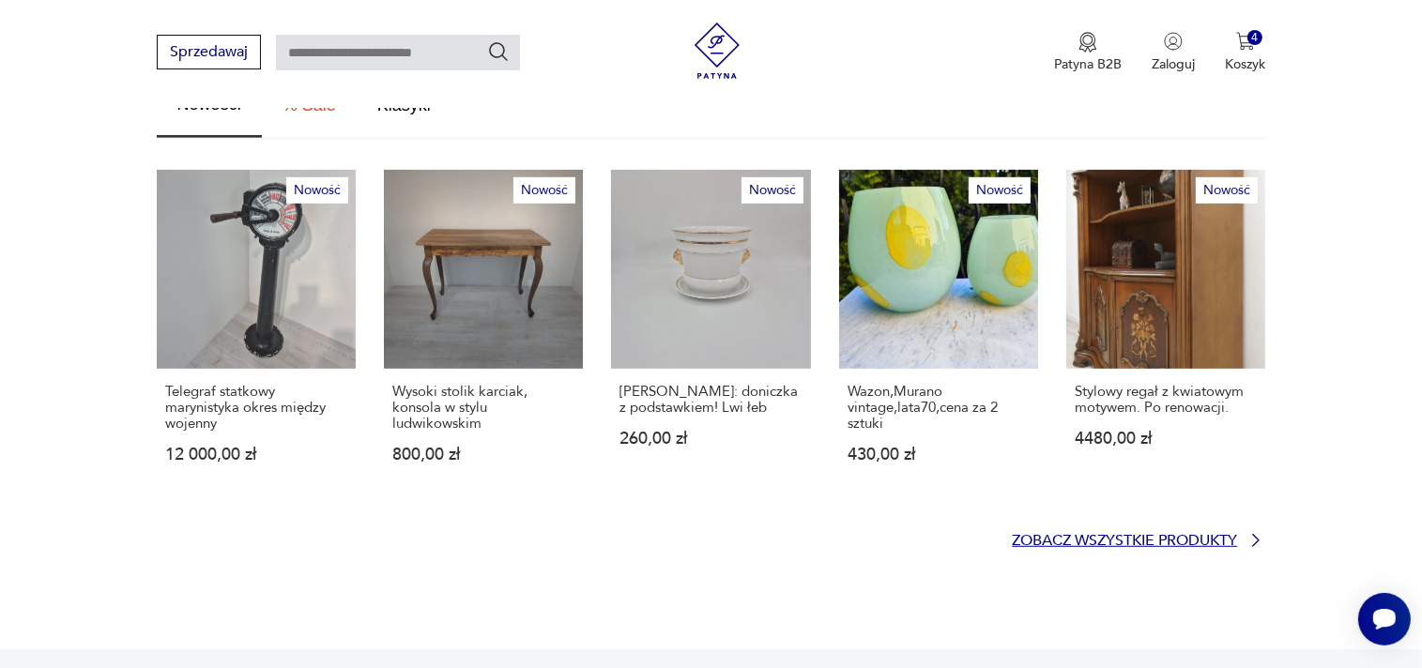
click at [1158, 535] on p "Zobacz wszystkie produkty" at bounding box center [1124, 541] width 225 height 12
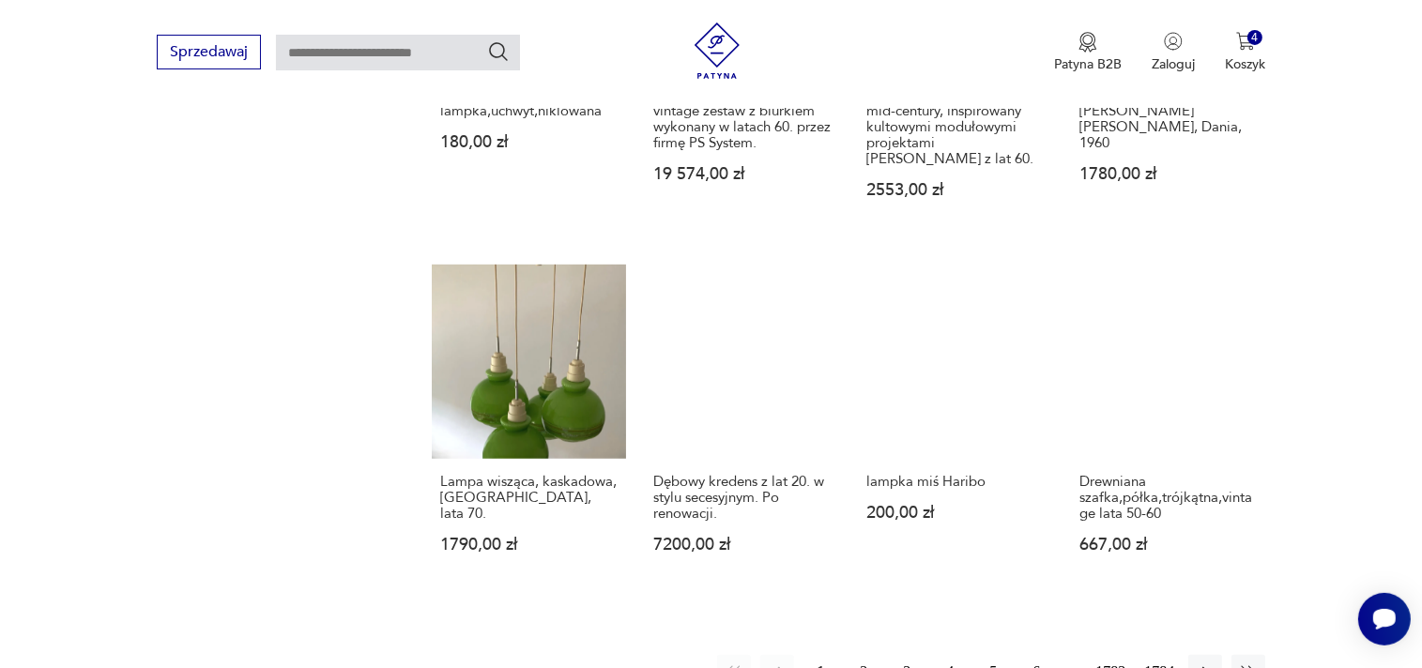
scroll to position [1474, 0]
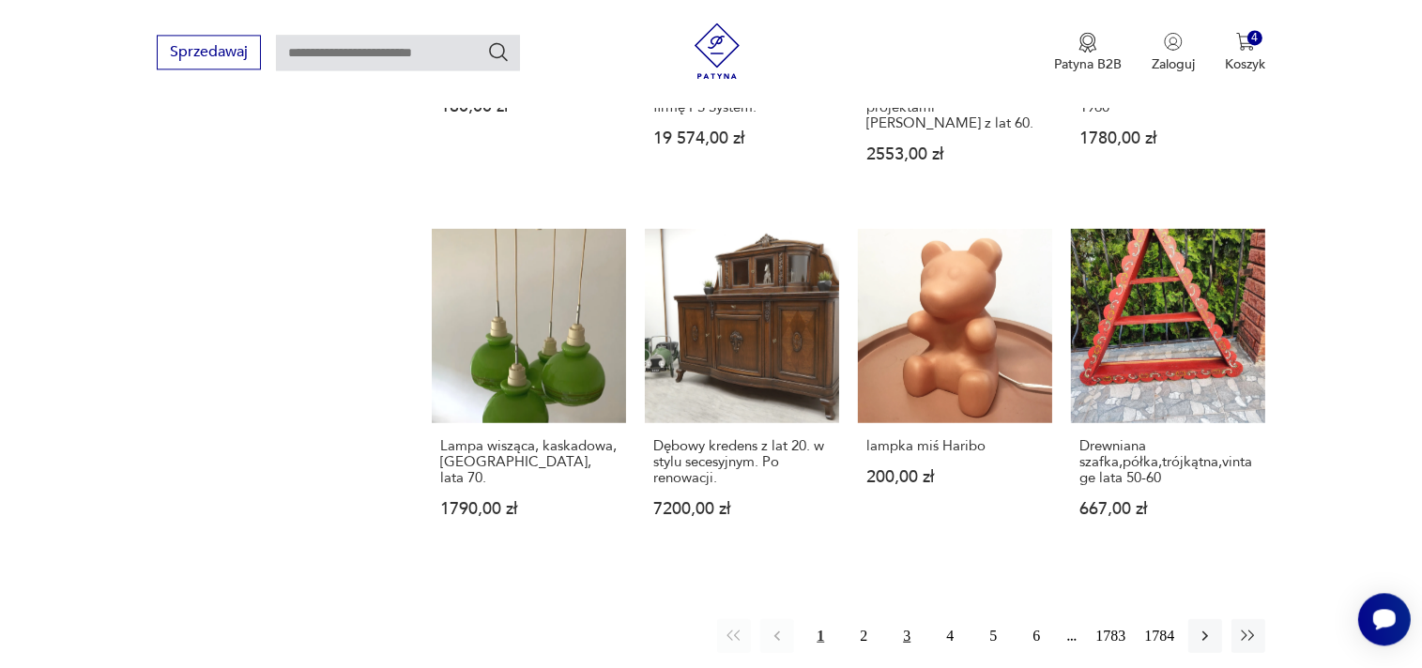
click at [910, 618] on button "3" at bounding box center [907, 635] width 34 height 34
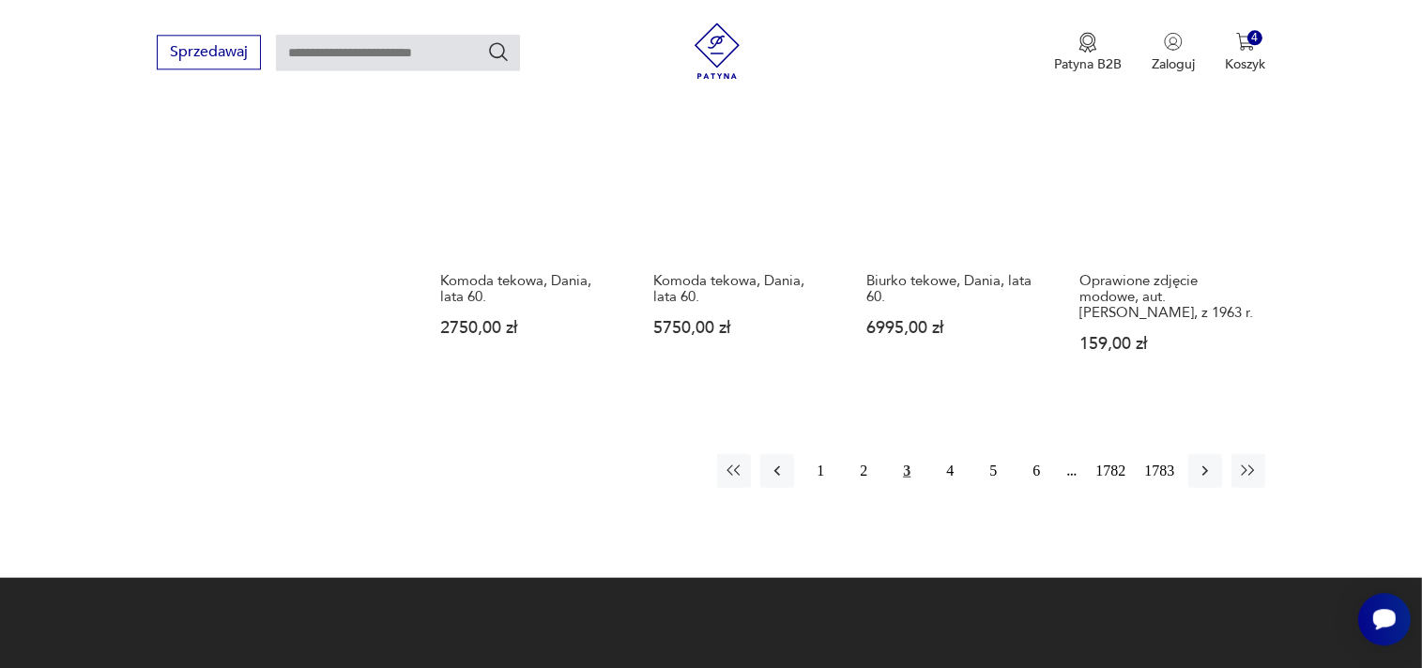
scroll to position [1727, 0]
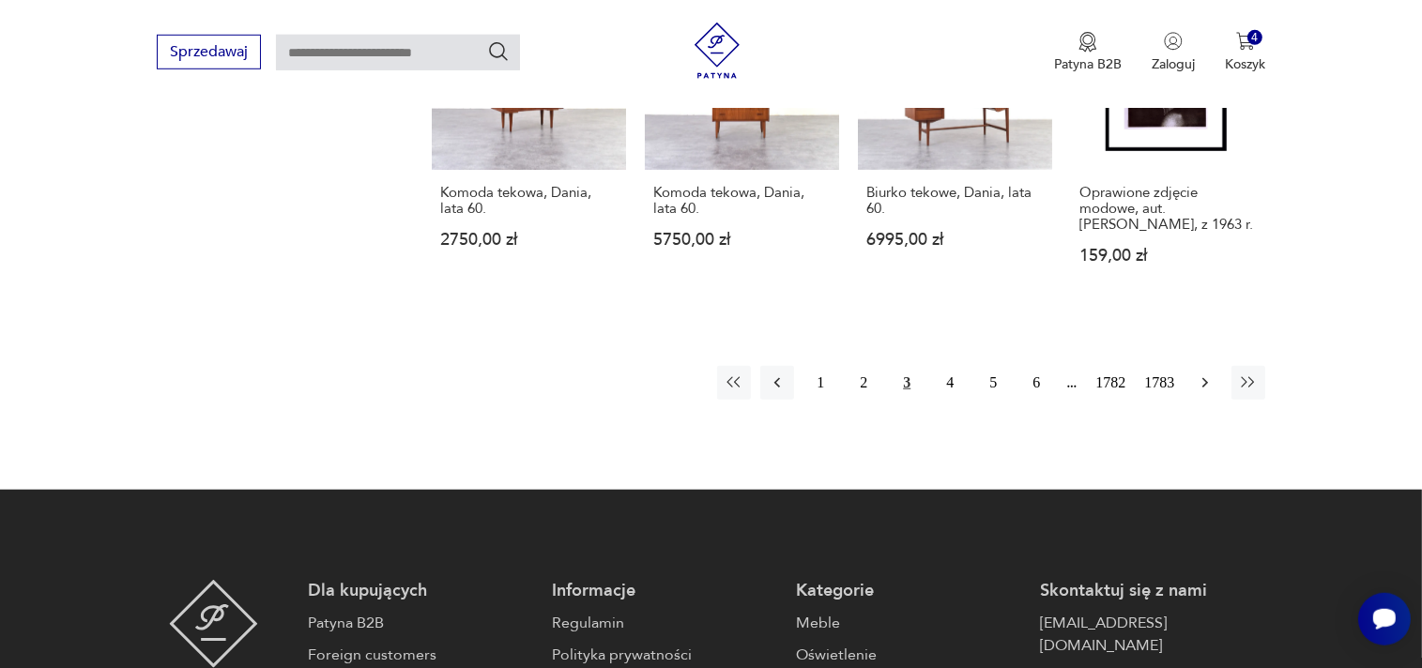
click at [1203, 374] on icon "button" at bounding box center [1205, 383] width 19 height 19
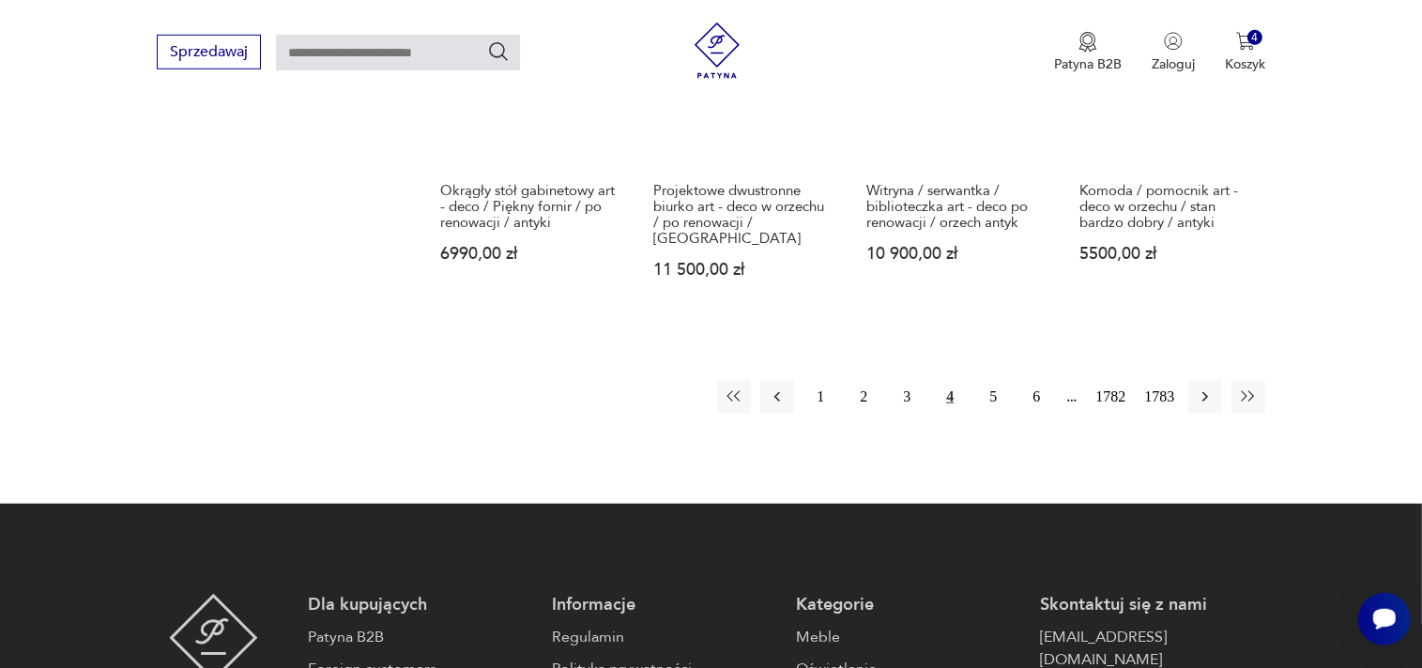
scroll to position [1629, 0]
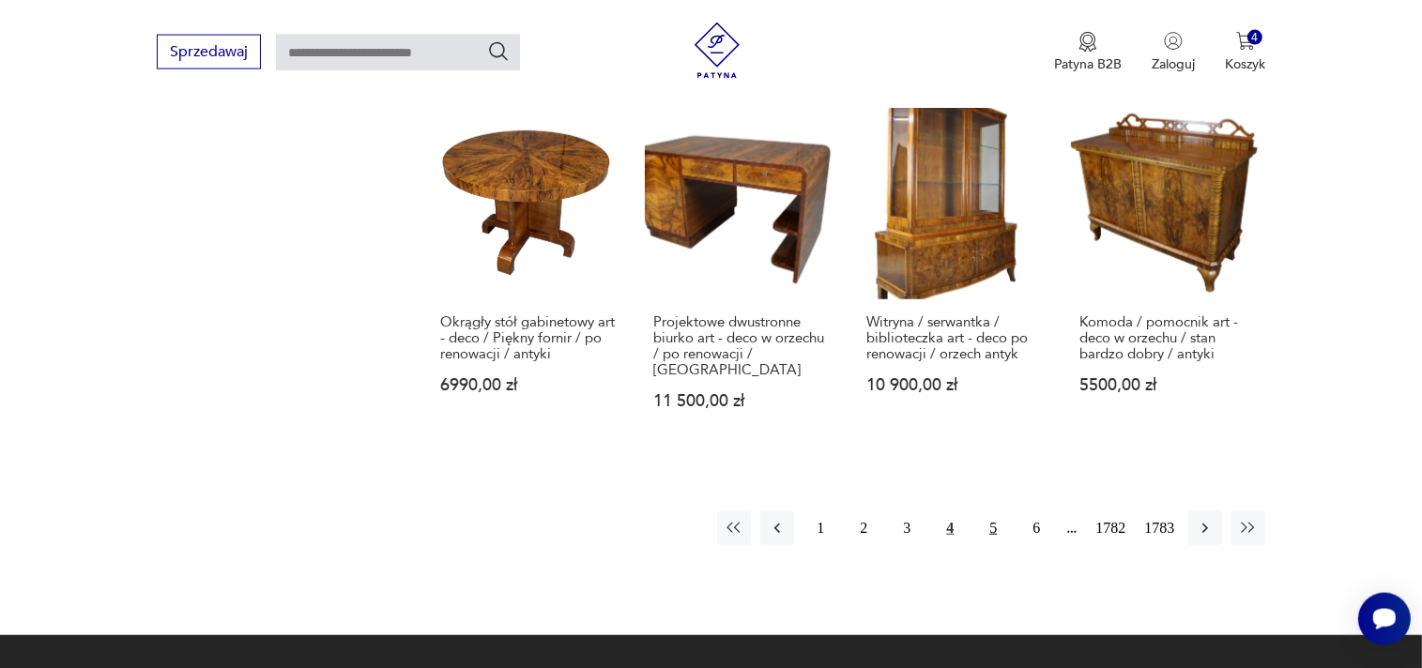
click at [997, 511] on button "5" at bounding box center [993, 528] width 34 height 34
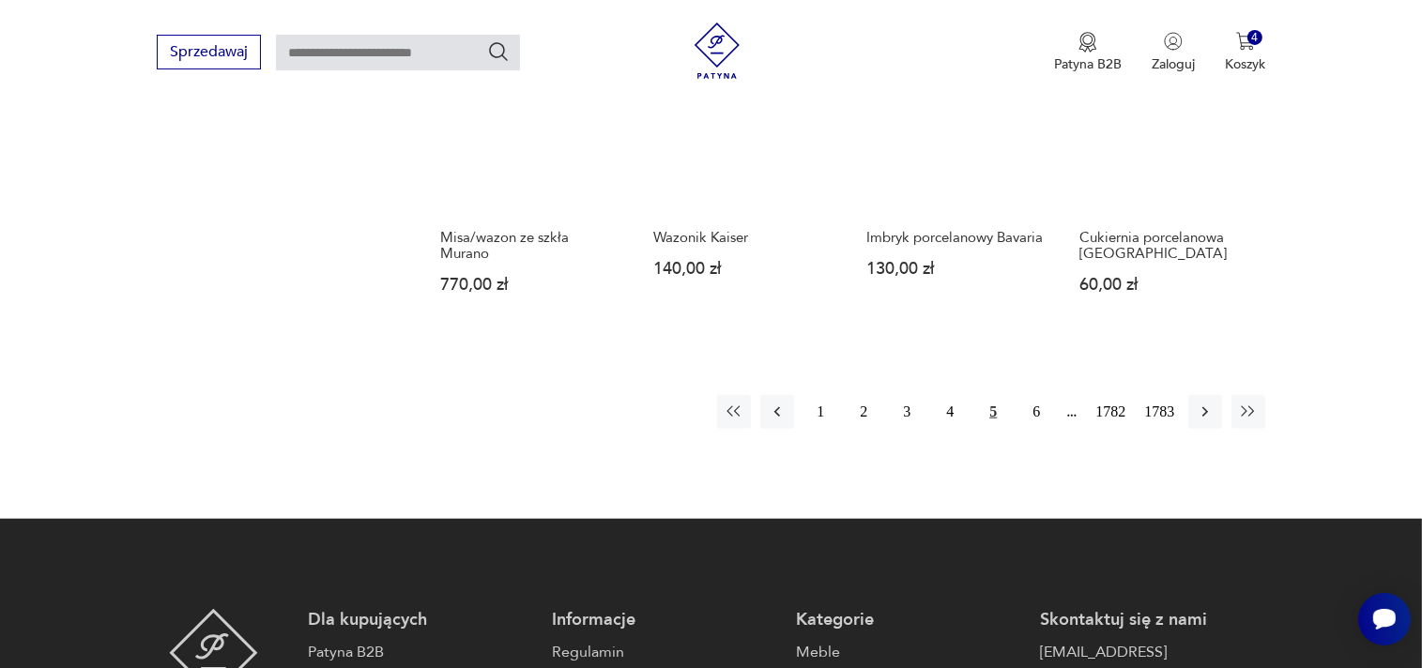
scroll to position [1629, 0]
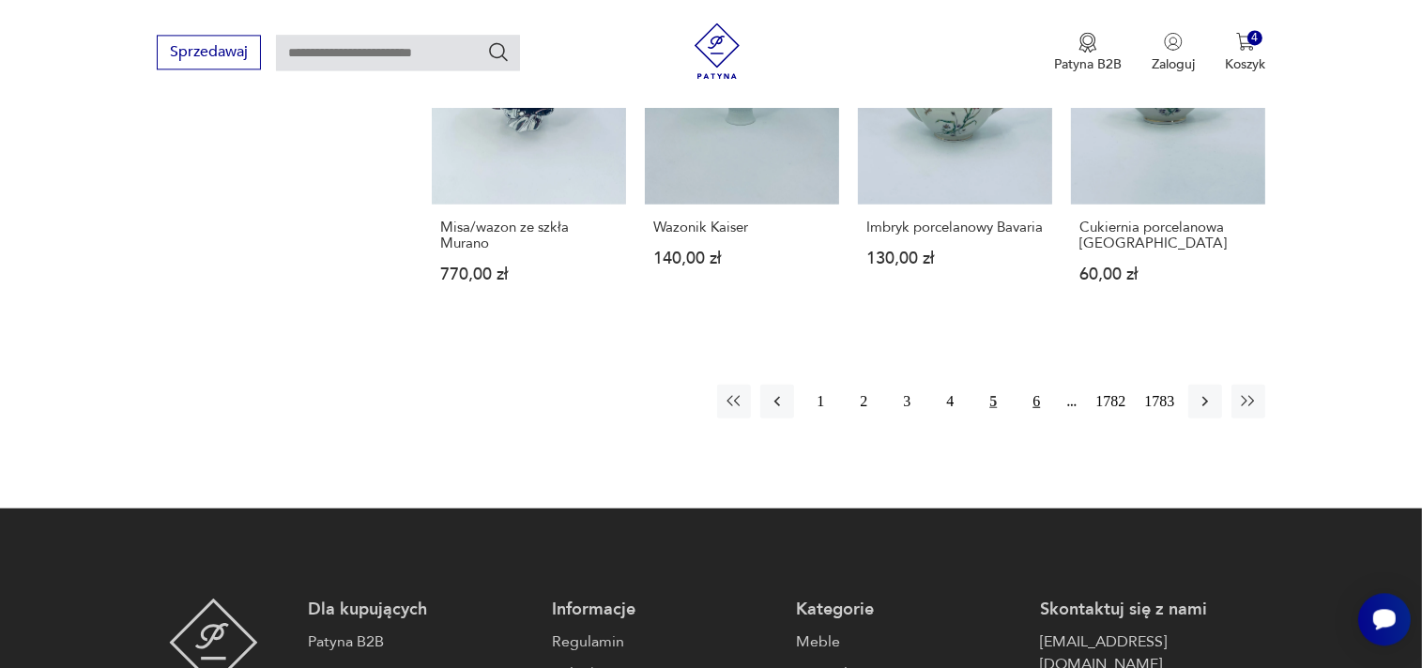
click at [1035, 401] on button "6" at bounding box center [1036, 401] width 34 height 34
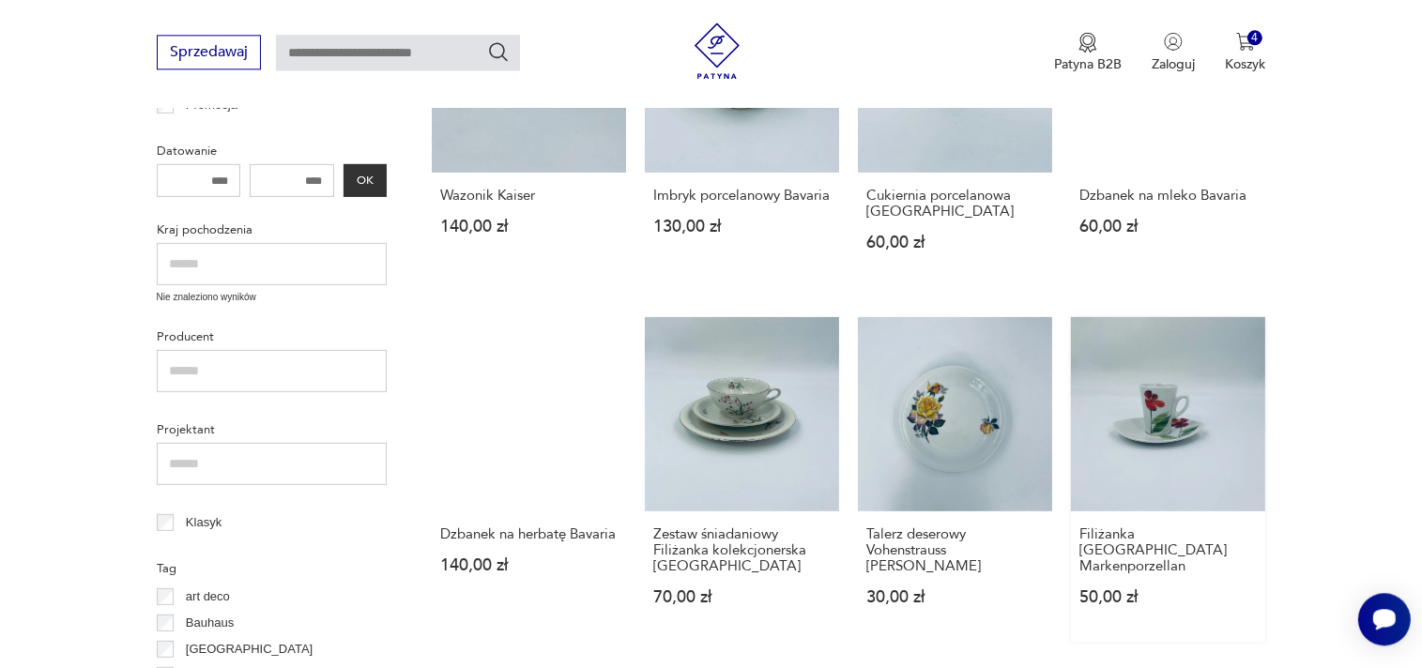
scroll to position [638, 0]
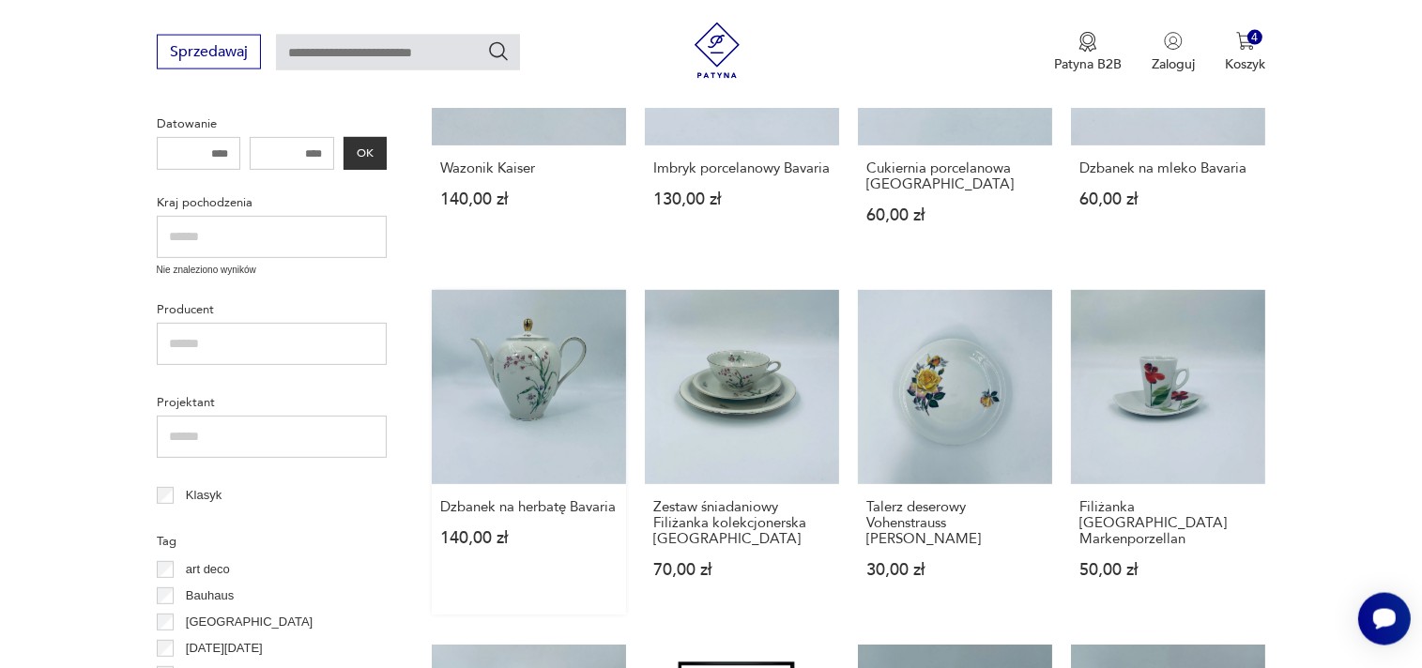
click at [529, 380] on link "Dzbanek na herbatę Bavaria 140,00 zł" at bounding box center [529, 452] width 194 height 325
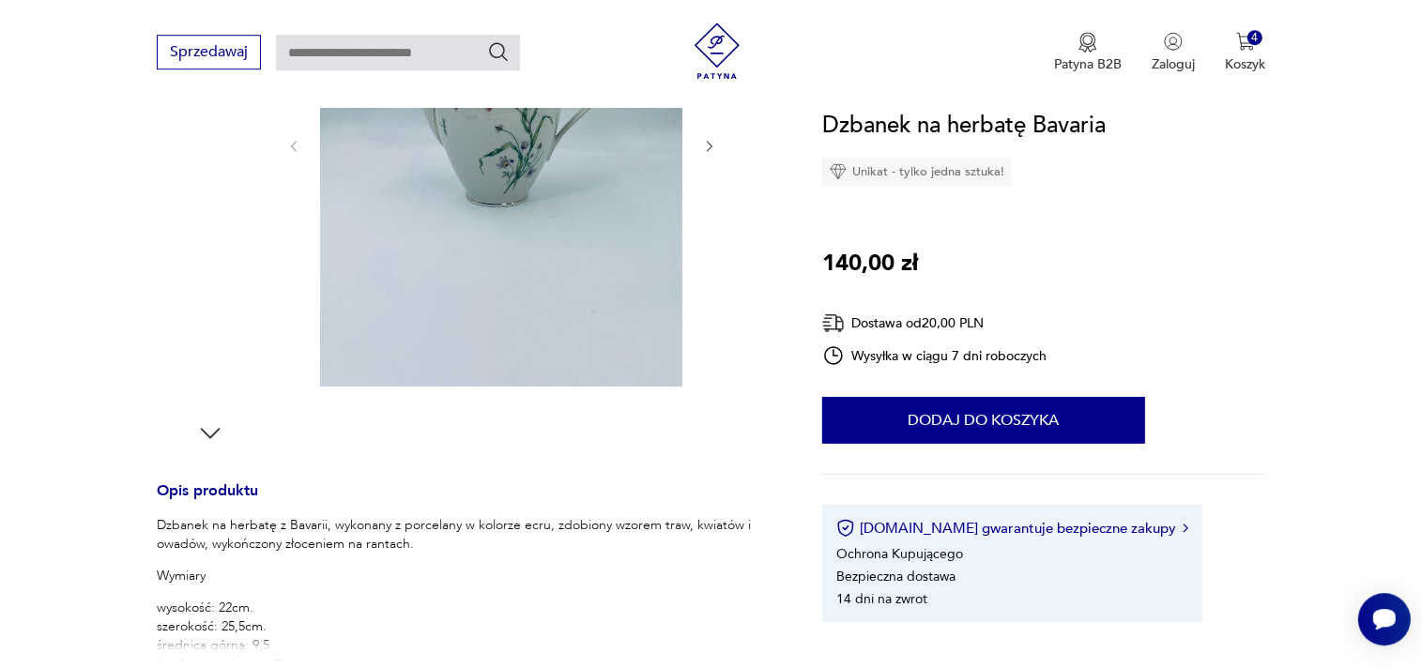
scroll to position [496, 0]
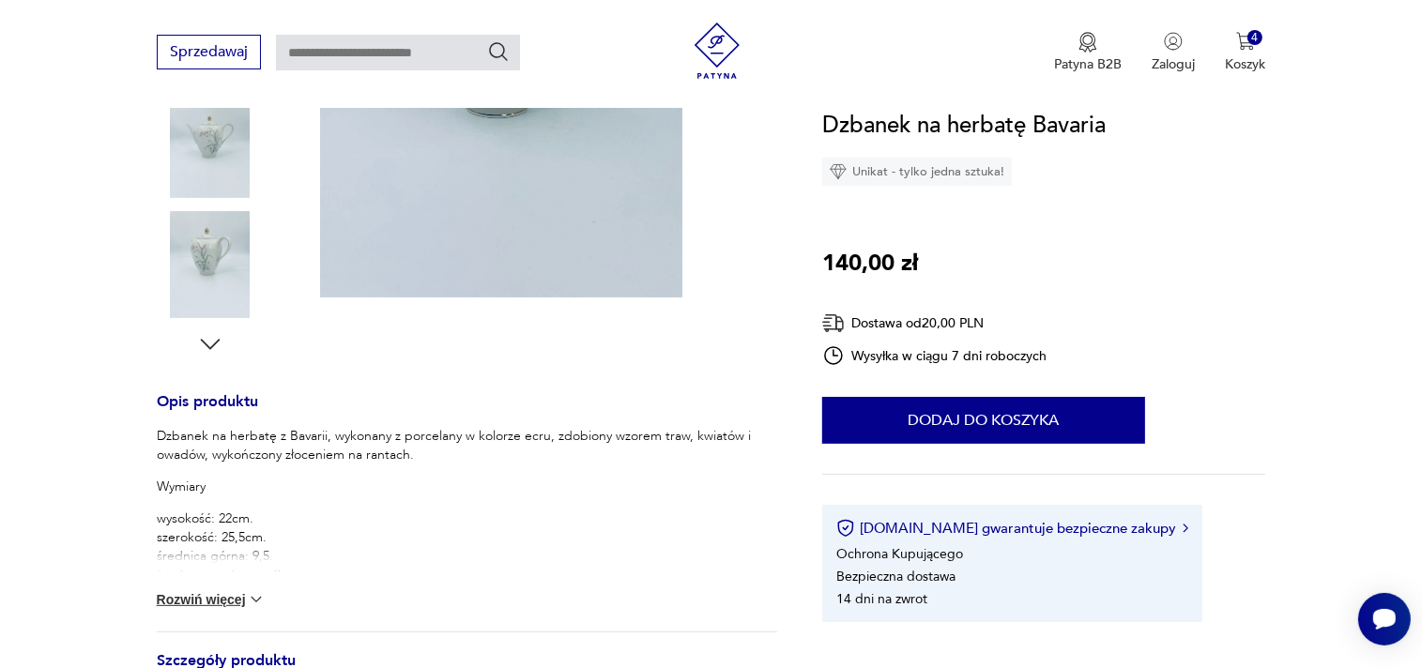
click at [199, 601] on button "Rozwiń więcej" at bounding box center [211, 599] width 109 height 19
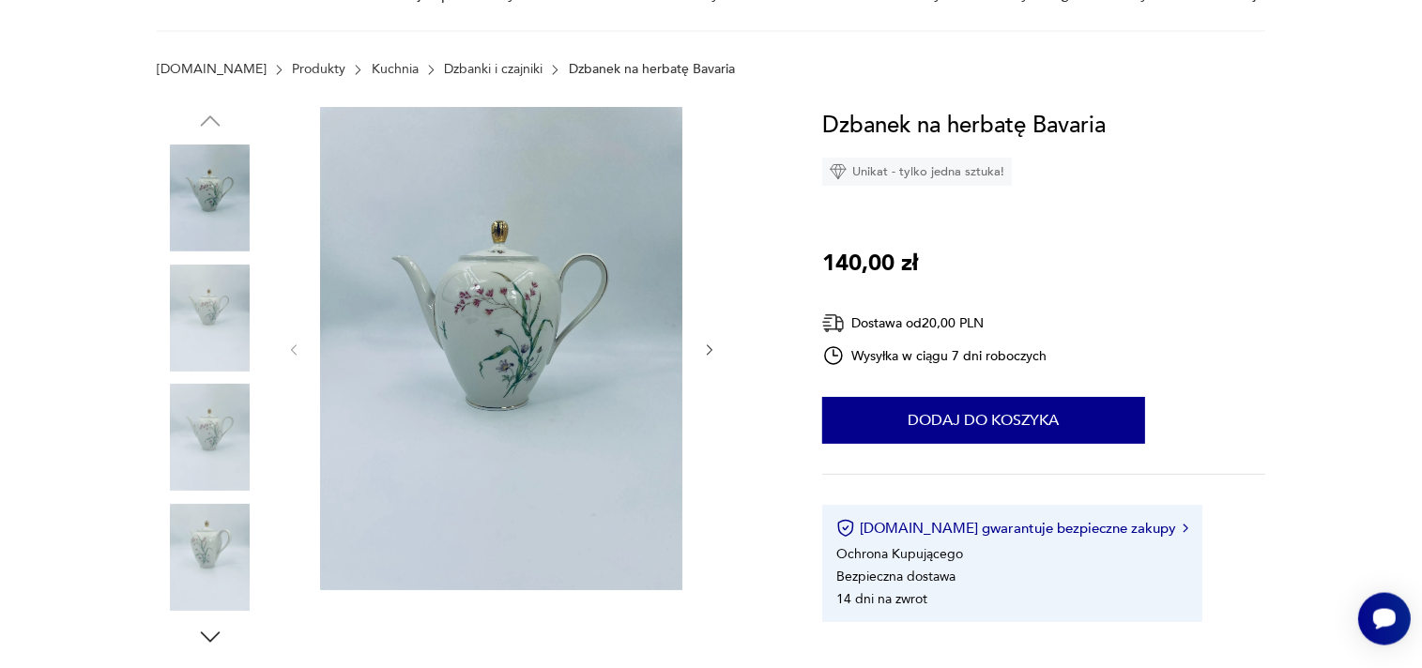
scroll to position [99, 0]
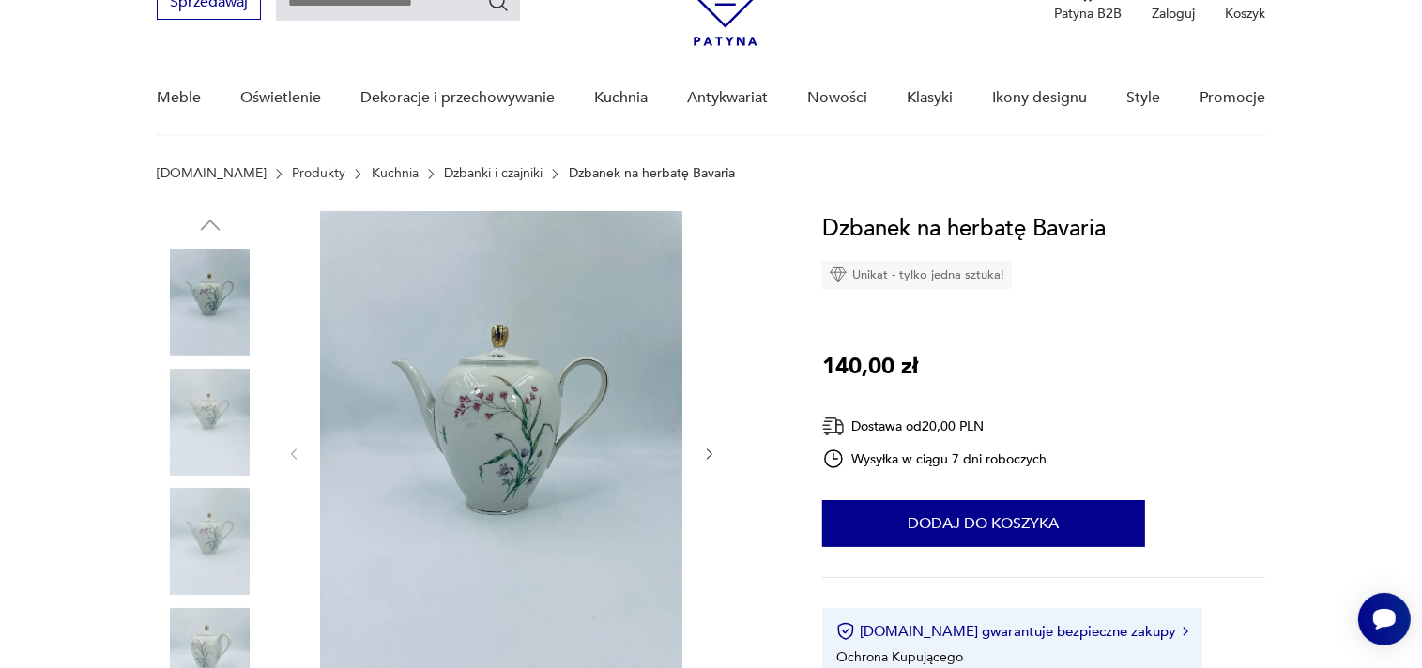
click at [525, 392] on img at bounding box center [501, 452] width 362 height 483
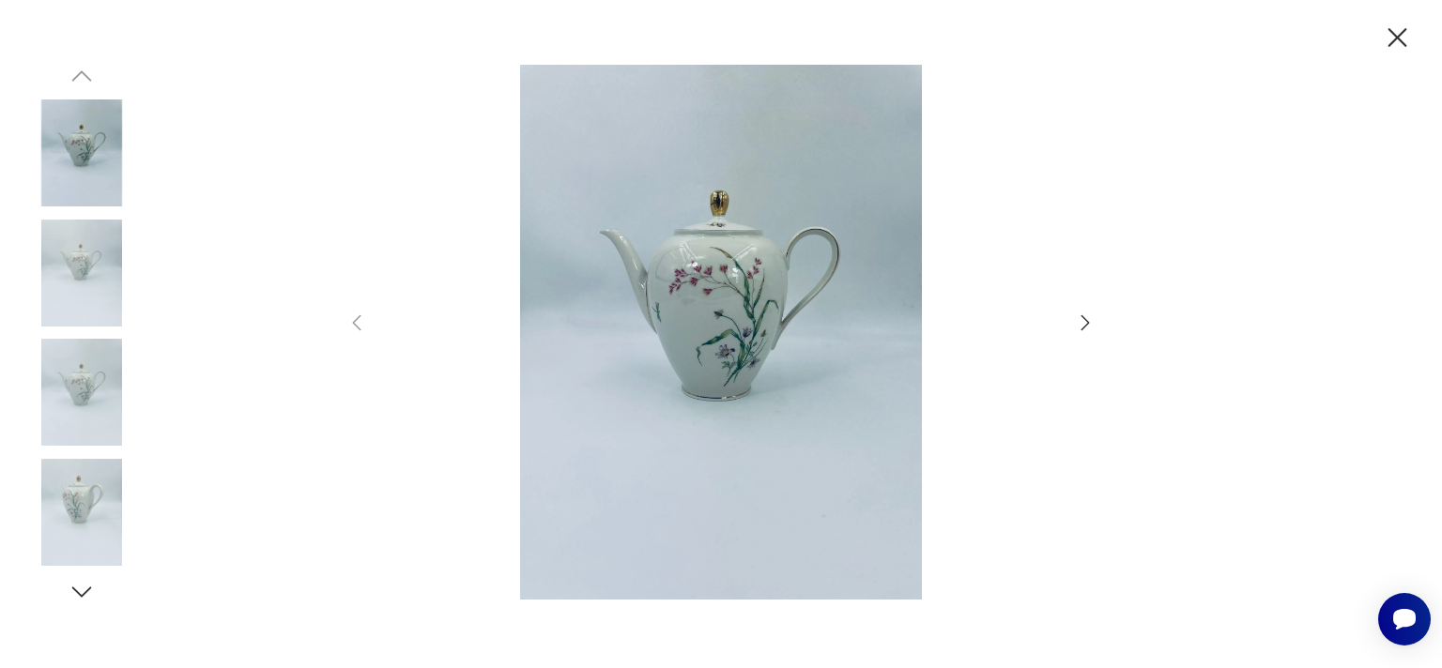
click at [1087, 321] on icon "button" at bounding box center [1085, 322] width 8 height 15
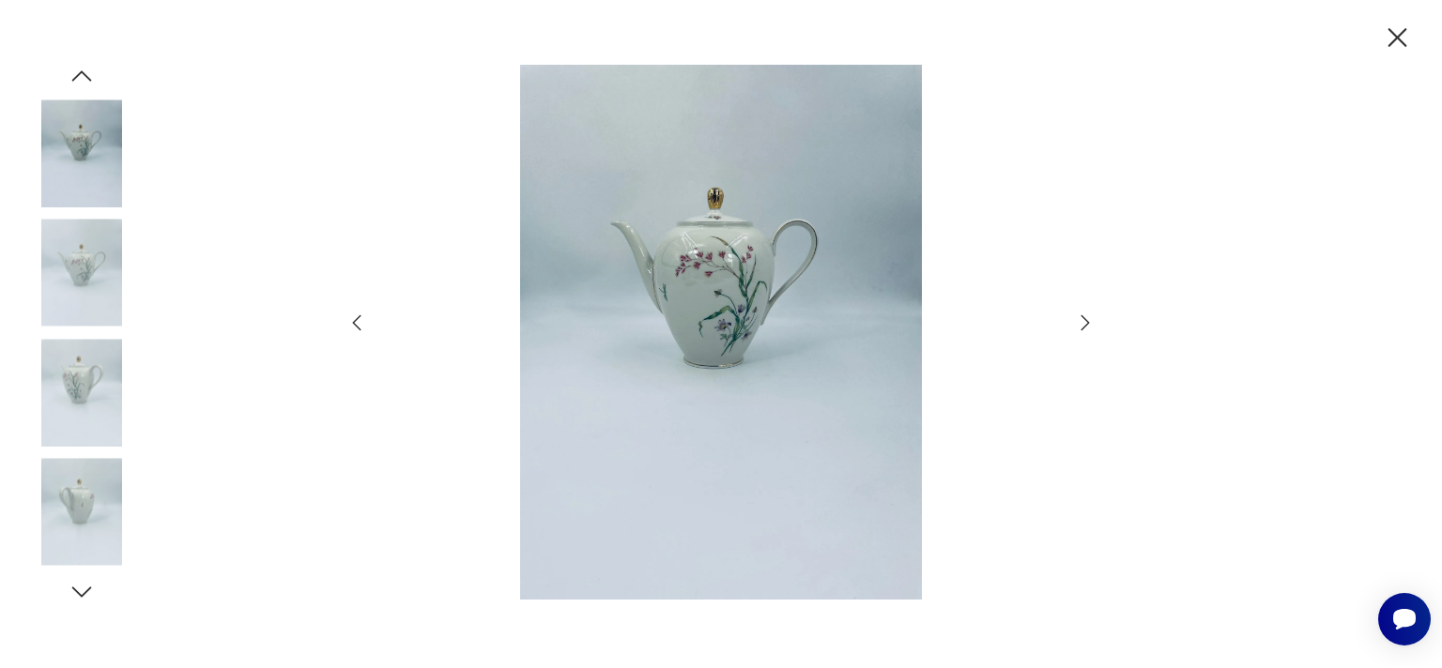
click at [1087, 321] on icon "button" at bounding box center [1085, 322] width 8 height 15
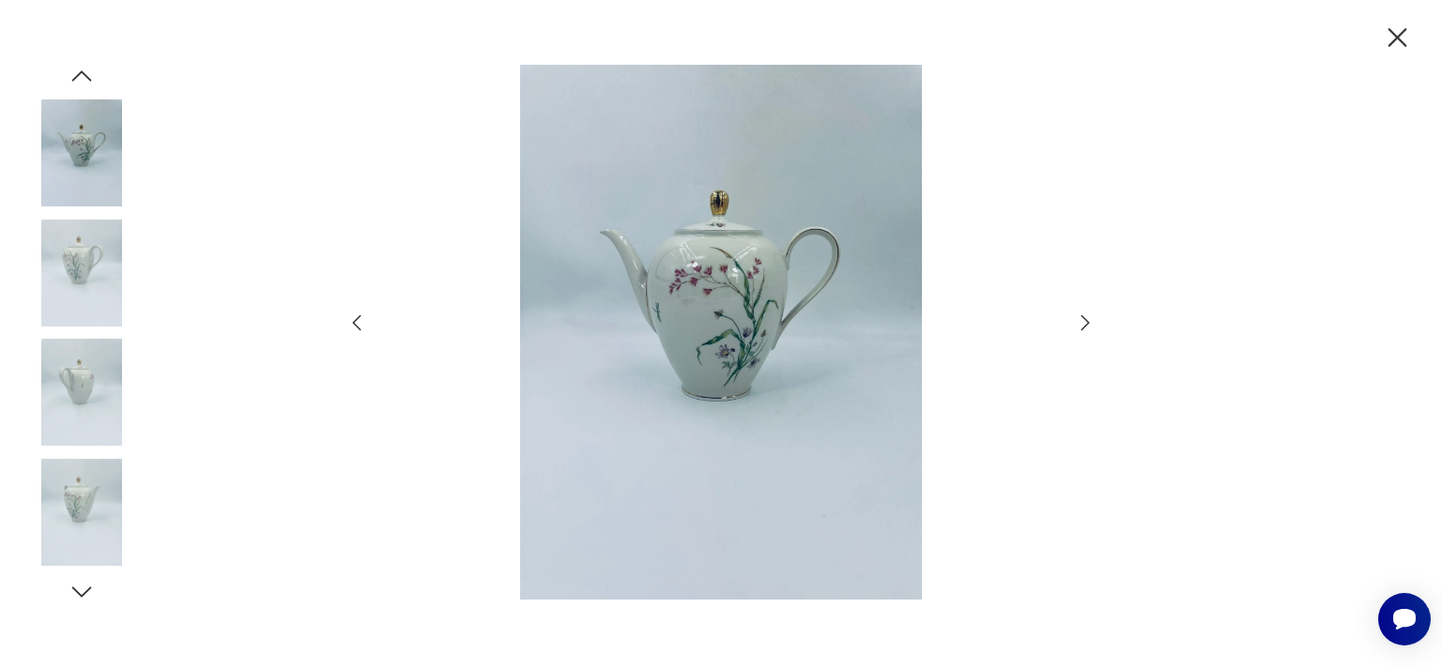
click at [1087, 321] on icon "button" at bounding box center [1085, 322] width 8 height 15
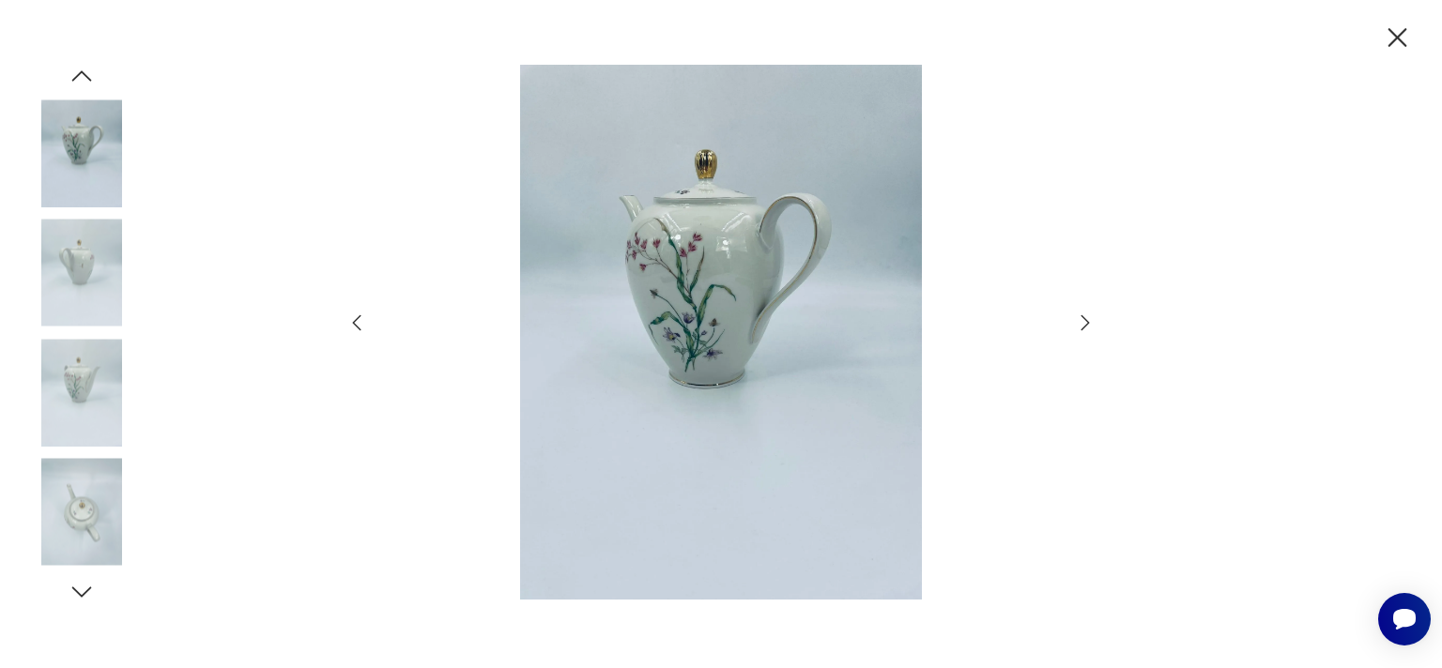
click at [1087, 321] on icon "button" at bounding box center [1085, 322] width 8 height 15
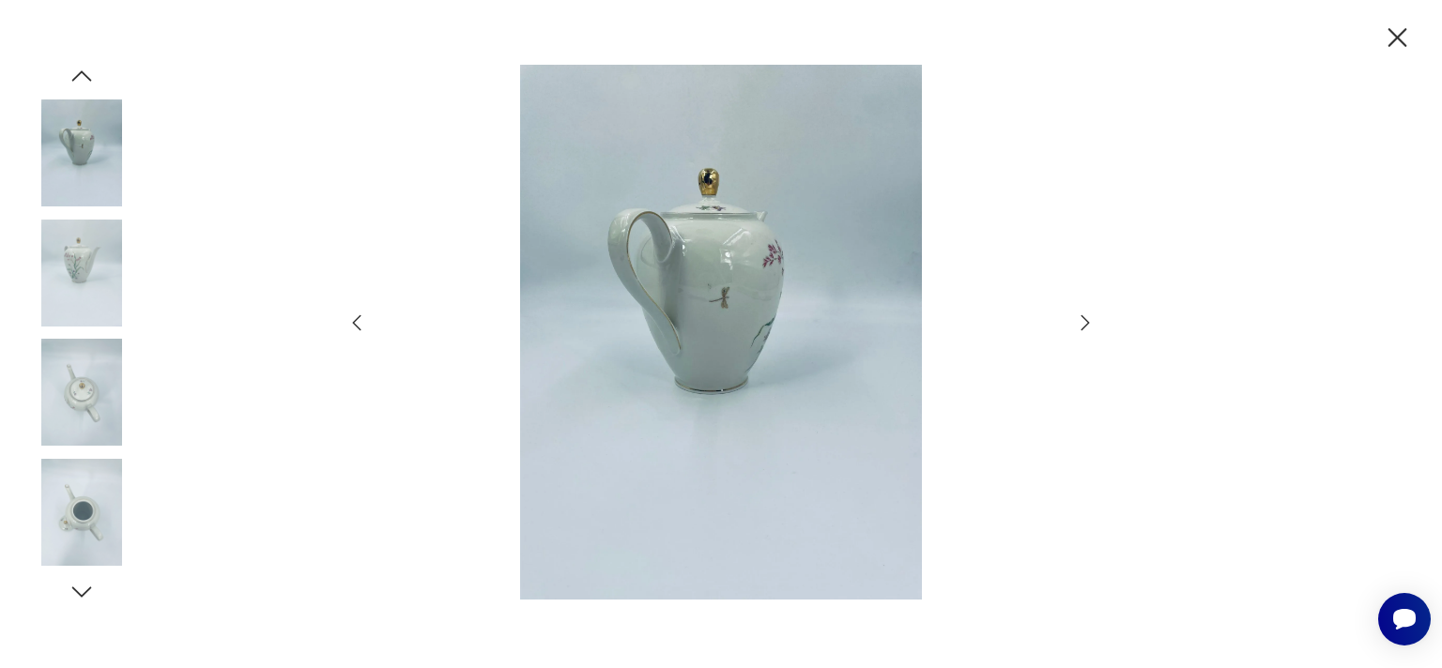
click at [1087, 321] on icon "button" at bounding box center [1085, 322] width 8 height 15
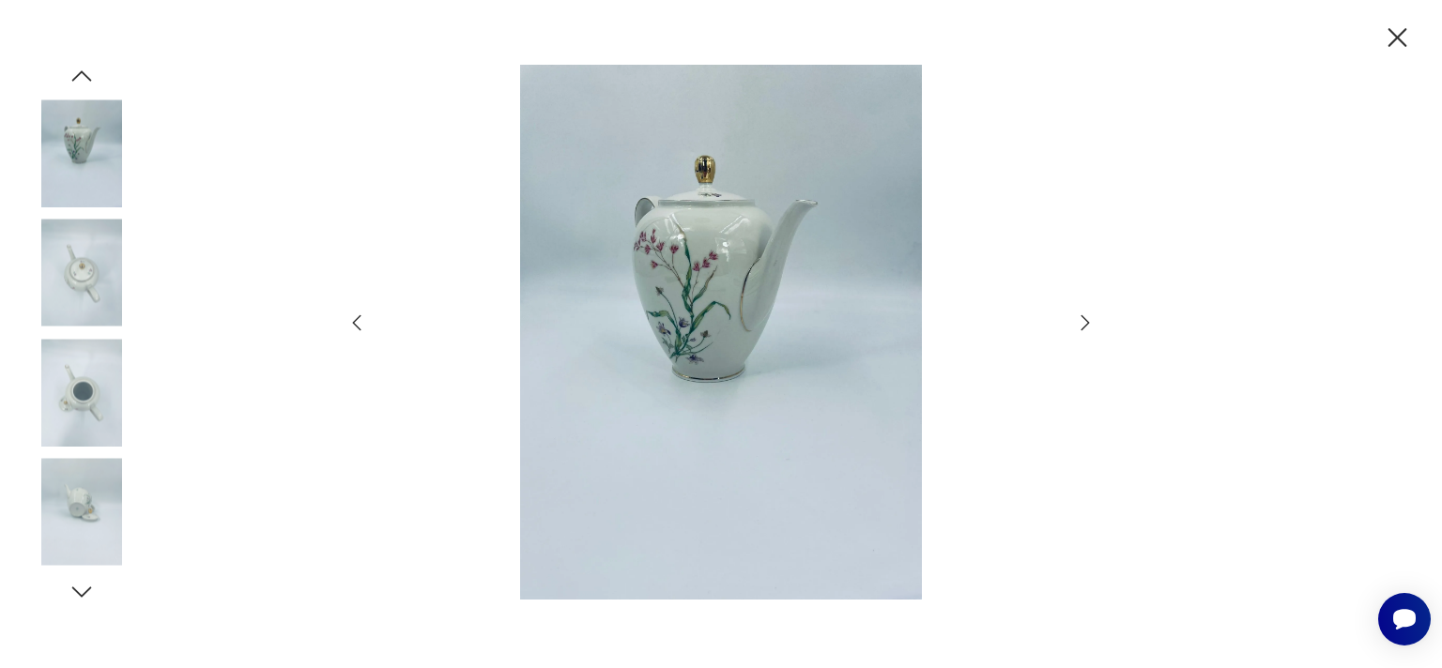
click at [1398, 34] on icon "button" at bounding box center [1397, 38] width 33 height 33
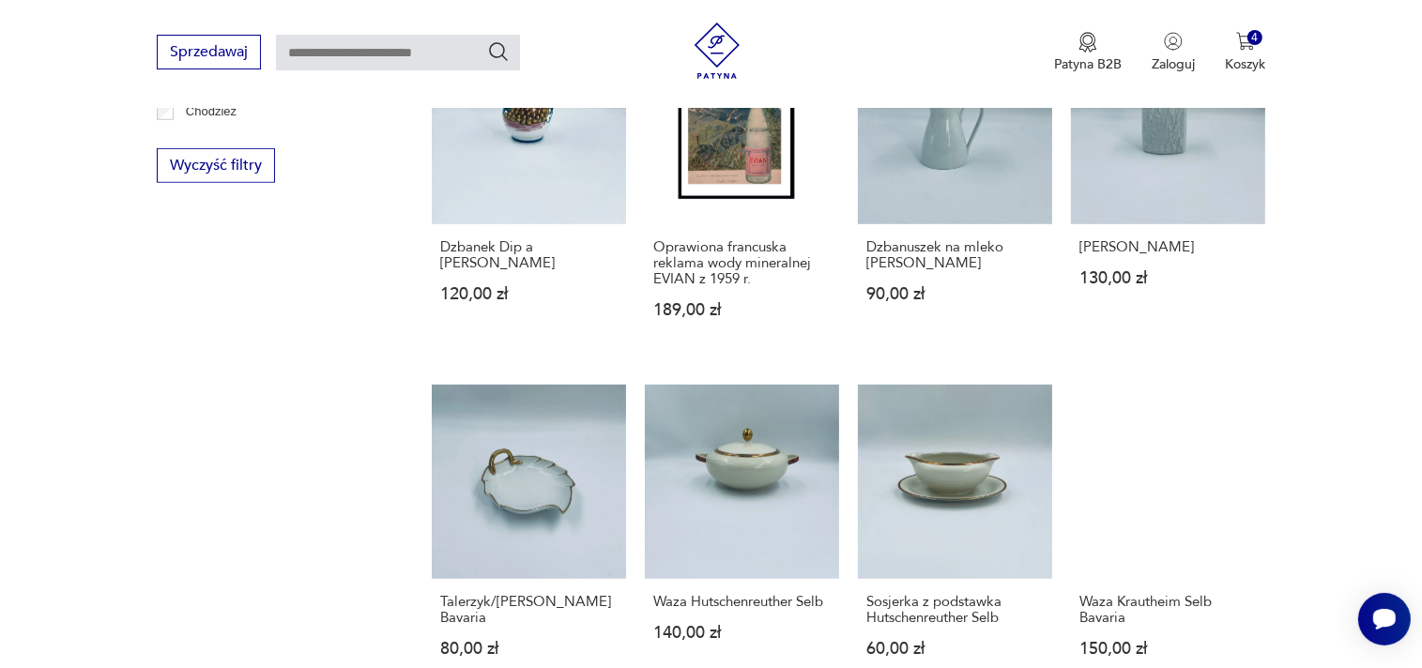
scroll to position [1550, 0]
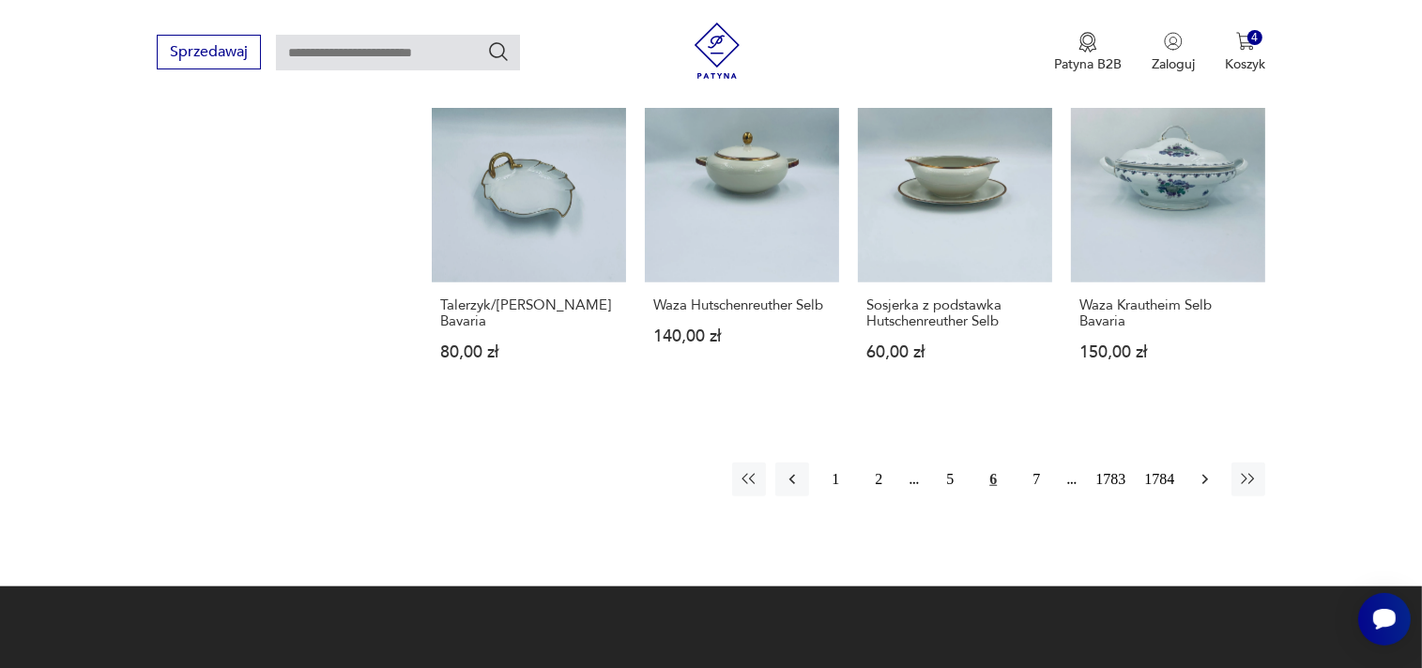
click at [1202, 480] on icon "button" at bounding box center [1205, 479] width 19 height 19
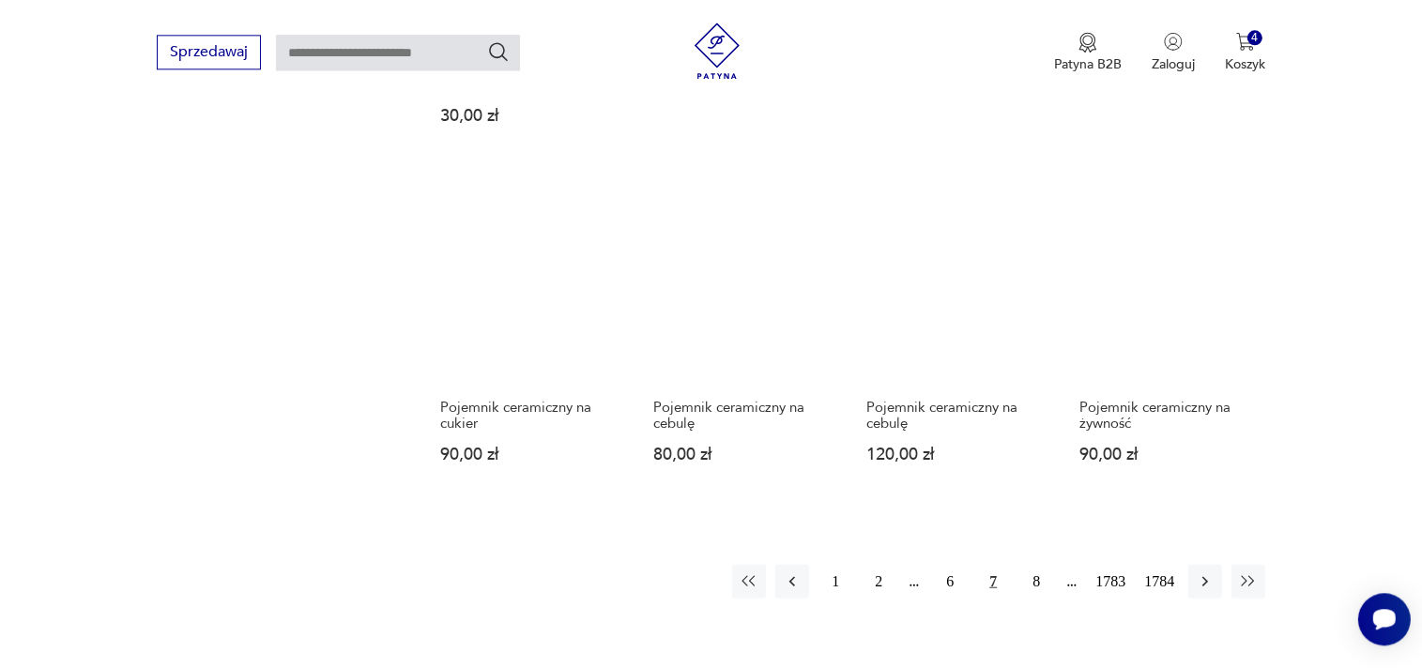
scroll to position [1629, 0]
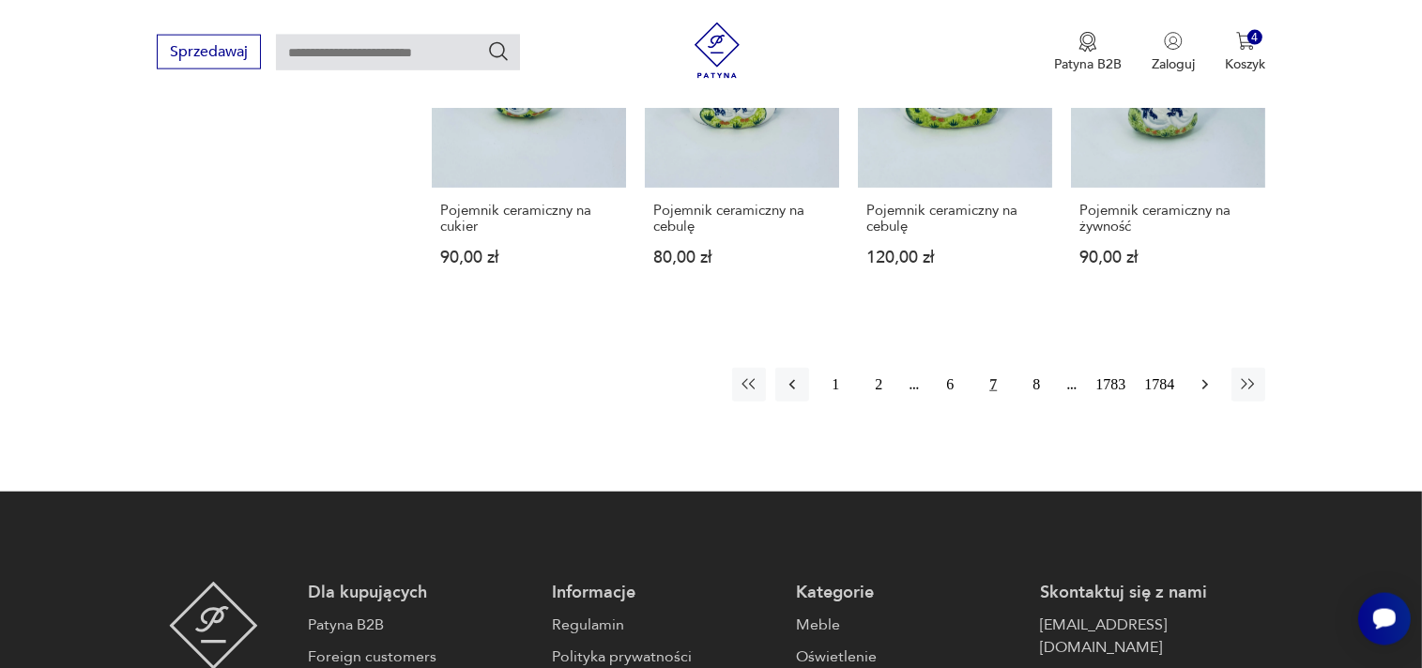
click at [1211, 375] on icon "button" at bounding box center [1205, 384] width 19 height 19
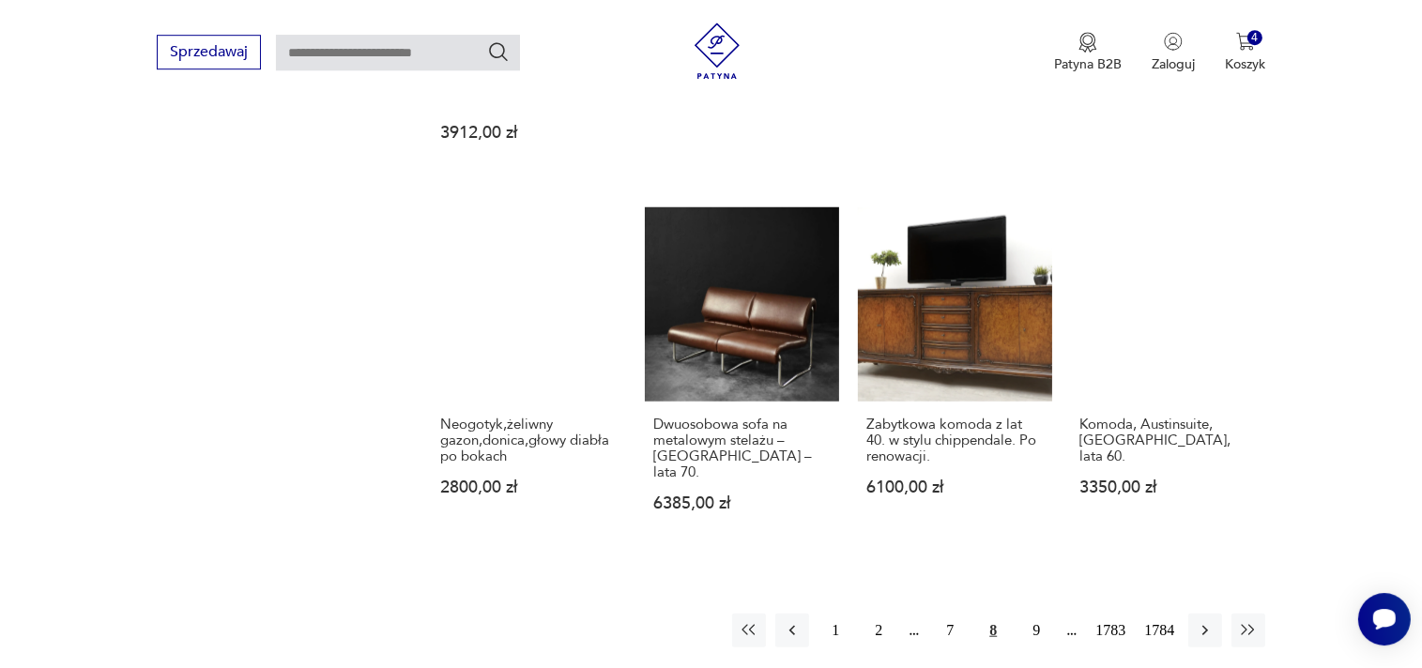
scroll to position [1629, 0]
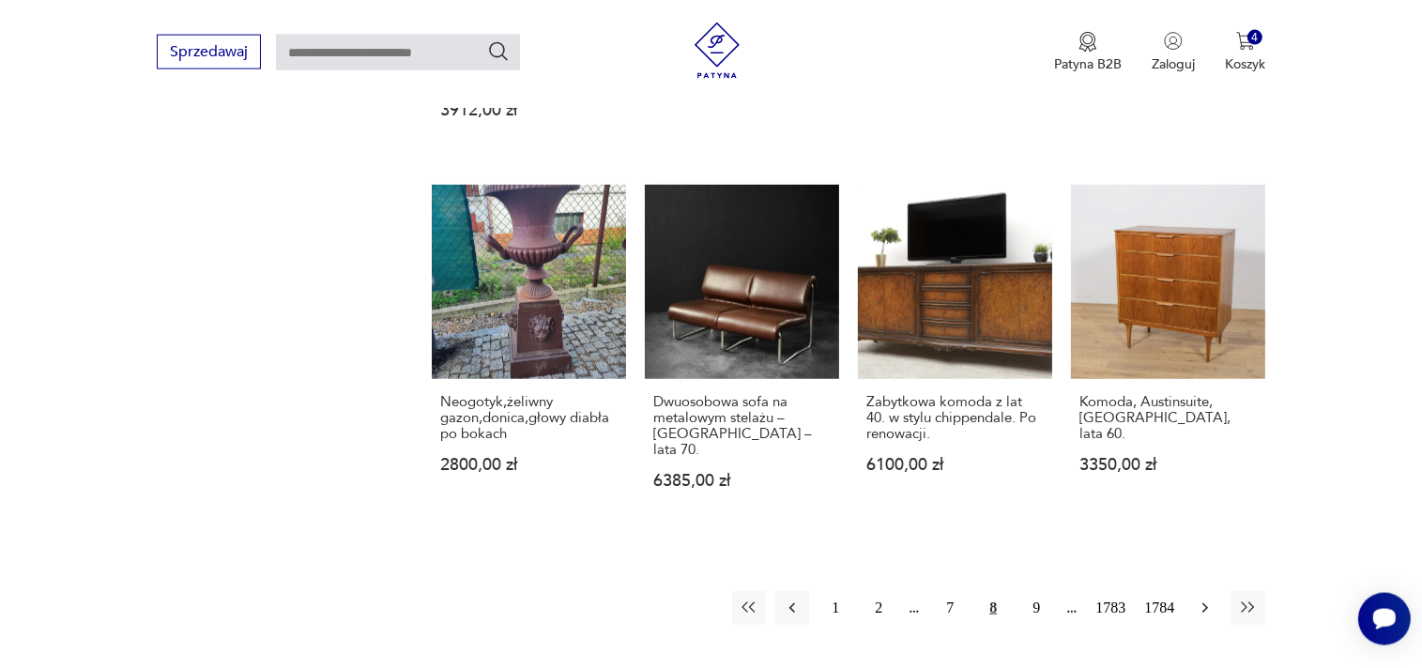
click at [1200, 599] on icon "button" at bounding box center [1205, 608] width 19 height 19
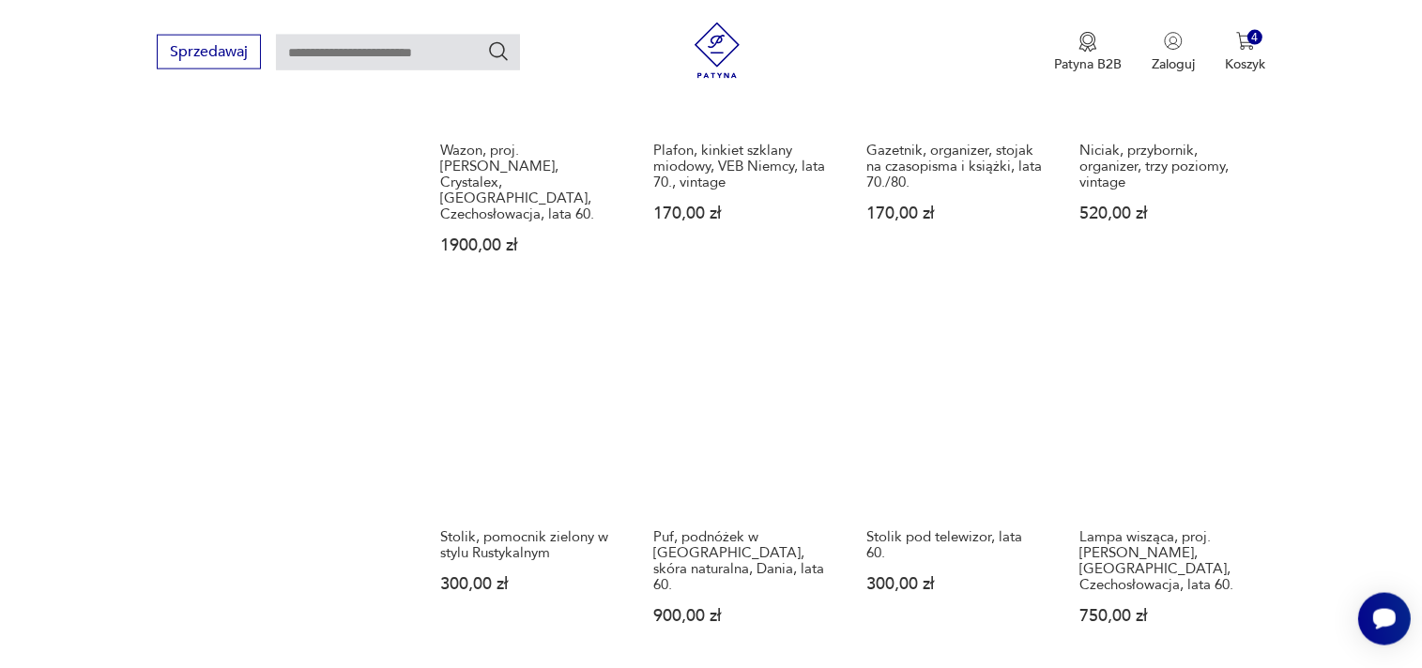
scroll to position [1530, 0]
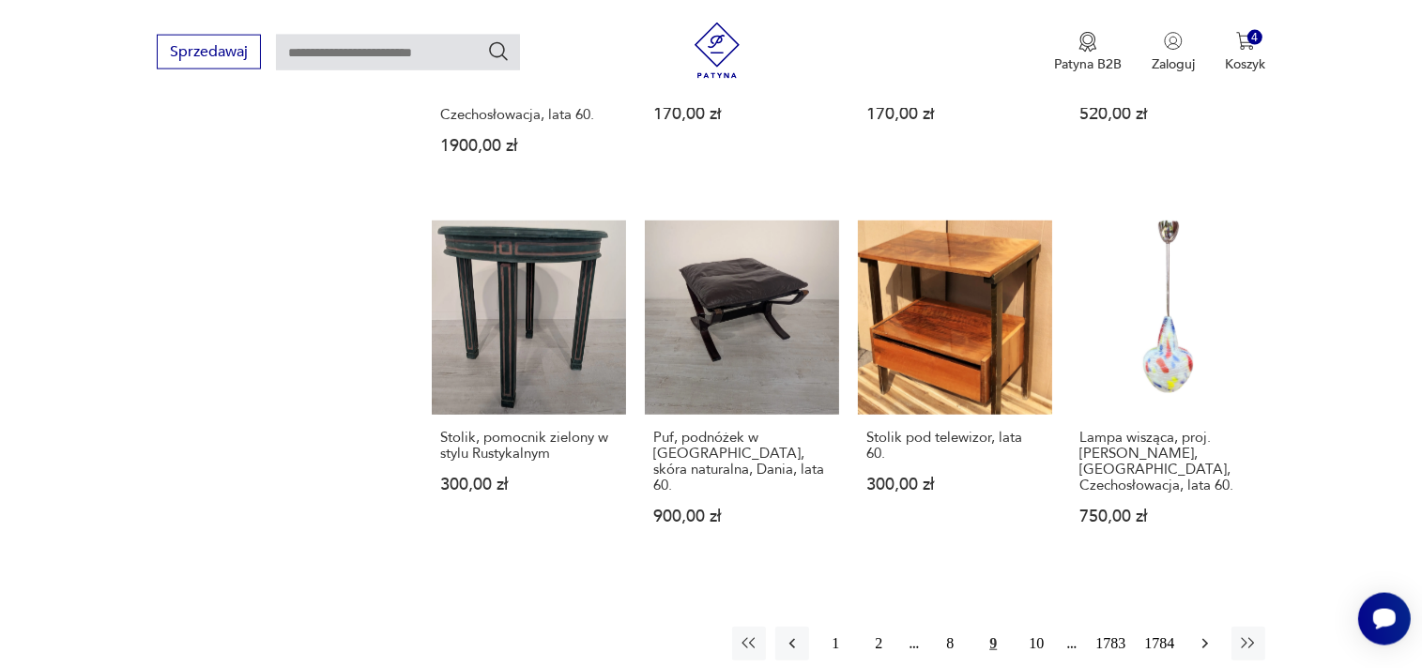
click at [1207, 634] on icon "button" at bounding box center [1205, 643] width 19 height 19
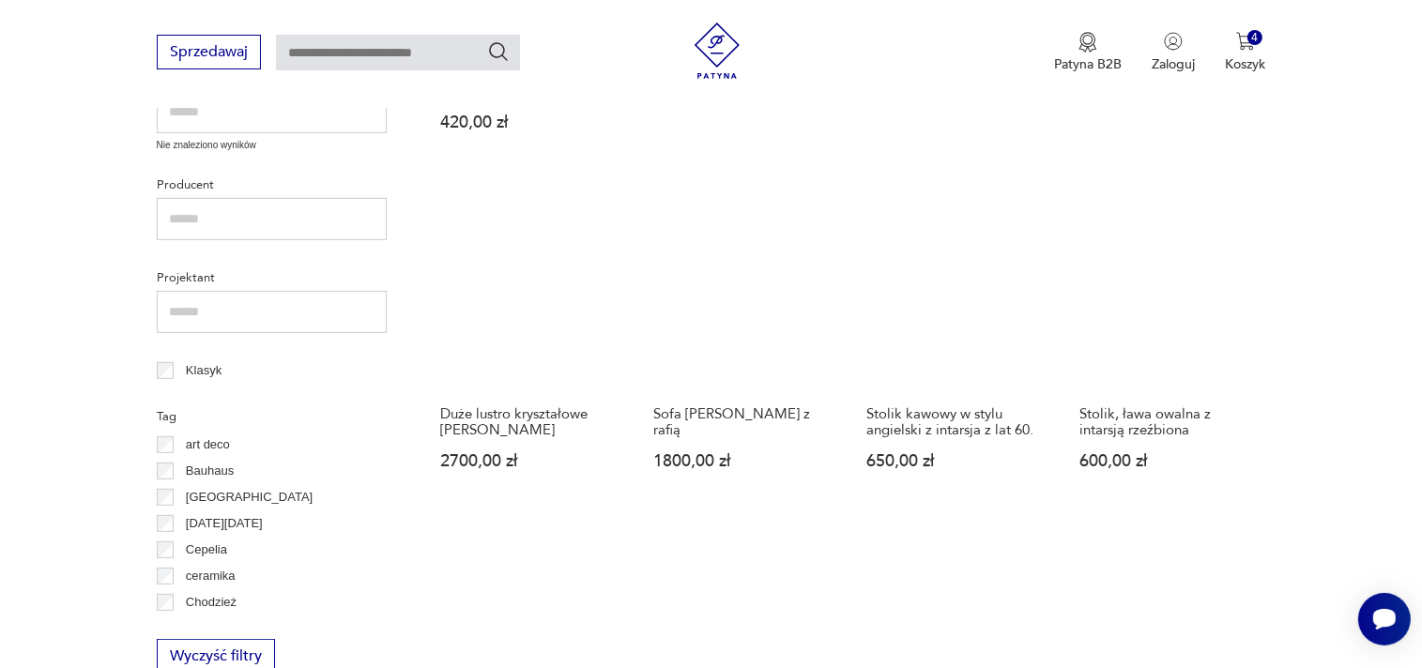
scroll to position [737, 0]
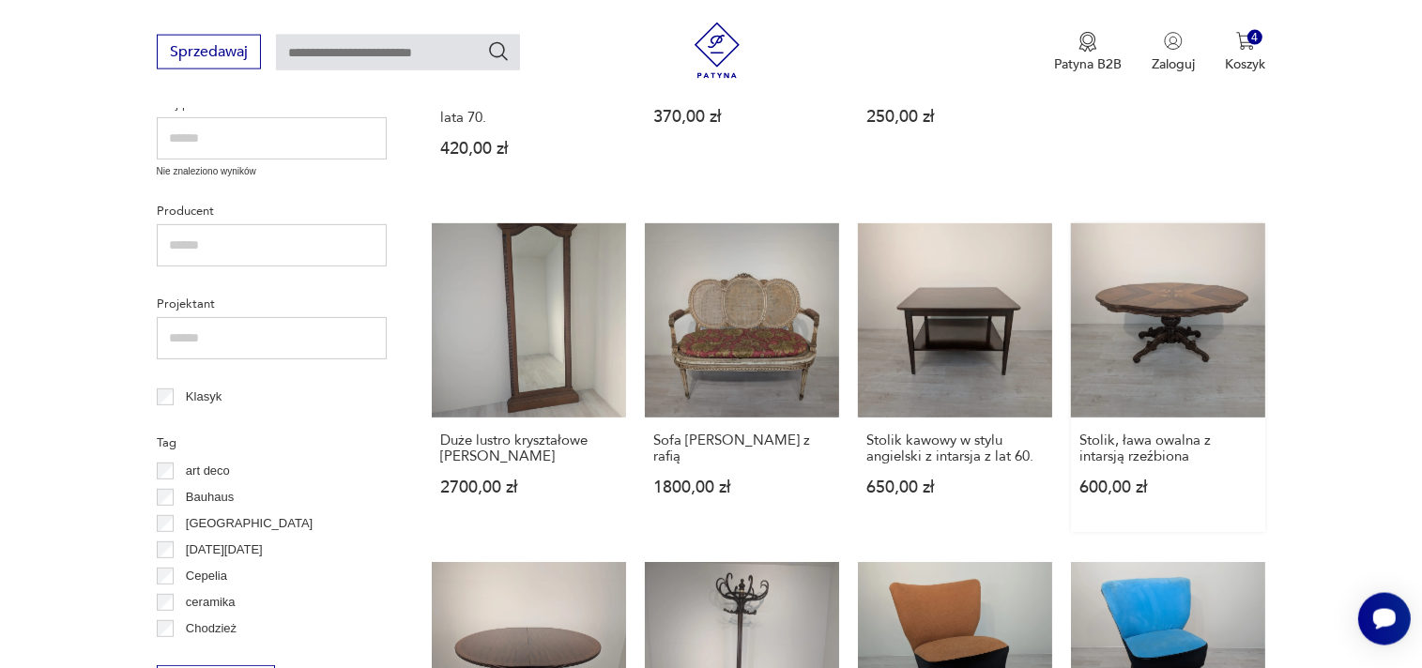
click at [1200, 342] on link "Stolik, ława owalna z intarsją rzeźbiona 600,00 zł" at bounding box center [1168, 377] width 194 height 309
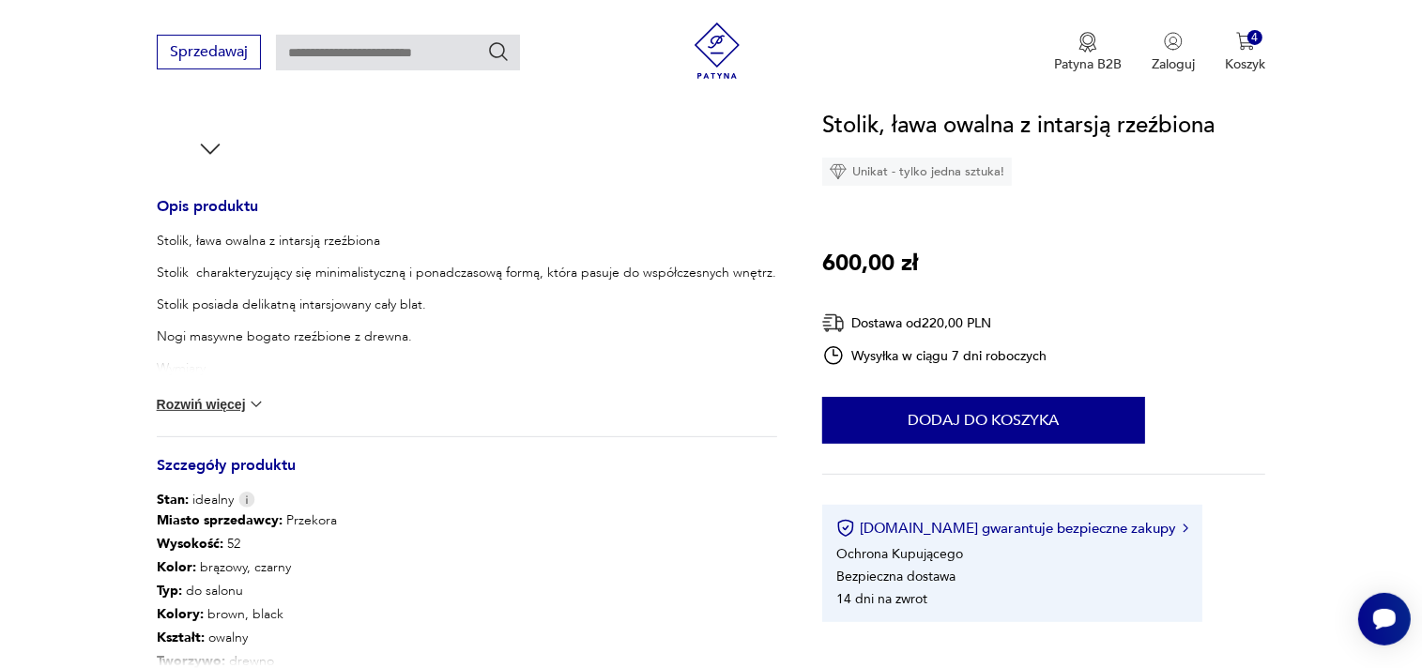
scroll to position [694, 0]
click at [221, 404] on button "Rozwiń więcej" at bounding box center [211, 401] width 109 height 19
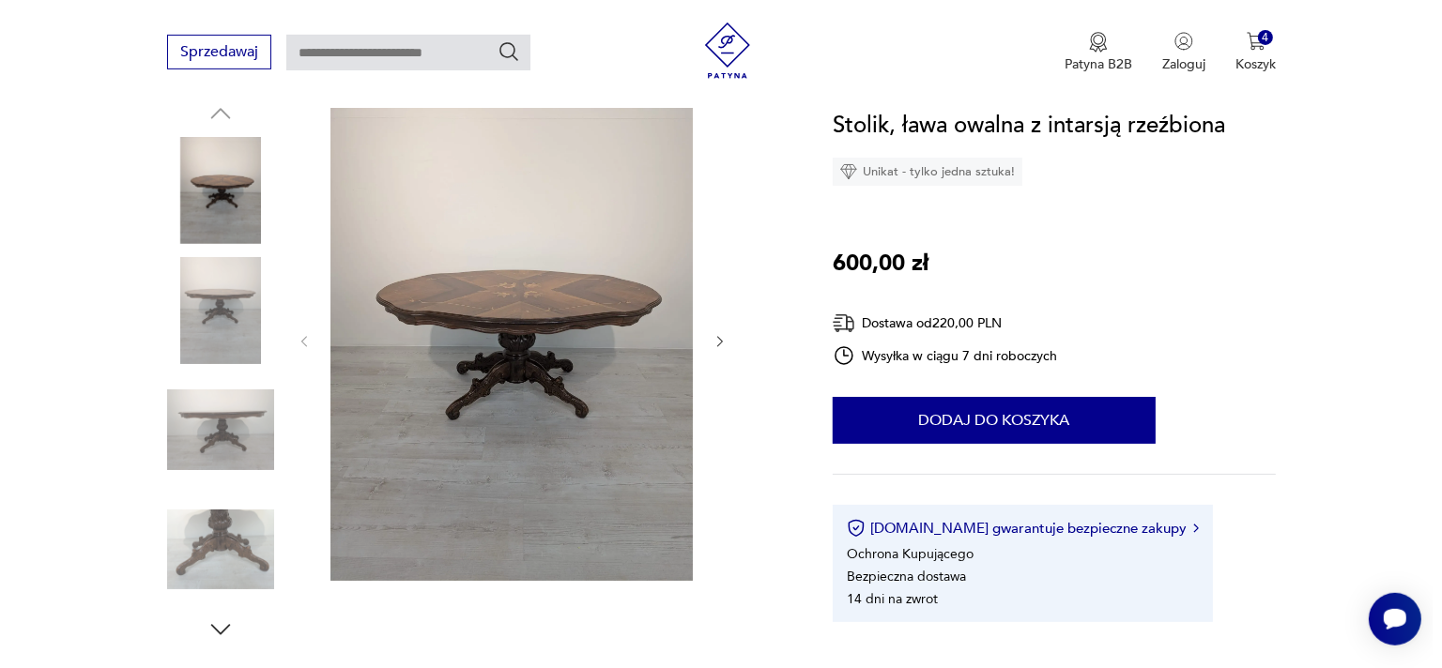
scroll to position [198, 0]
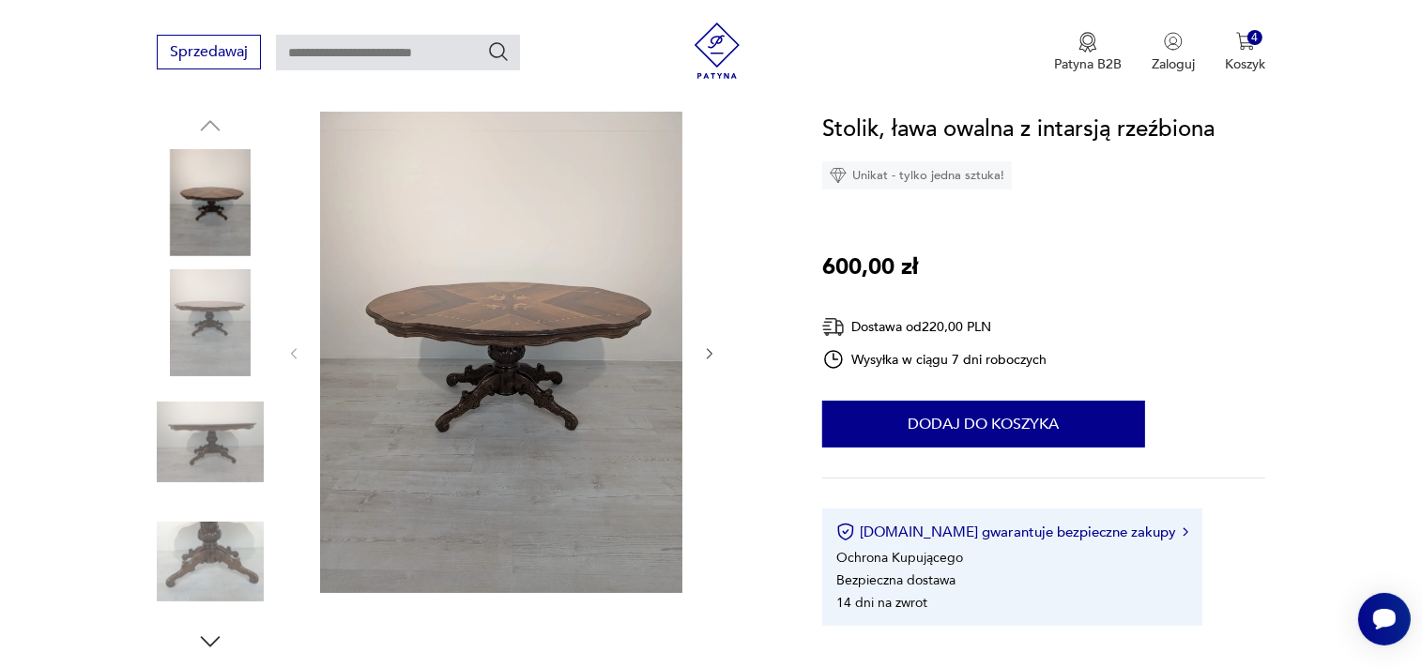
click at [531, 321] on img at bounding box center [501, 352] width 362 height 481
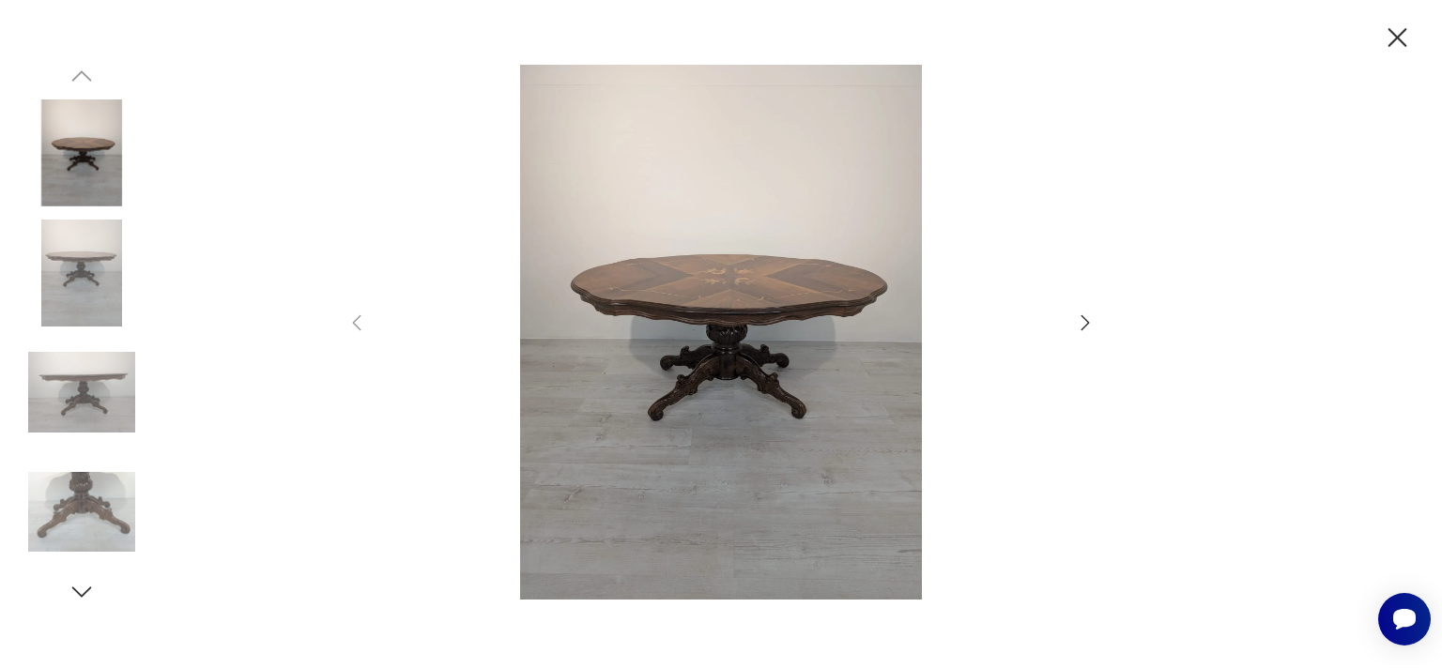
click at [1082, 324] on icon "button" at bounding box center [1085, 323] width 23 height 23
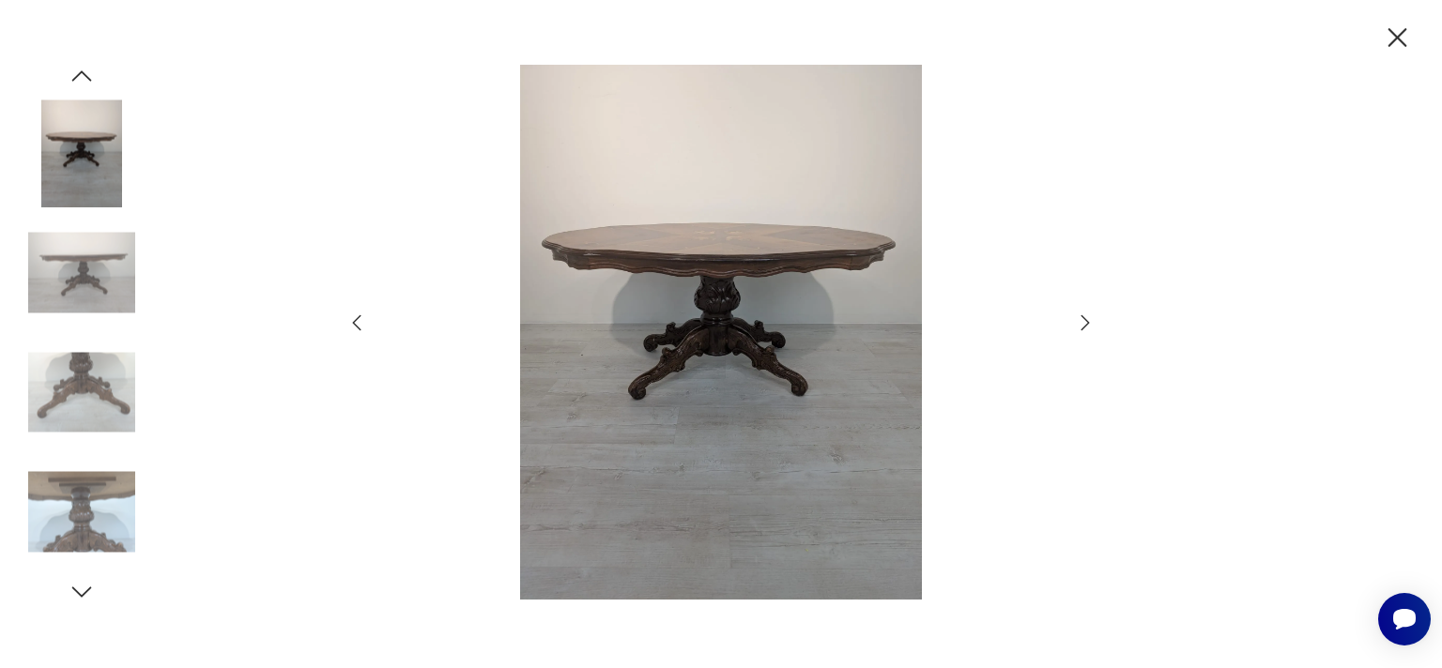
click at [1082, 324] on icon "button" at bounding box center [1085, 323] width 23 height 23
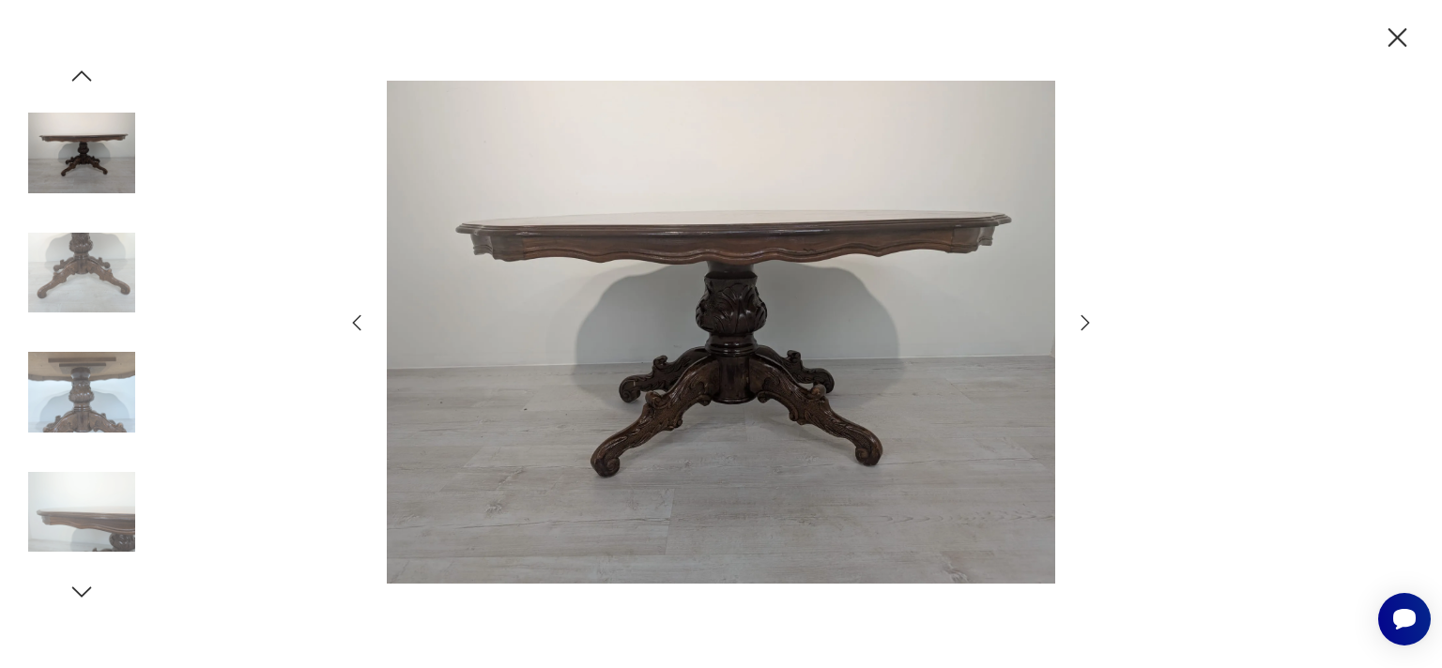
click at [1082, 324] on icon "button" at bounding box center [1085, 323] width 23 height 23
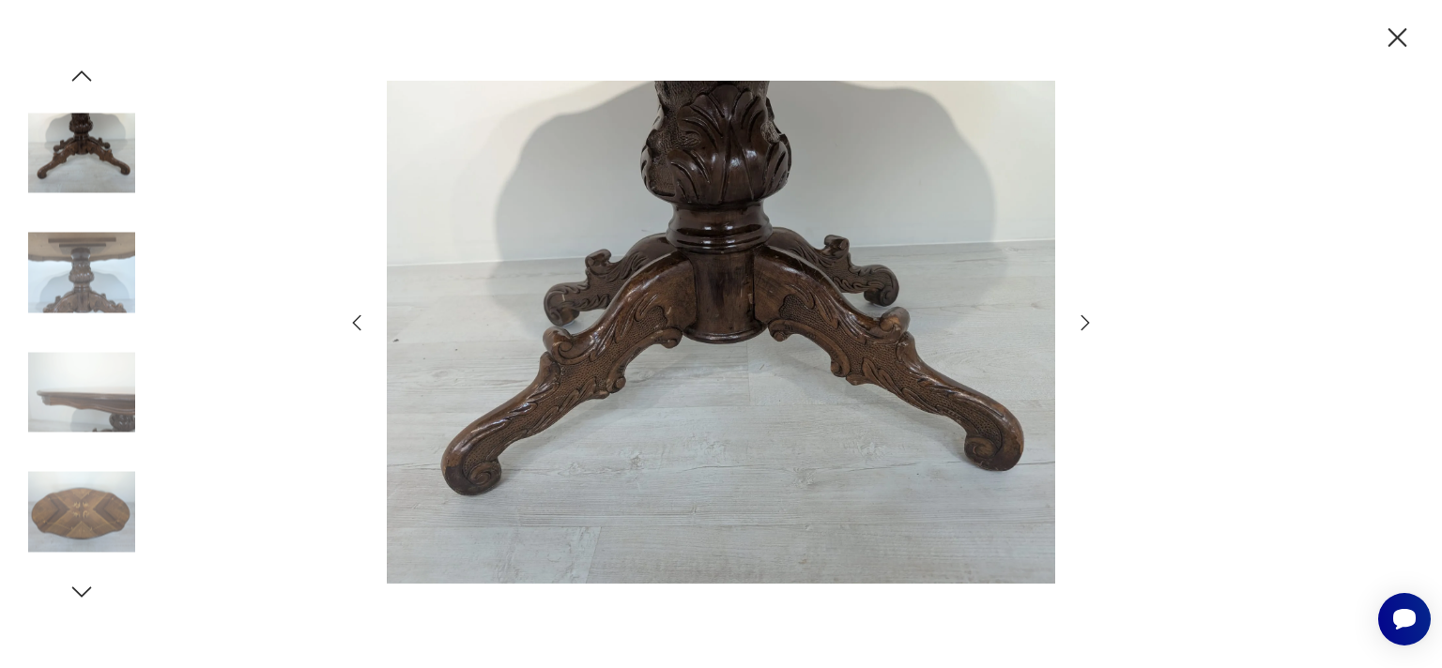
click at [1082, 324] on icon "button" at bounding box center [1085, 323] width 23 height 23
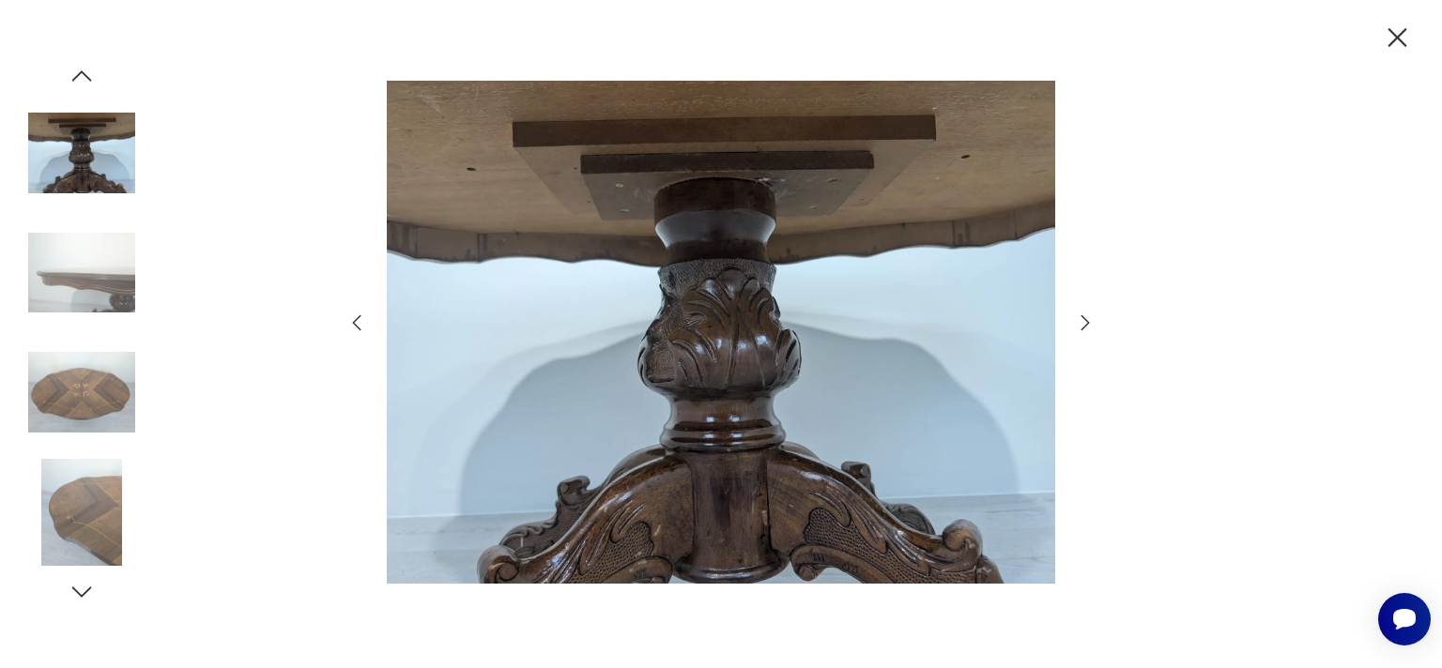
click at [1082, 324] on icon "button" at bounding box center [1085, 323] width 23 height 23
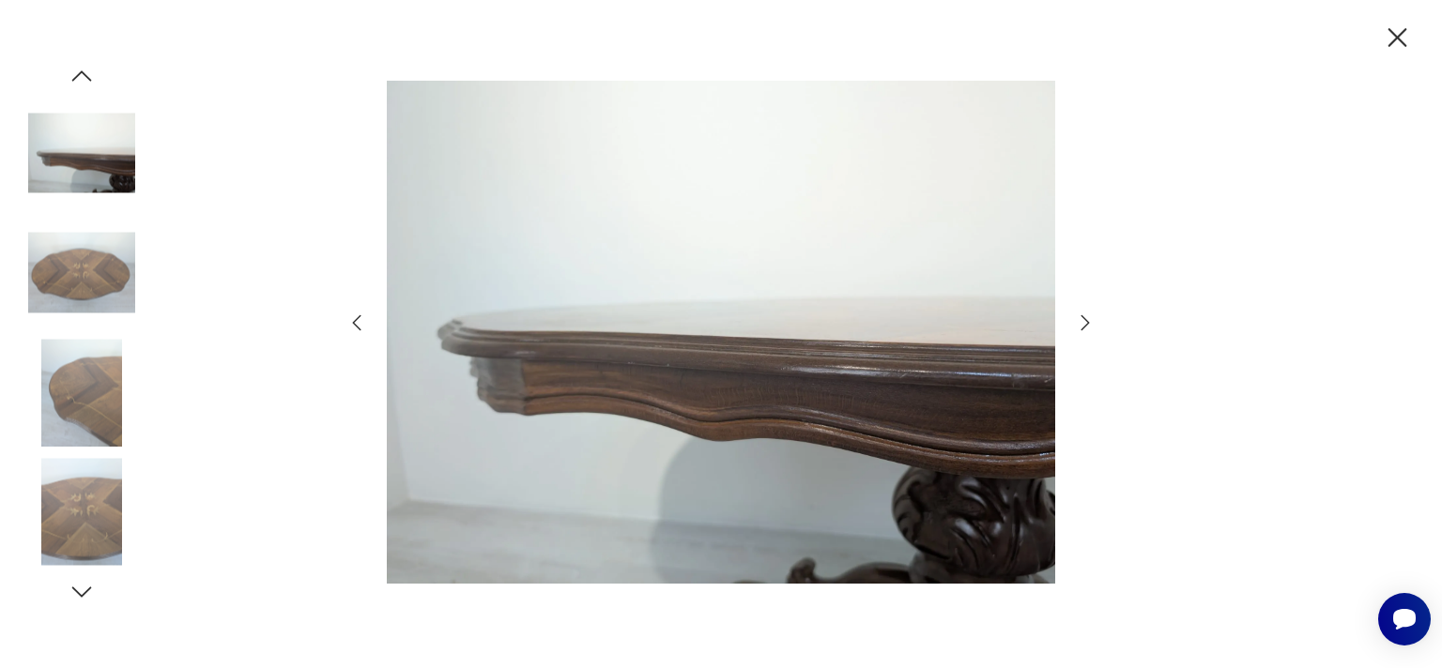
click at [1082, 324] on icon "button" at bounding box center [1085, 323] width 23 height 23
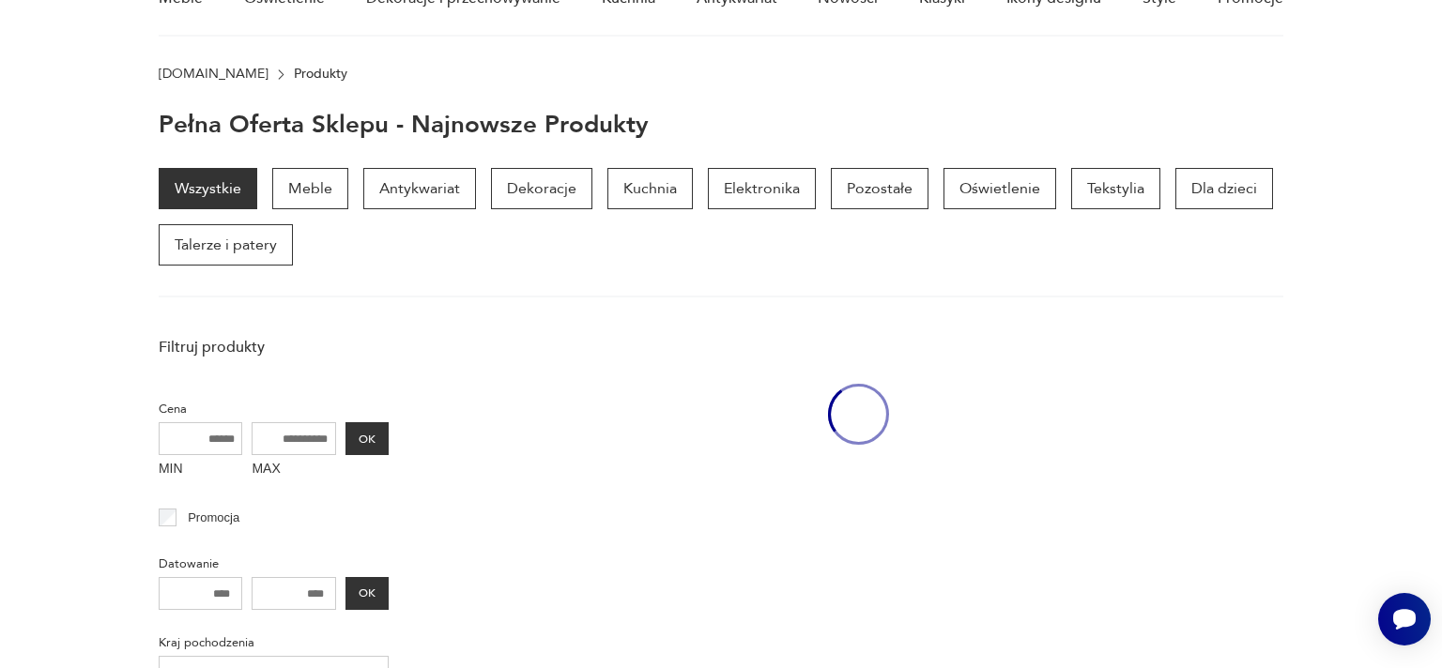
scroll to position [572, 0]
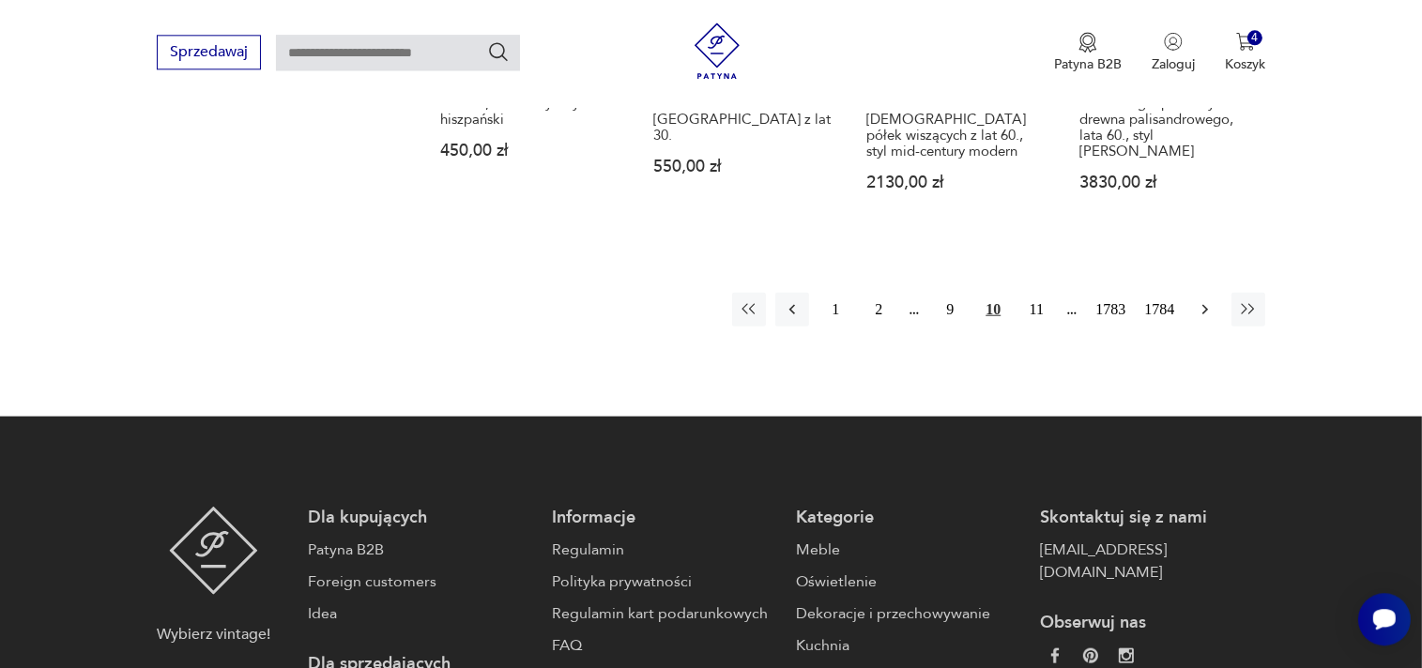
click at [1207, 303] on icon "button" at bounding box center [1205, 308] width 6 height 10
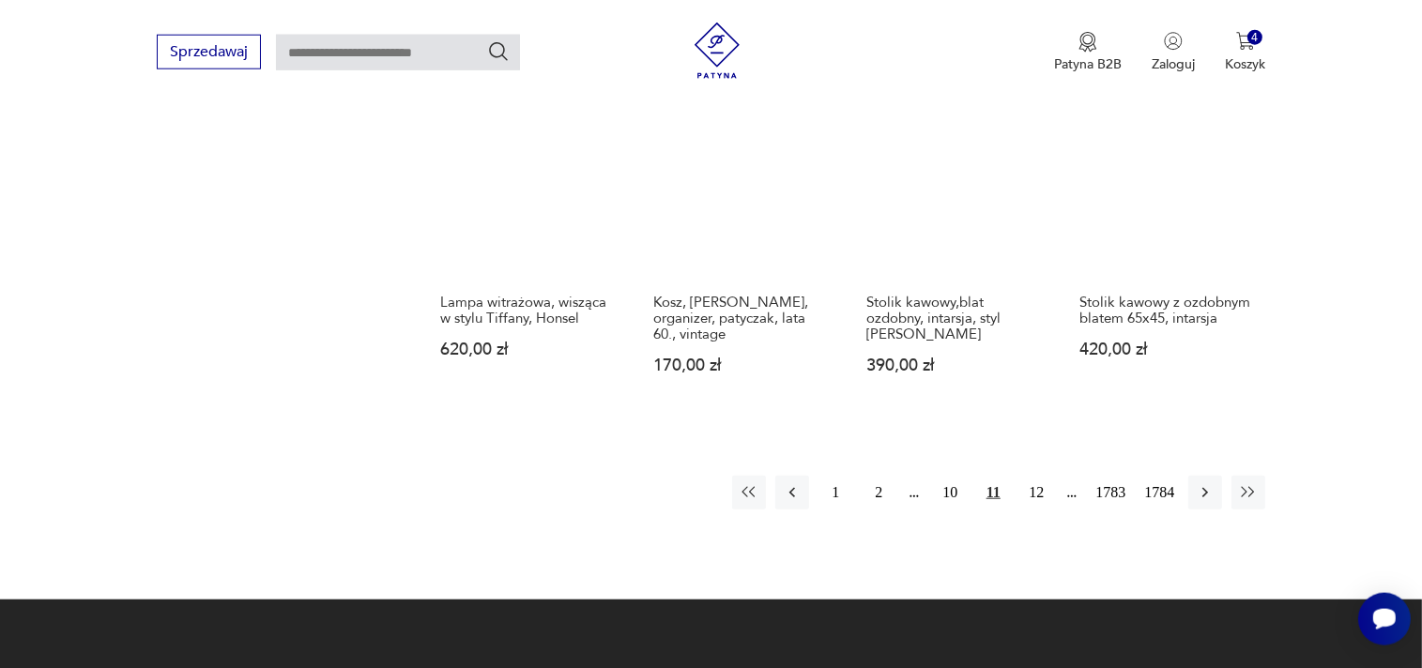
scroll to position [1729, 0]
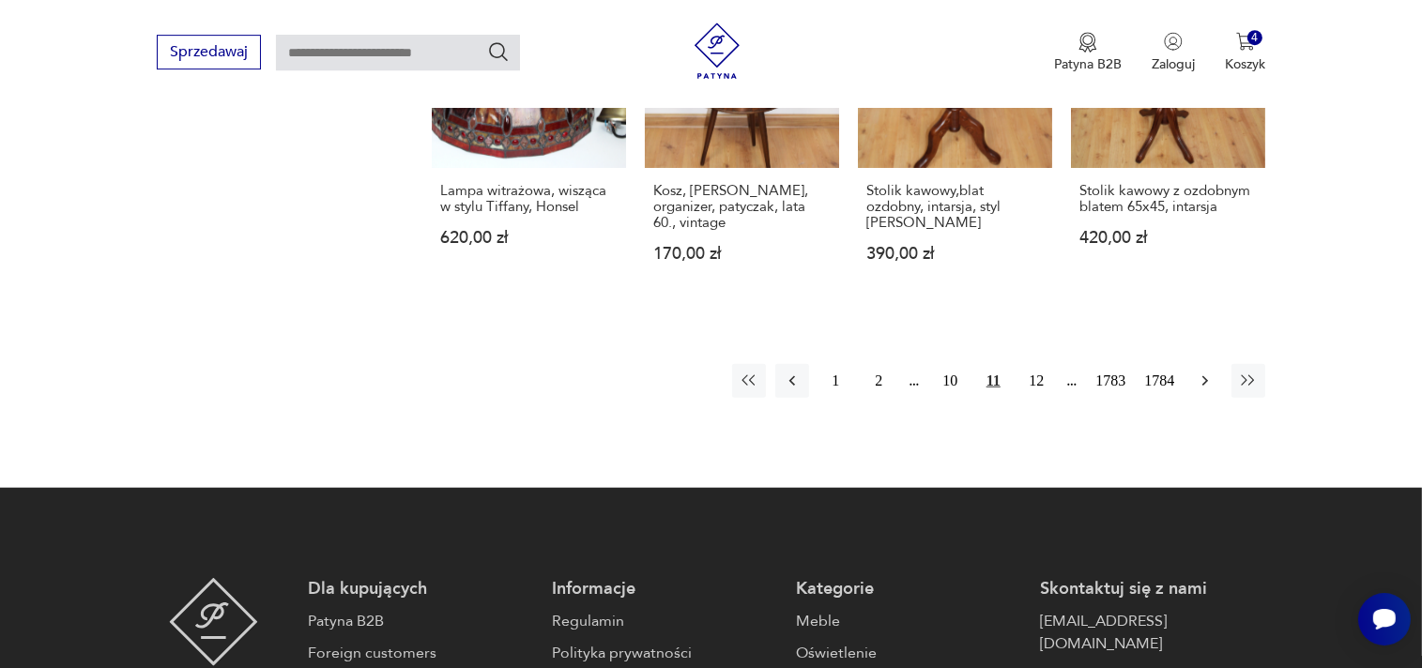
click at [1200, 372] on icon "button" at bounding box center [1205, 381] width 19 height 19
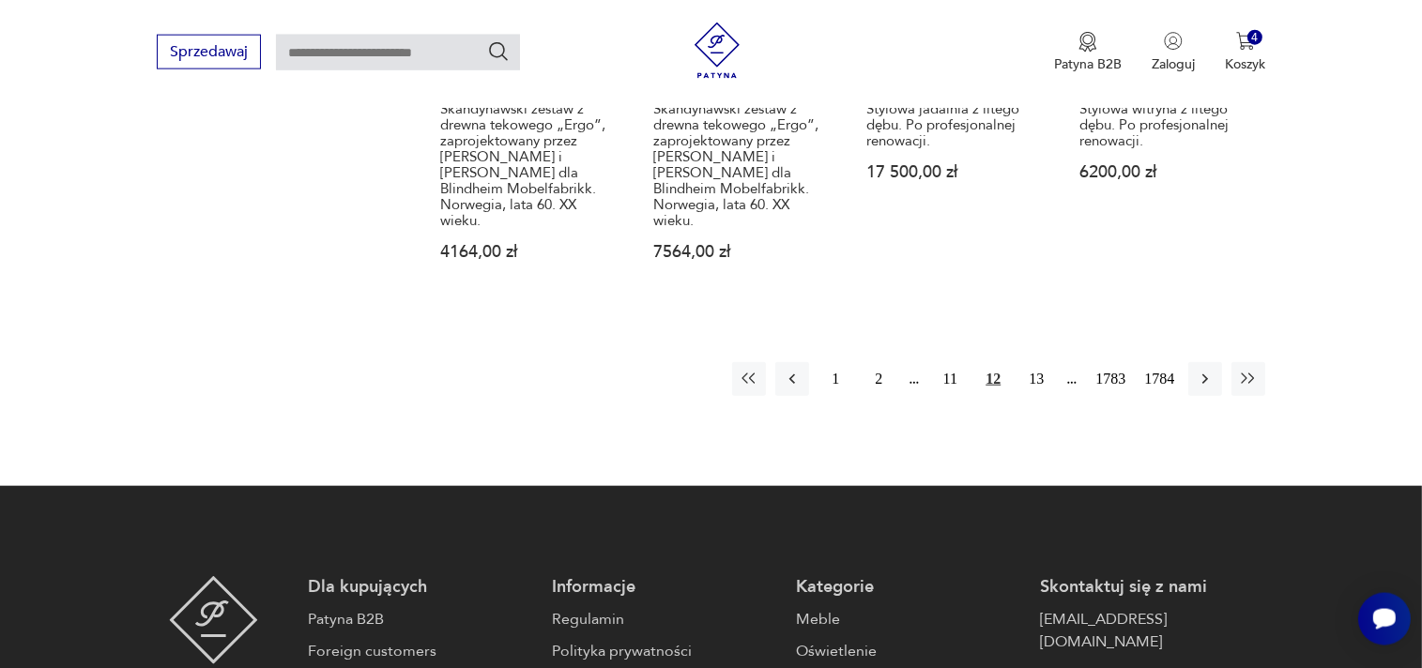
scroll to position [1827, 0]
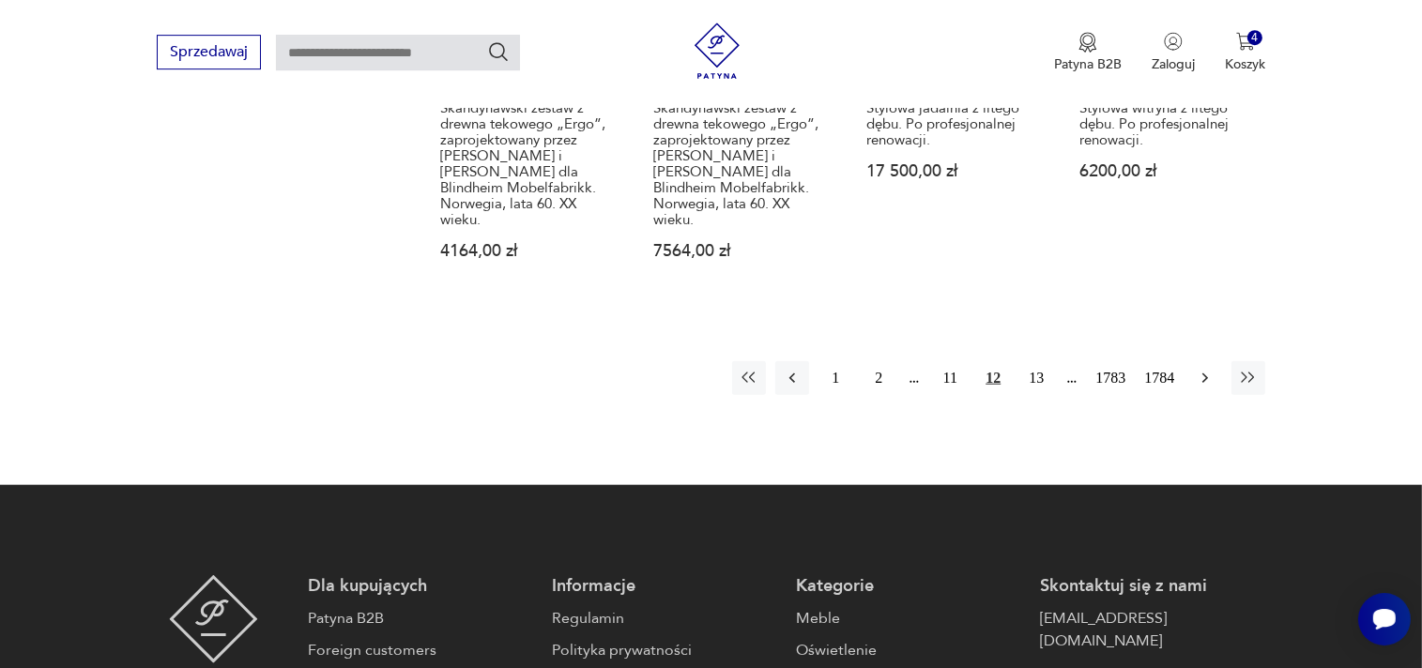
click at [1202, 369] on icon "button" at bounding box center [1205, 378] width 19 height 19
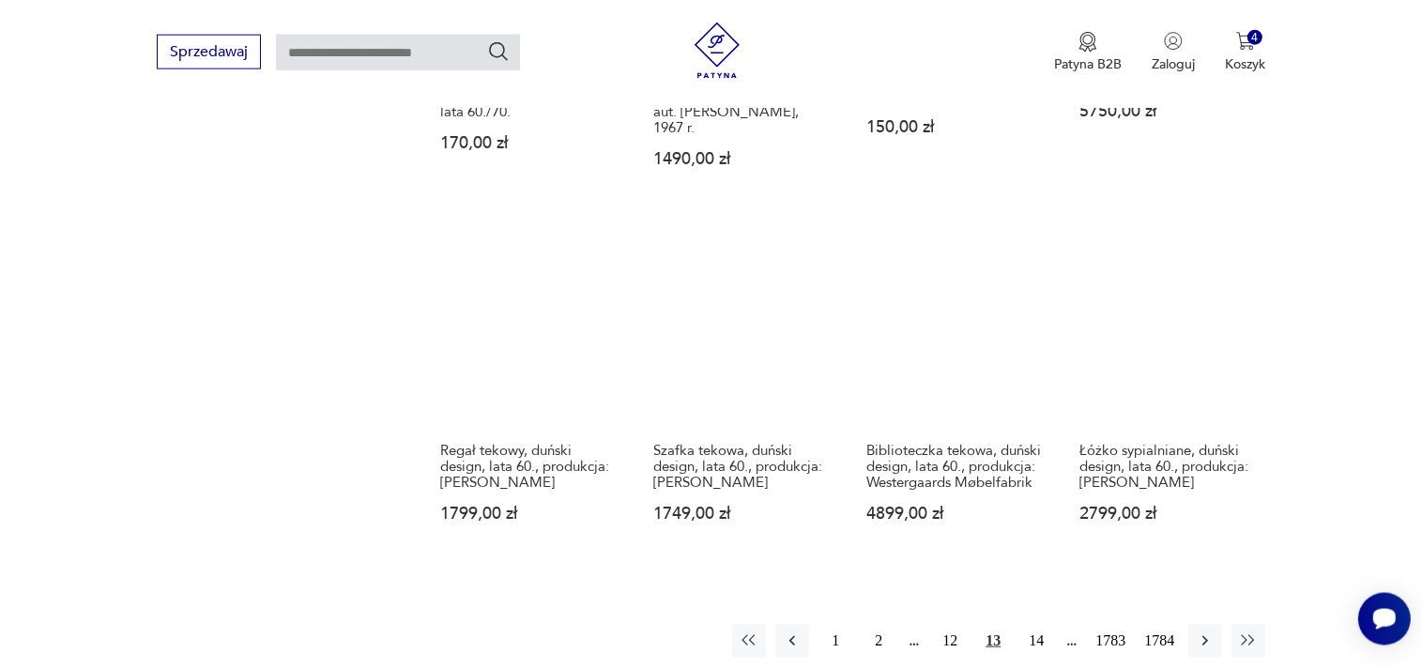
scroll to position [1530, 0]
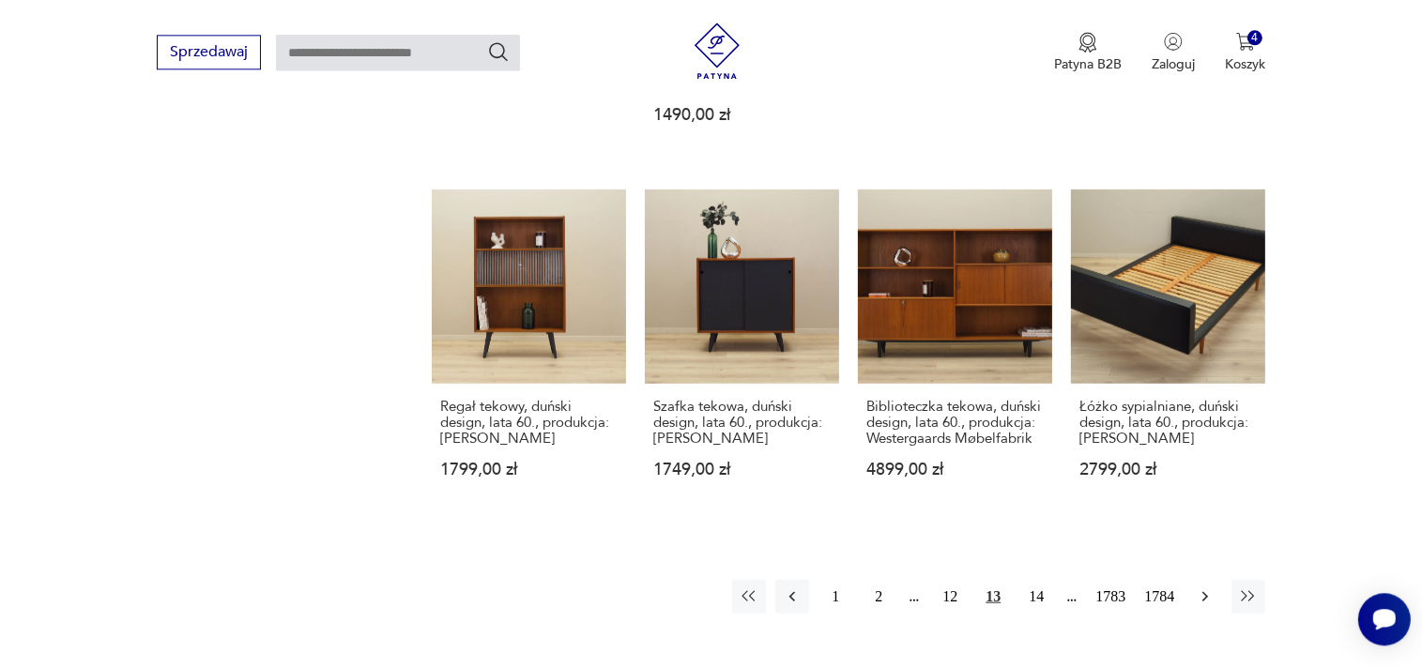
click at [1205, 587] on icon "button" at bounding box center [1205, 596] width 19 height 19
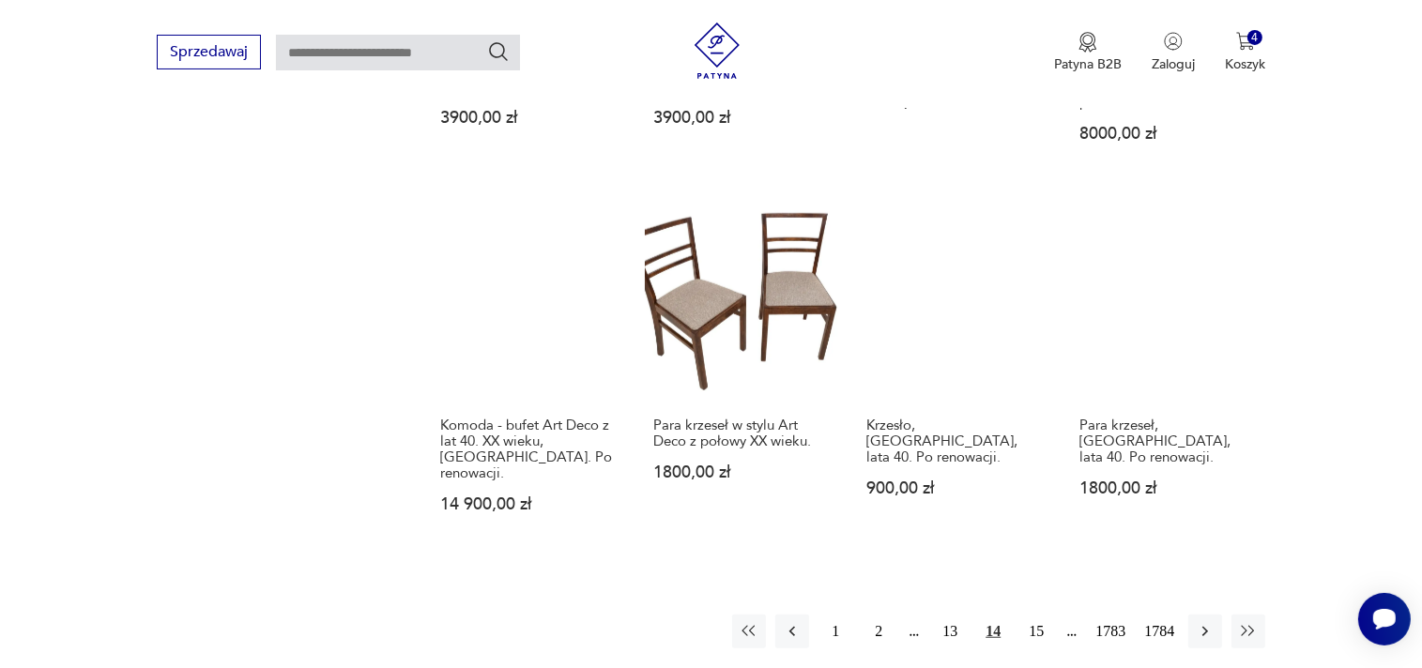
scroll to position [1629, 0]
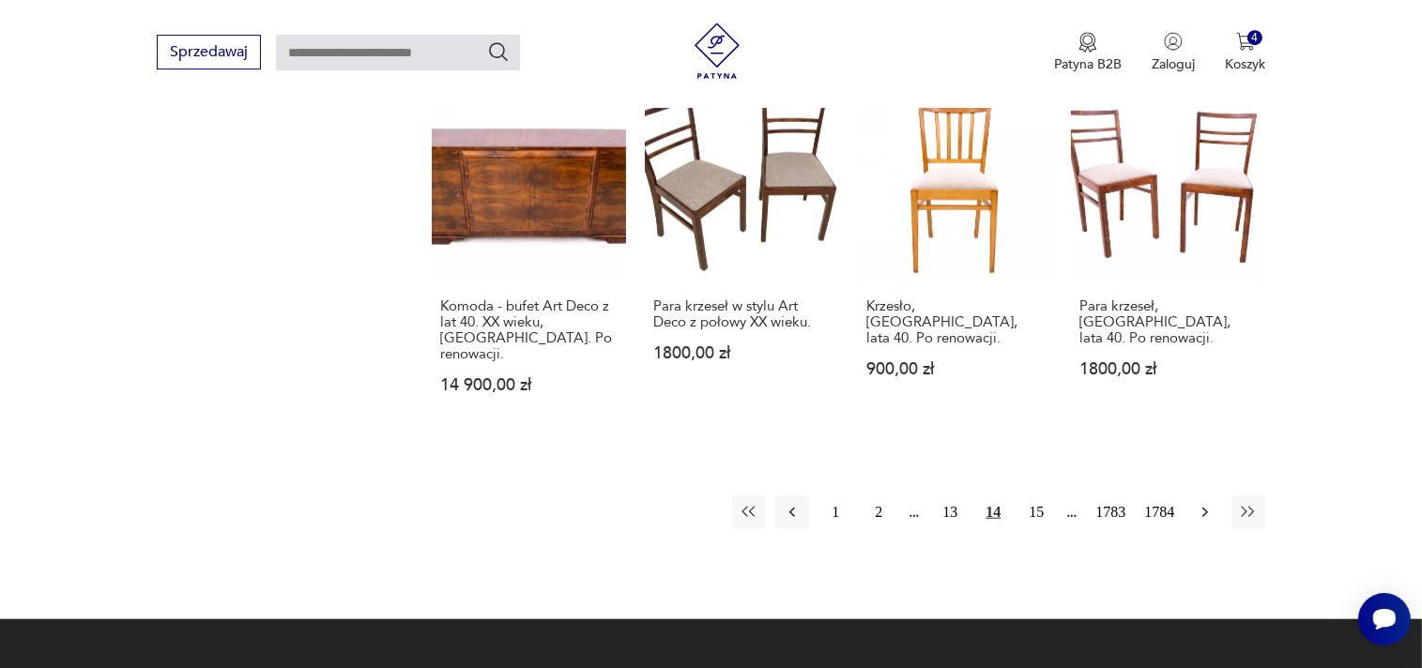
click at [1200, 503] on icon "button" at bounding box center [1205, 512] width 19 height 19
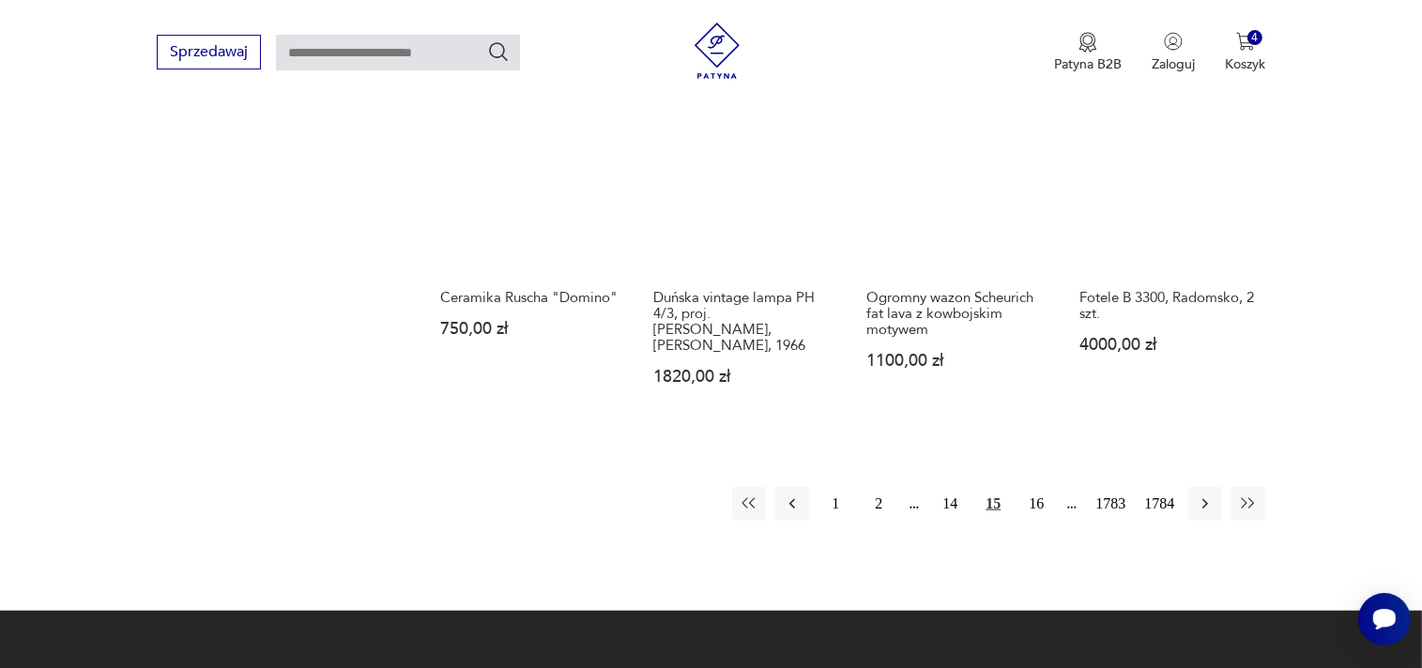
scroll to position [1629, 0]
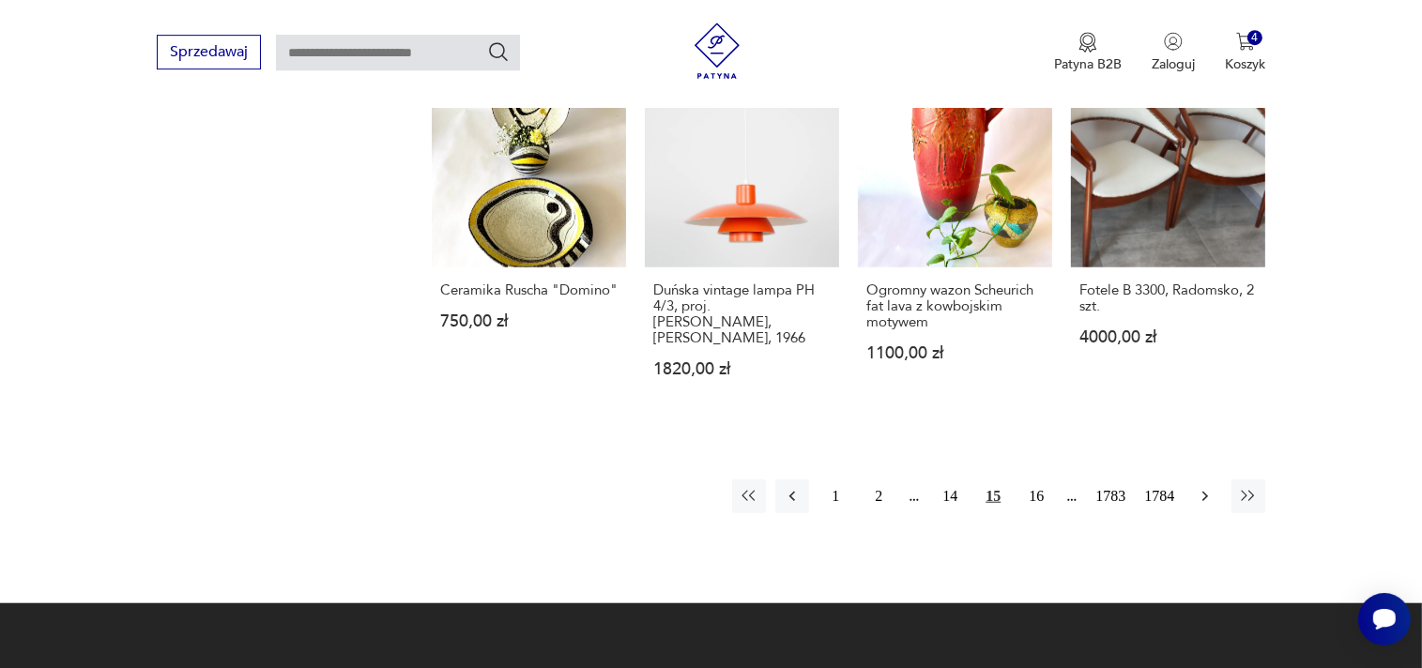
click at [1205, 480] on button "button" at bounding box center [1205, 497] width 34 height 34
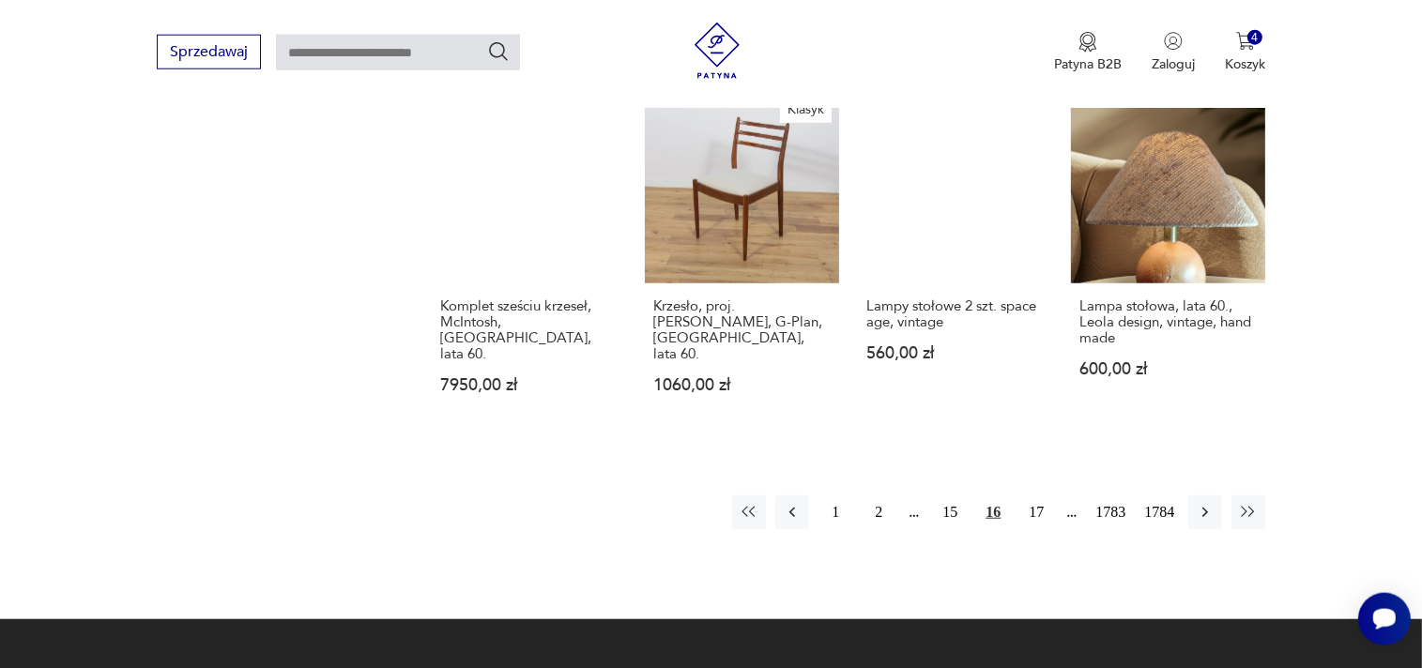
scroll to position [1827, 0]
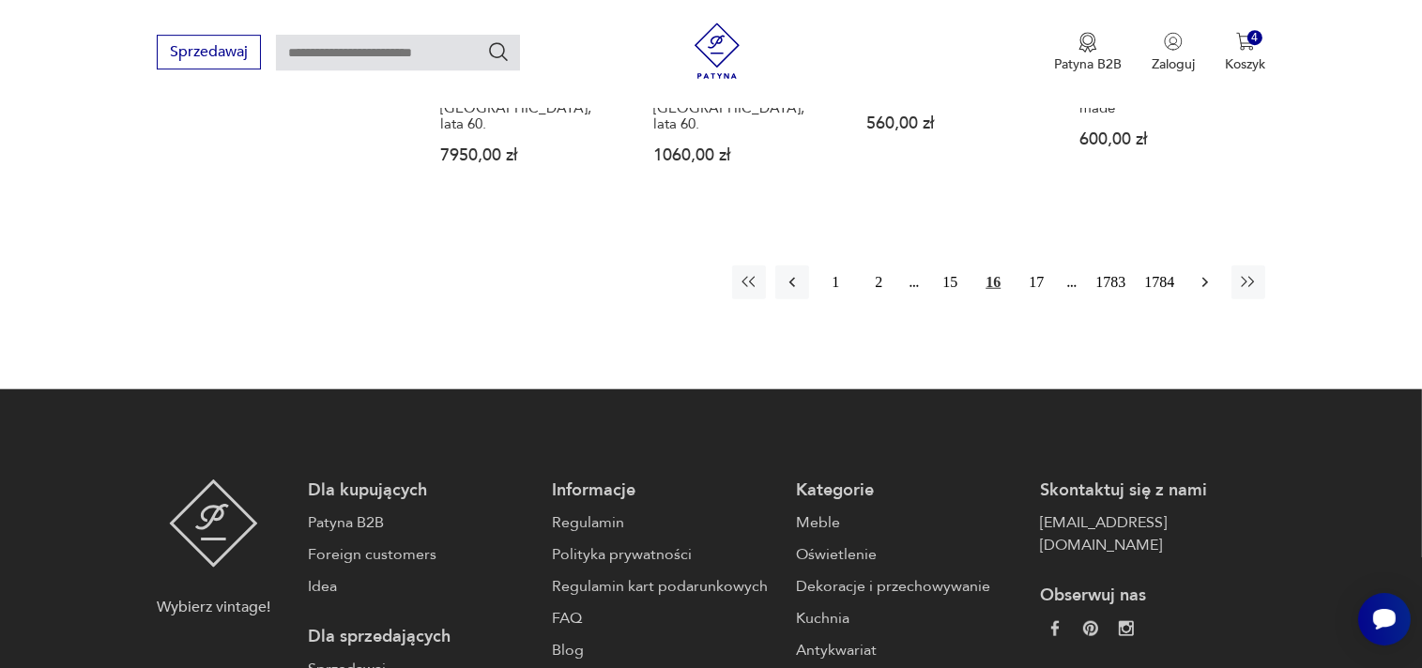
click at [1196, 266] on button "button" at bounding box center [1205, 283] width 34 height 34
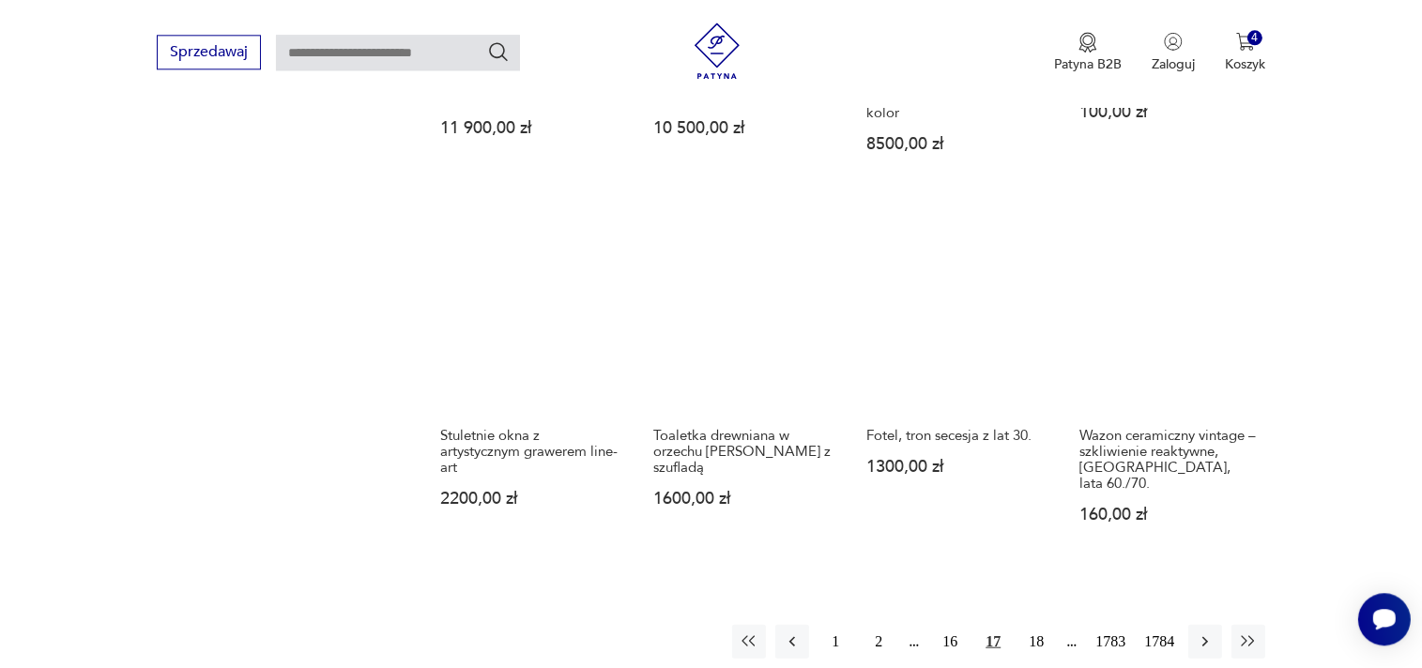
scroll to position [1728, 0]
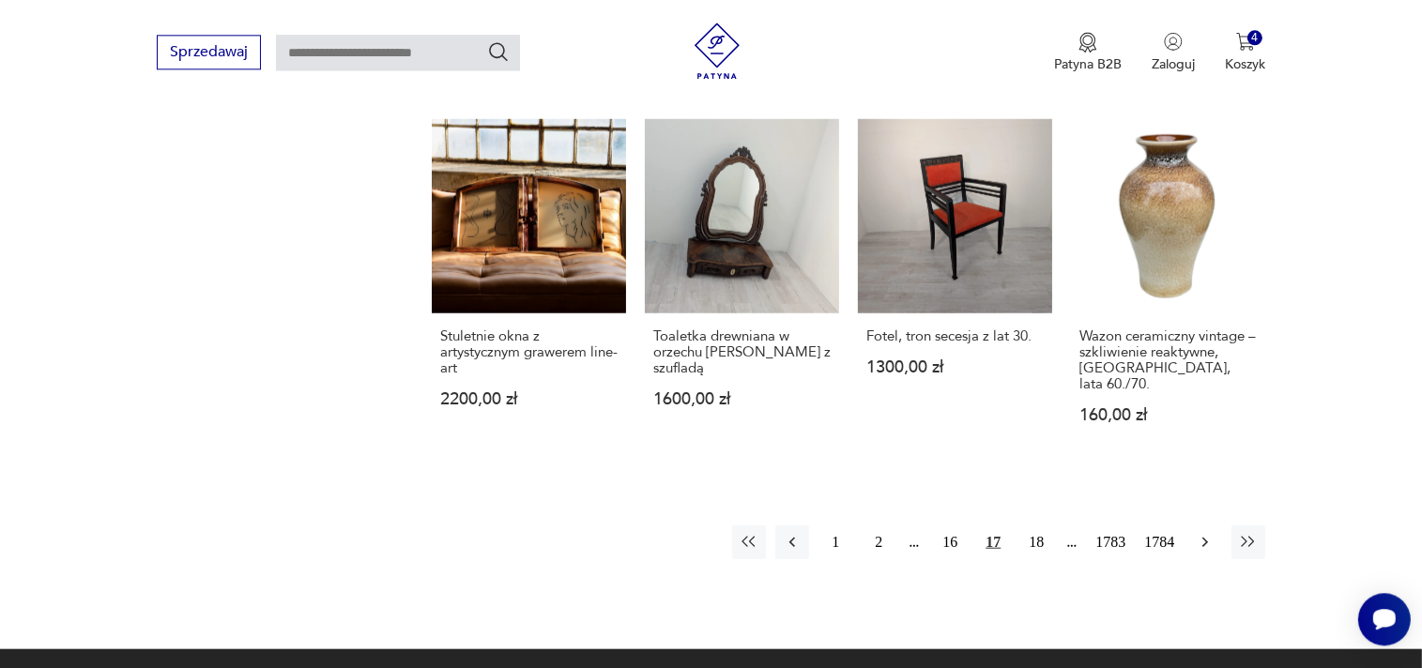
click at [1207, 525] on button "button" at bounding box center [1205, 542] width 34 height 34
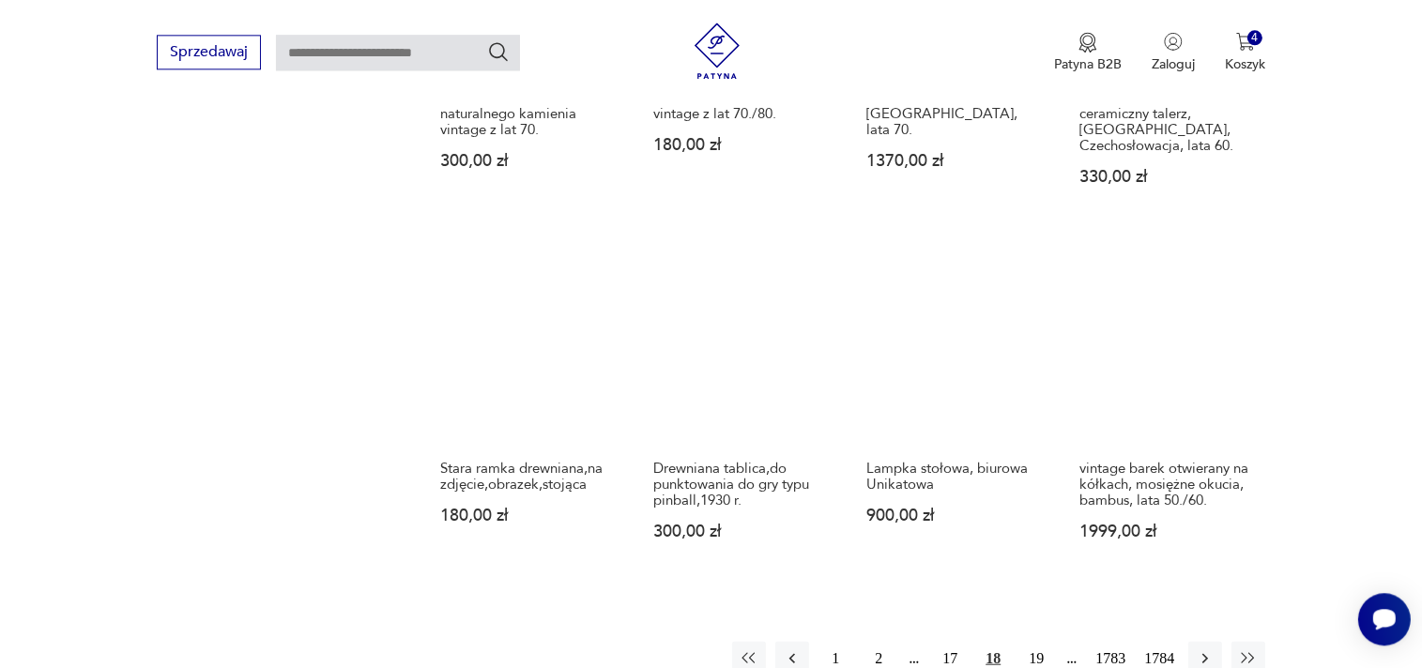
scroll to position [1530, 0]
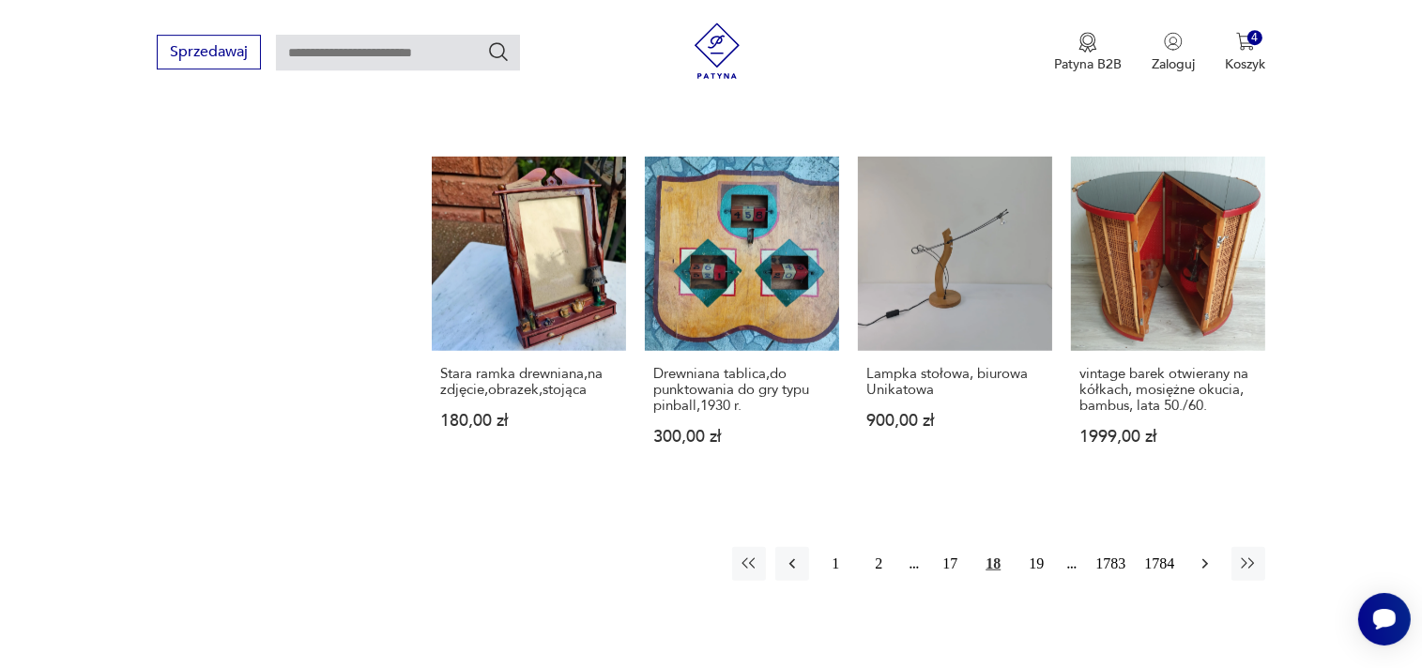
click at [1205, 555] on icon "button" at bounding box center [1205, 564] width 19 height 19
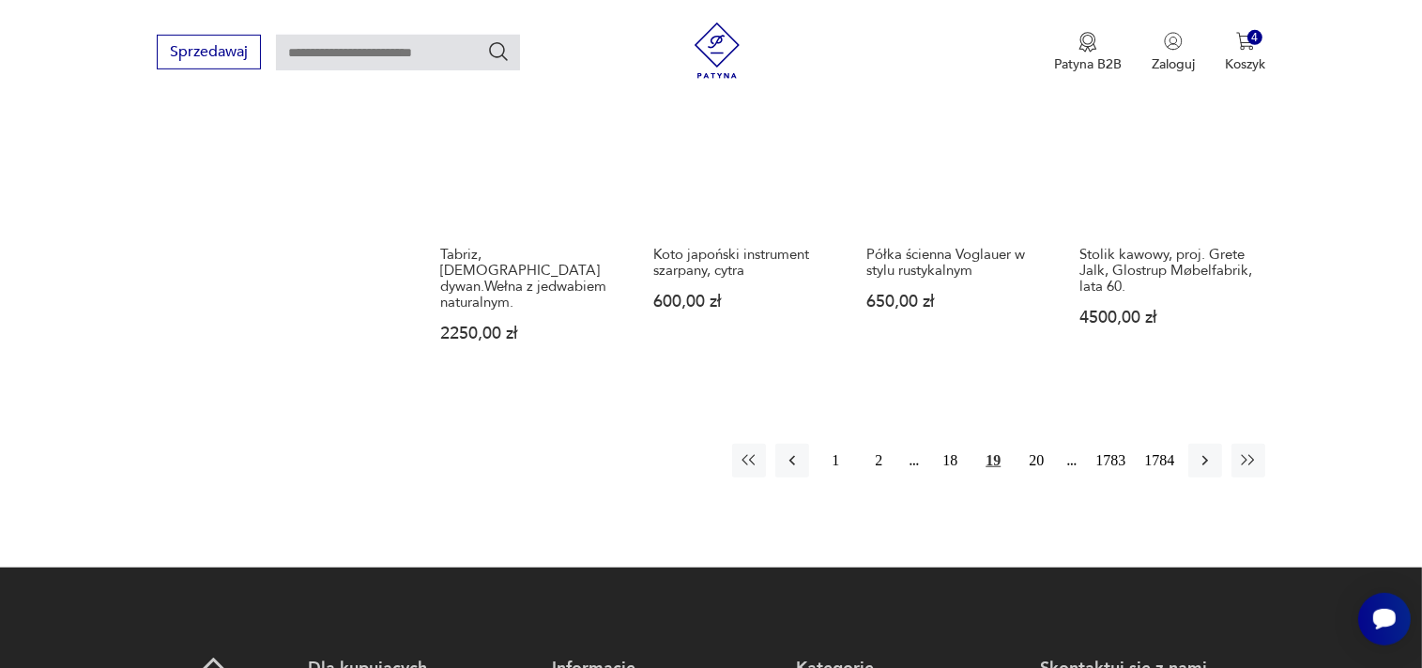
scroll to position [1729, 0]
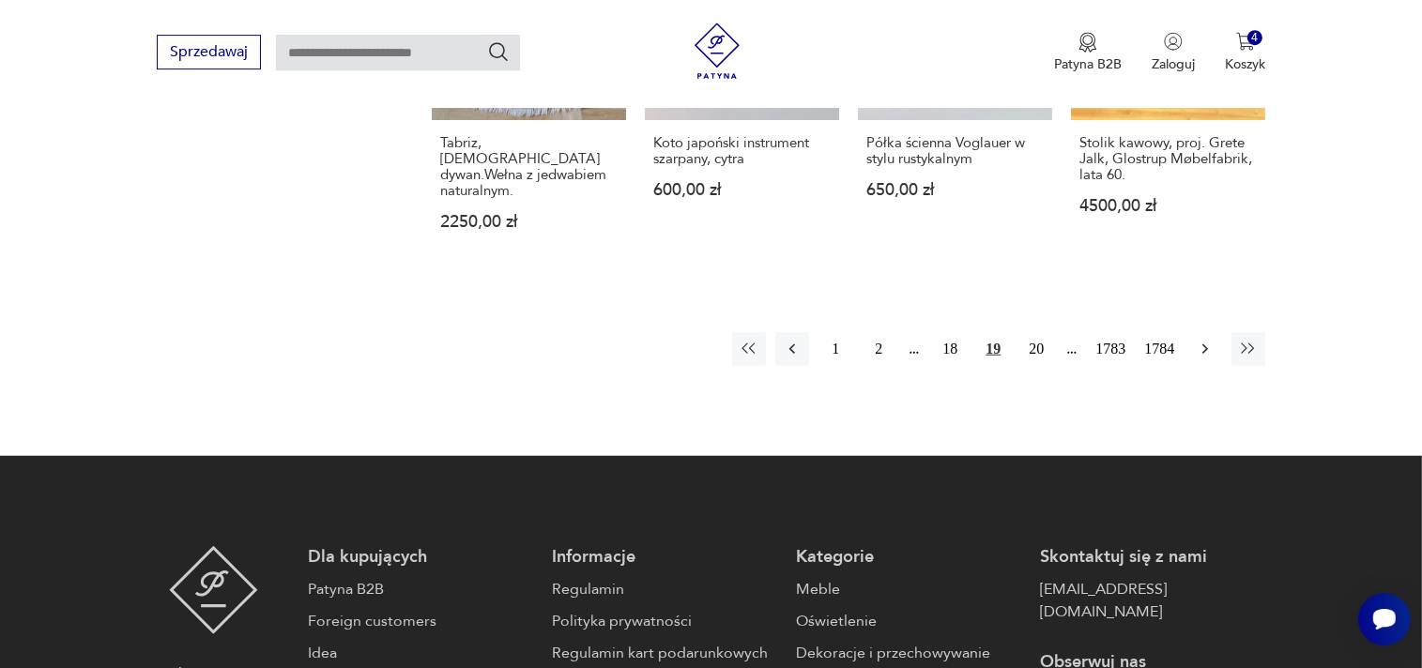
click at [1196, 333] on button "button" at bounding box center [1205, 349] width 34 height 34
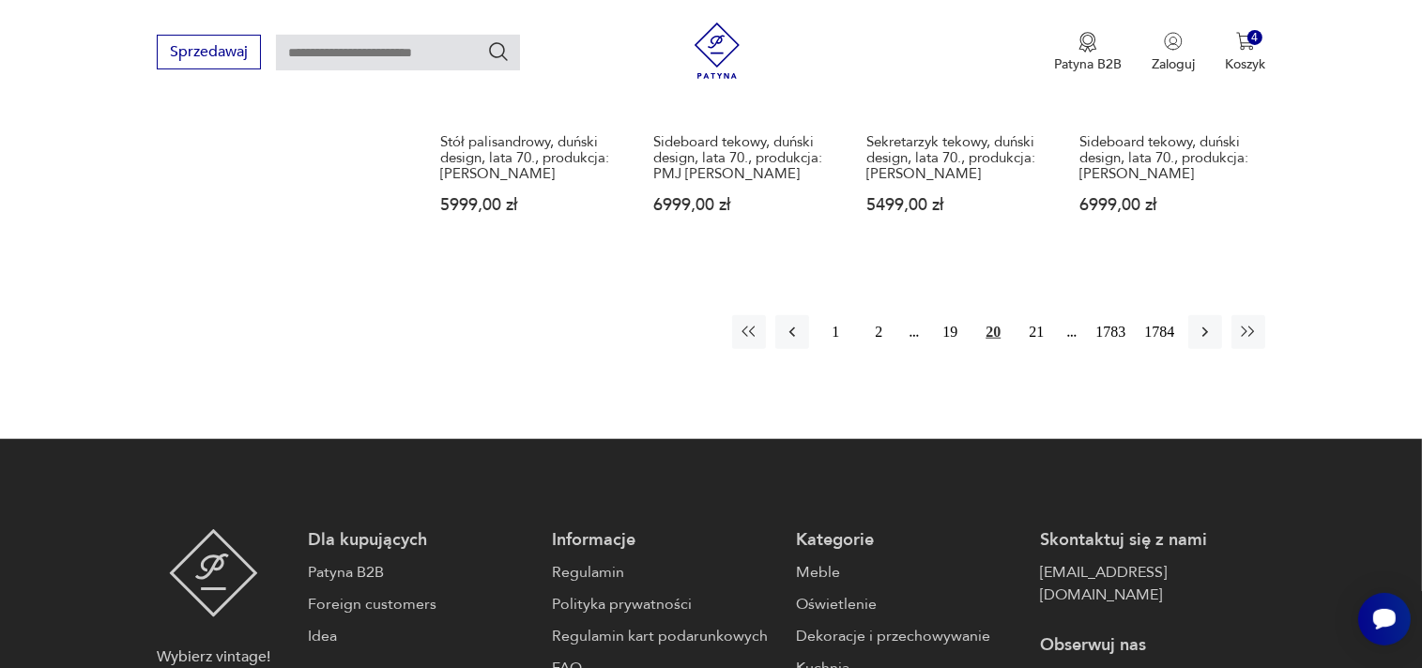
scroll to position [1827, 0]
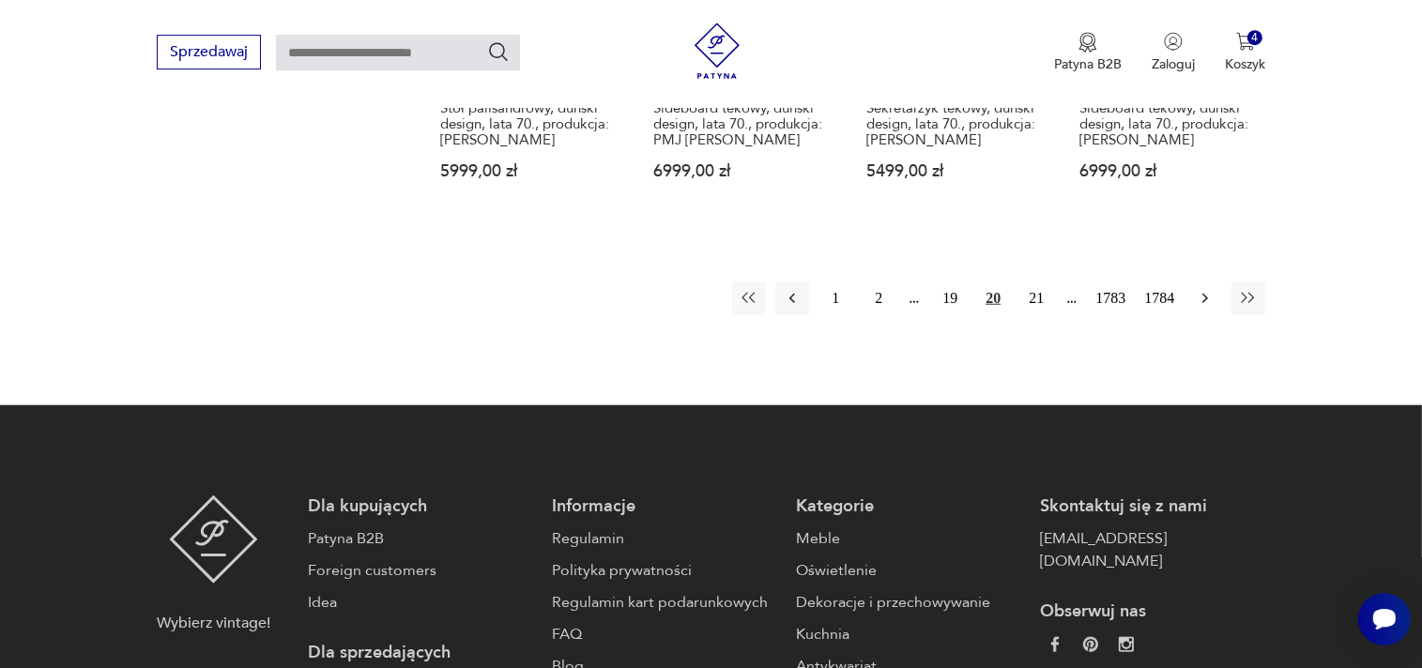
click at [1201, 289] on icon "button" at bounding box center [1205, 298] width 19 height 19
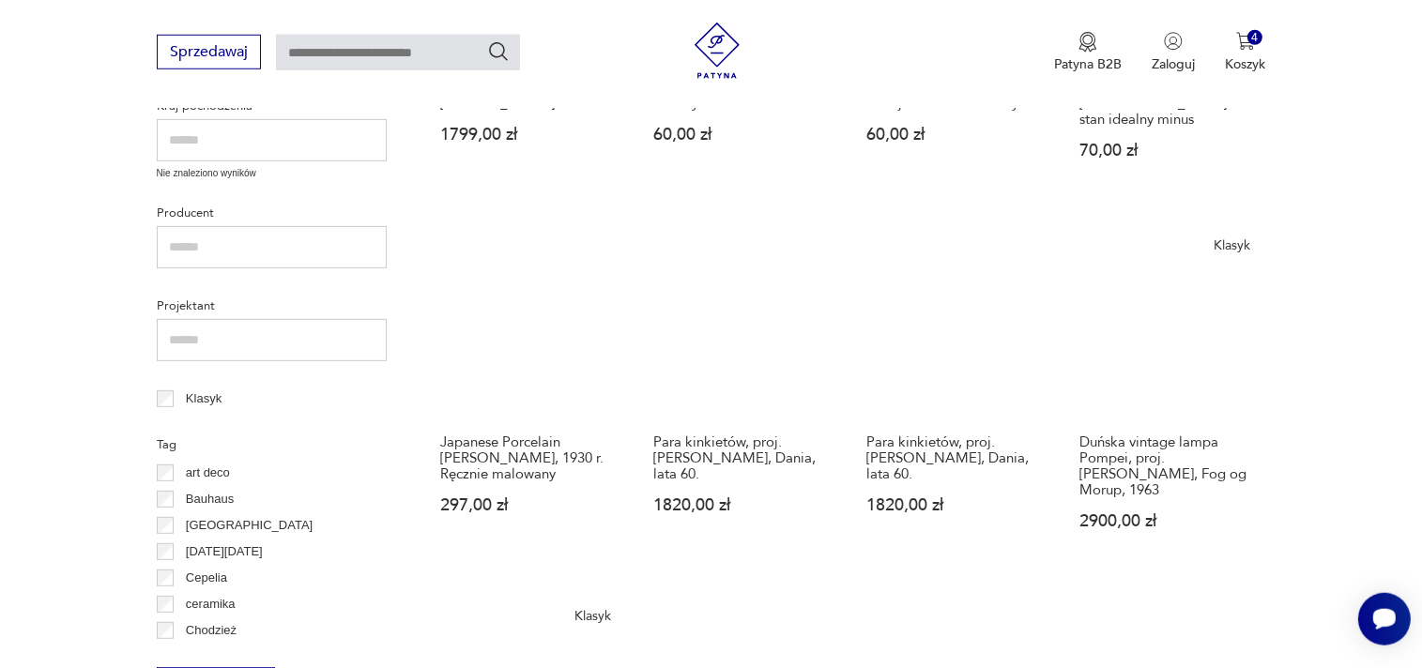
scroll to position [737, 0]
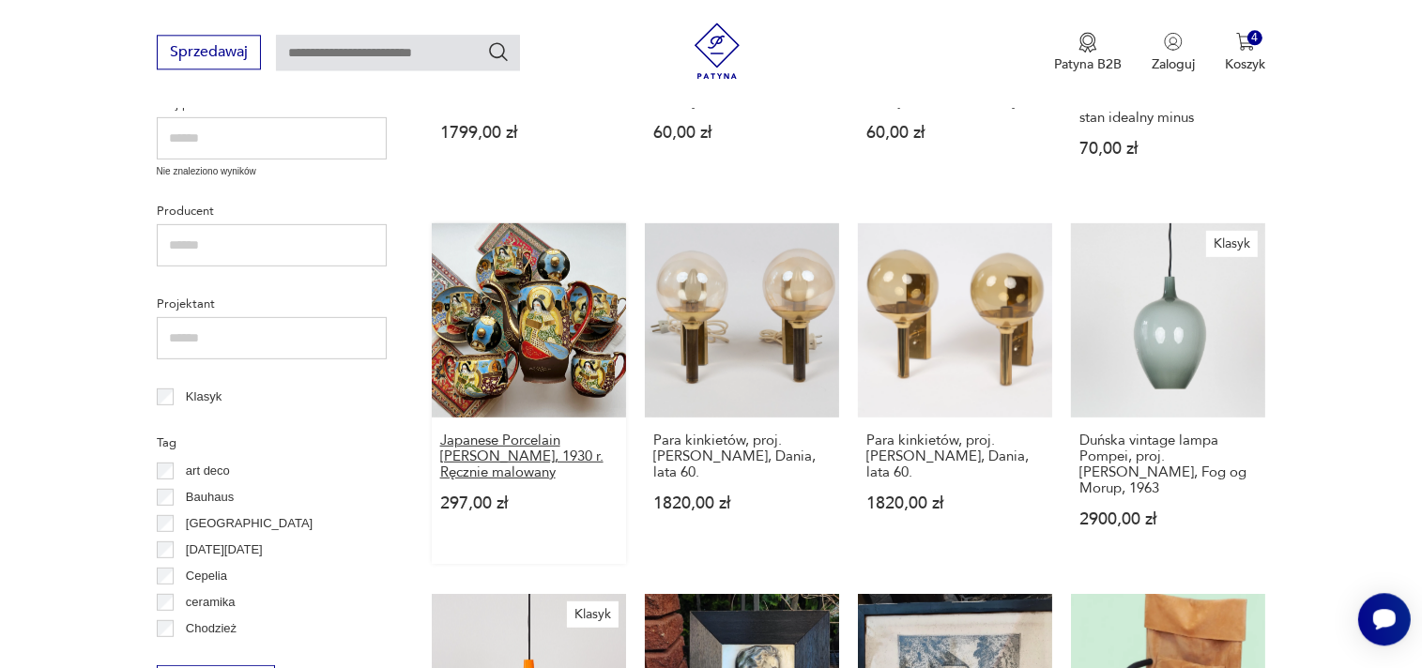
click at [502, 436] on h3 "Japanese Porcelain Satsuma Moriage, 1930 r. Ręcznie malowany" at bounding box center [528, 457] width 177 height 48
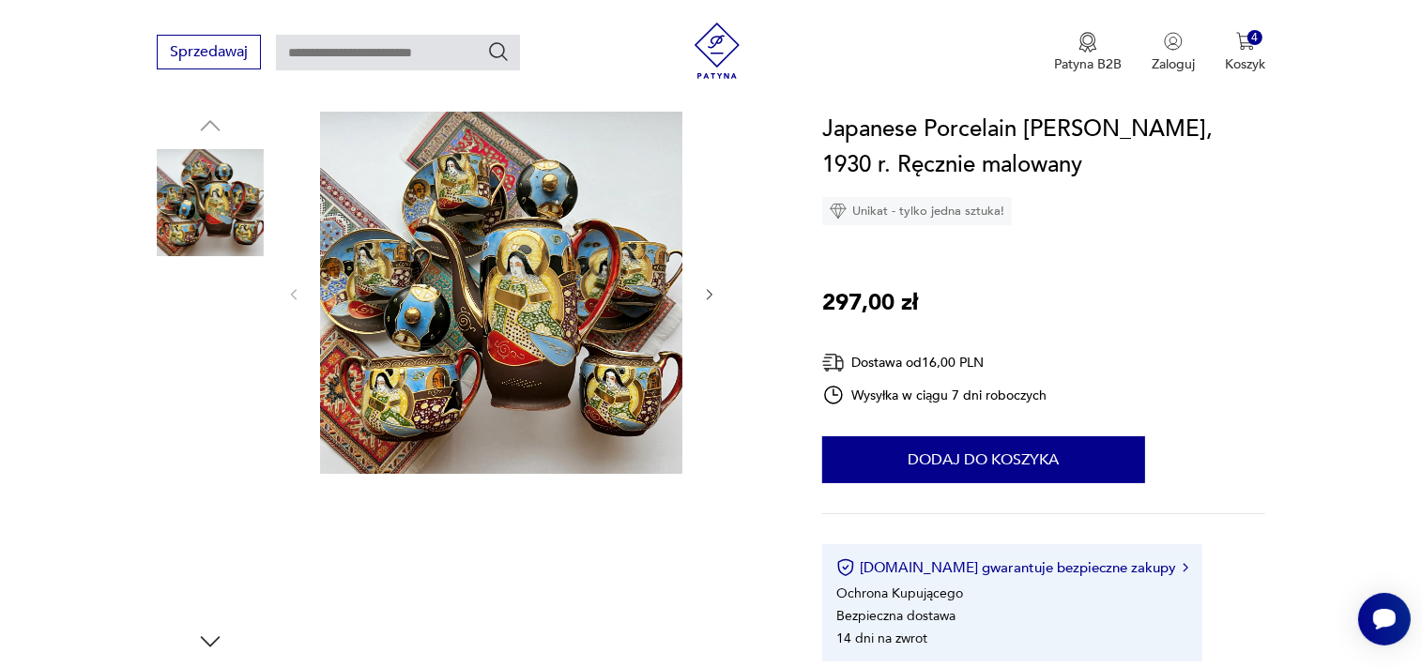
scroll to position [396, 0]
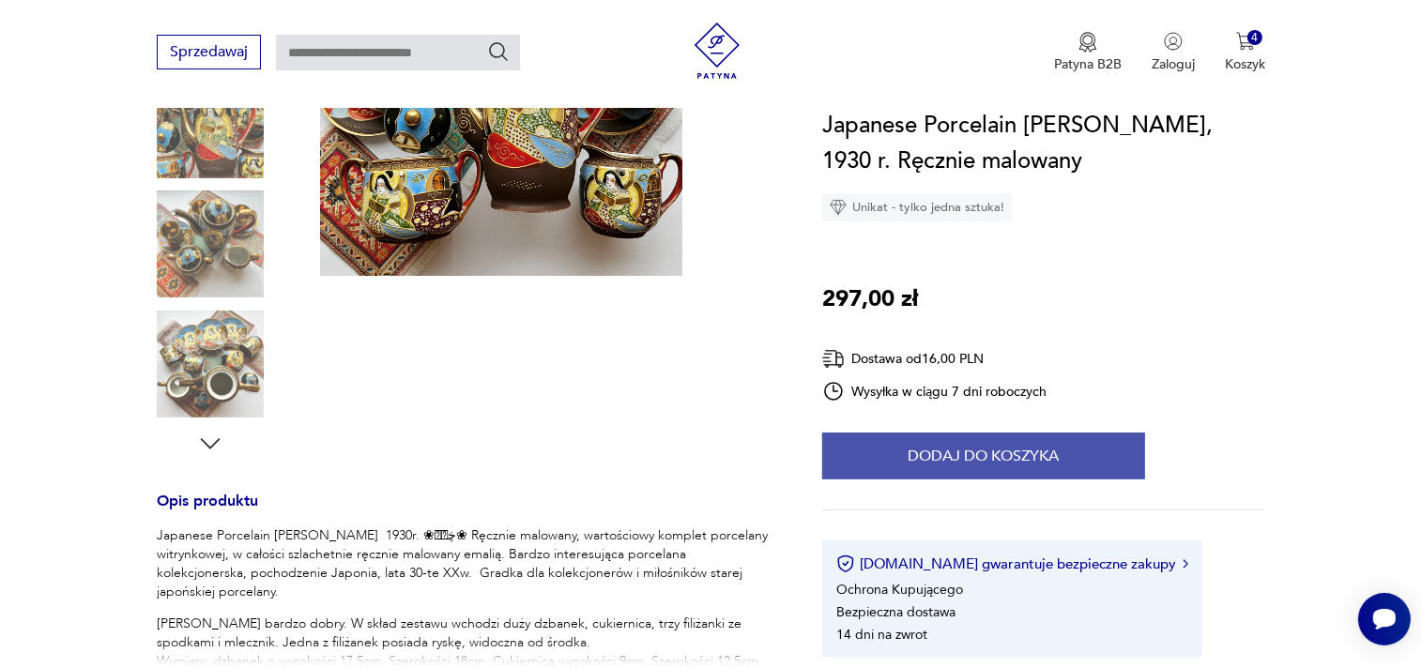
click at [994, 456] on button "Dodaj do koszyka" at bounding box center [983, 456] width 323 height 47
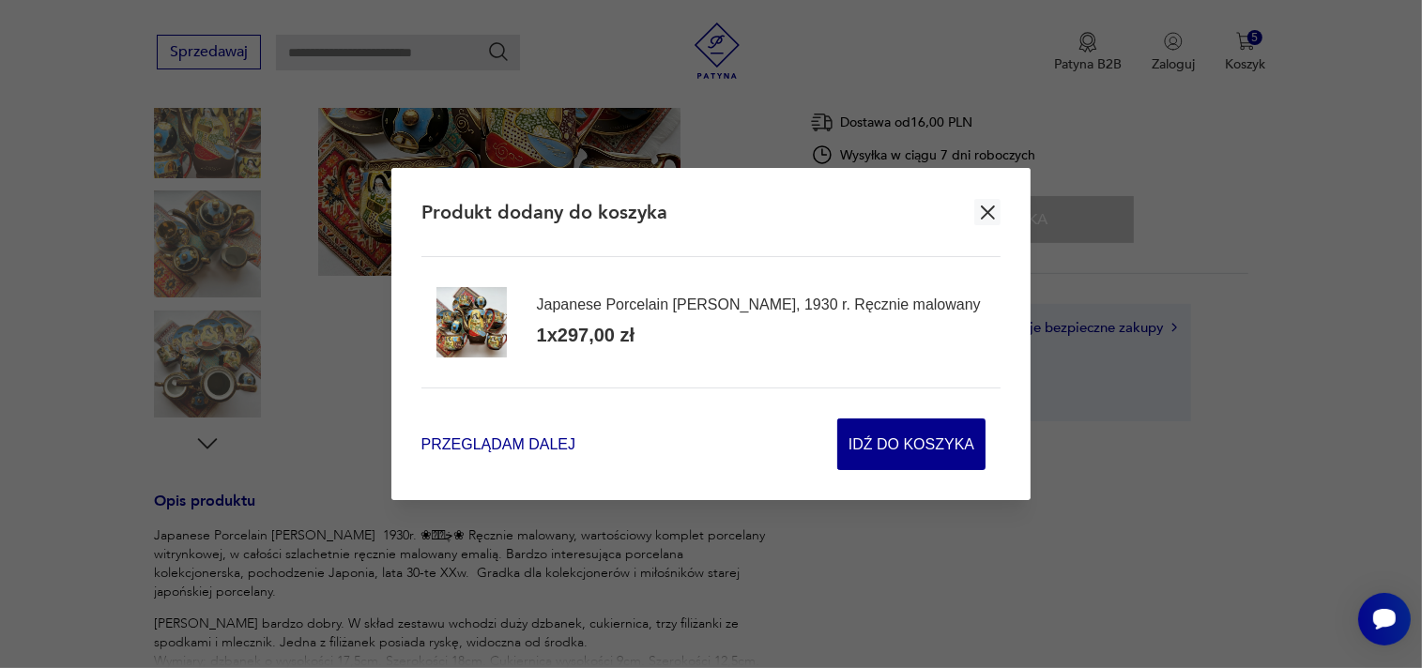
click at [511, 450] on span "Przeglądam dalej" at bounding box center [498, 445] width 154 height 22
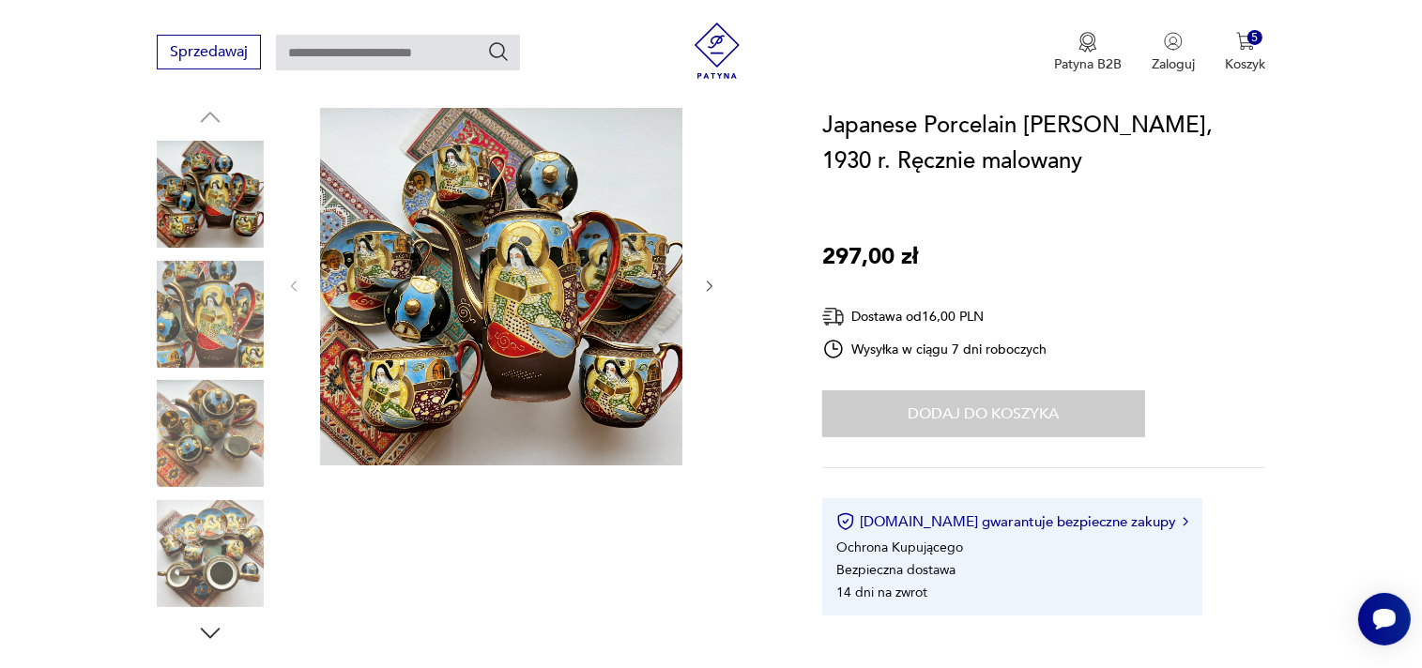
scroll to position [198, 0]
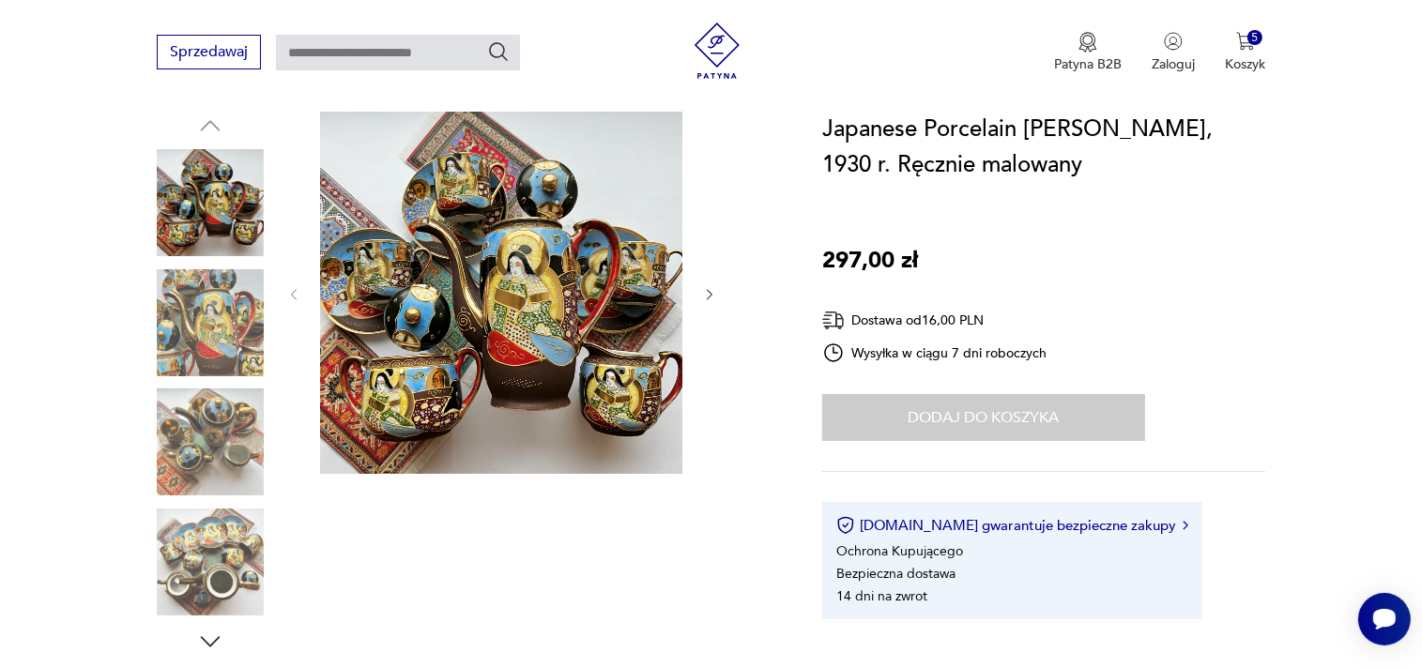
click at [443, 332] on img at bounding box center [501, 293] width 362 height 362
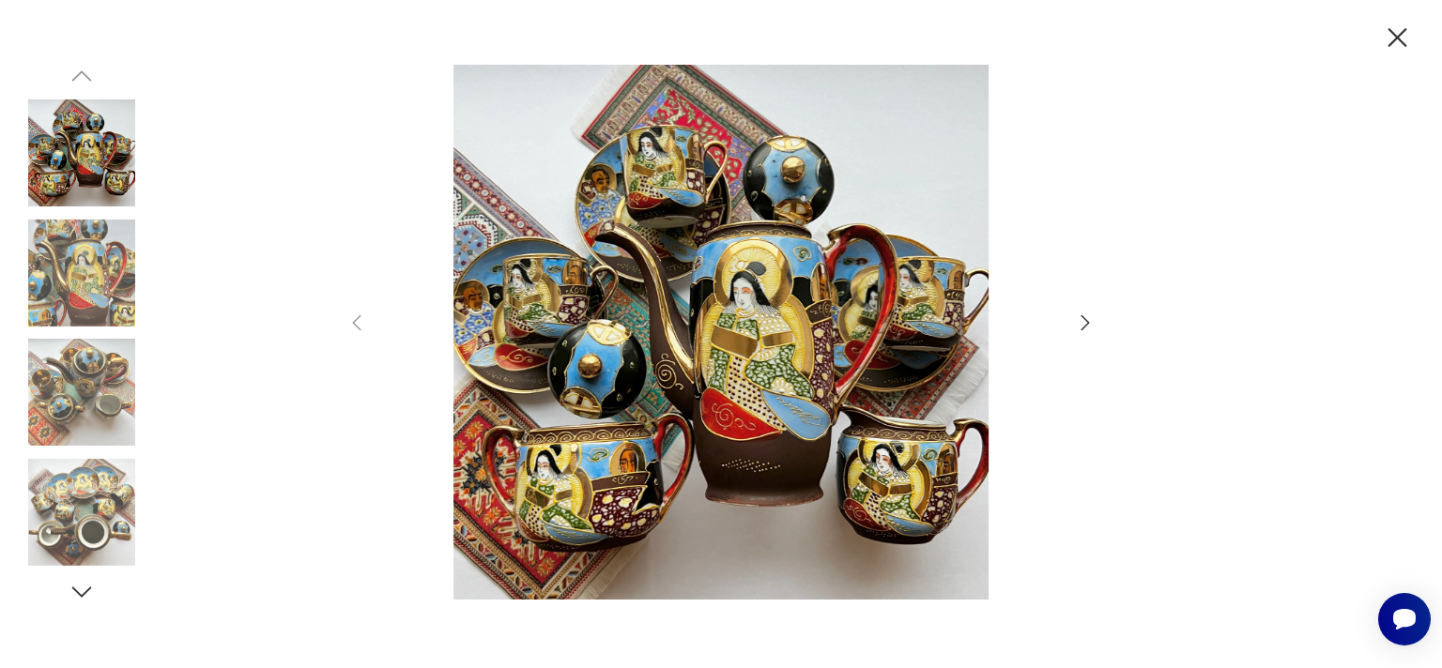
click at [1091, 319] on icon "button" at bounding box center [1085, 323] width 23 height 23
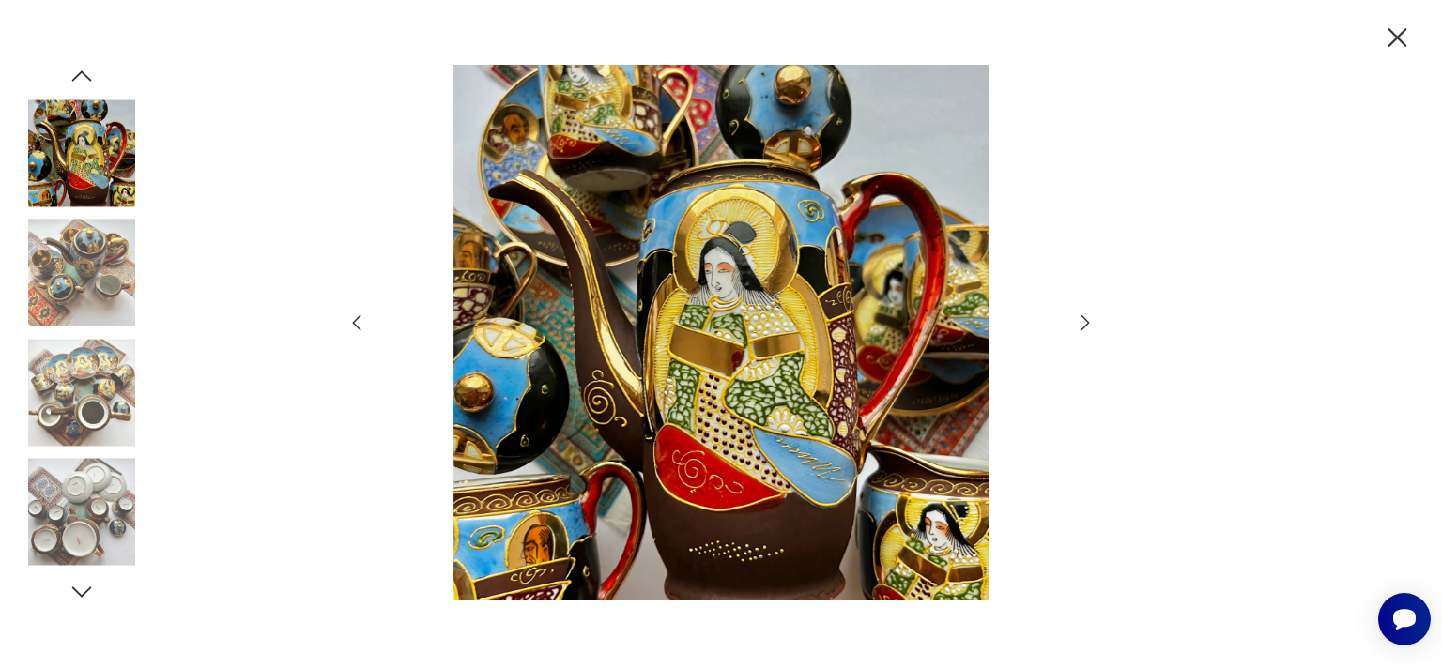
click at [1079, 326] on icon "button" at bounding box center [1085, 323] width 23 height 23
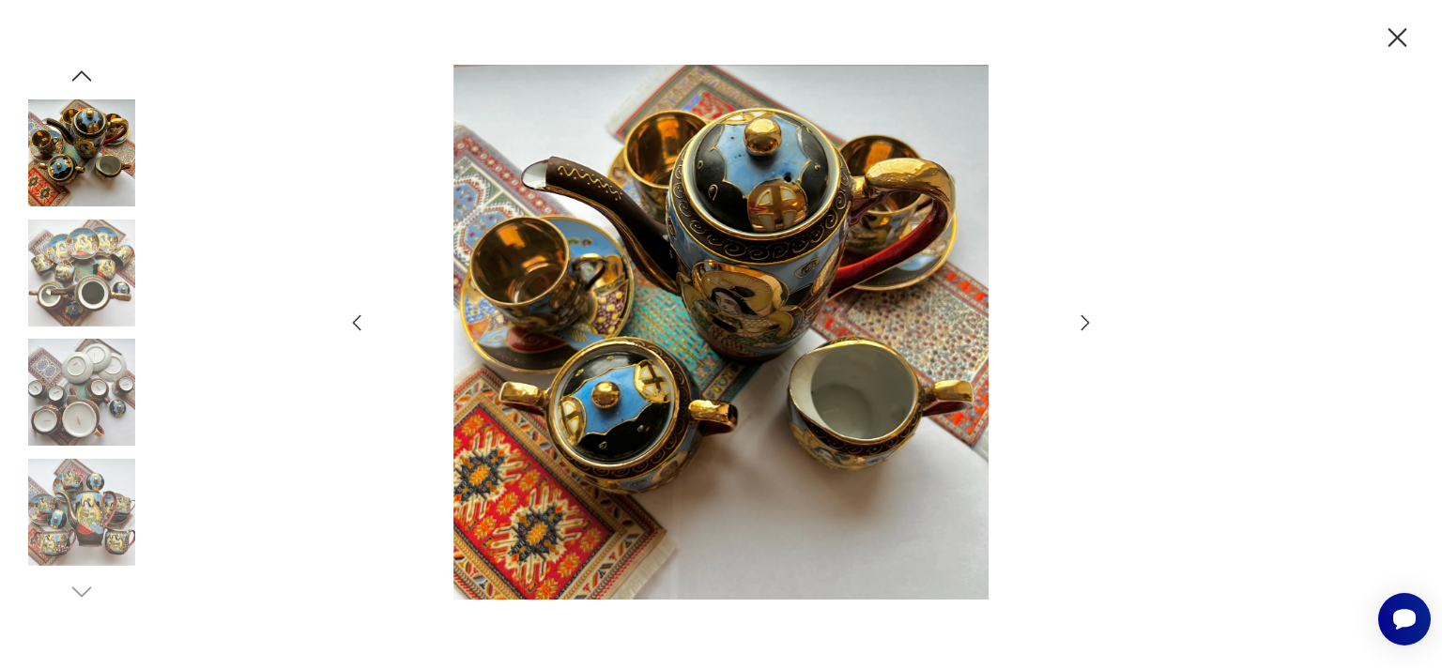
click at [1397, 35] on icon "button" at bounding box center [1397, 38] width 33 height 33
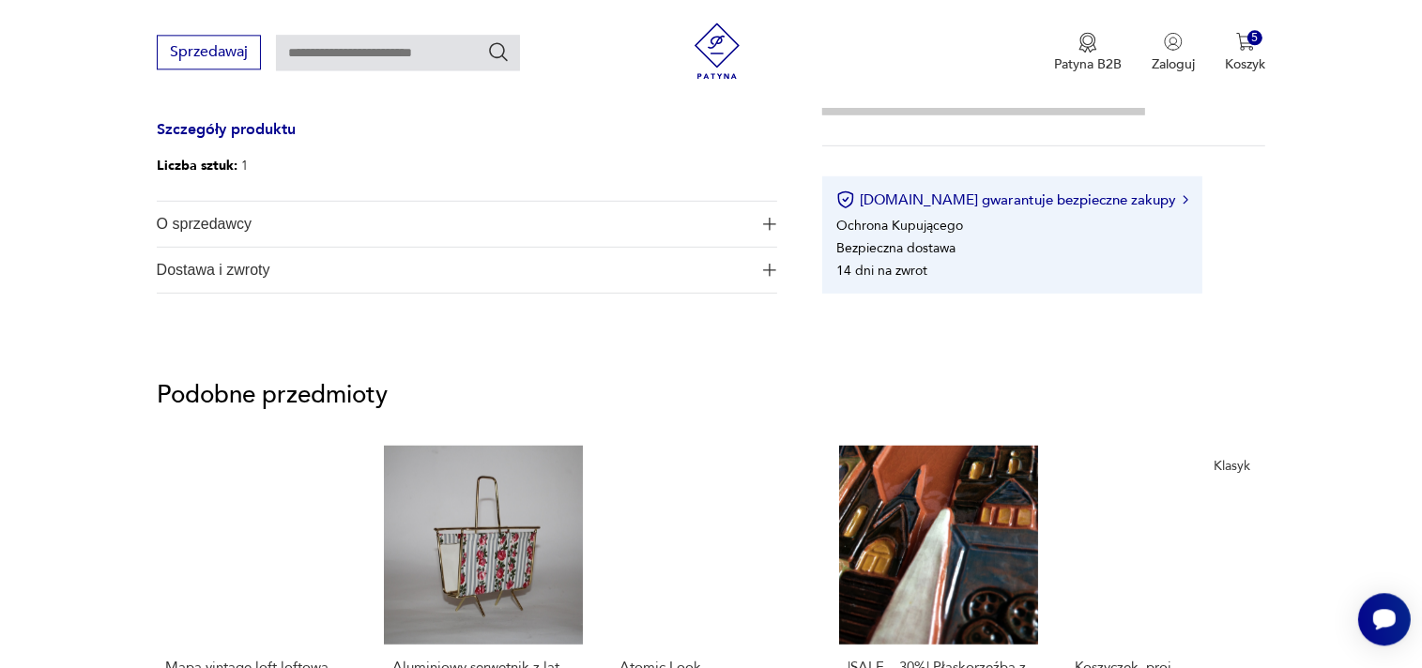
scroll to position [1189, 0]
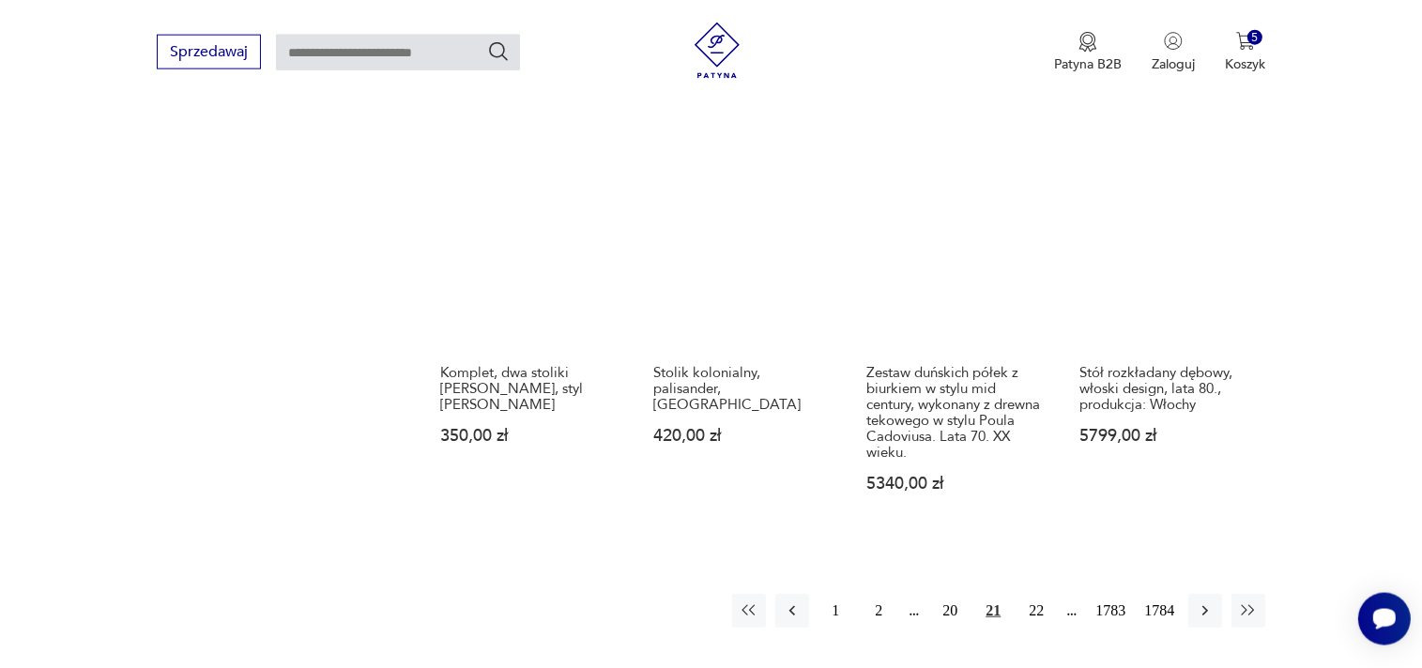
scroll to position [1606, 0]
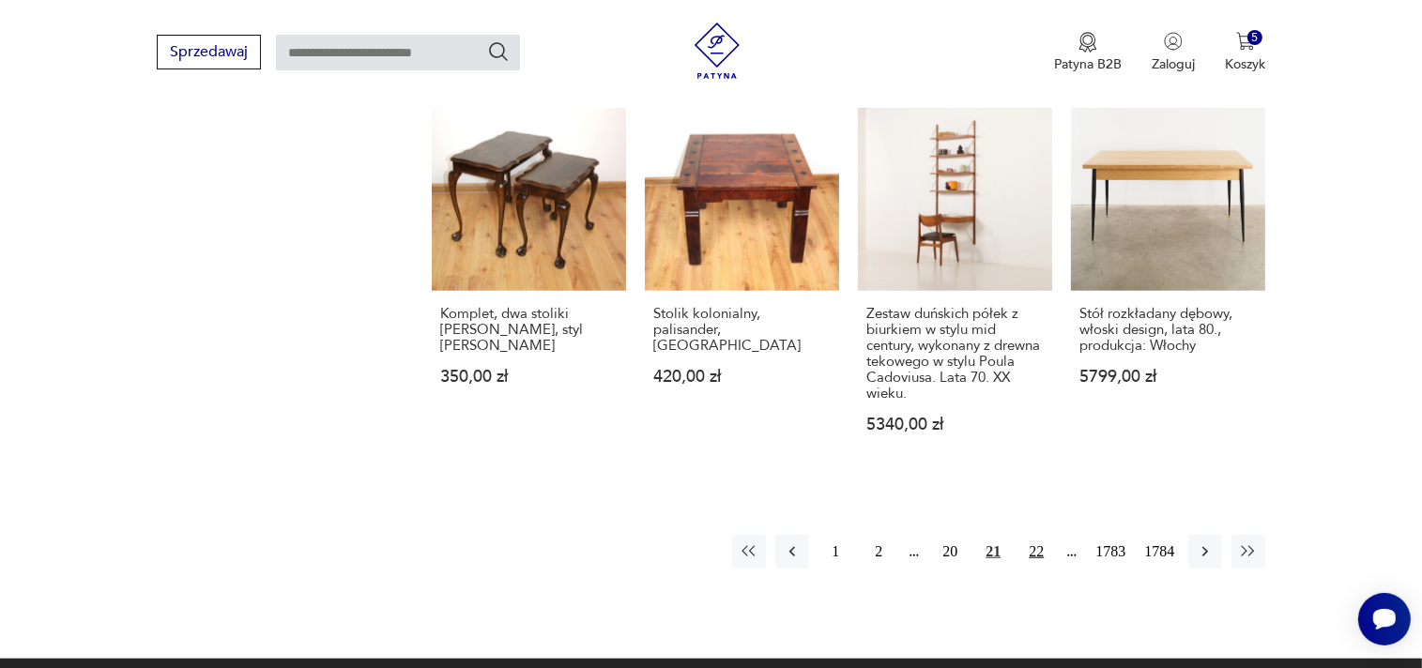
click at [1041, 542] on button "22" at bounding box center [1036, 552] width 34 height 34
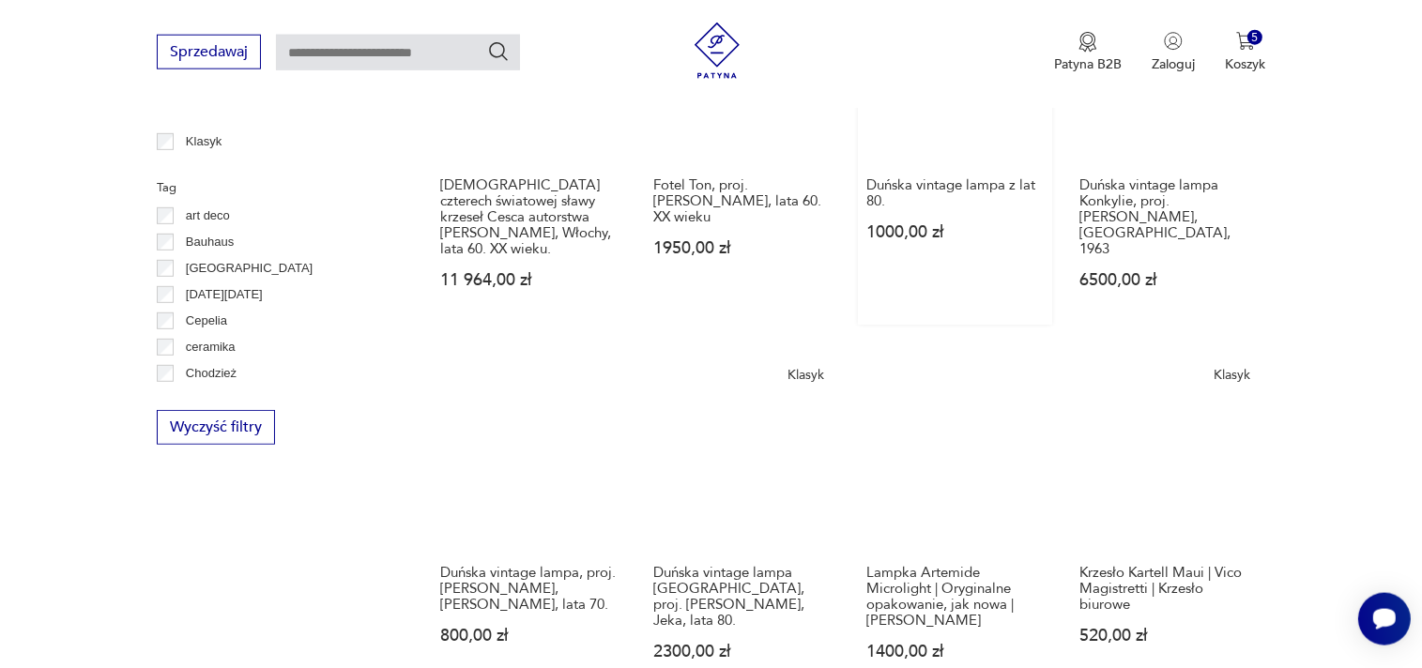
scroll to position [836, 0]
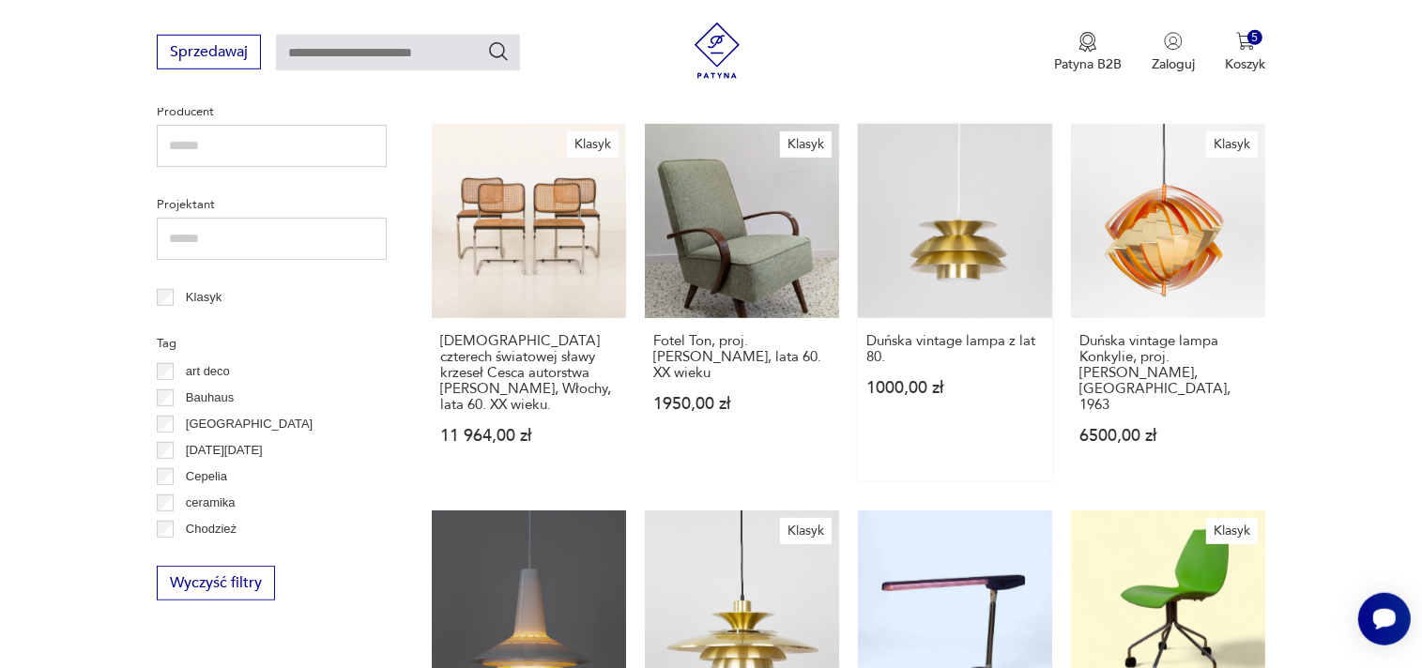
click at [948, 213] on link "Duńska vintage lampa z lat 80. 1000,00 zł" at bounding box center [955, 302] width 194 height 357
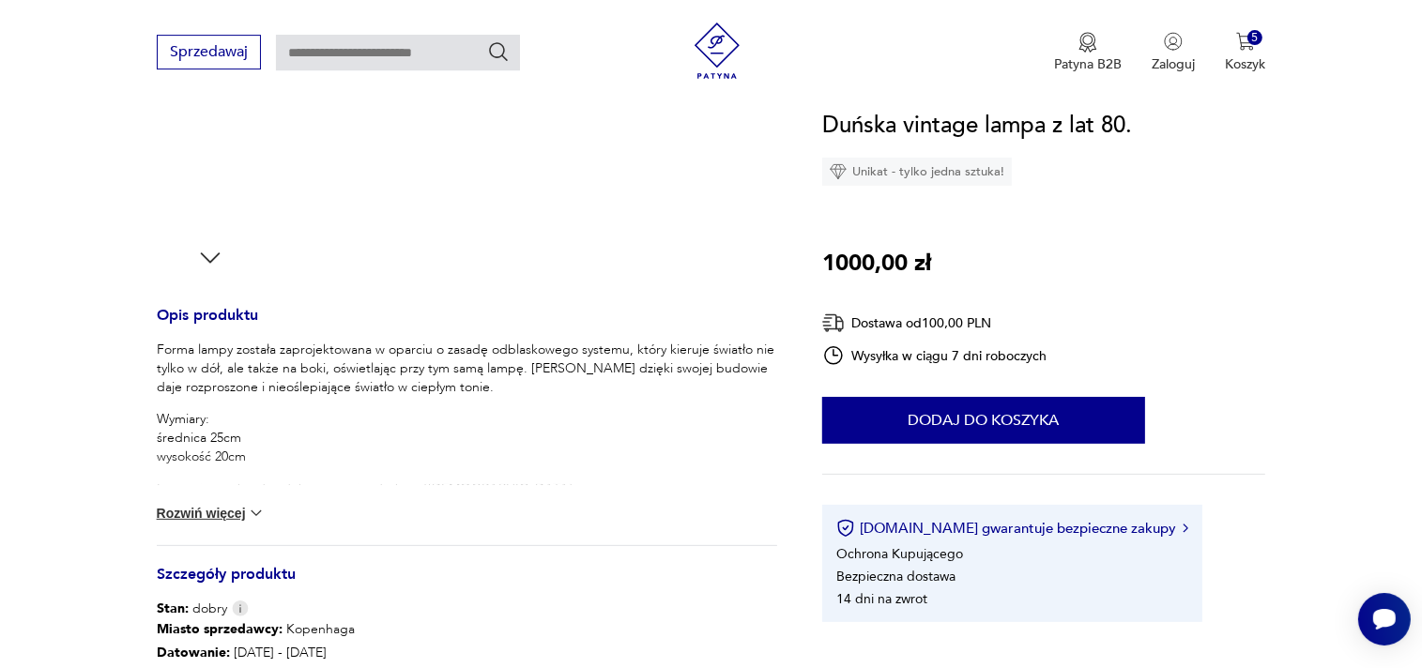
scroll to position [694, 0]
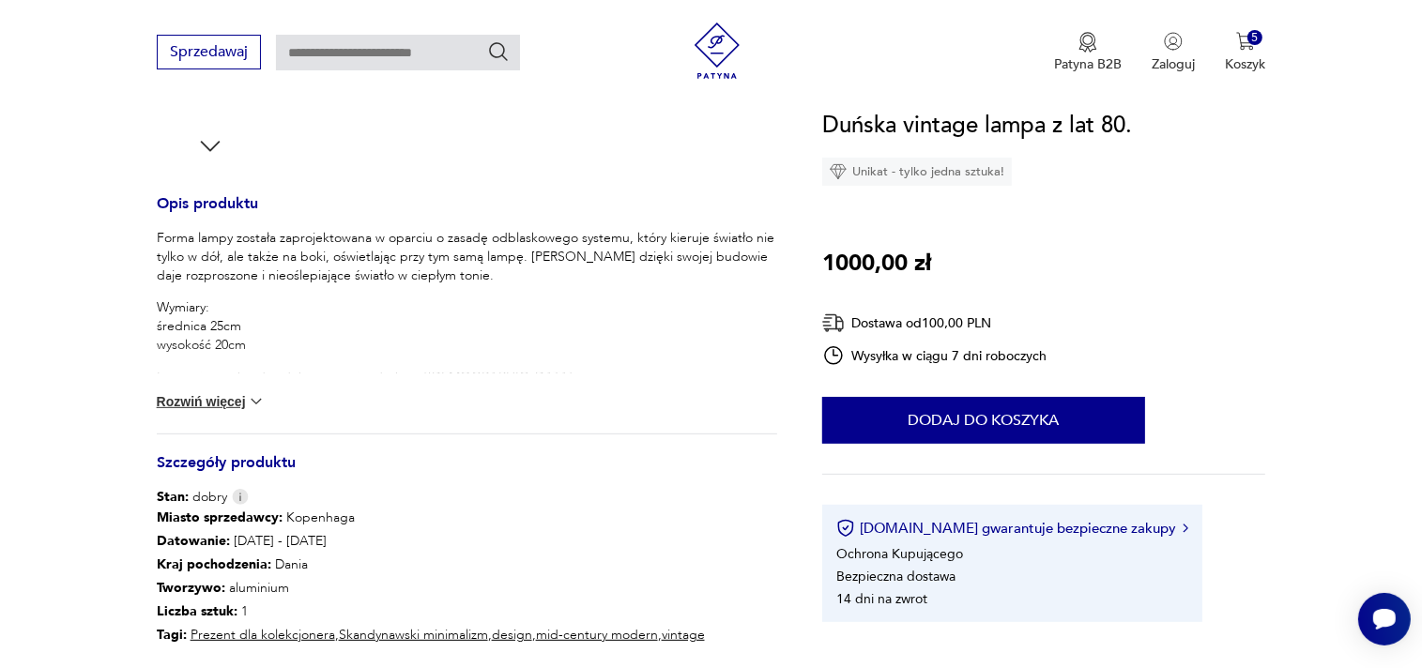
click at [190, 411] on div "Forma lampy została zaprojektowana w oparciu o zasadę odblaskowego systemu, któ…" at bounding box center [467, 331] width 620 height 205
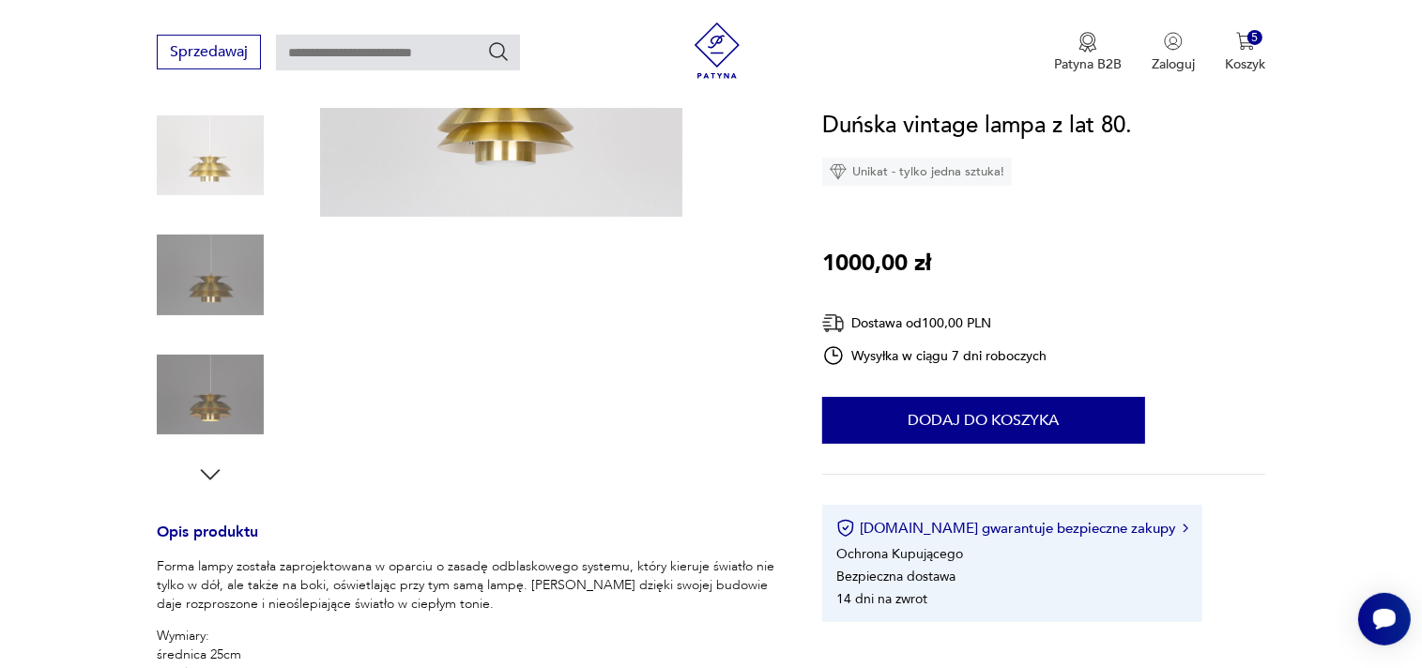
scroll to position [198, 0]
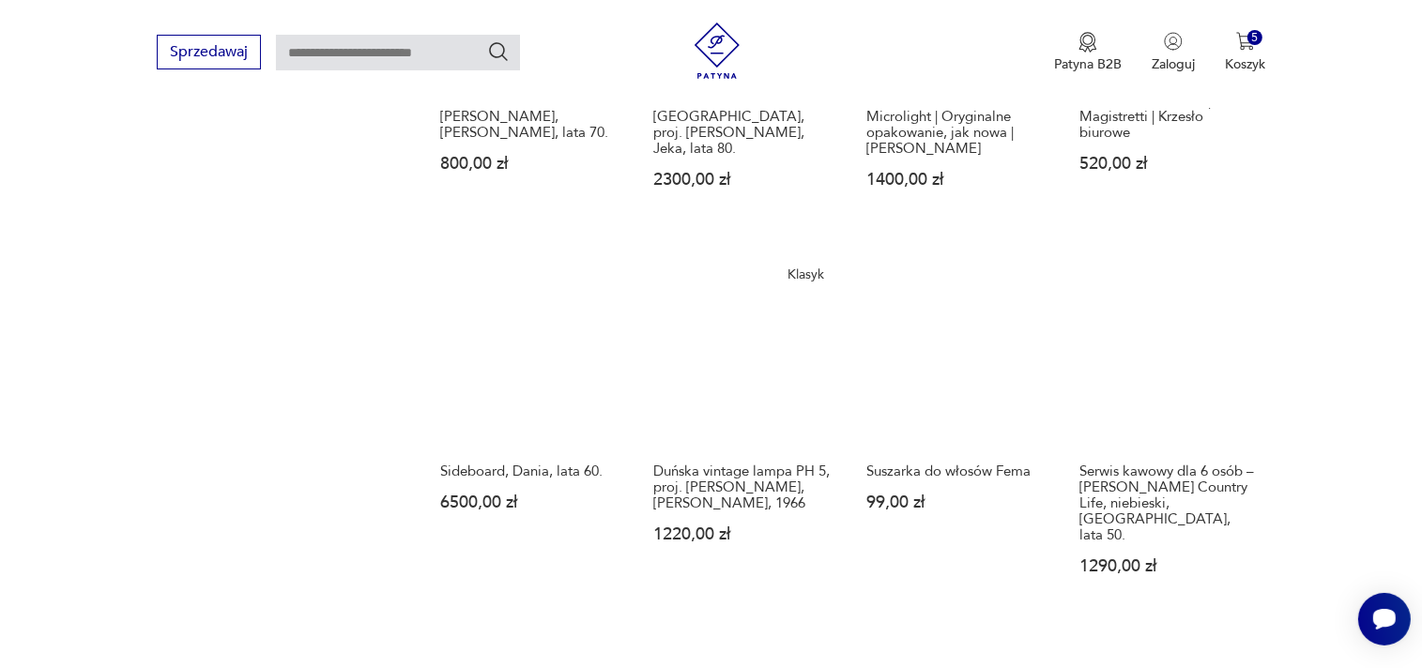
scroll to position [1564, 0]
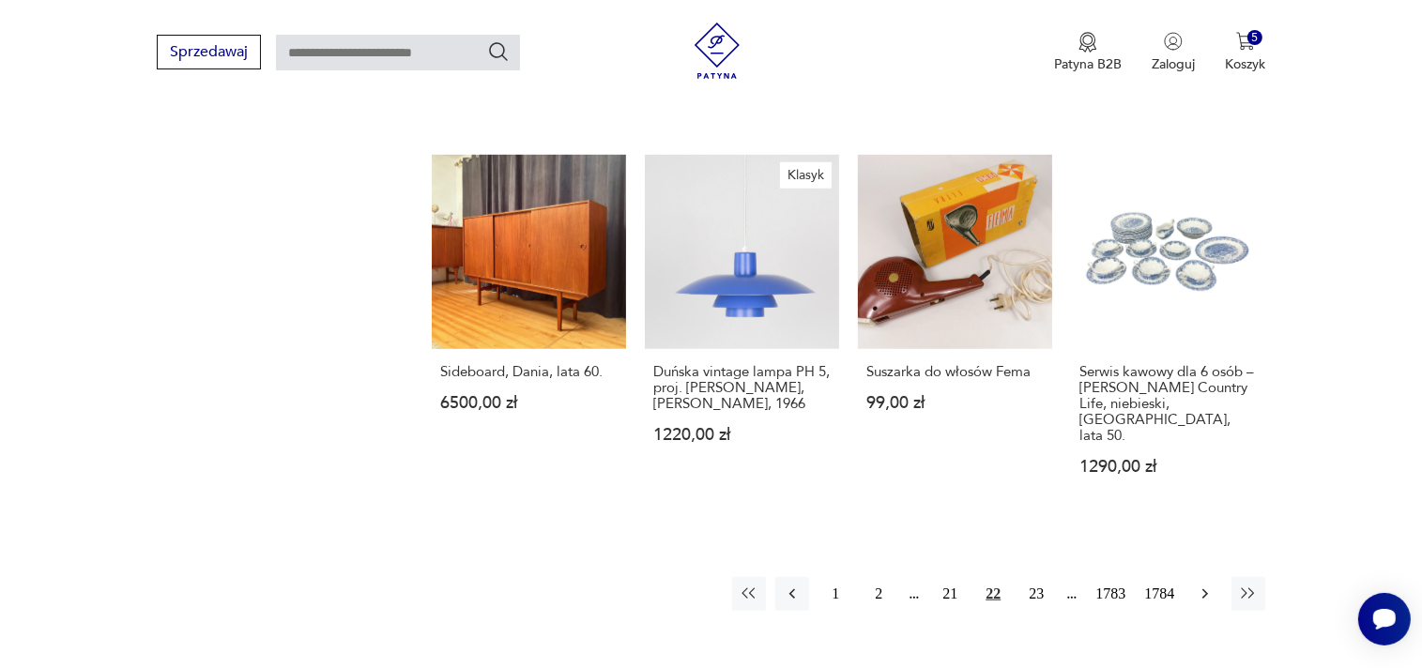
click at [1203, 588] on icon "button" at bounding box center [1205, 593] width 6 height 10
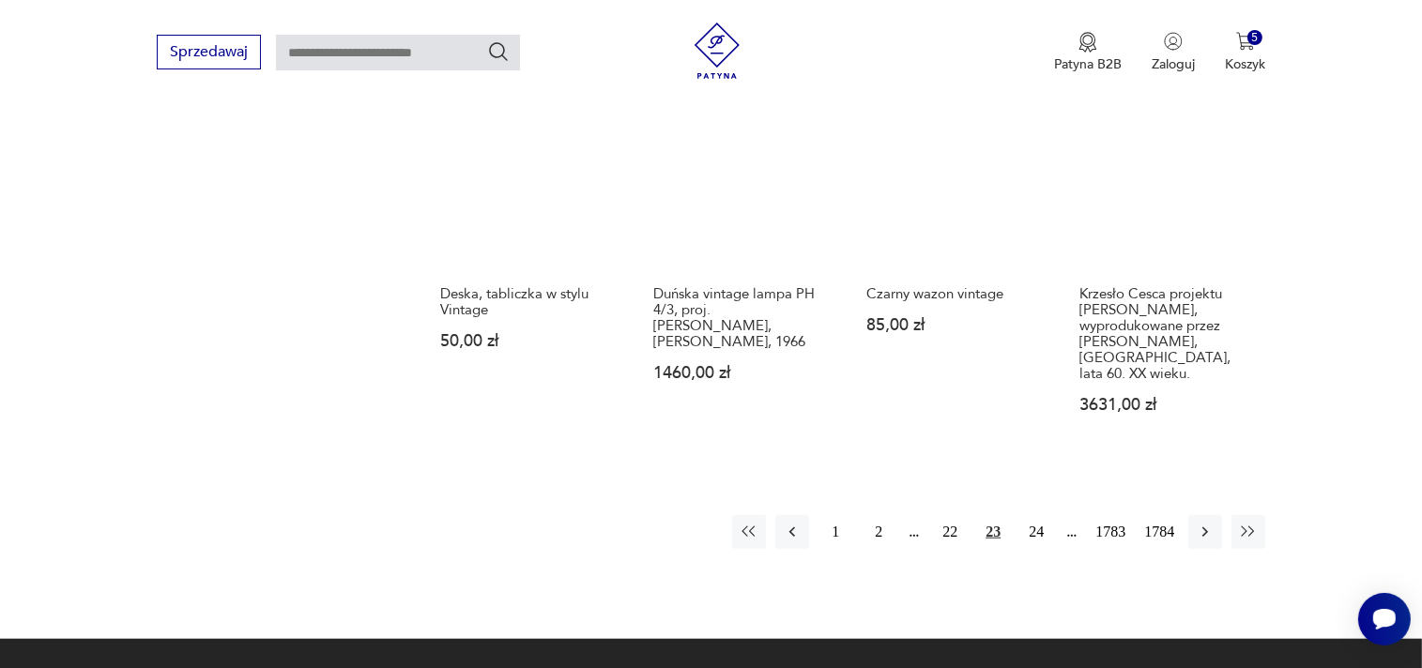
scroll to position [1629, 0]
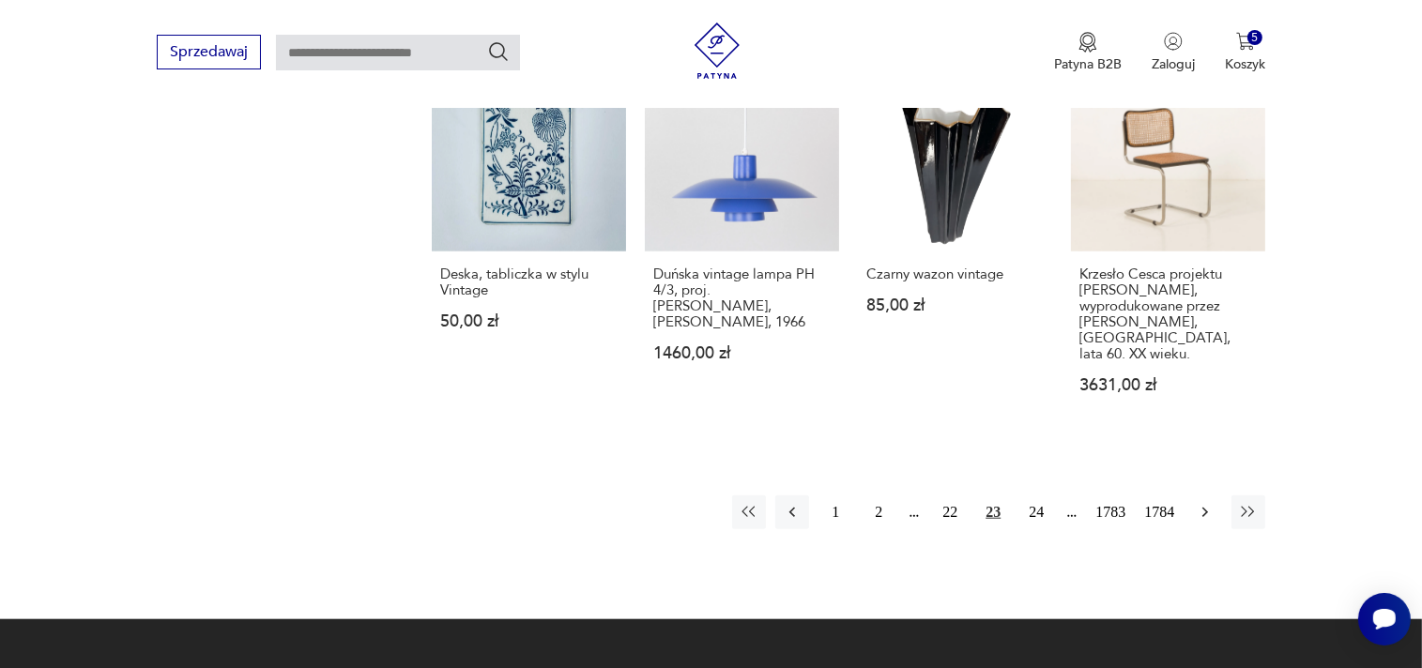
click at [1201, 503] on icon "button" at bounding box center [1205, 512] width 19 height 19
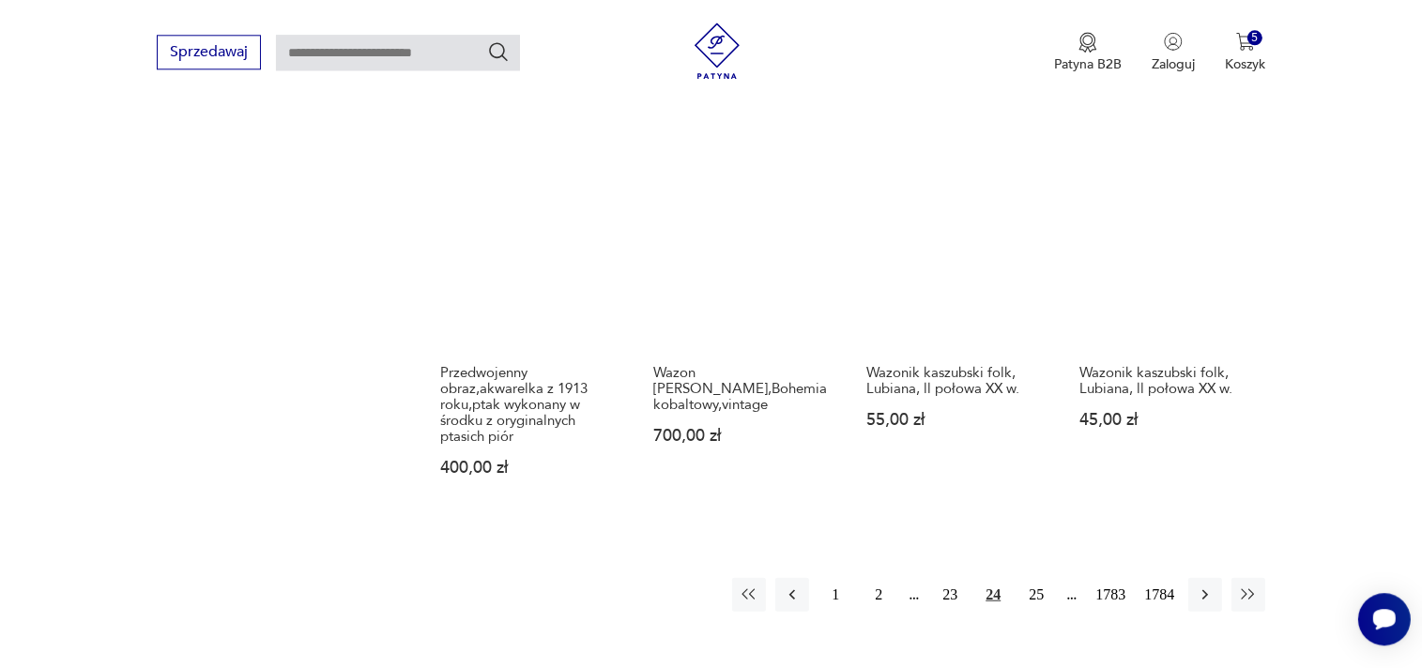
scroll to position [1530, 0]
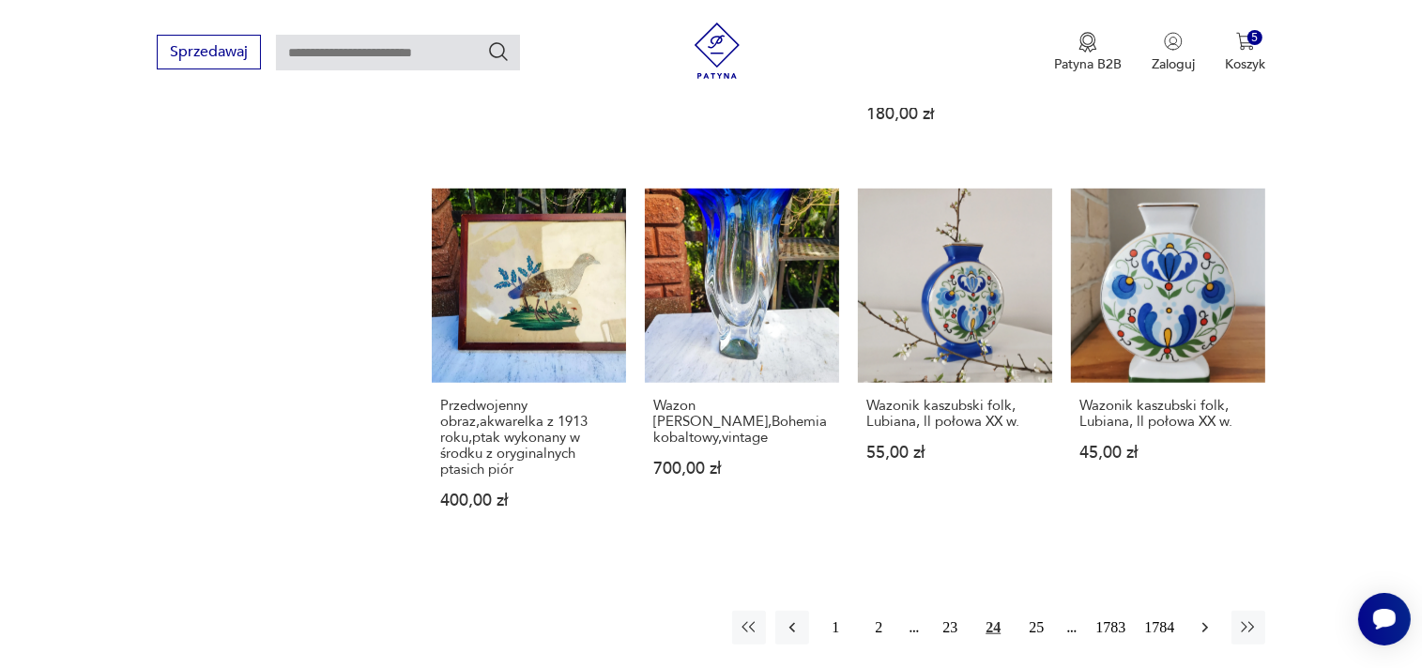
click at [1214, 611] on button "button" at bounding box center [1205, 628] width 34 height 34
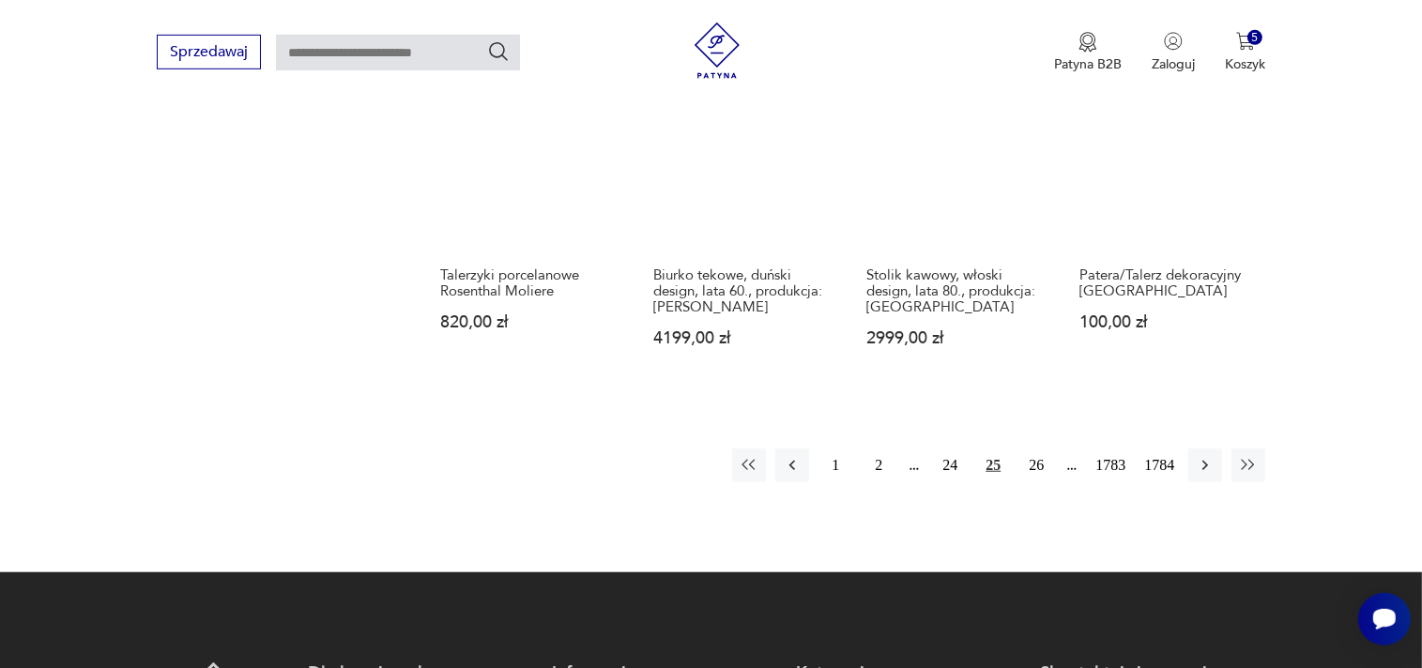
scroll to position [1729, 0]
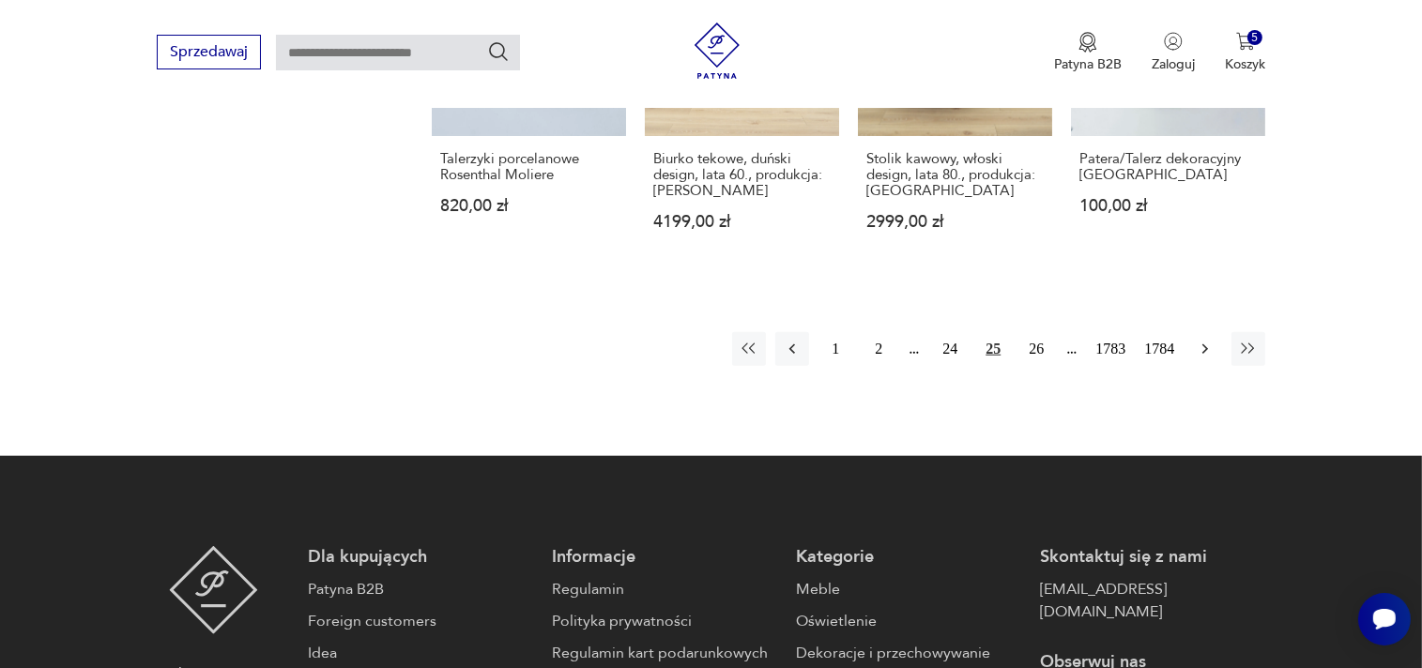
click at [1203, 340] on icon "button" at bounding box center [1205, 349] width 19 height 19
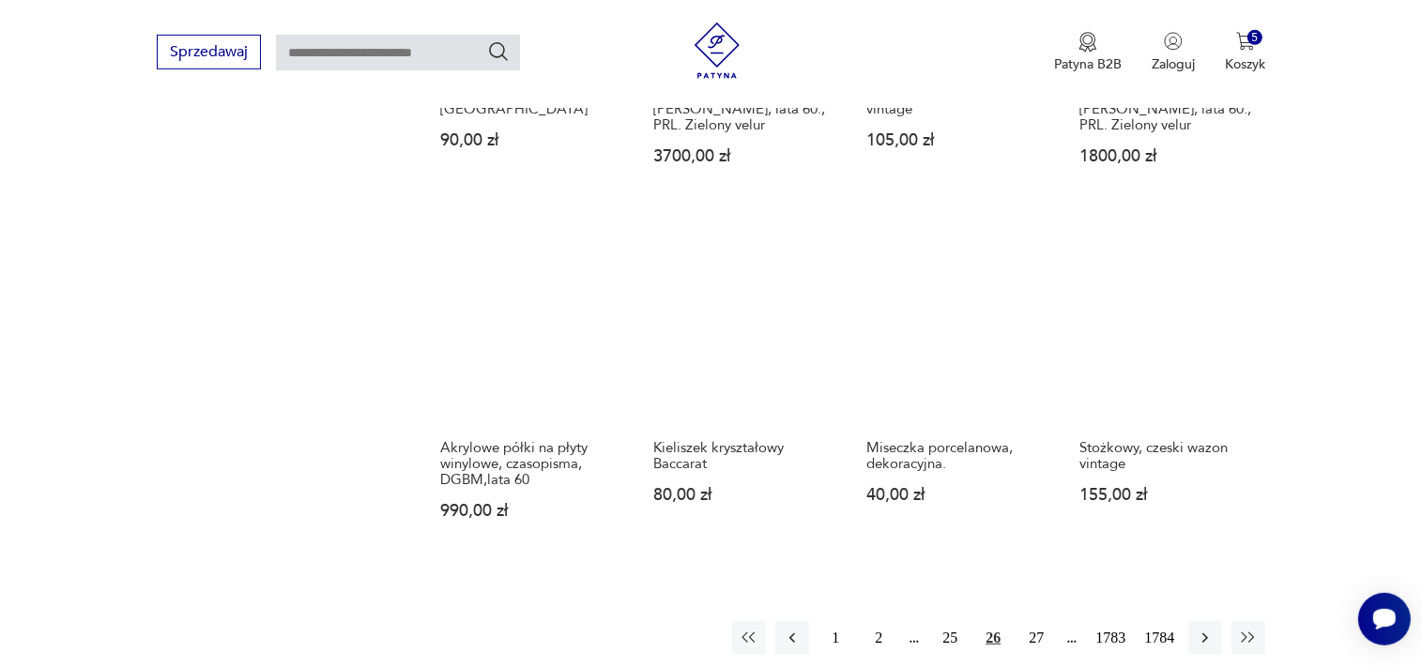
scroll to position [1431, 0]
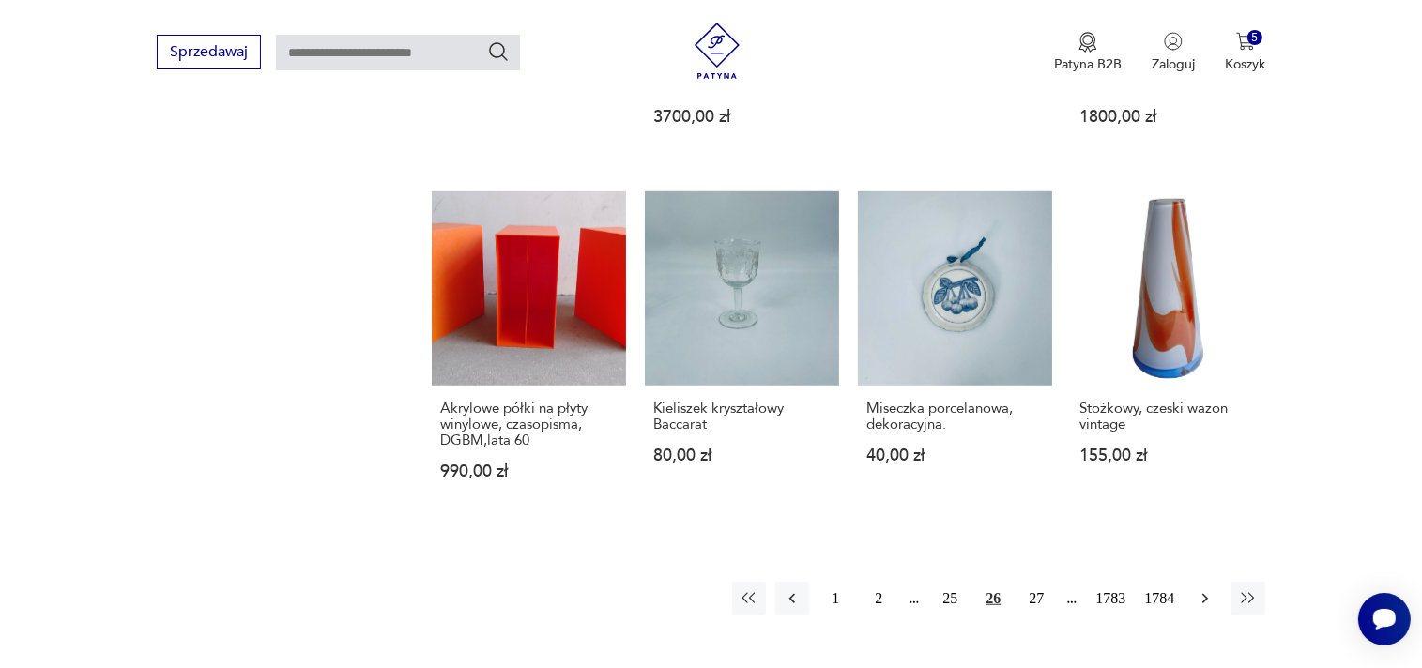
click at [1202, 589] on icon "button" at bounding box center [1205, 598] width 19 height 19
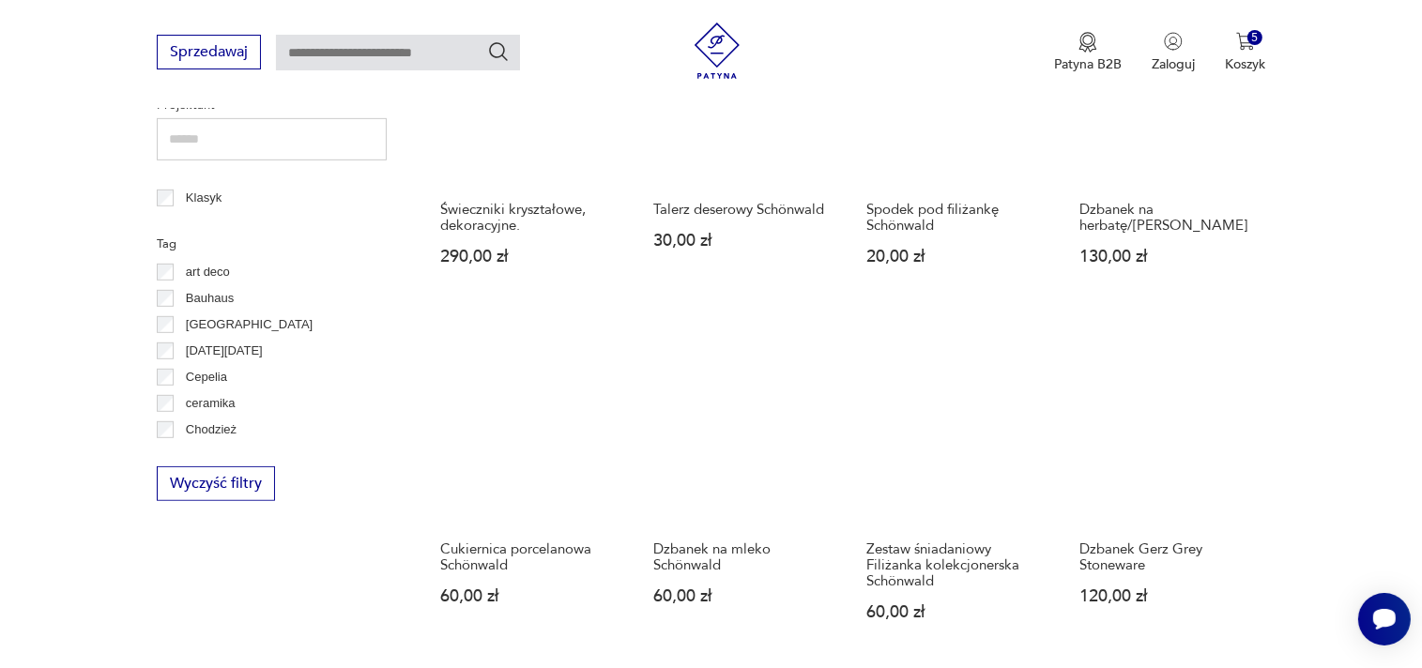
scroll to position [1431, 0]
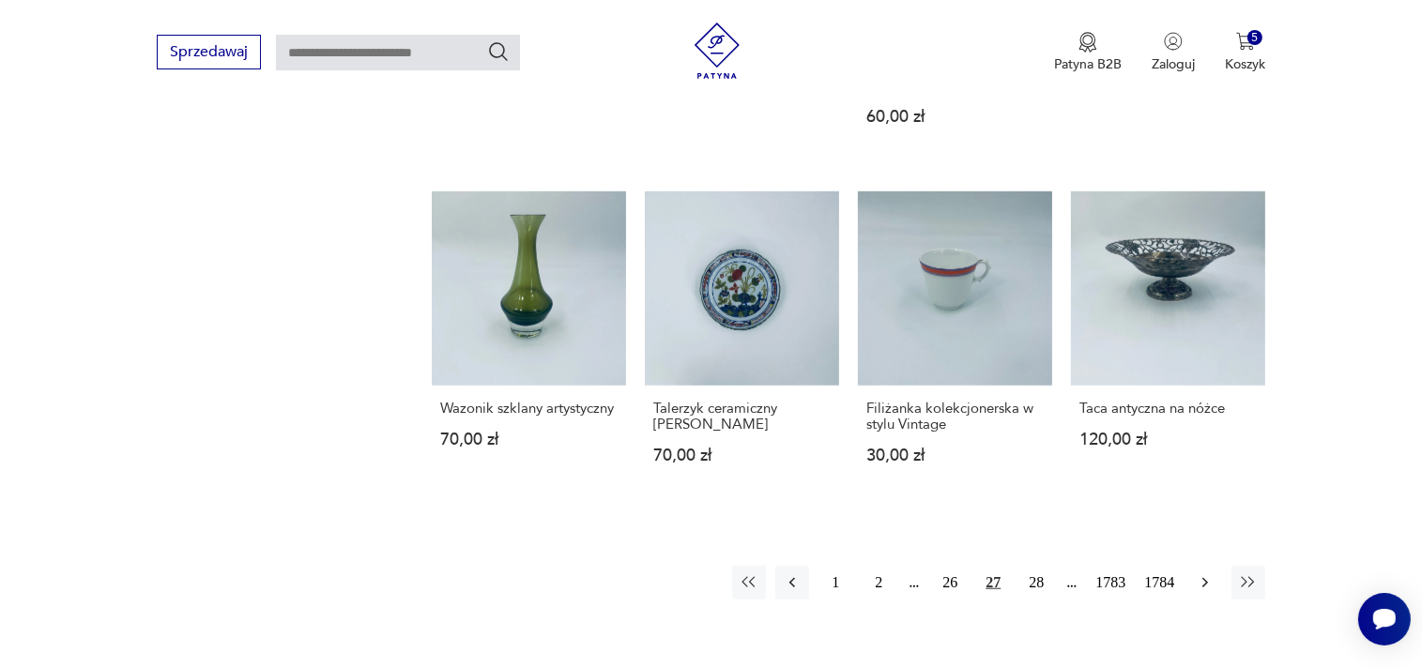
click at [1202, 587] on icon "button" at bounding box center [1205, 582] width 19 height 19
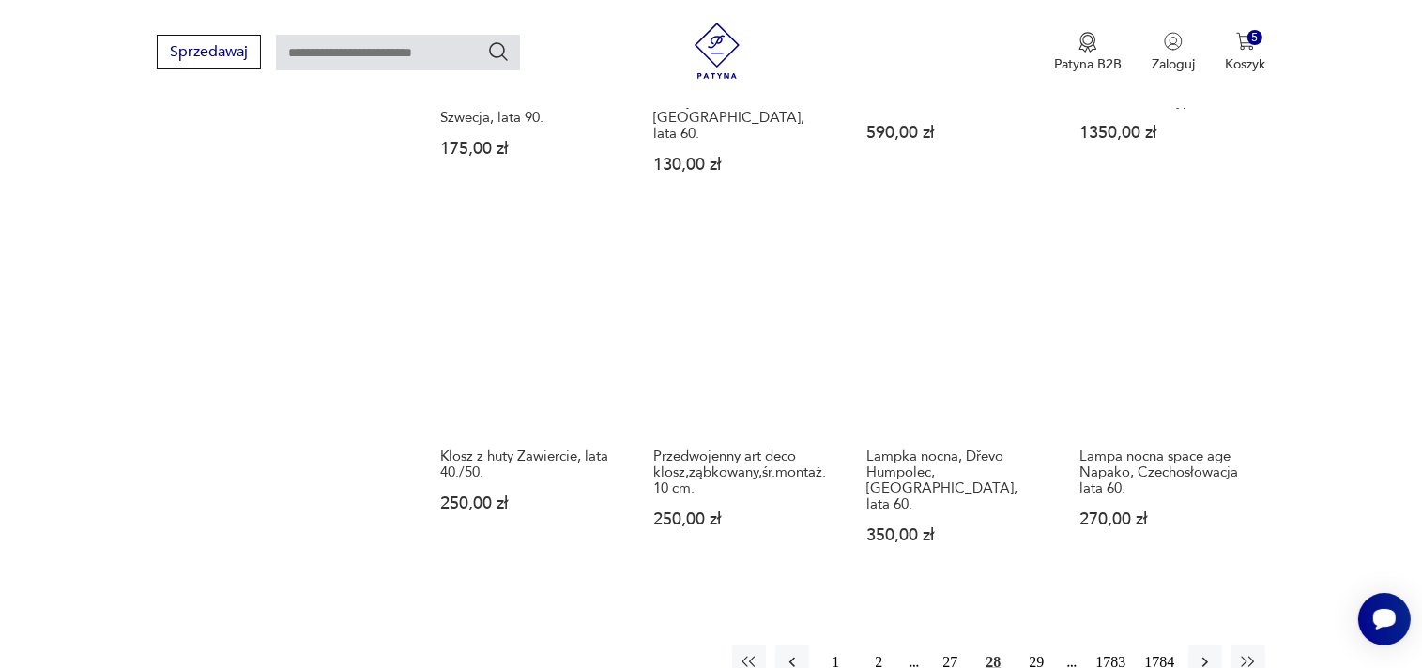
scroll to position [1530, 0]
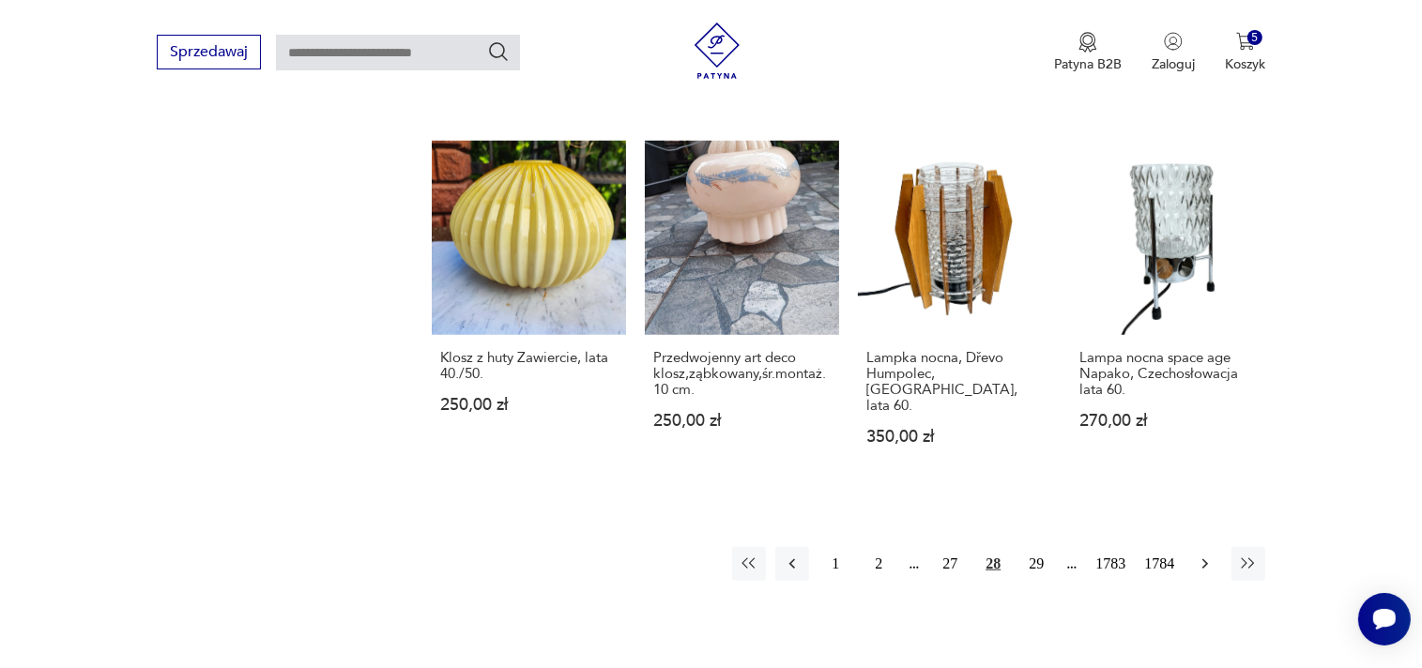
click at [1215, 547] on button "button" at bounding box center [1205, 564] width 34 height 34
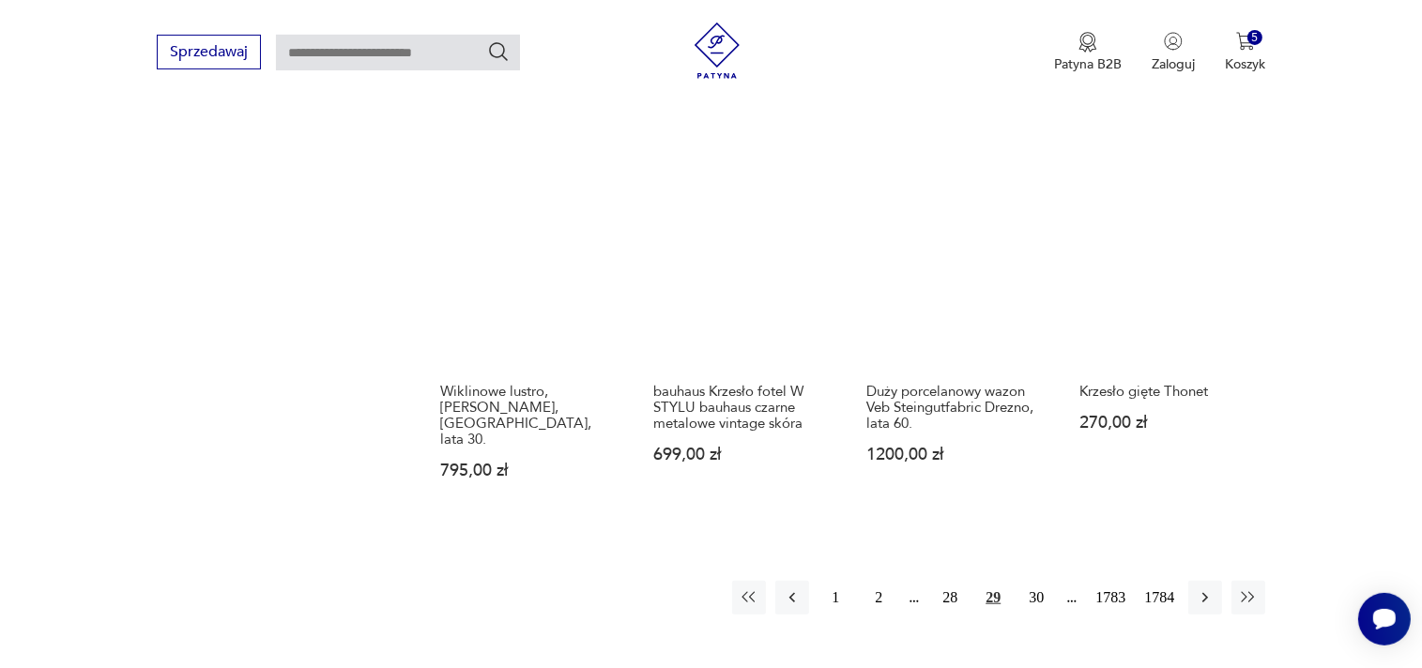
scroll to position [1530, 0]
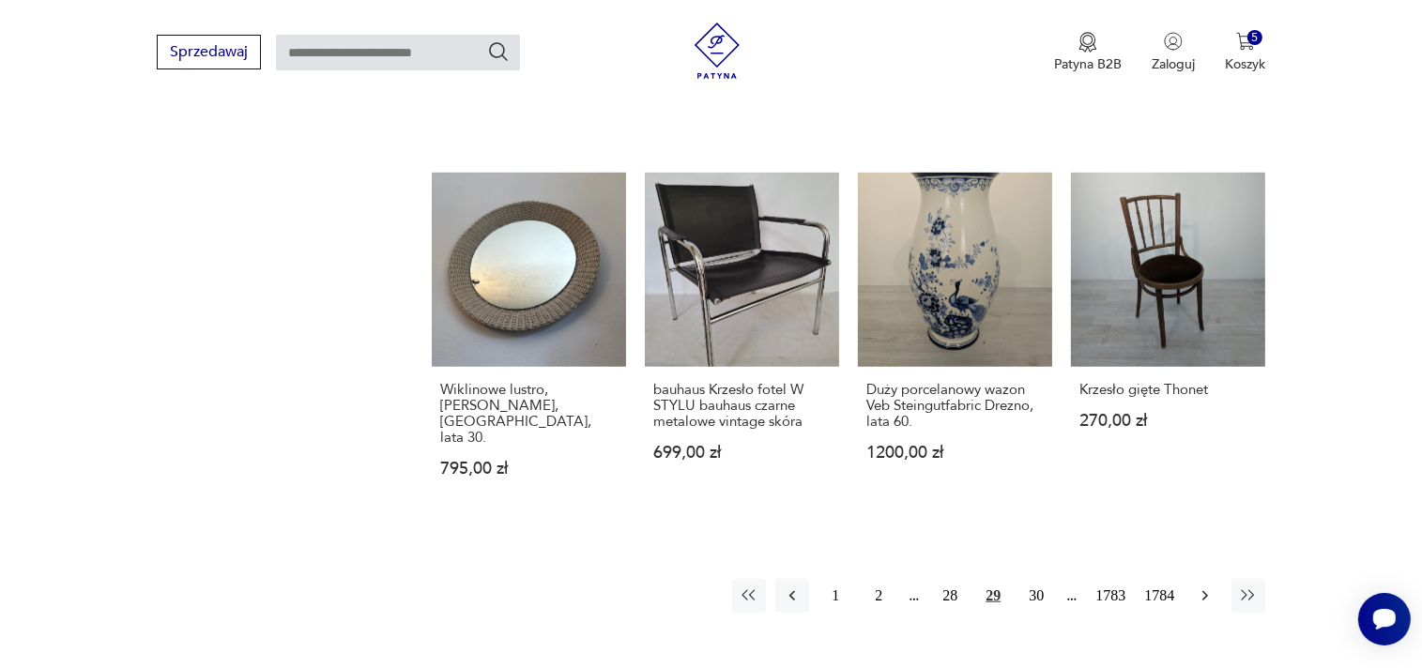
click at [1199, 587] on icon "button" at bounding box center [1205, 596] width 19 height 19
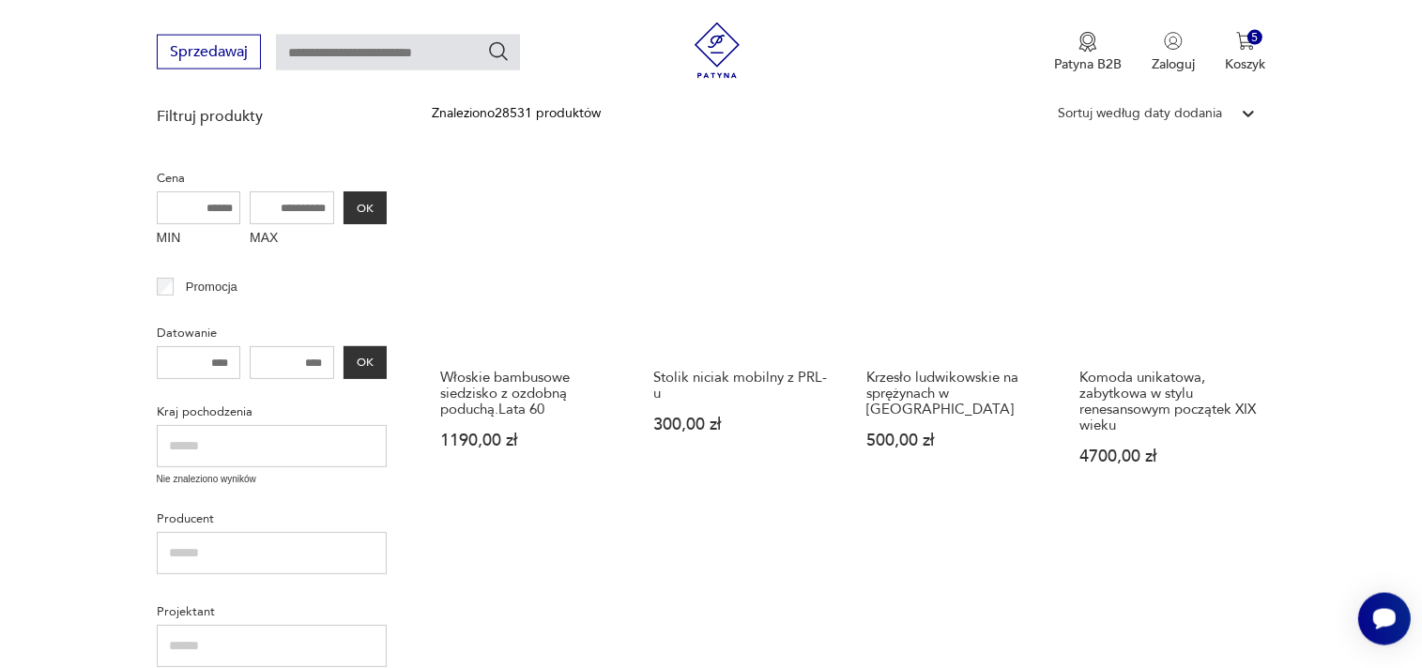
scroll to position [440, 0]
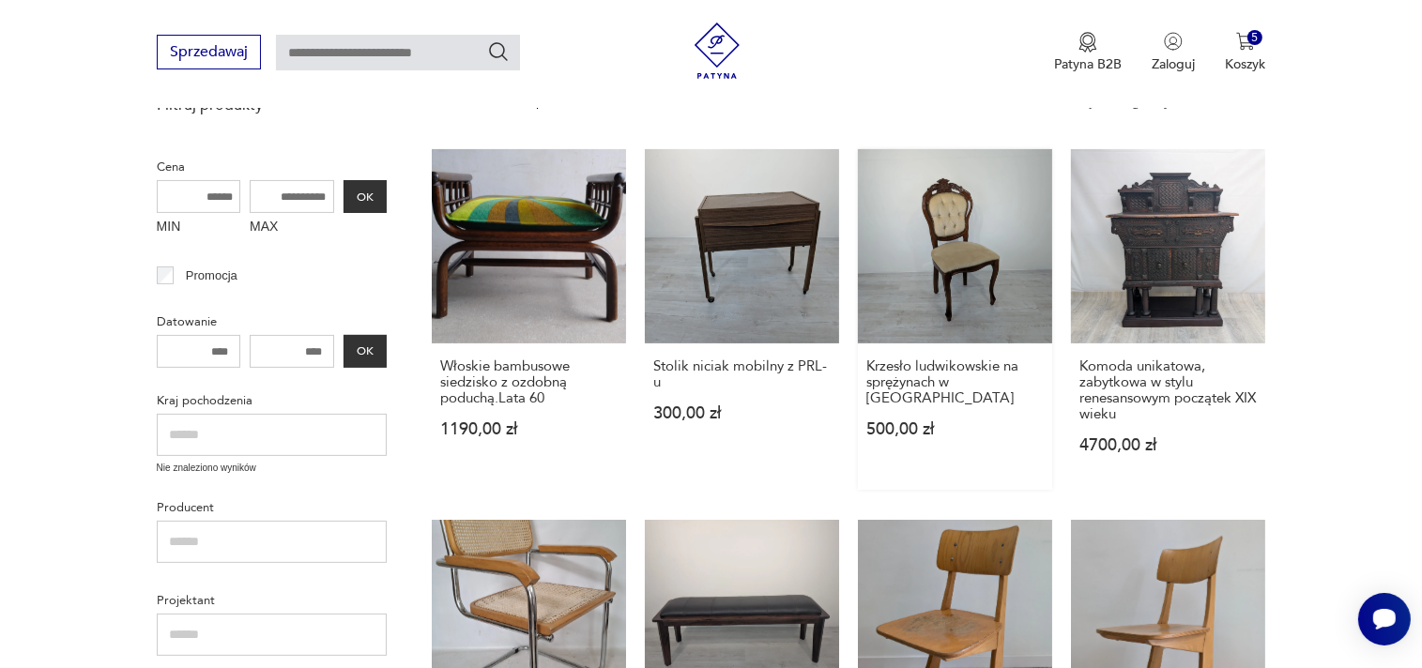
click at [998, 254] on link "Krzesło ludwikowskie na sprężynach w orzechu 500,00 zł" at bounding box center [955, 319] width 194 height 341
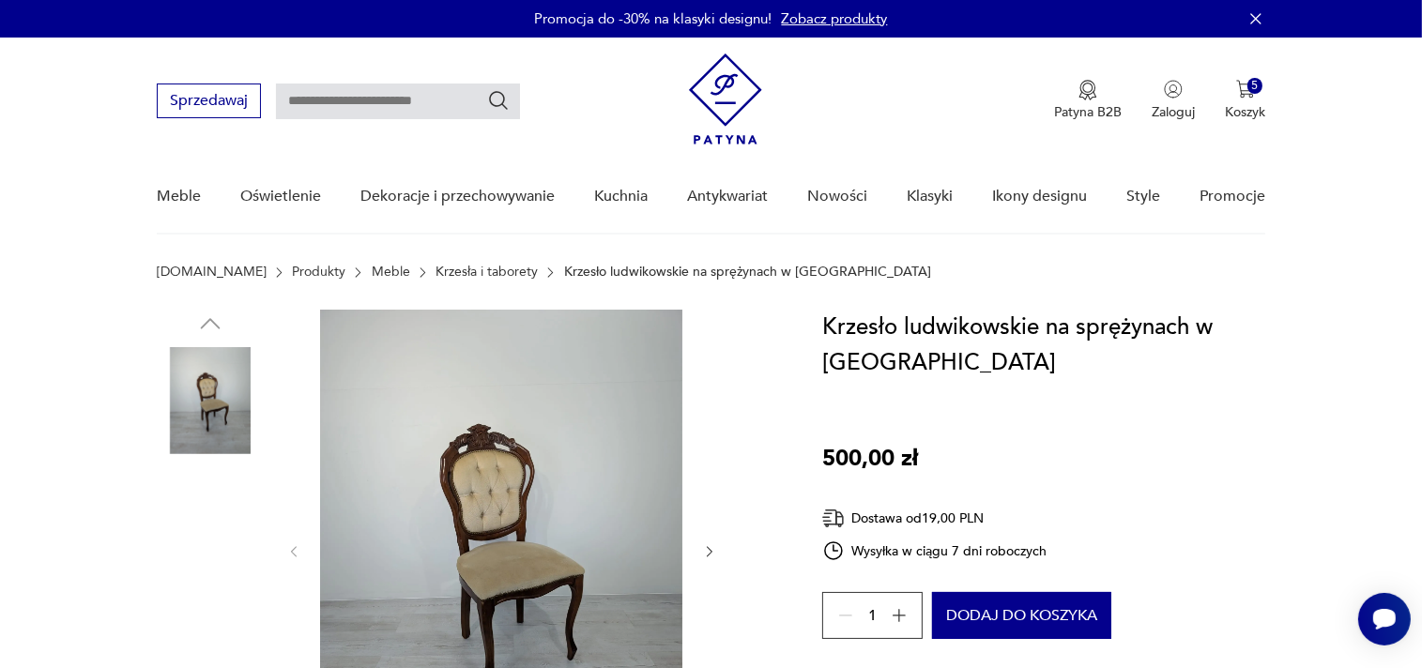
scroll to position [99, 0]
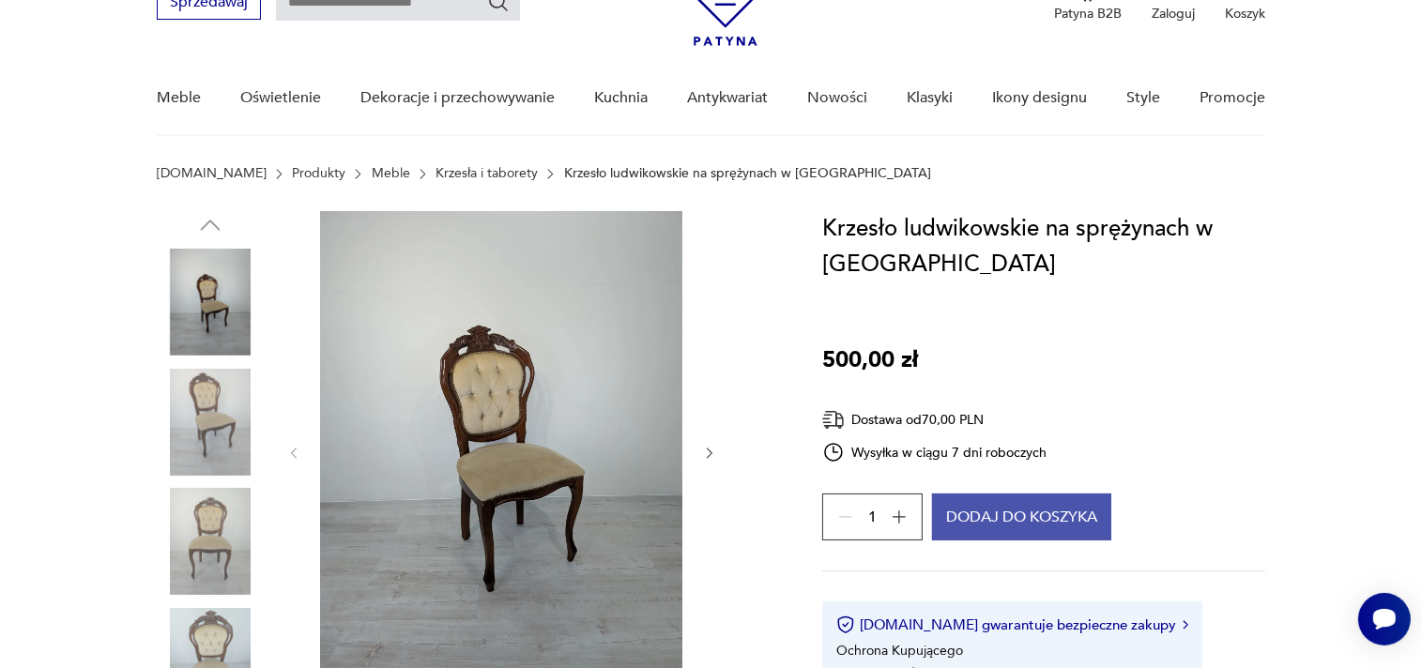
click at [1066, 513] on button "Dodaj do koszyka" at bounding box center [1021, 517] width 179 height 47
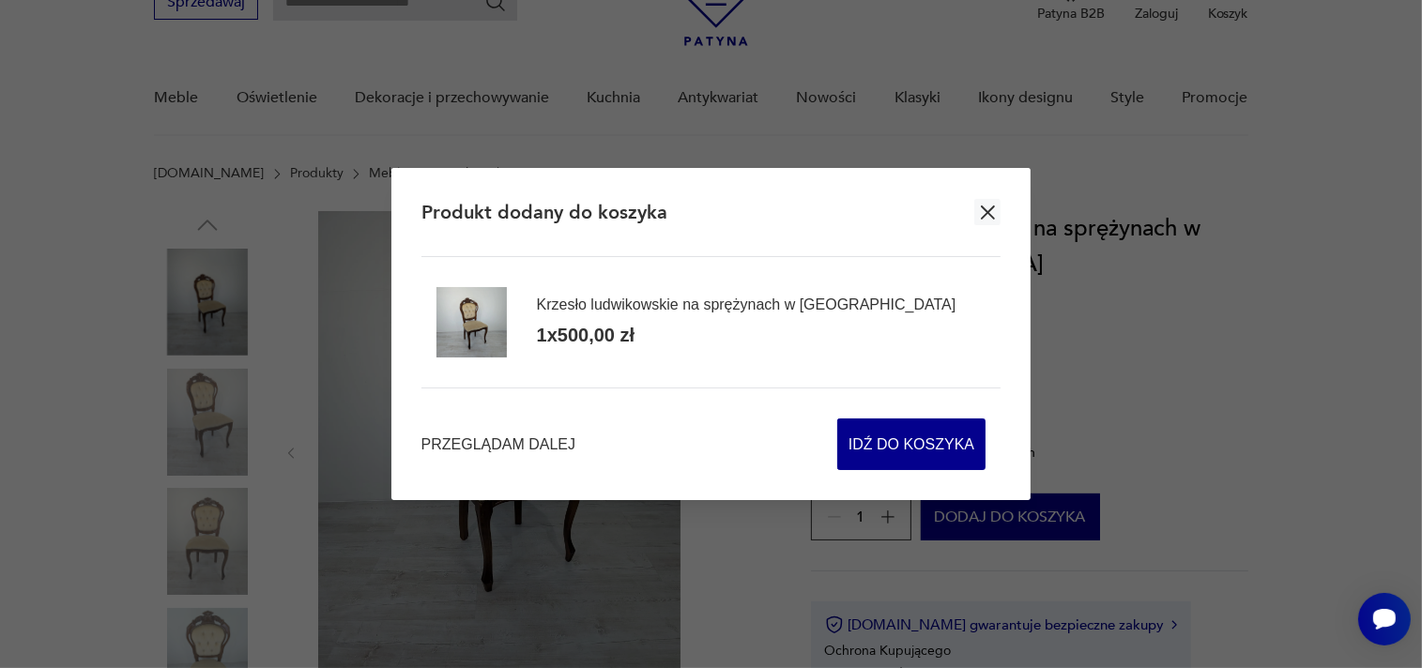
click at [985, 208] on icon "button" at bounding box center [988, 213] width 14 height 14
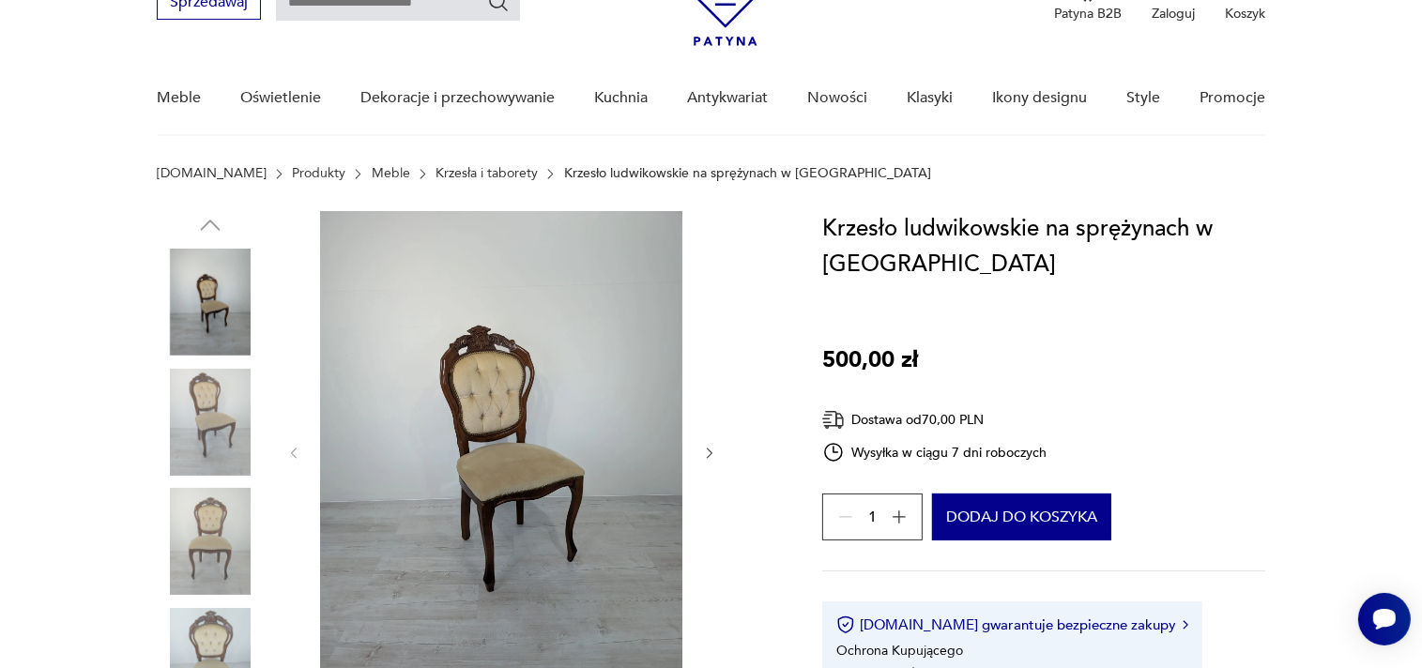
click at [213, 617] on img at bounding box center [210, 661] width 107 height 107
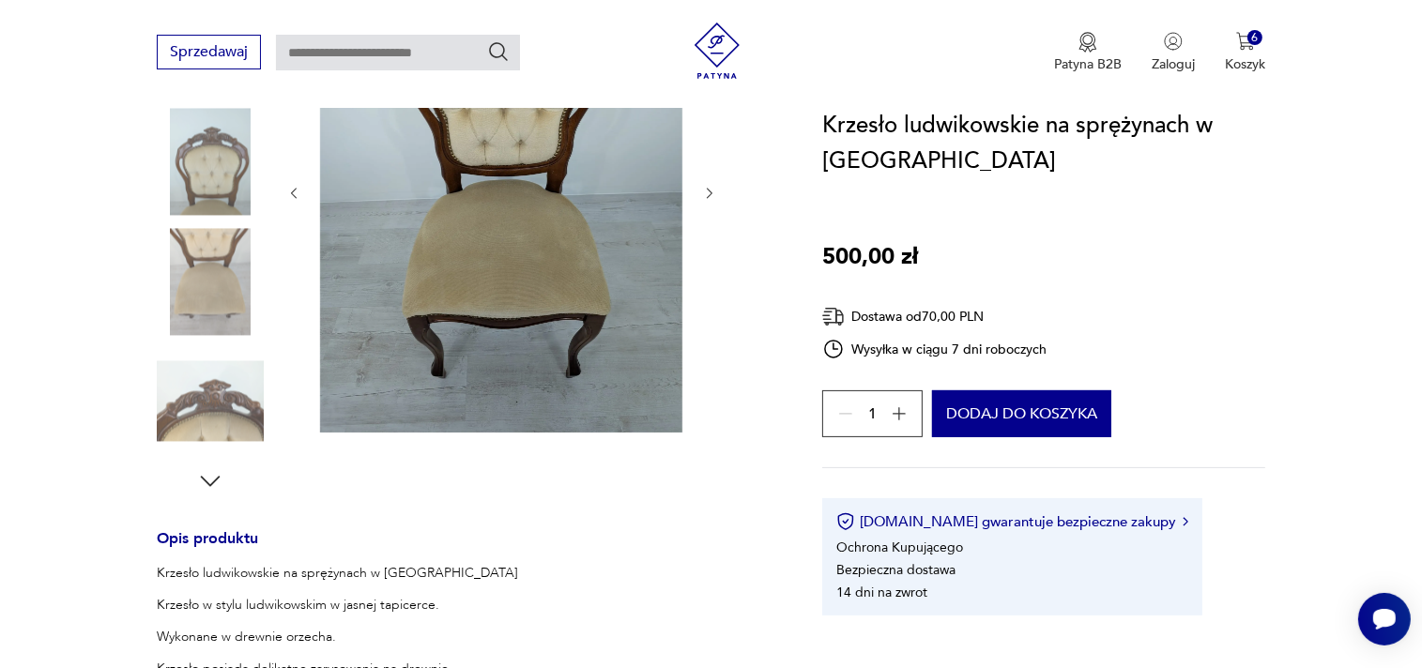
scroll to position [297, 0]
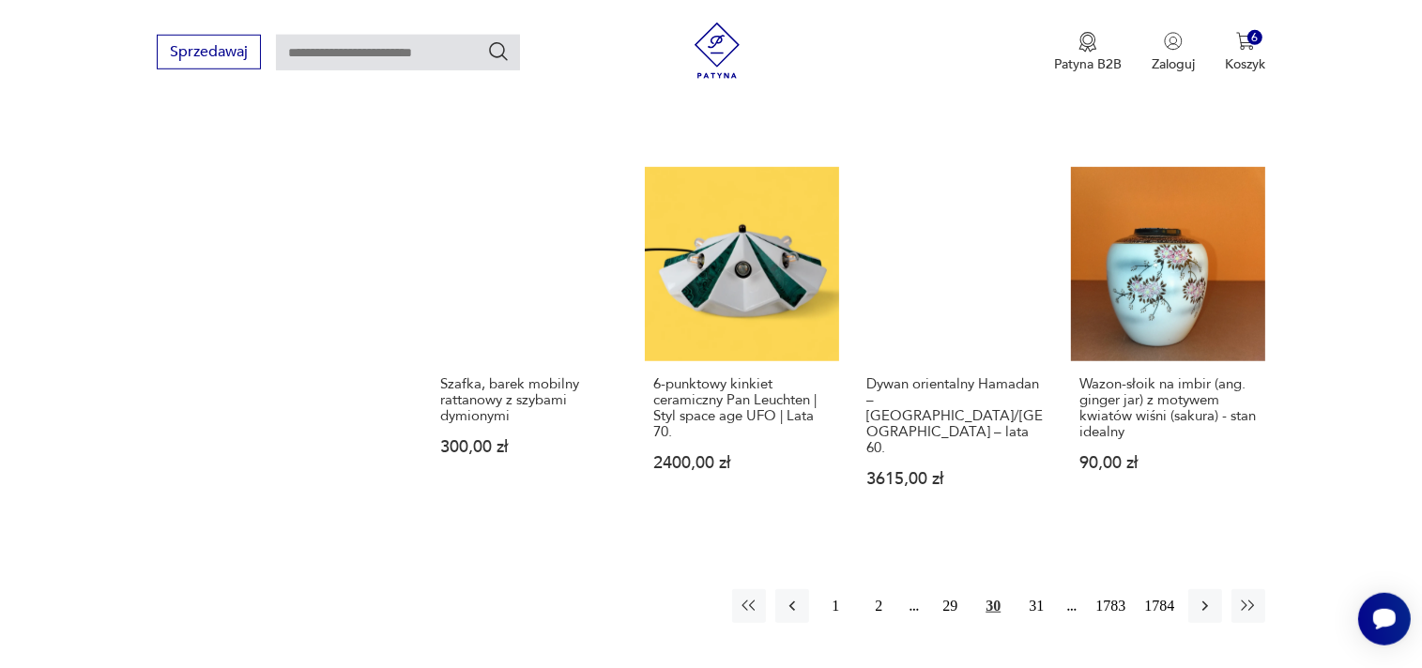
scroll to position [1497, 0]
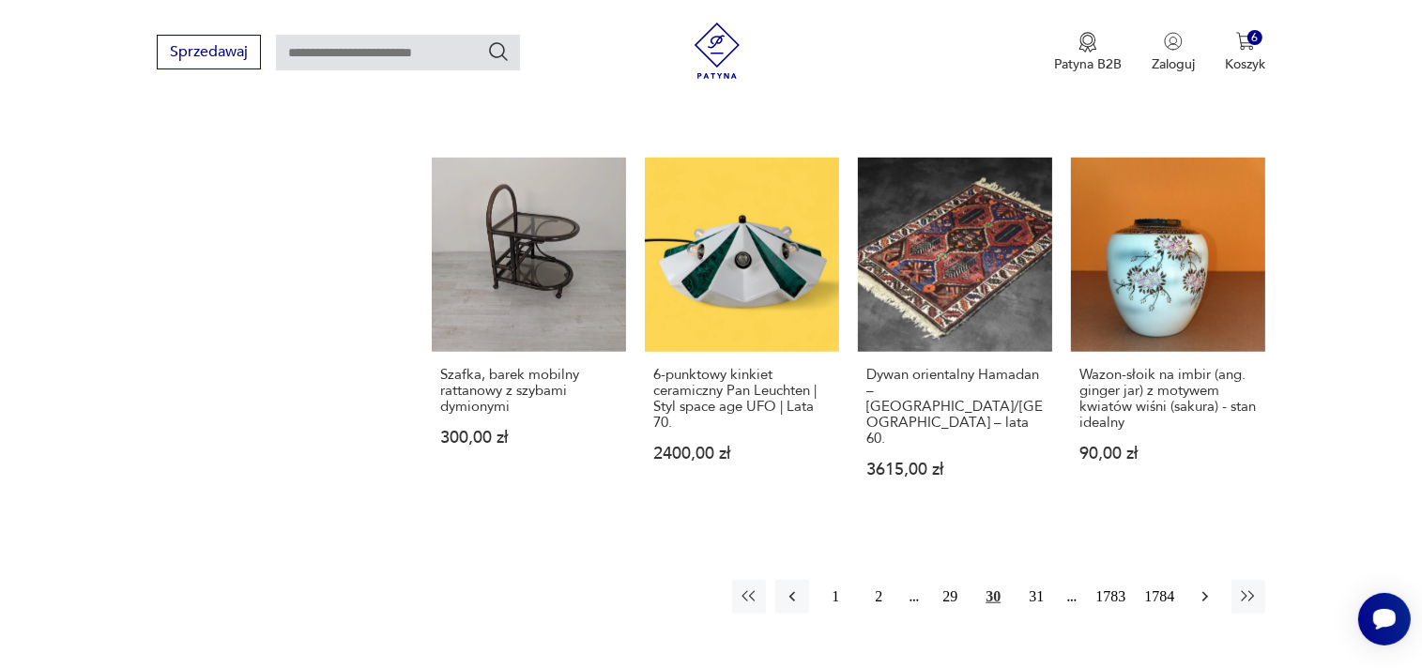
click at [1200, 587] on icon "button" at bounding box center [1205, 596] width 19 height 19
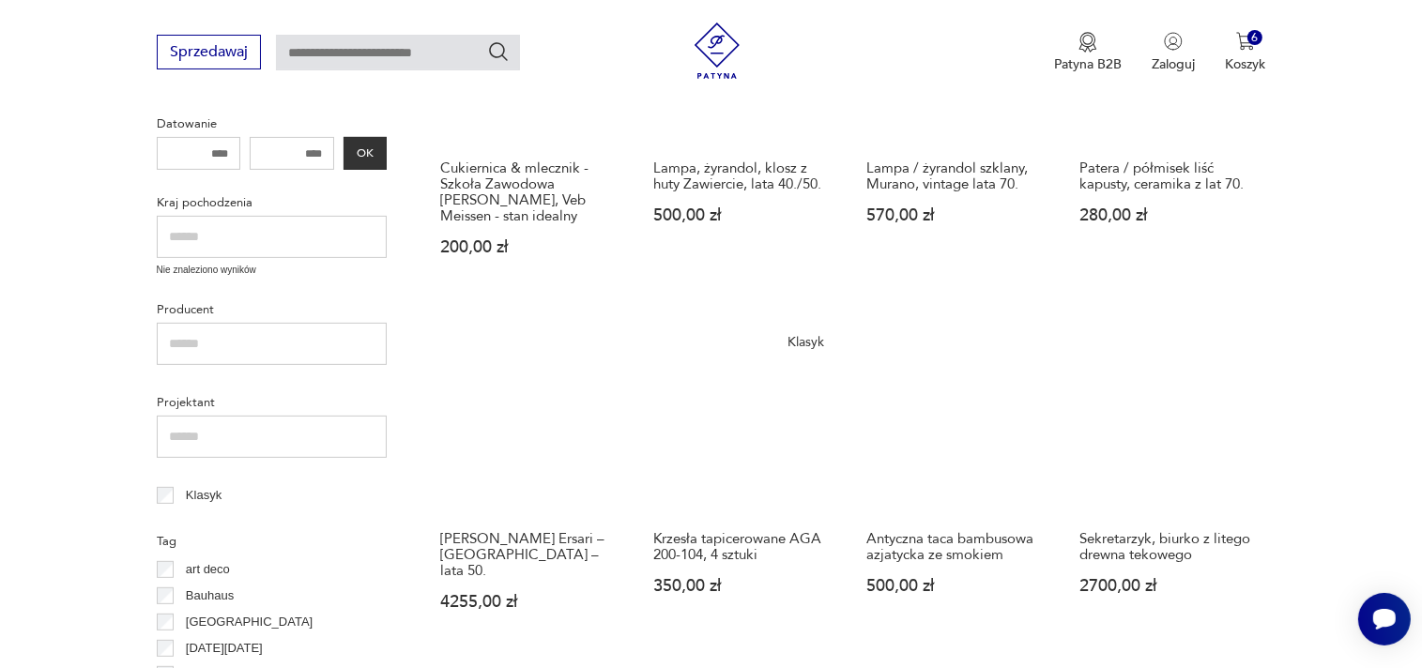
scroll to position [737, 0]
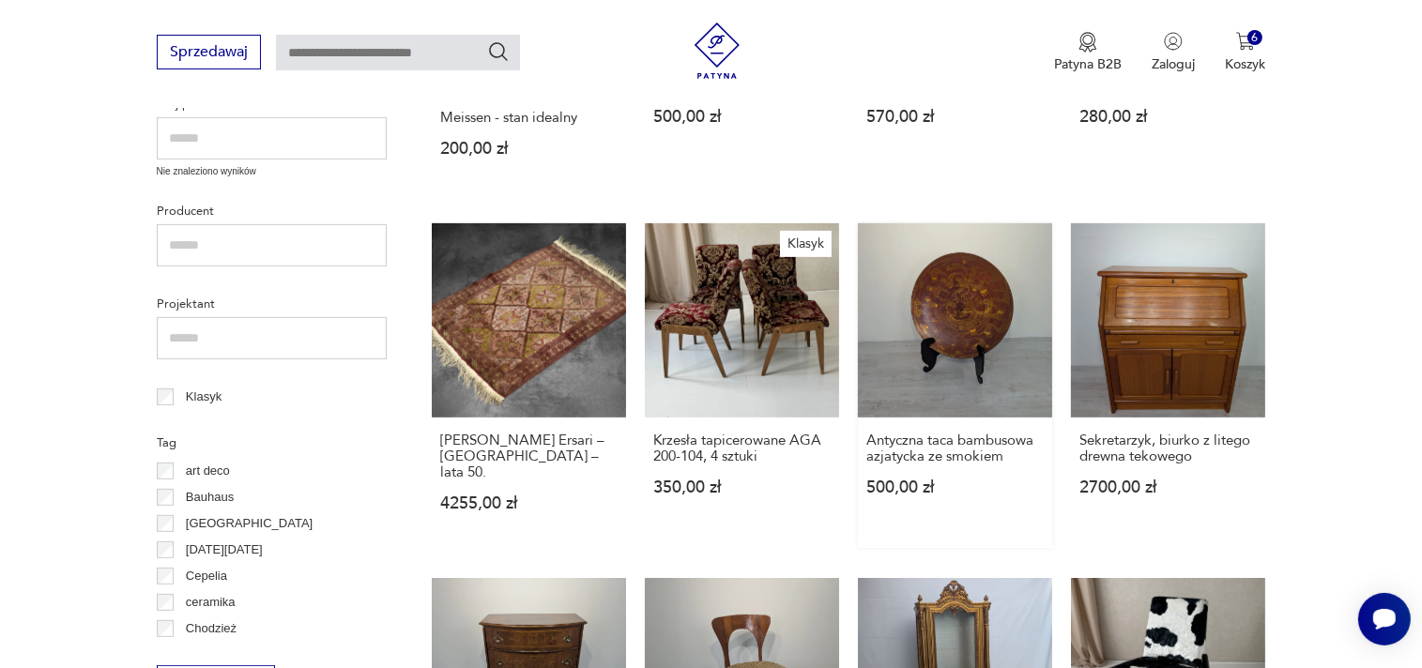
click at [967, 295] on link "Antyczna taca bambusowa azjatycka ze smokiem 500,00 zł" at bounding box center [955, 385] width 194 height 325
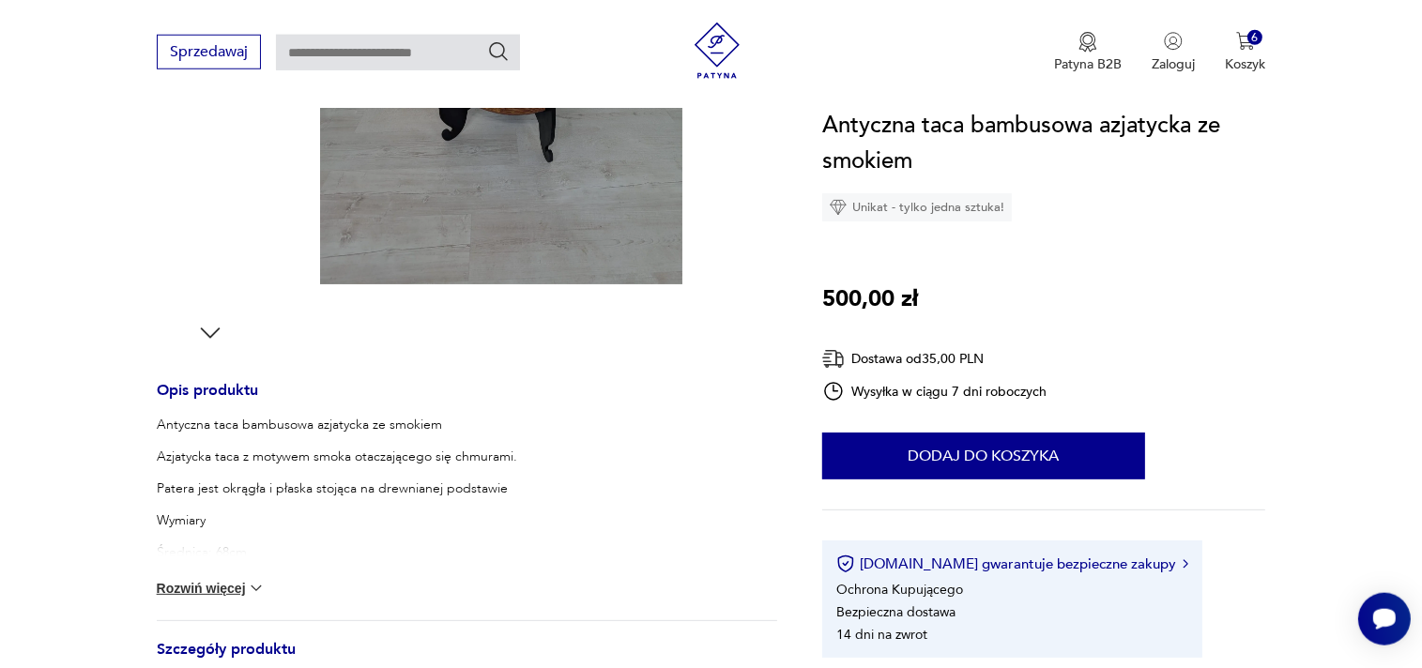
scroll to position [594, 0]
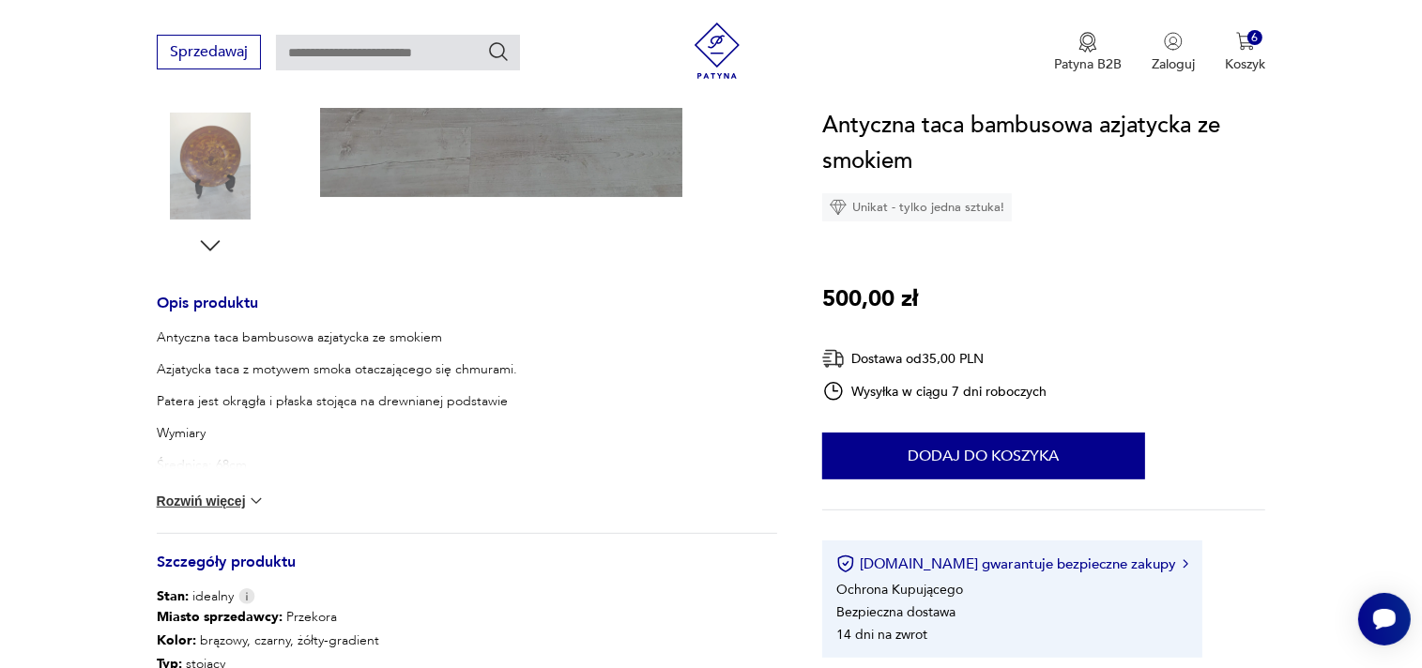
click at [205, 499] on button "Rozwiń więcej" at bounding box center [211, 501] width 109 height 19
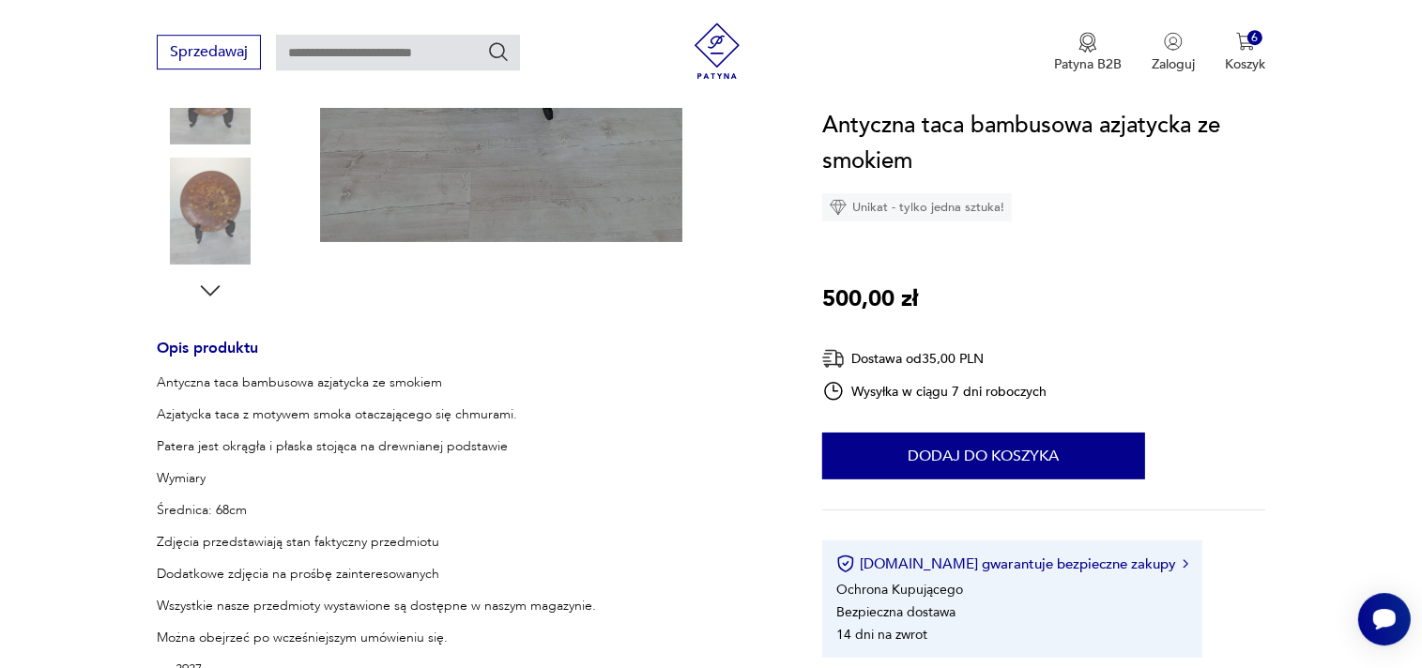
scroll to position [297, 0]
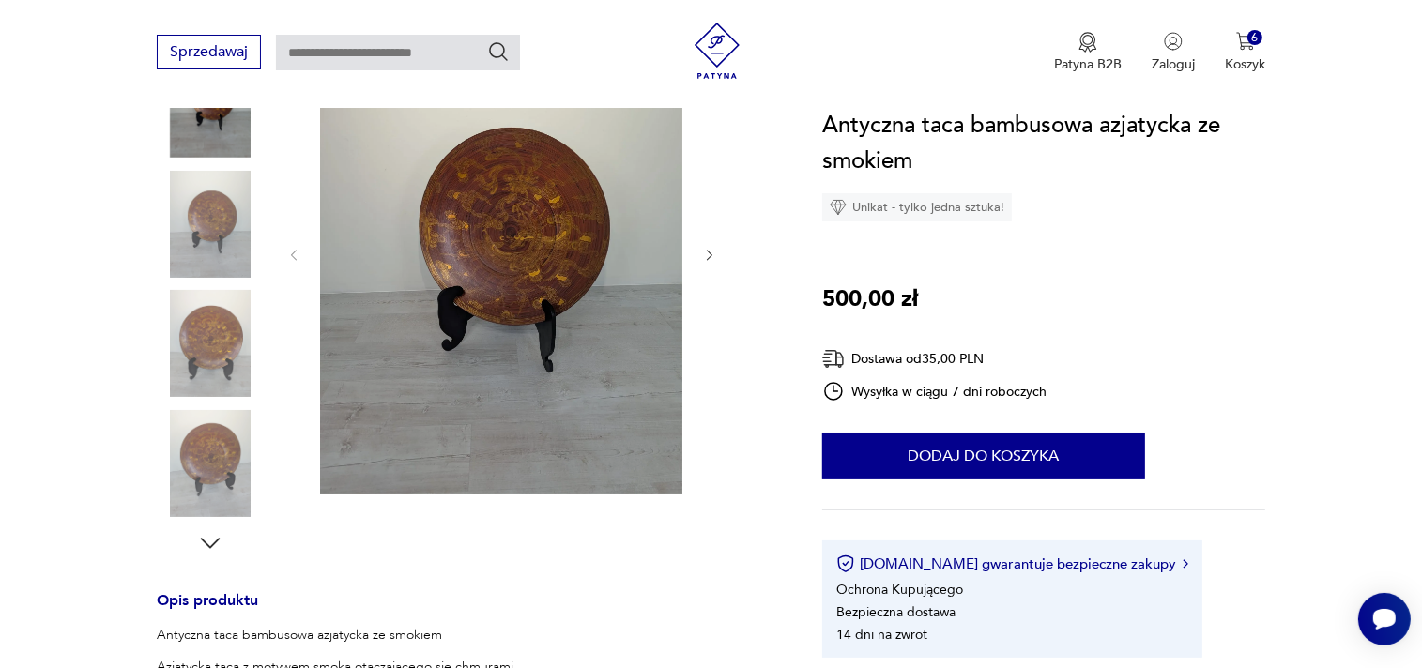
click at [488, 267] on img at bounding box center [501, 253] width 362 height 481
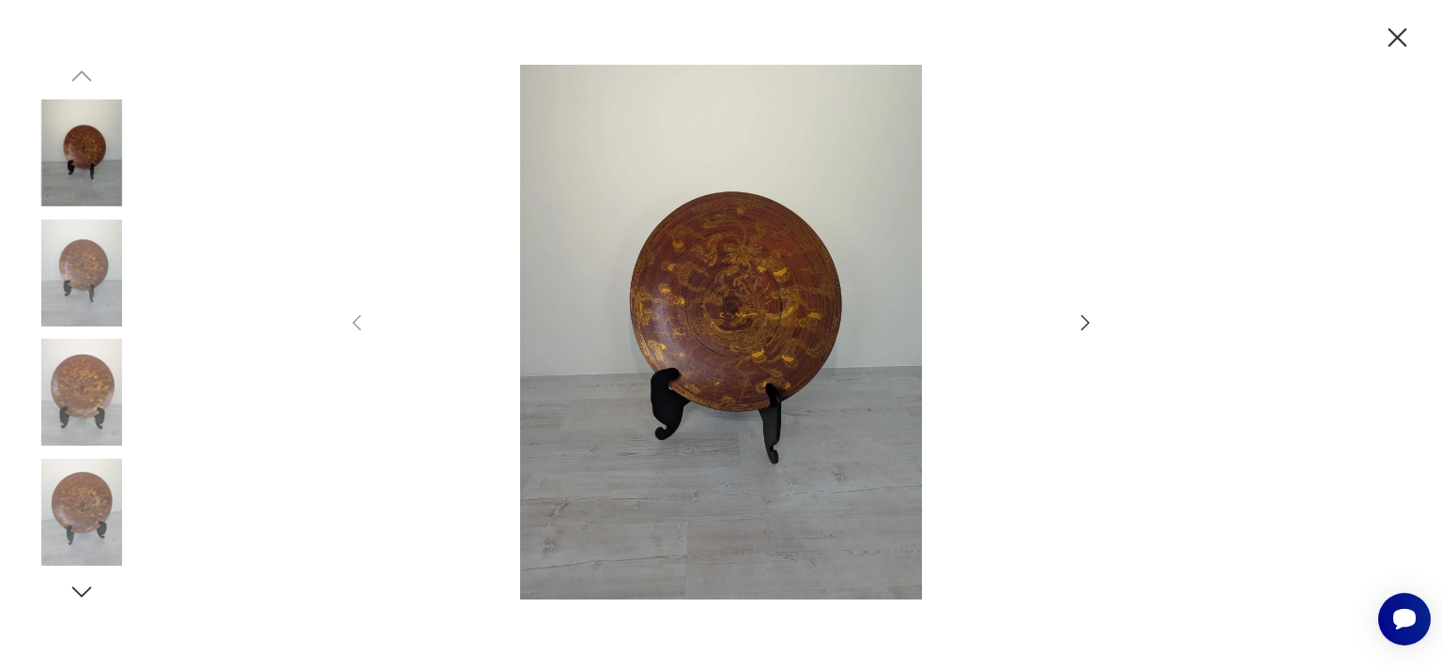
click at [1089, 318] on icon "button" at bounding box center [1085, 323] width 23 height 23
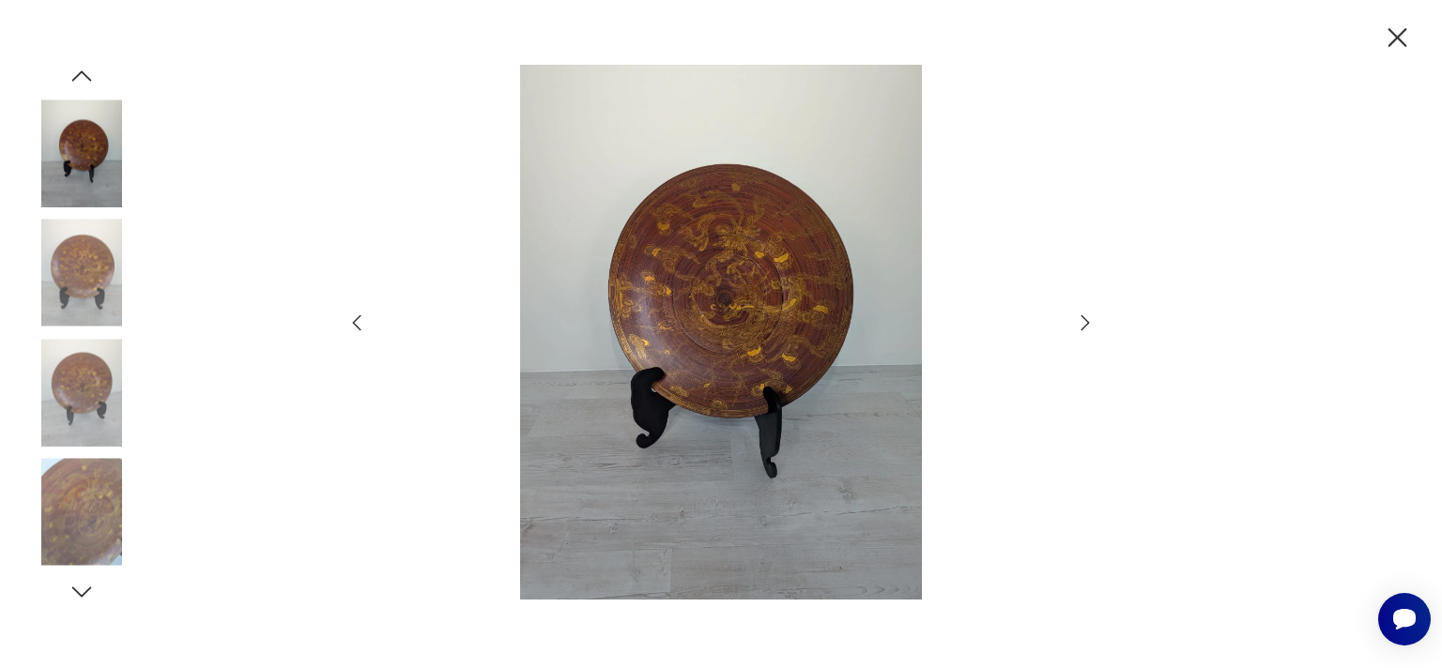
click at [1089, 318] on icon "button" at bounding box center [1085, 323] width 23 height 23
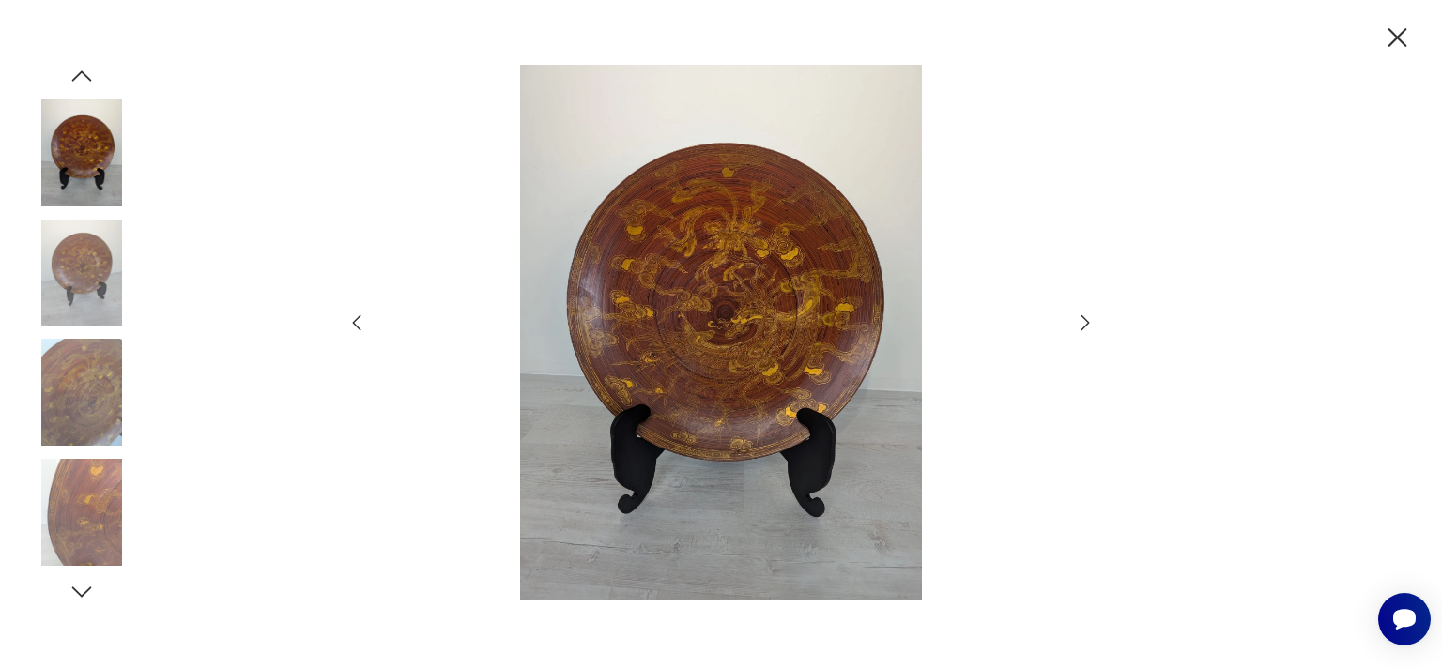
click at [1089, 318] on icon "button" at bounding box center [1085, 323] width 23 height 23
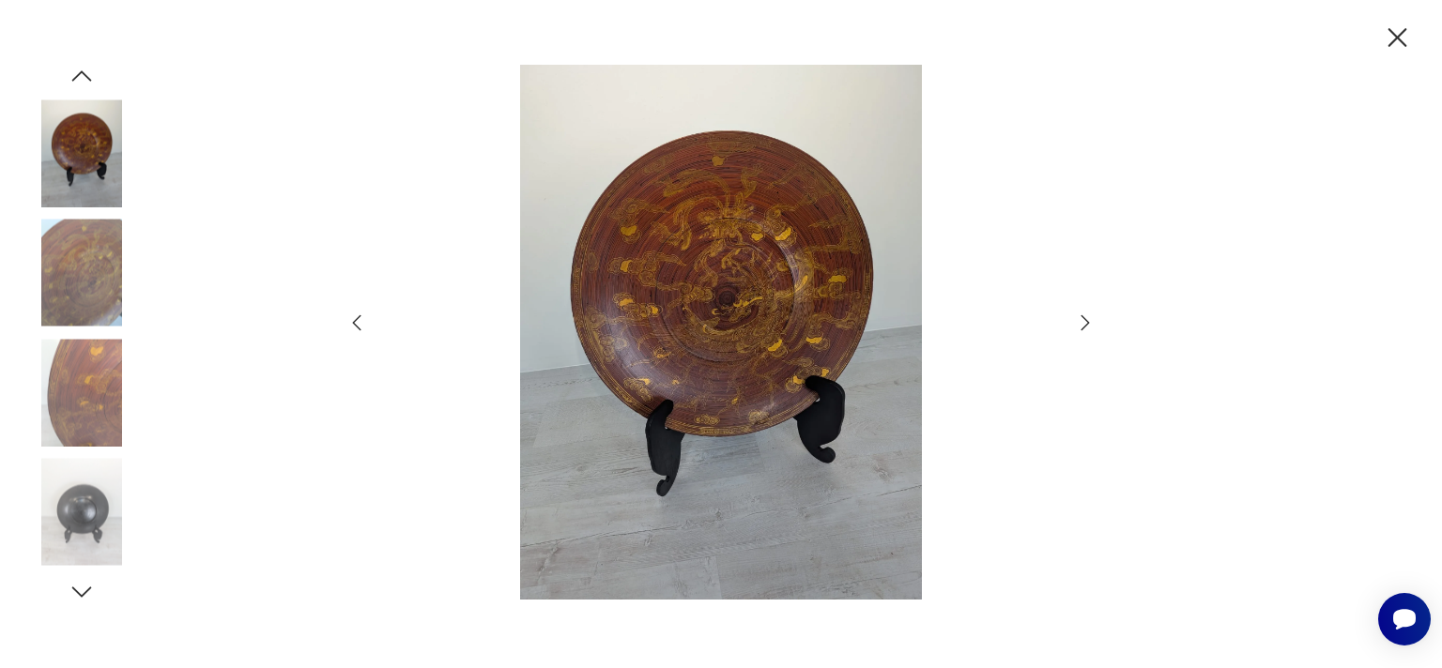
click at [1086, 324] on icon "button" at bounding box center [1085, 323] width 23 height 23
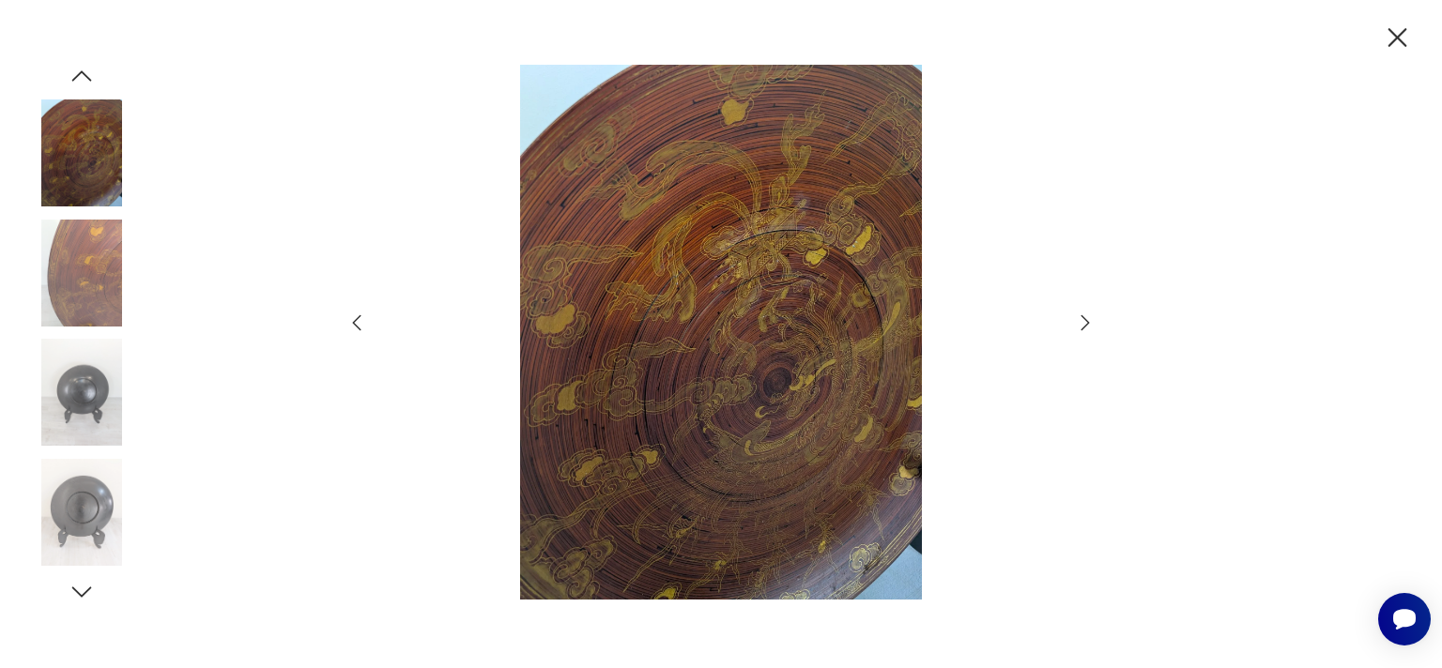
click at [77, 502] on img at bounding box center [81, 512] width 107 height 107
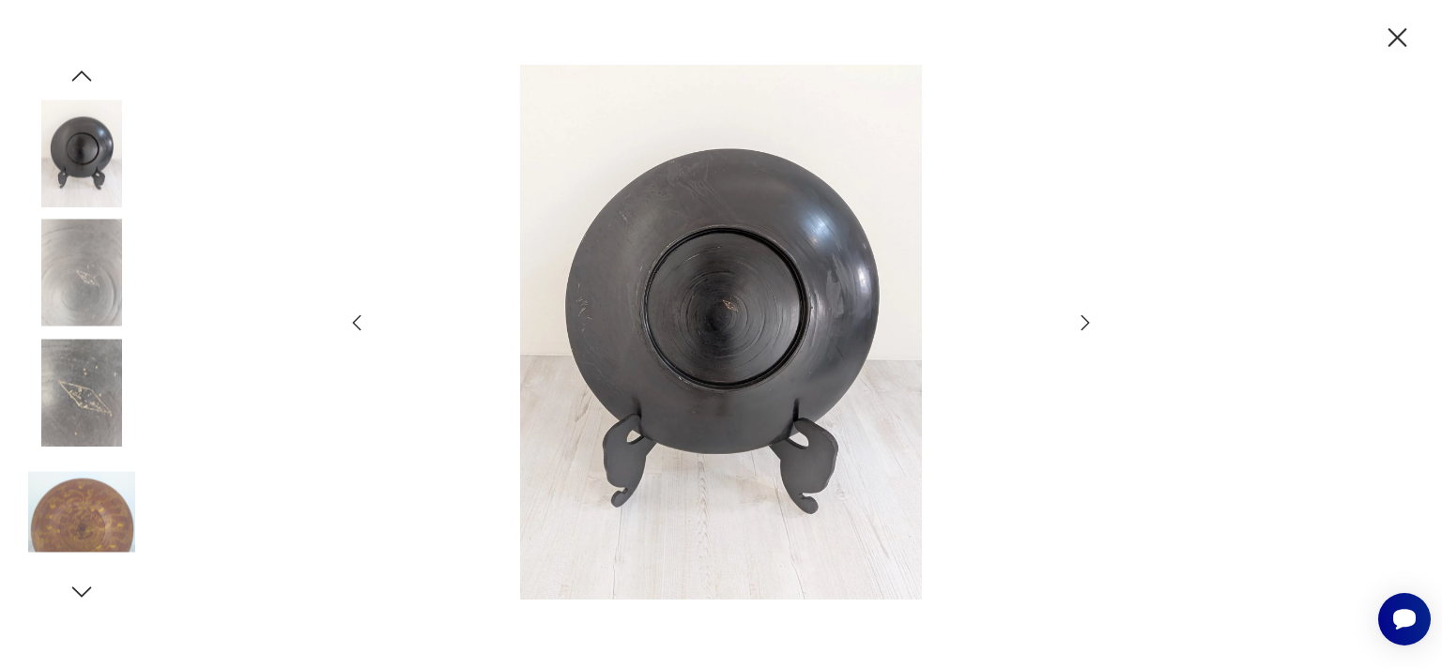
click at [1405, 32] on icon "button" at bounding box center [1397, 38] width 33 height 33
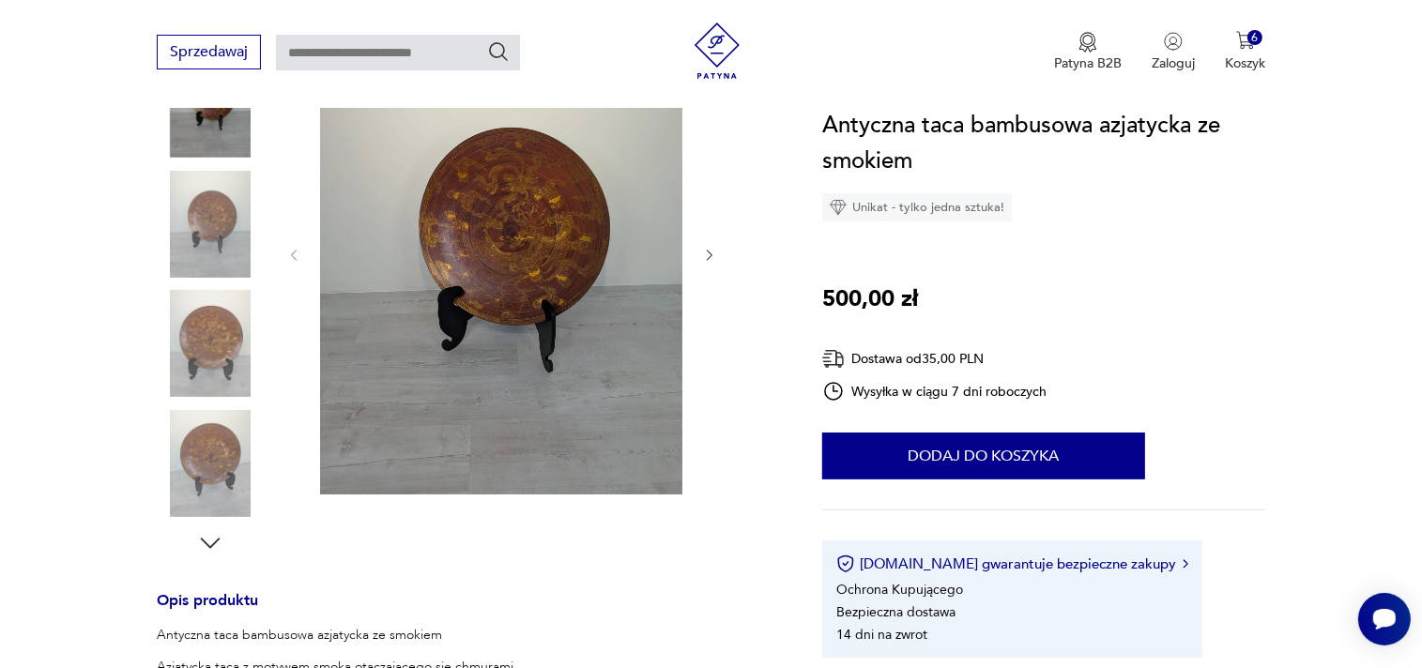
scroll to position [99, 0]
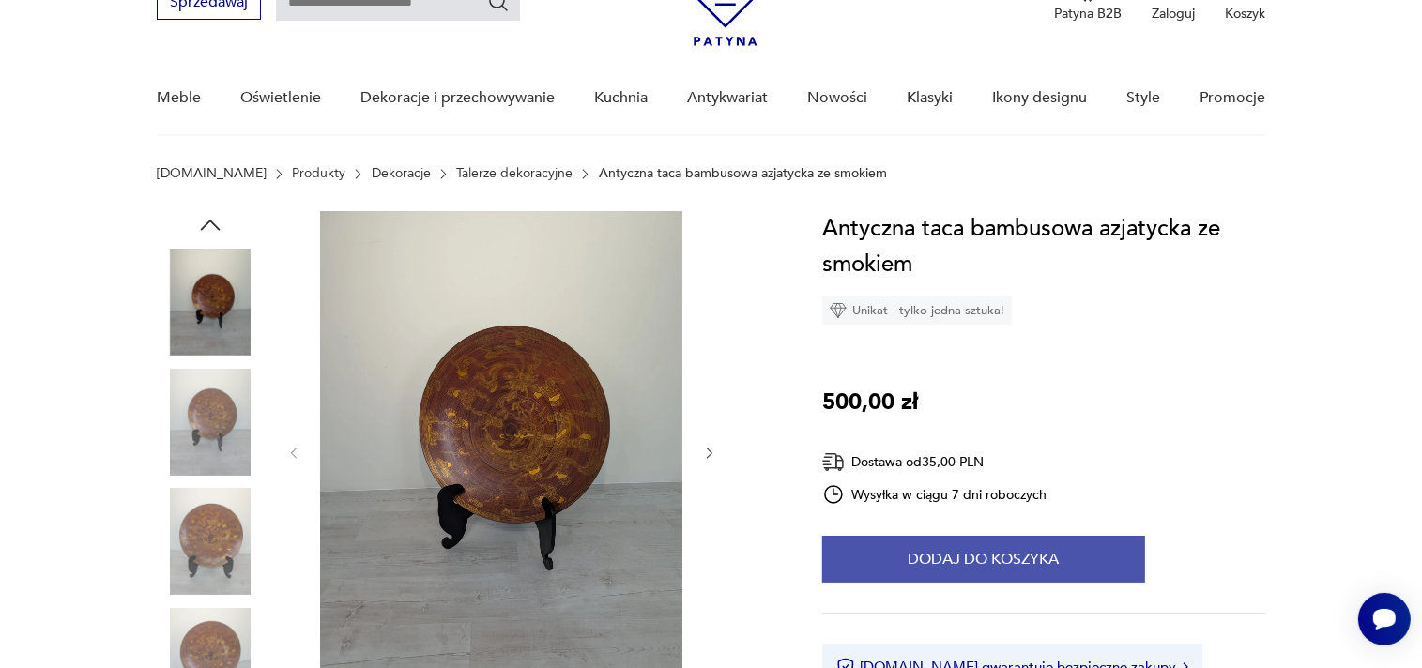
click at [1030, 550] on button "Dodaj do koszyka" at bounding box center [983, 559] width 323 height 47
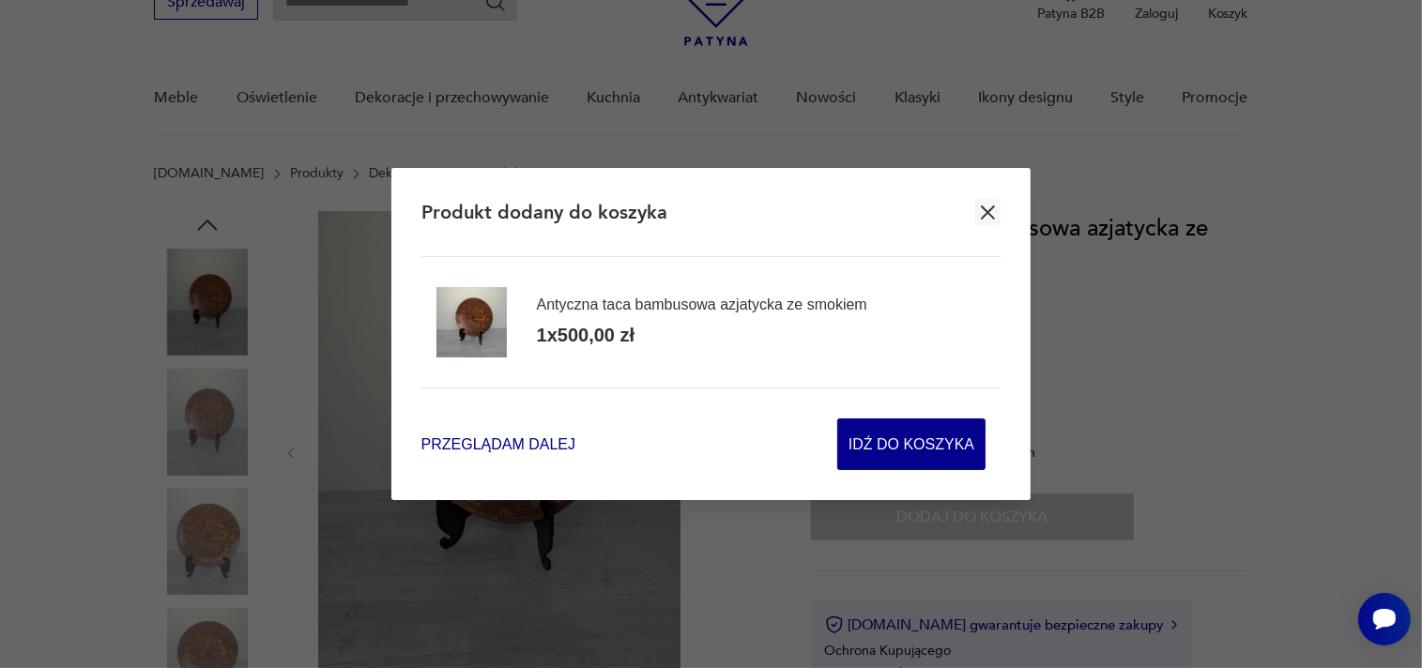
click at [542, 442] on span "Przeglądam dalej" at bounding box center [498, 445] width 154 height 22
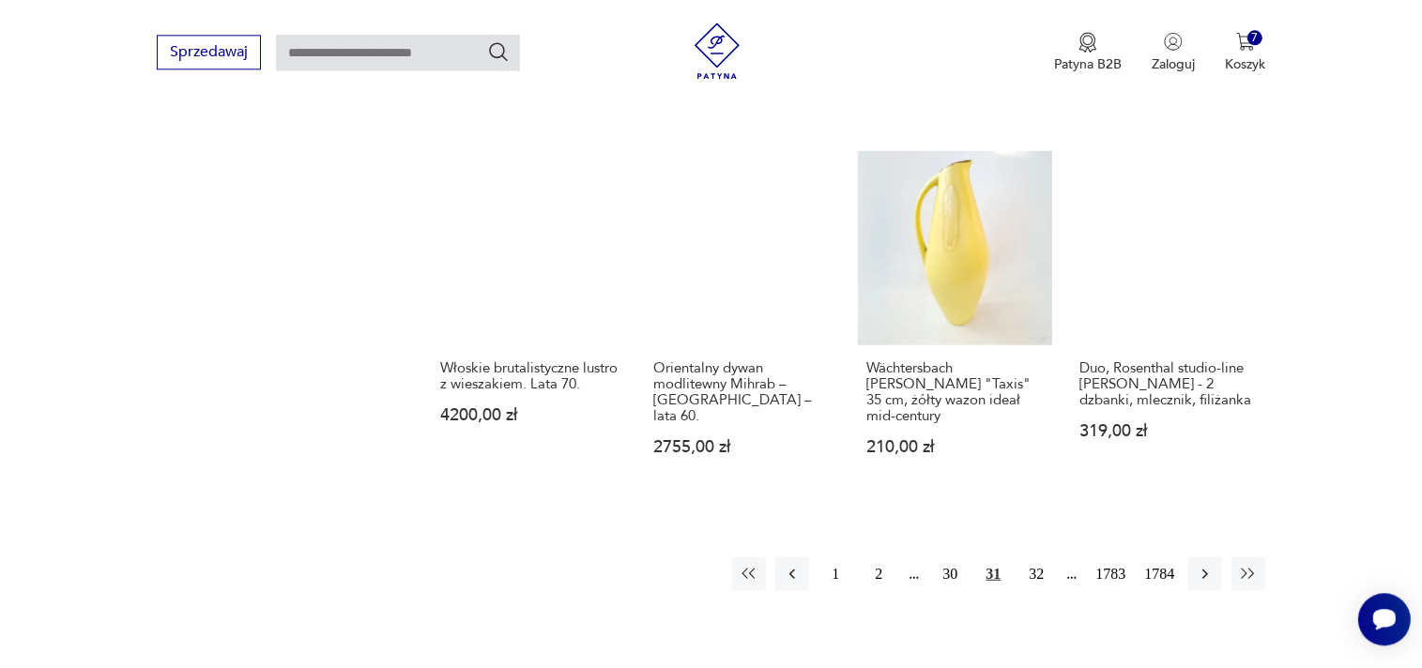
scroll to position [1553, 0]
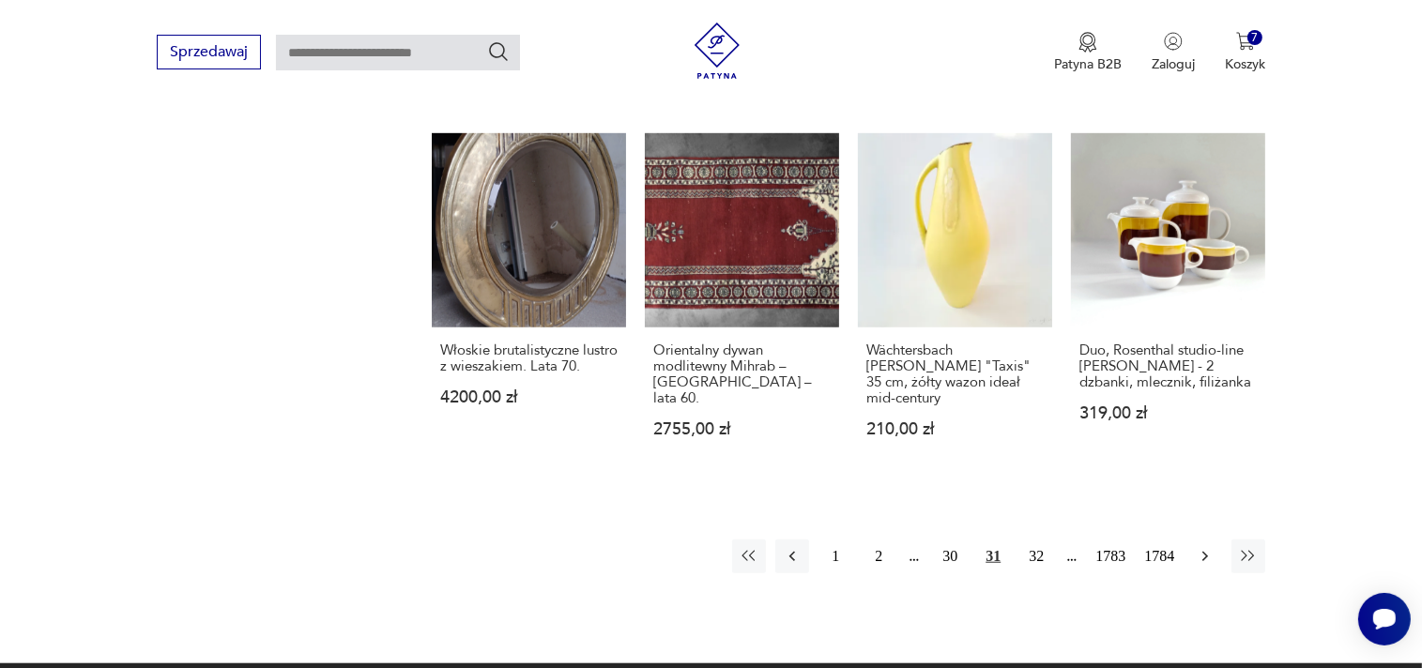
click at [1202, 547] on icon "button" at bounding box center [1205, 556] width 19 height 19
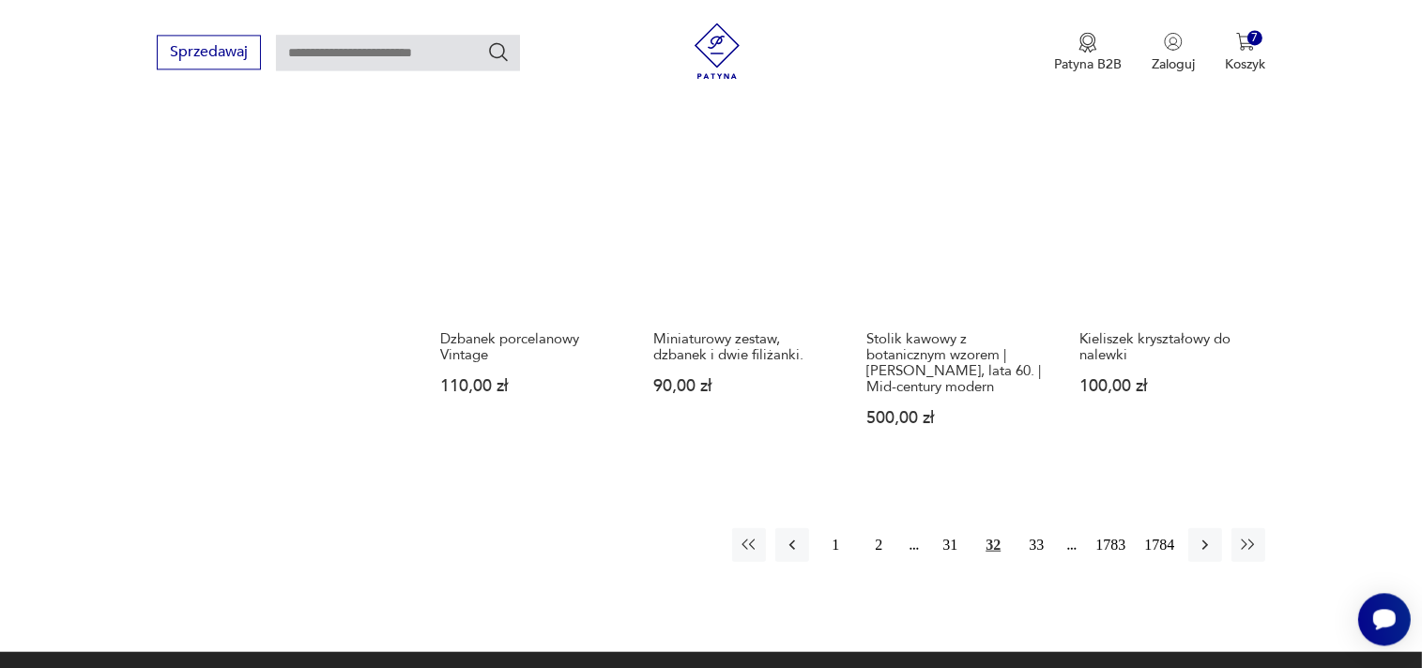
scroll to position [1530, 0]
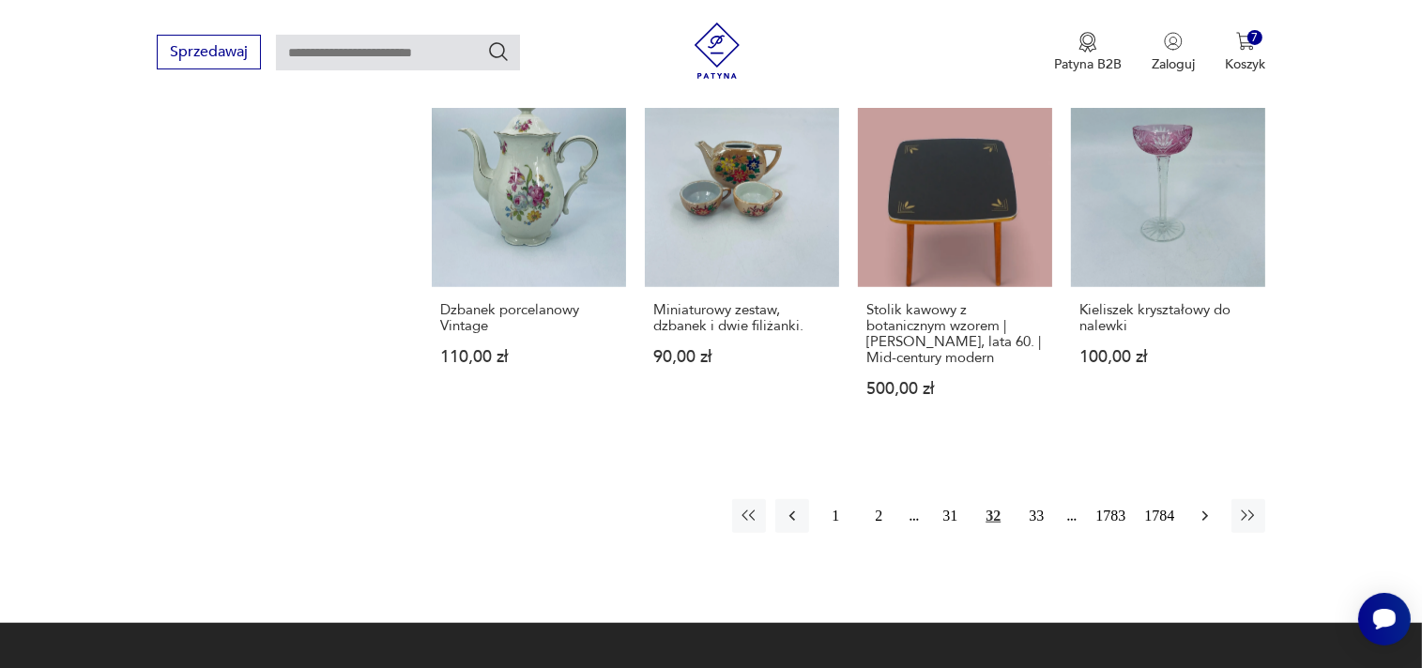
click at [1206, 512] on icon "button" at bounding box center [1205, 516] width 19 height 19
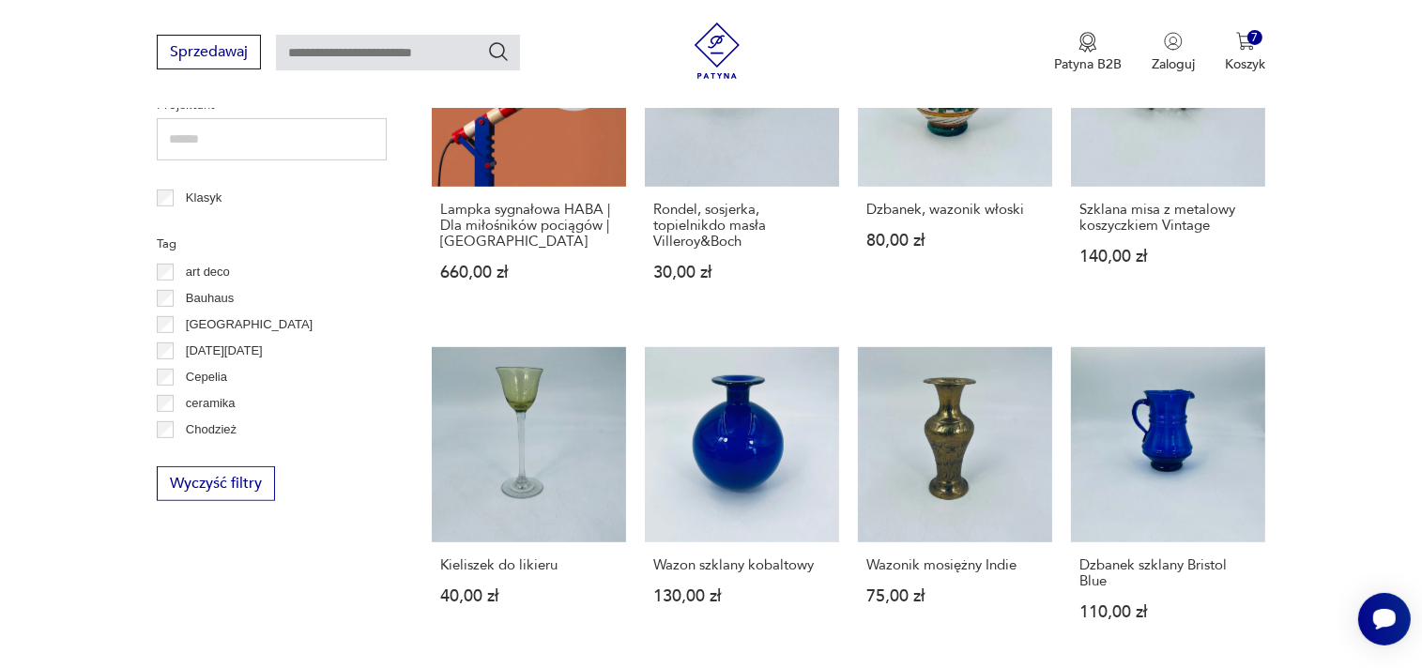
scroll to position [1530, 0]
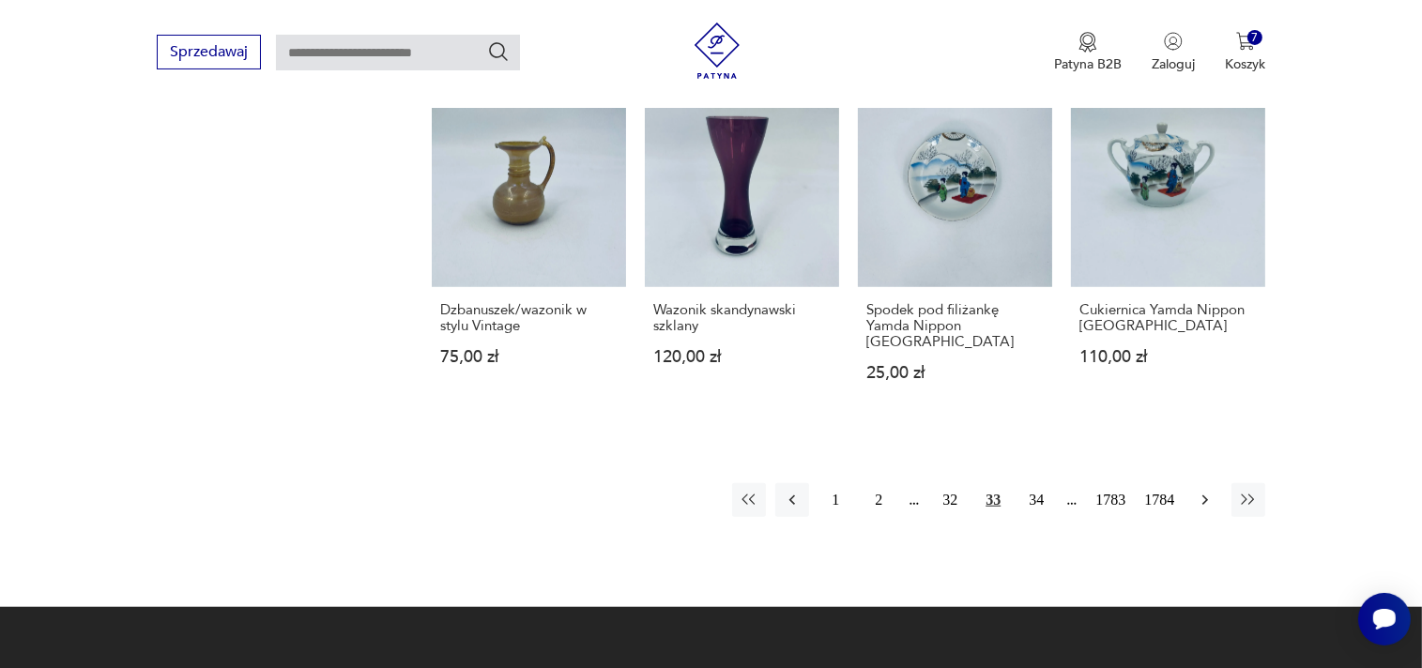
click at [1196, 489] on button "button" at bounding box center [1205, 500] width 34 height 34
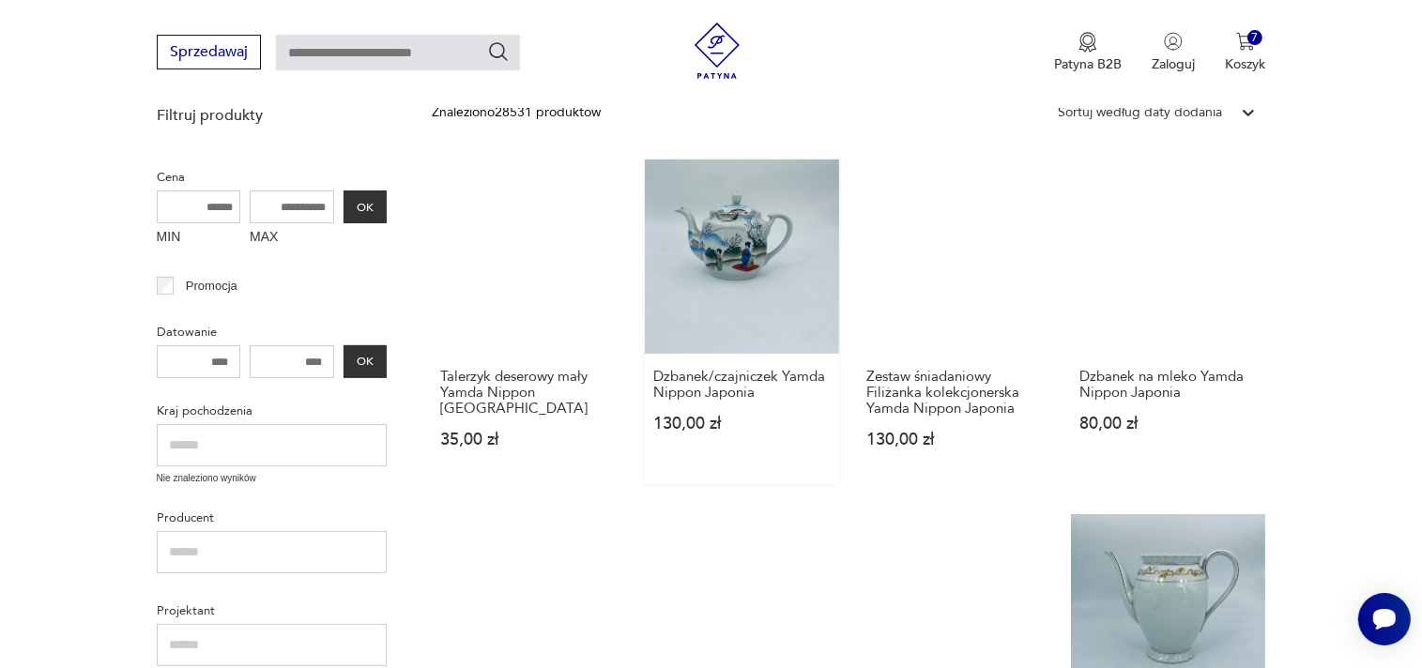
scroll to position [440, 0]
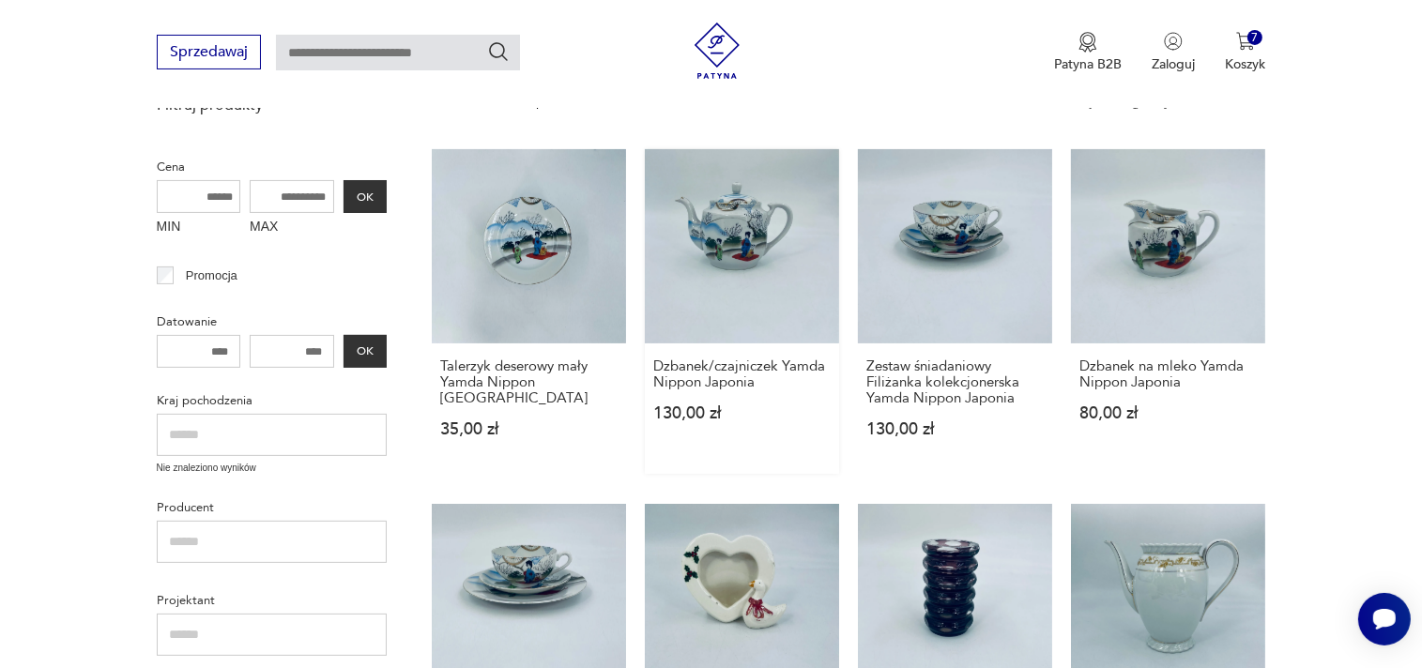
click at [726, 242] on link "Dzbanek/czajniczek Yamda Nippon Japonia 130,00 zł" at bounding box center [742, 311] width 194 height 325
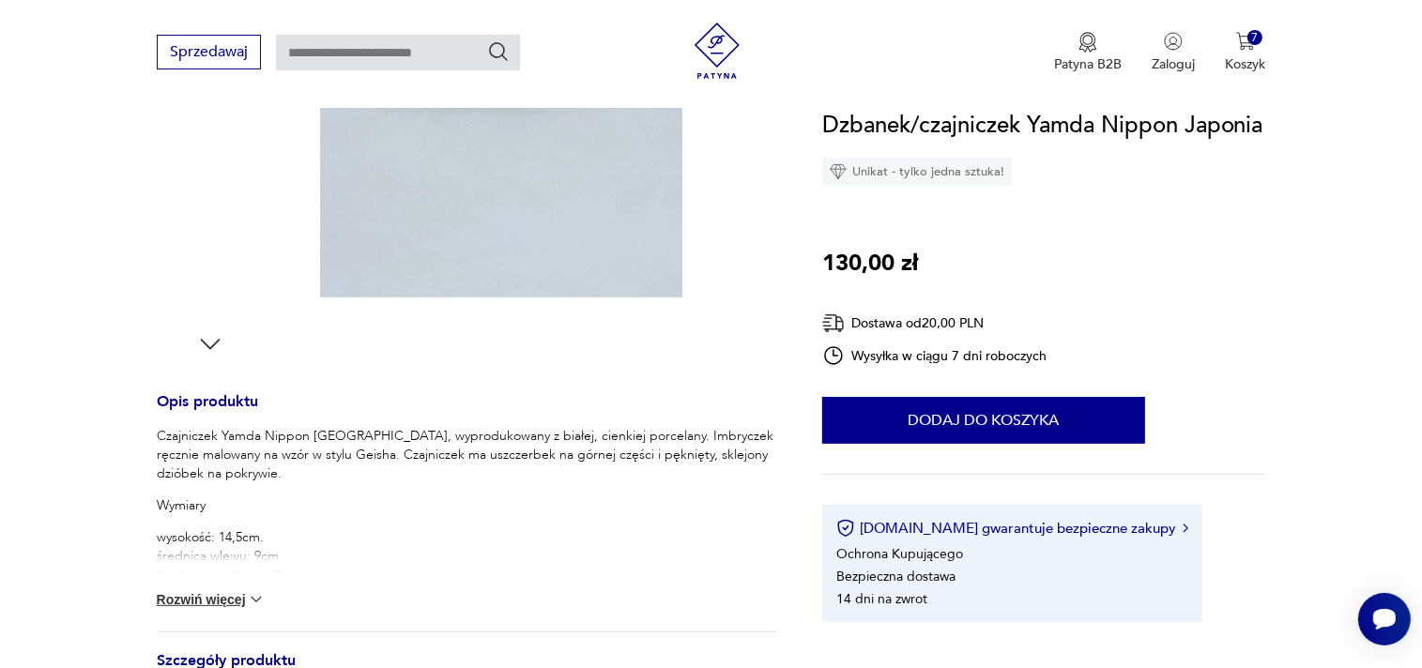
scroll to position [594, 0]
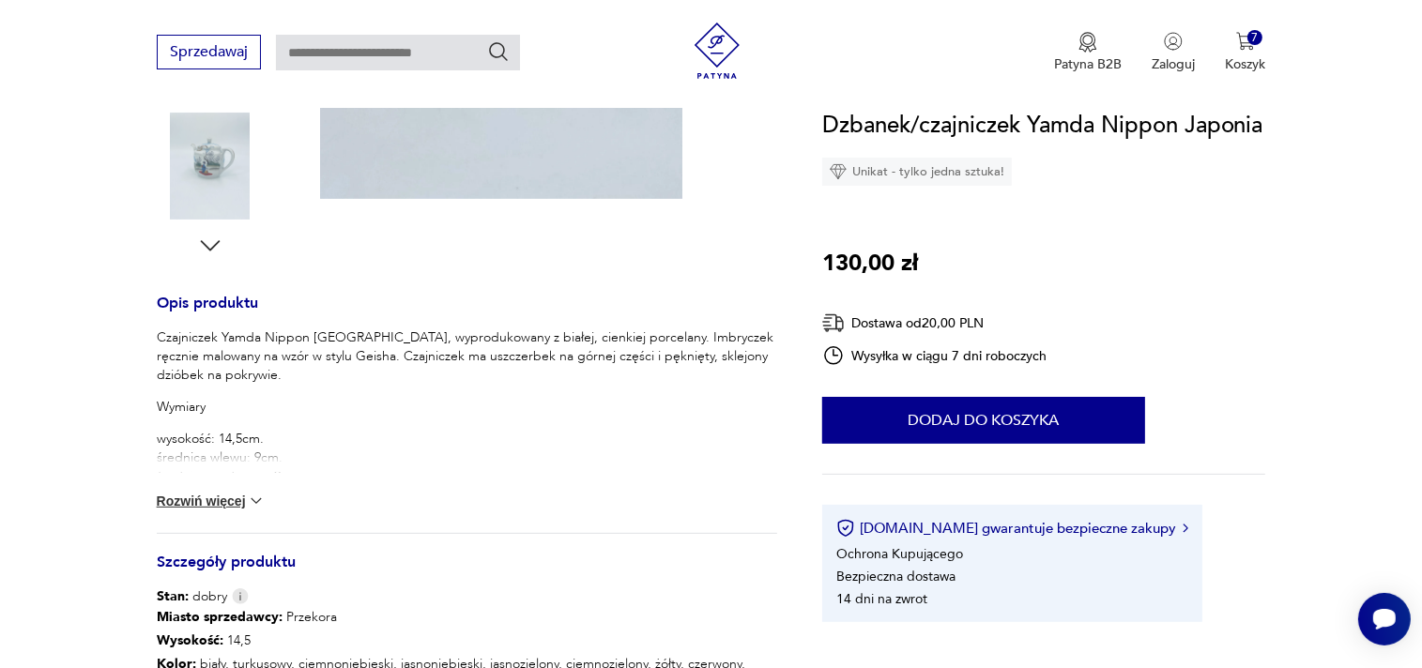
click at [203, 505] on button "Rozwiń więcej" at bounding box center [211, 501] width 109 height 19
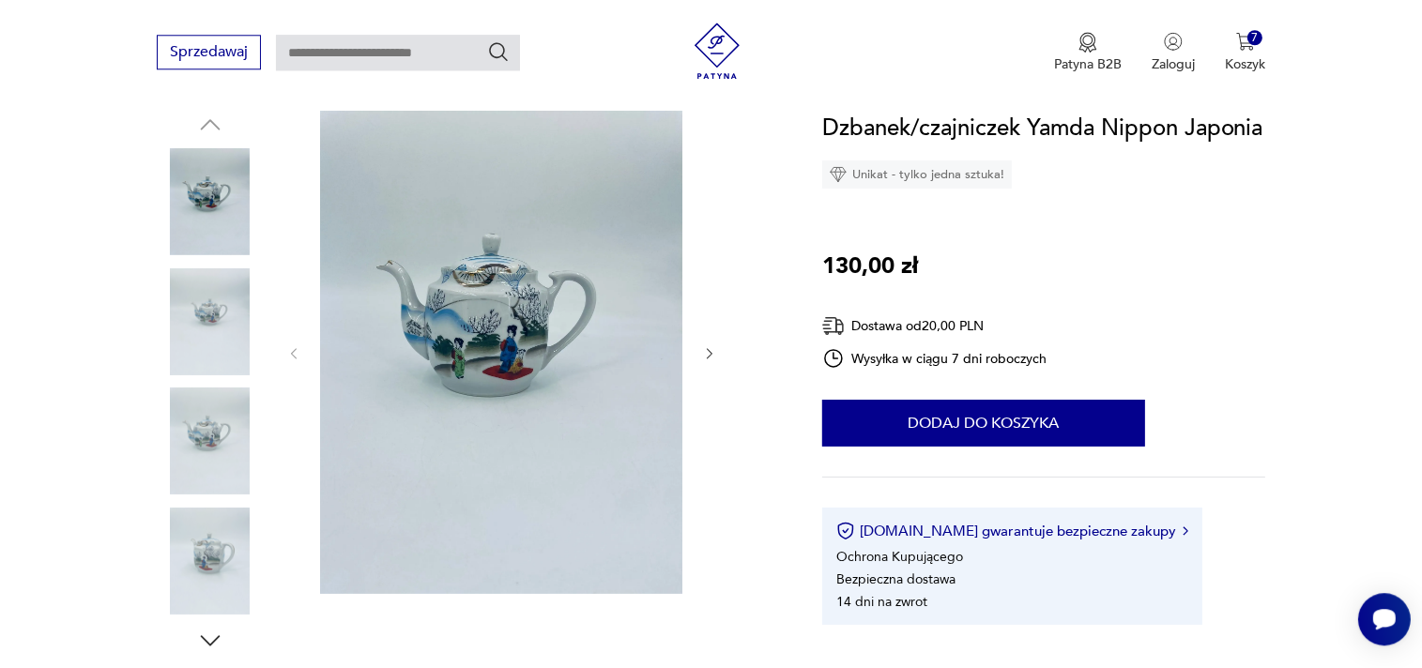
scroll to position [198, 0]
click at [497, 367] on img at bounding box center [501, 353] width 362 height 483
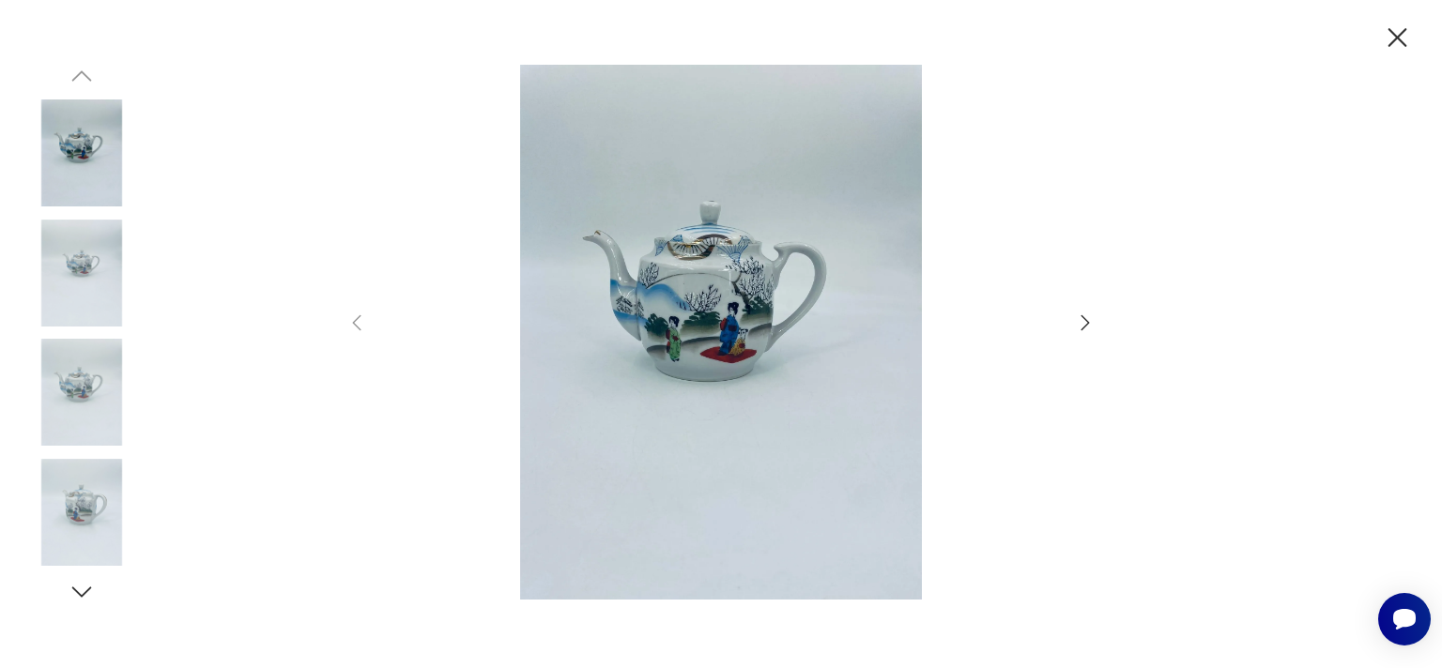
click at [1084, 322] on icon "button" at bounding box center [1085, 323] width 23 height 23
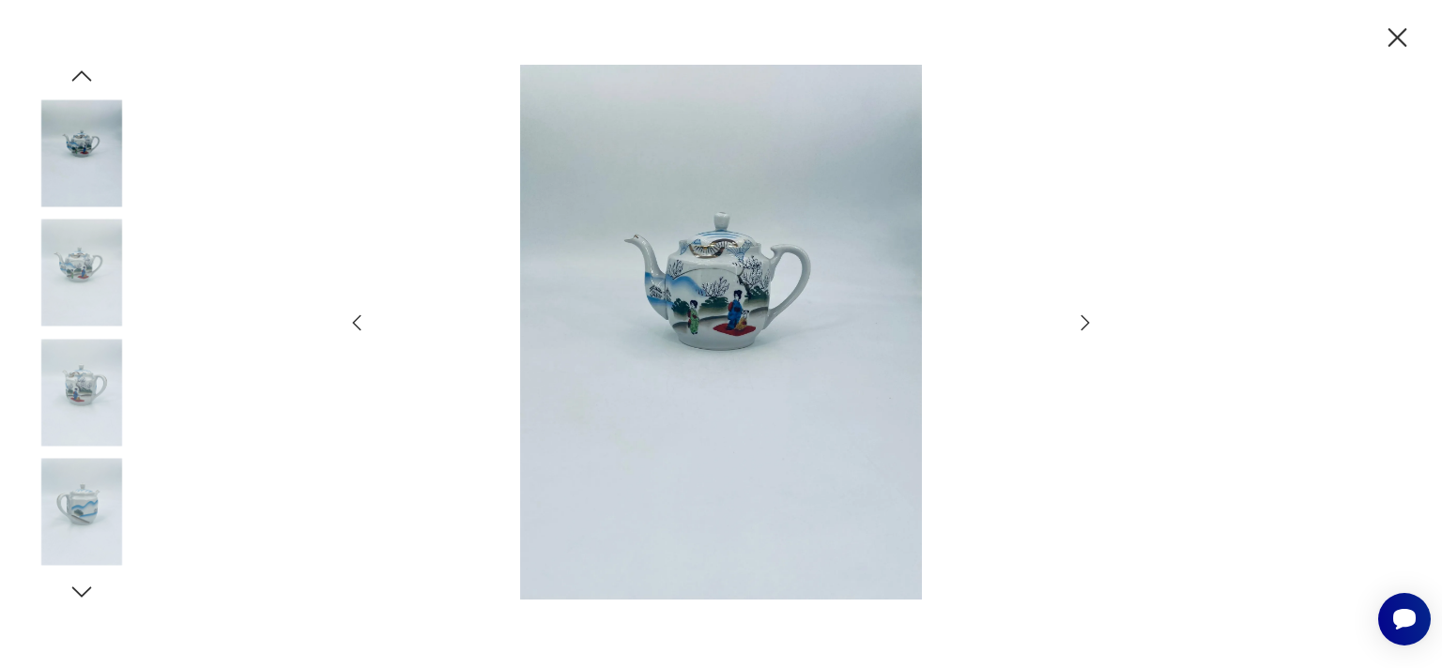
click at [1084, 322] on icon "button" at bounding box center [1085, 323] width 23 height 23
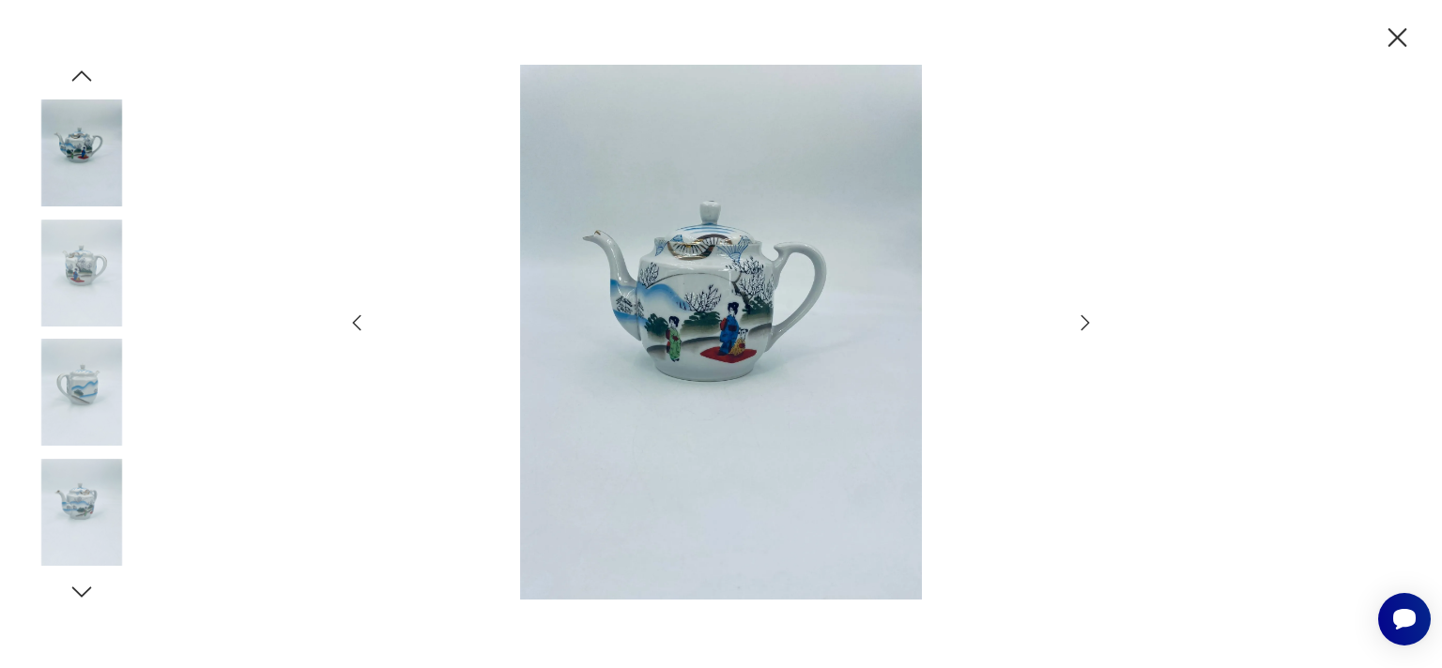
click at [1084, 322] on icon "button" at bounding box center [1085, 323] width 23 height 23
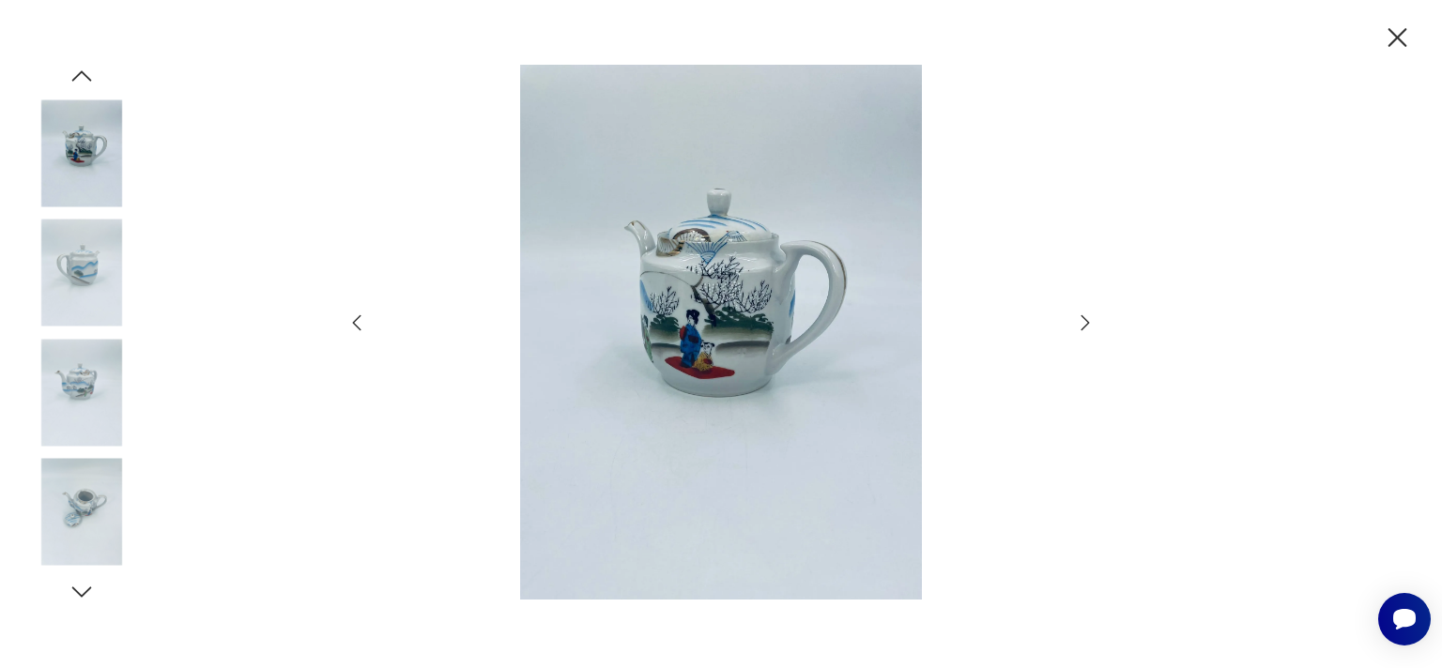
click at [1084, 322] on icon "button" at bounding box center [1085, 323] width 23 height 23
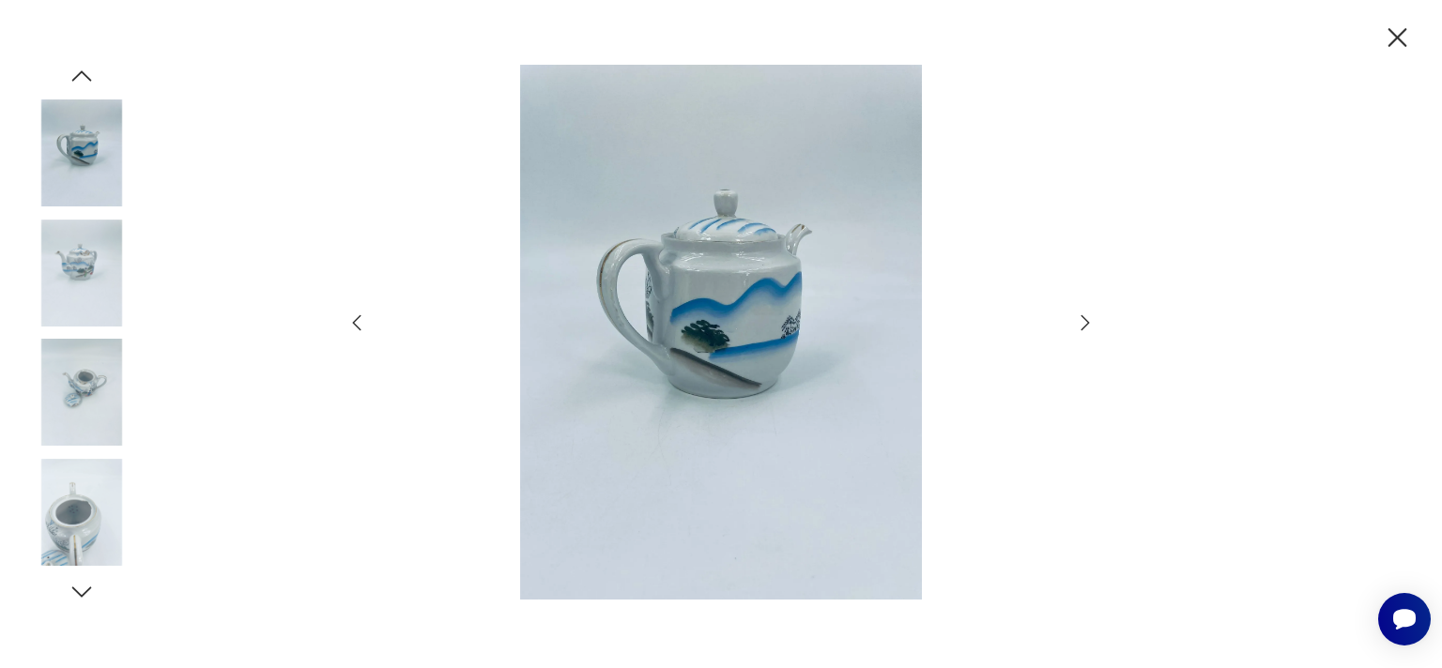
click at [1383, 38] on icon "button" at bounding box center [1397, 38] width 33 height 33
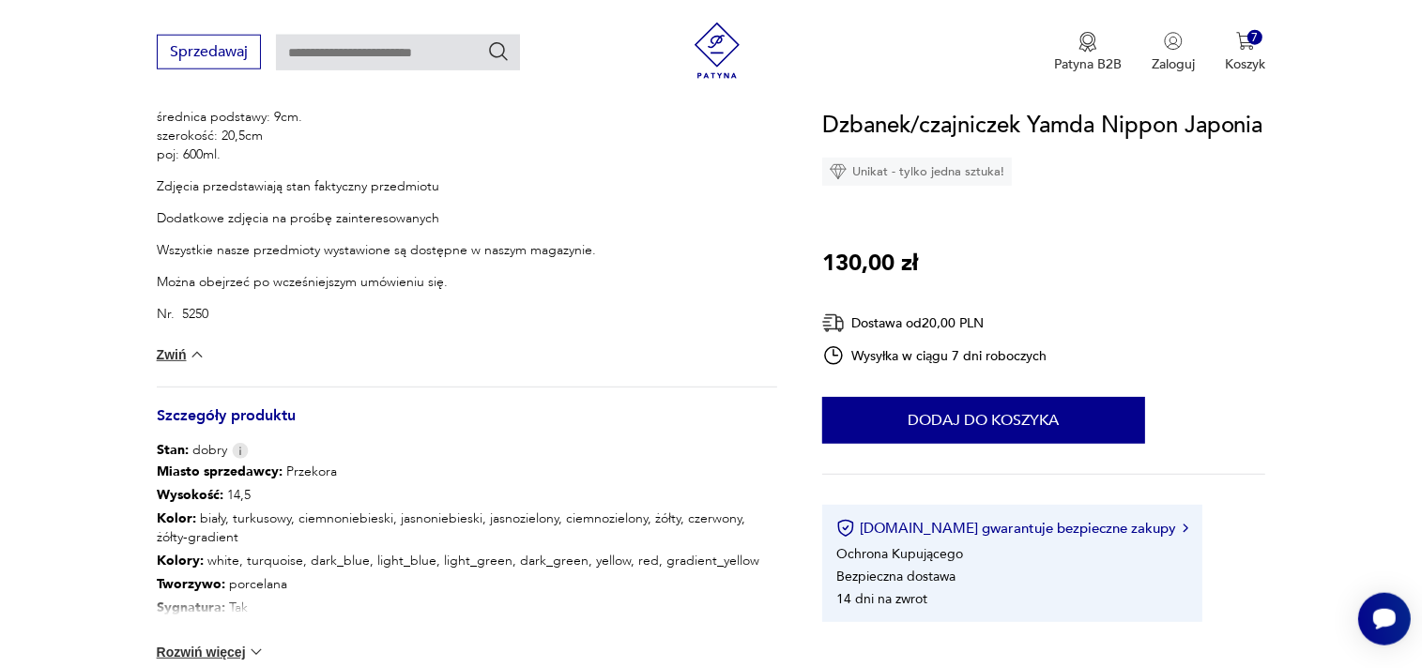
scroll to position [1090, 0]
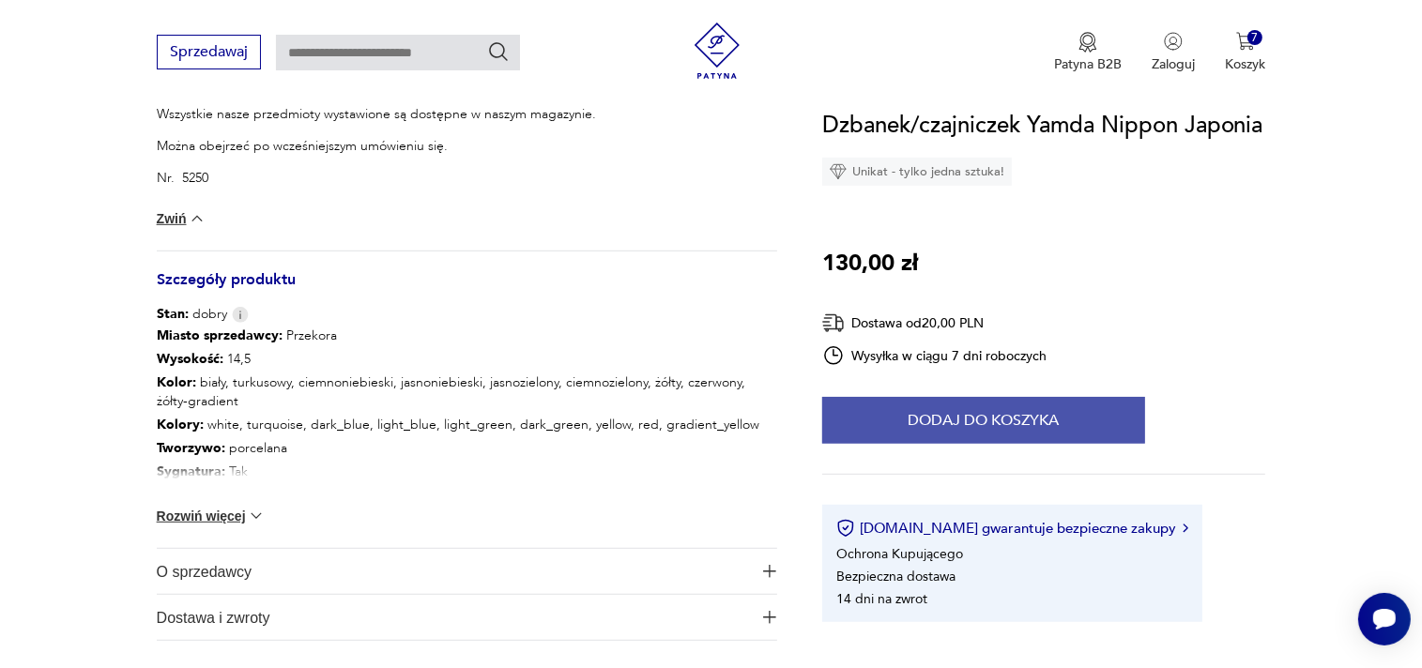
click at [1045, 417] on button "Dodaj do koszyka" at bounding box center [983, 420] width 323 height 47
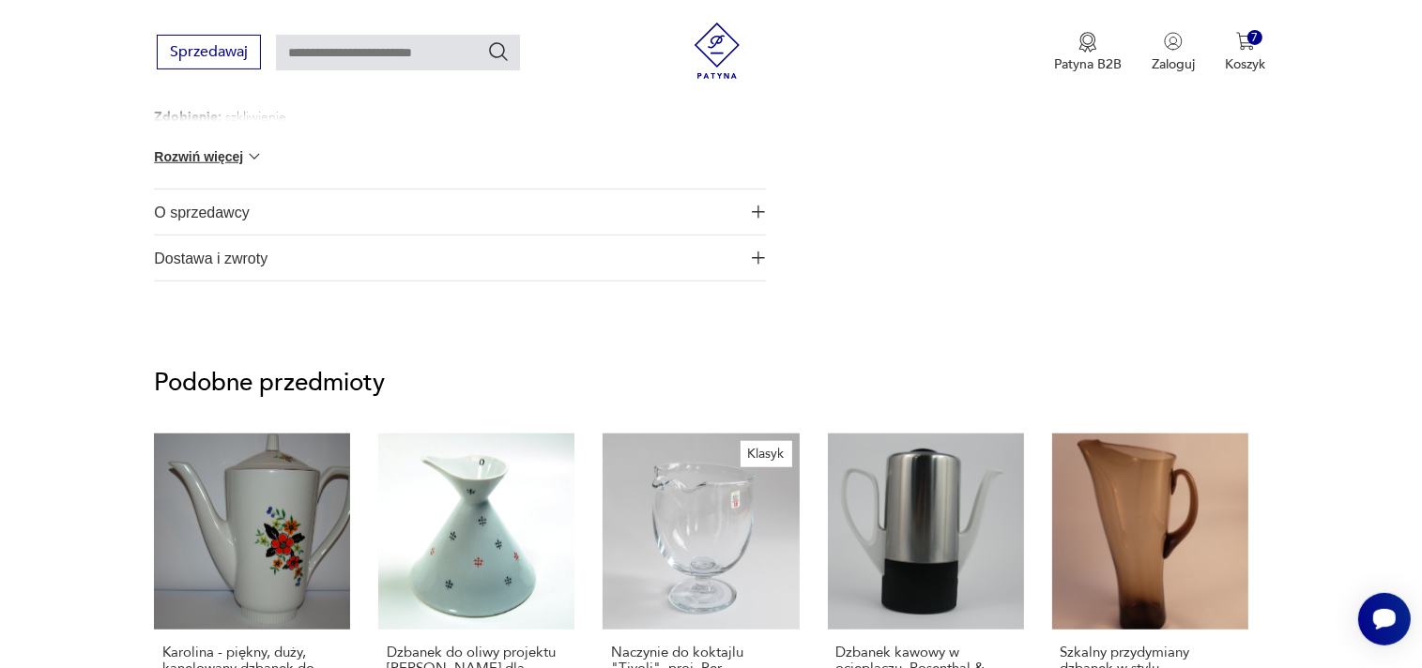
scroll to position [1487, 0]
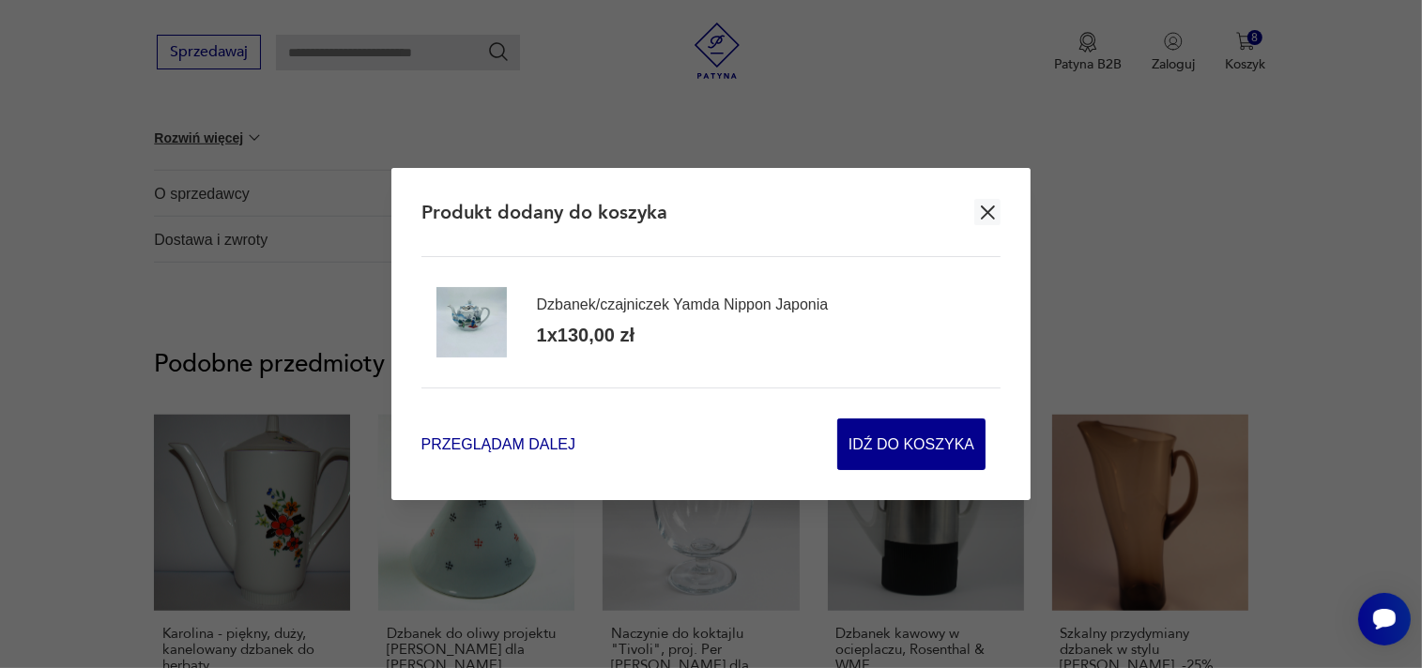
click at [482, 439] on span "Przeglądam dalej" at bounding box center [498, 445] width 154 height 22
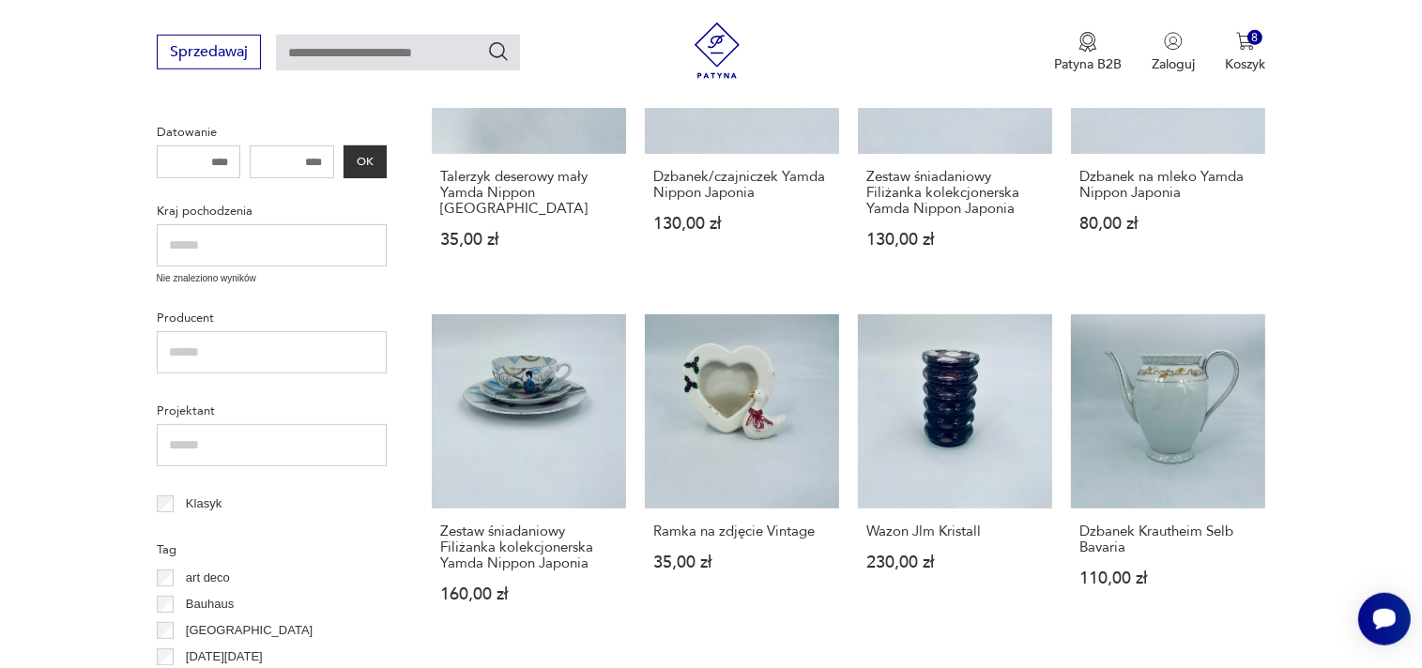
scroll to position [679, 0]
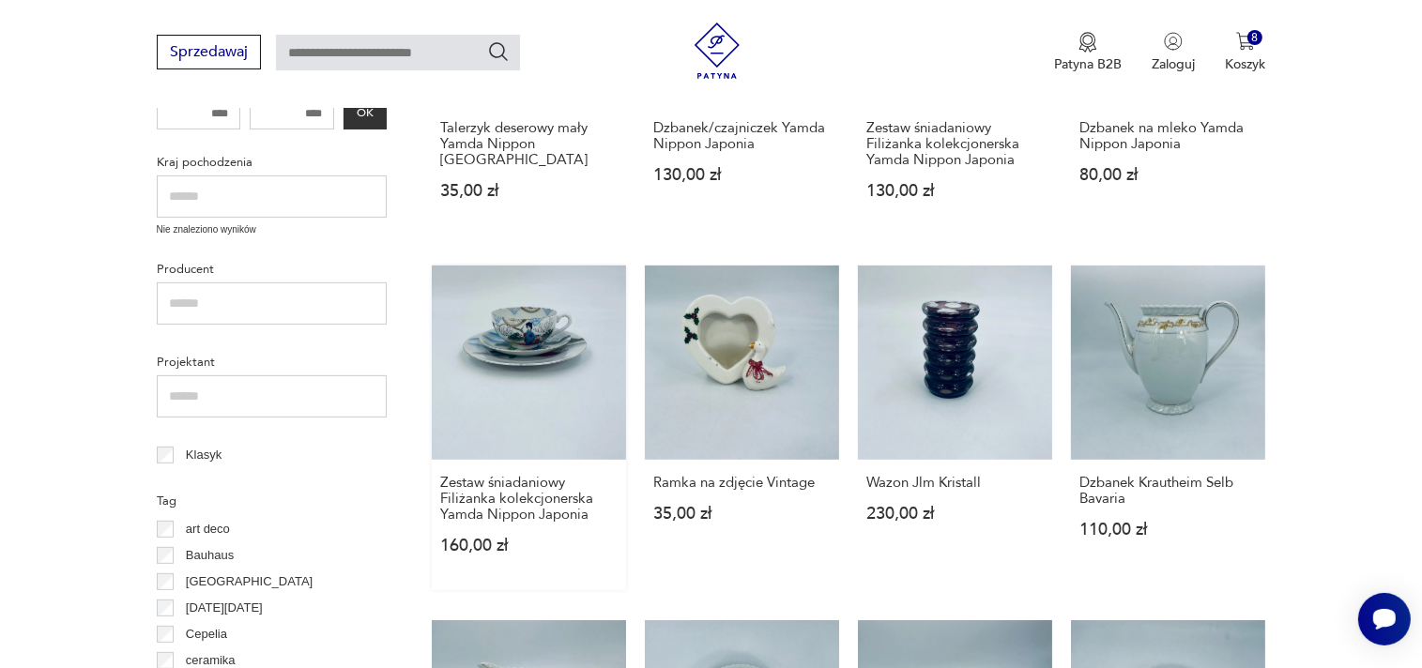
click at [536, 355] on link "Zestaw śniadaniowy Filiżanka kolekcjonerska Yamda Nippon Japonia 160,00 zł" at bounding box center [529, 428] width 194 height 325
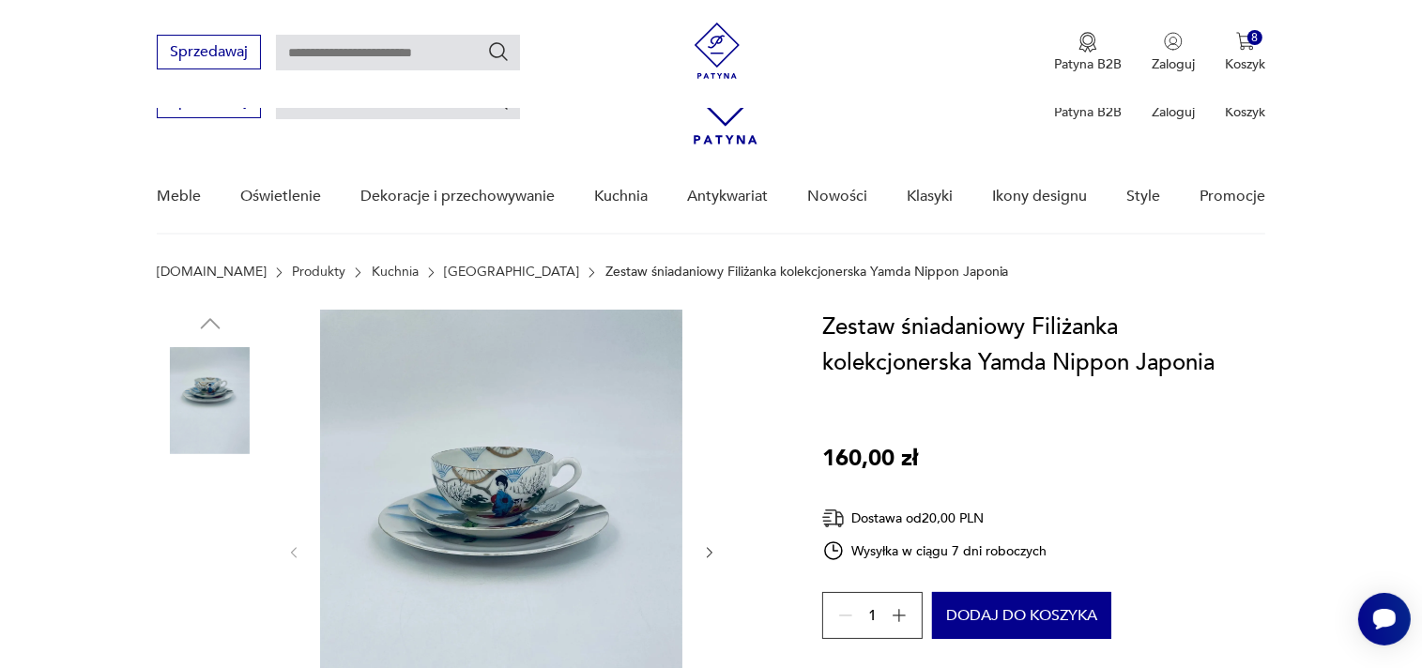
scroll to position [198, 0]
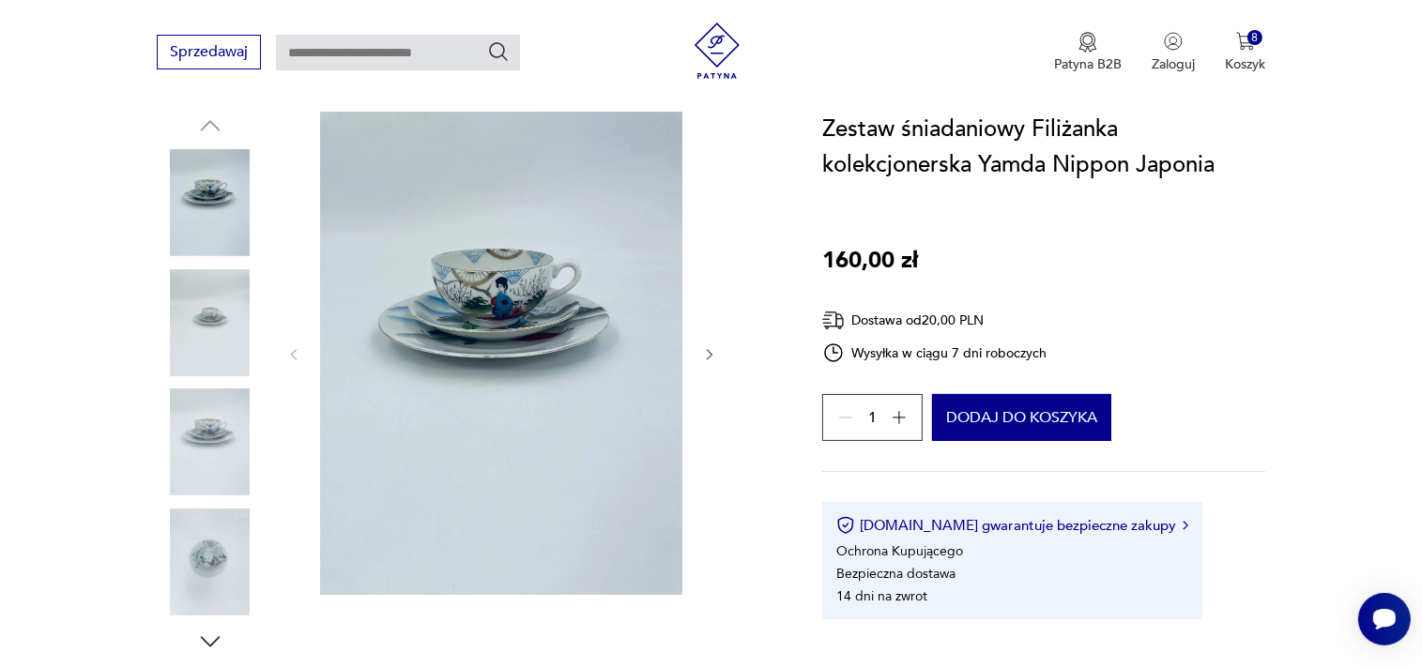
click at [201, 549] on img at bounding box center [210, 562] width 107 height 107
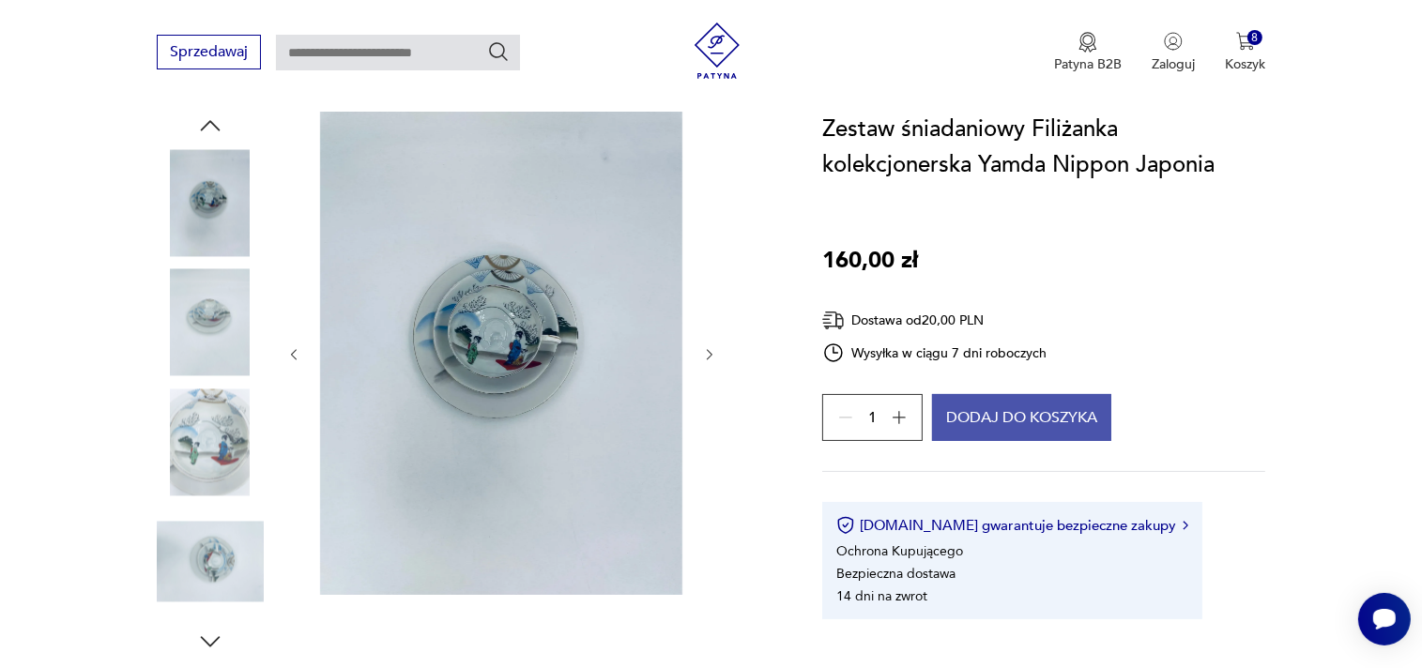
click at [1040, 423] on button "Dodaj do koszyka" at bounding box center [1021, 417] width 179 height 47
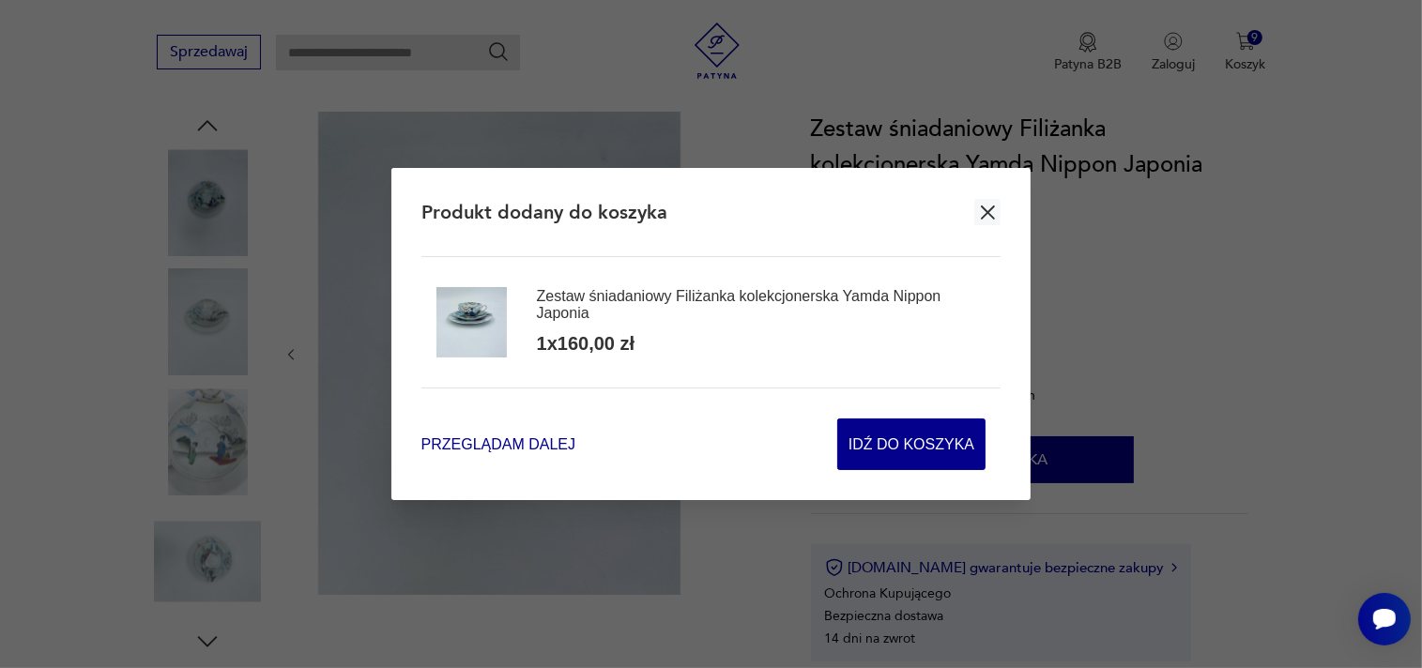
click at [508, 441] on span "Przeglądam dalej" at bounding box center [498, 445] width 154 height 22
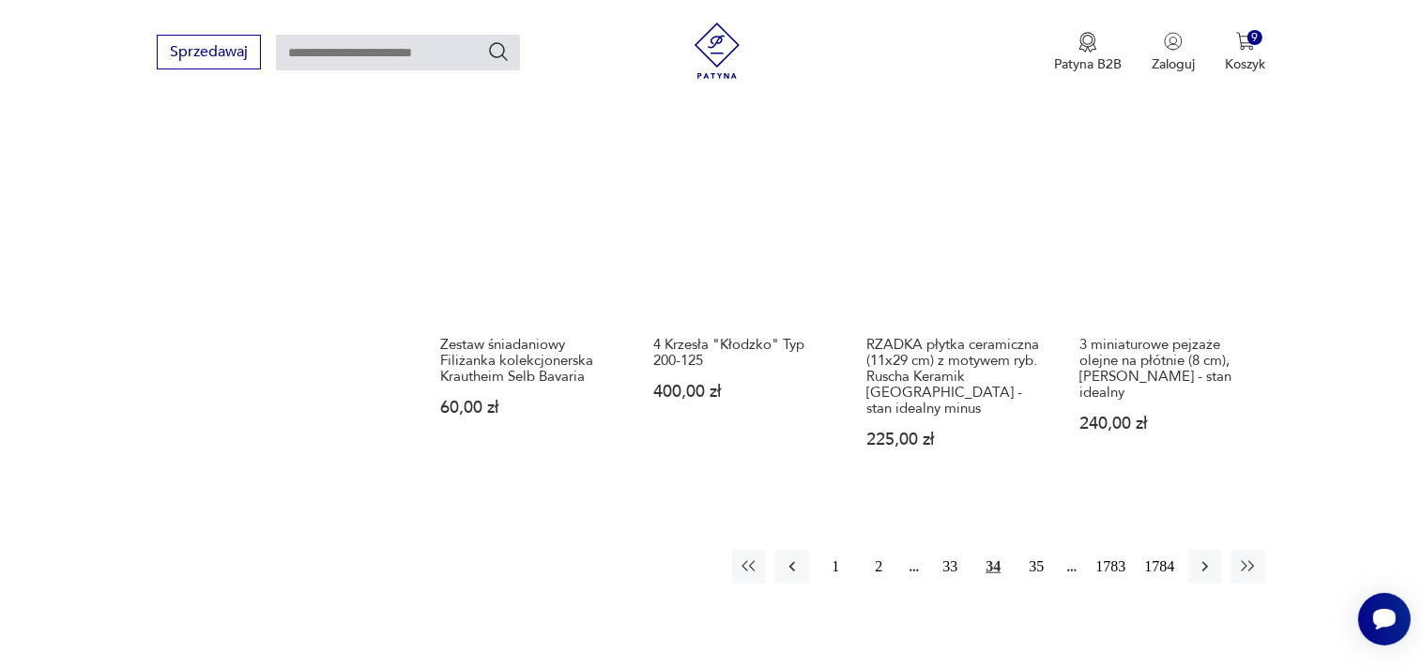
scroll to position [1610, 0]
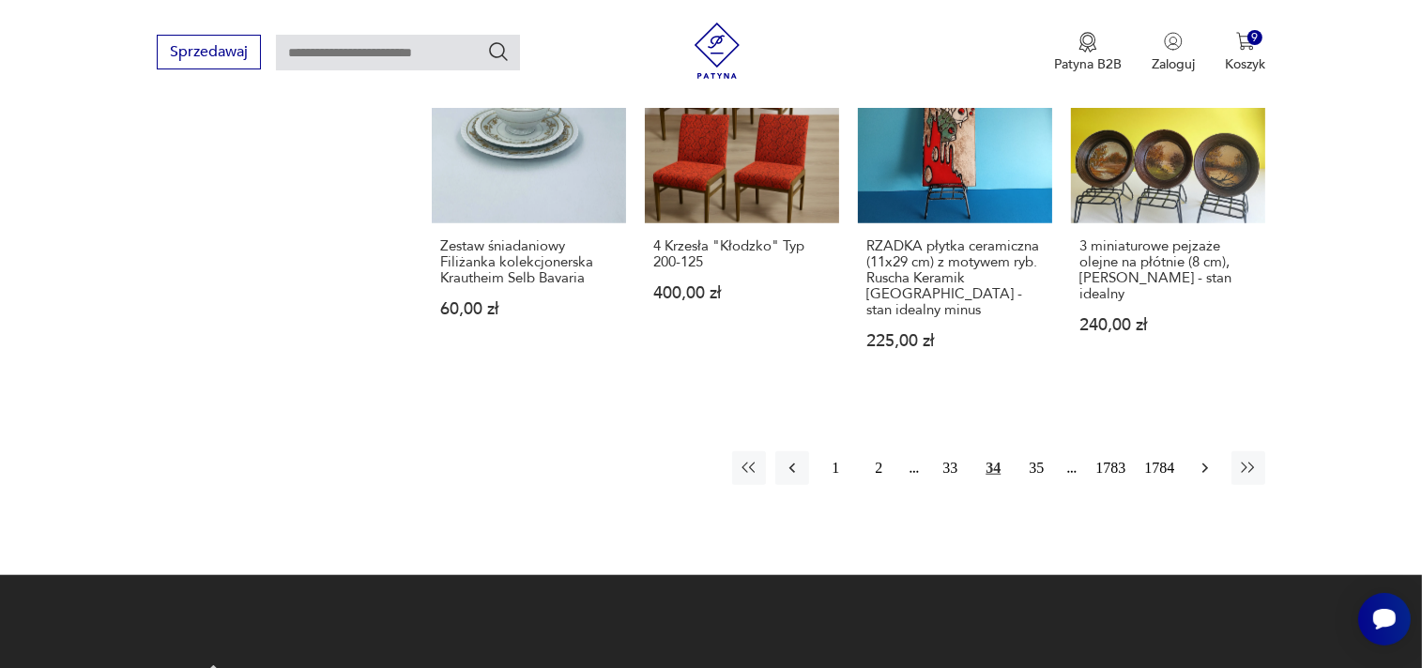
click at [1207, 463] on icon "button" at bounding box center [1205, 468] width 6 height 10
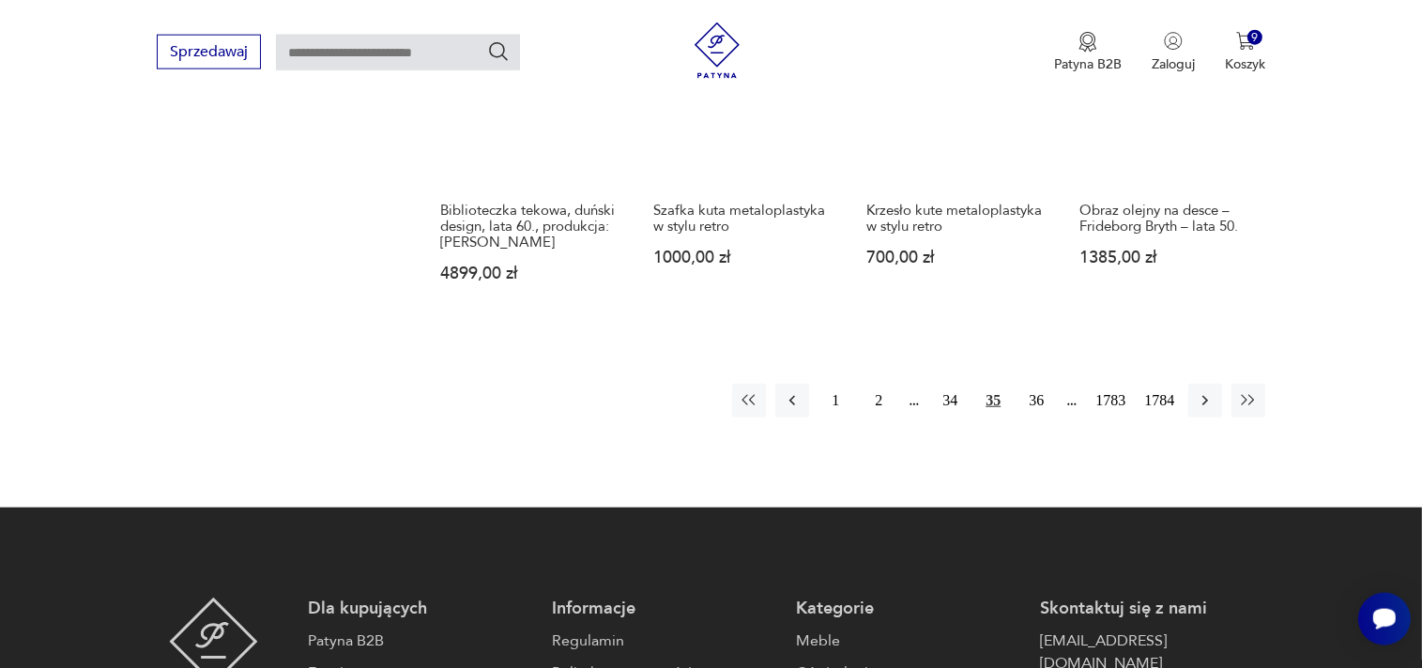
scroll to position [1729, 0]
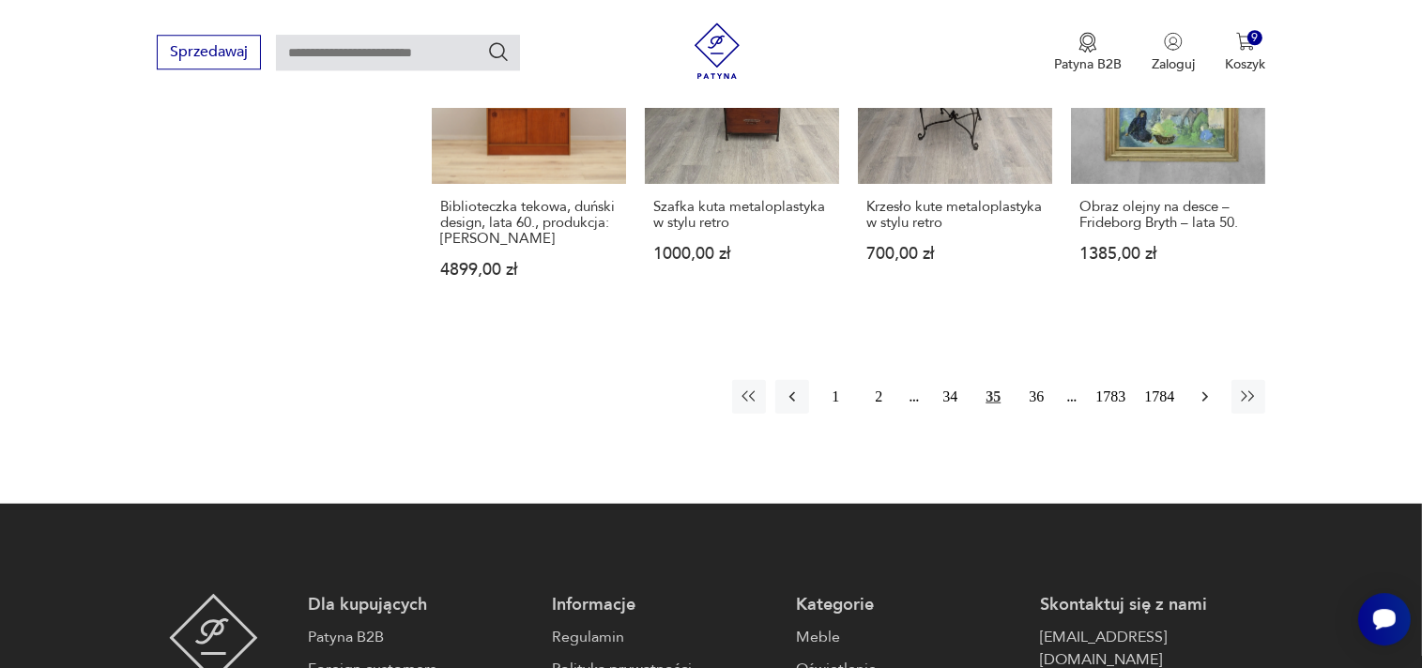
click at [1199, 388] on icon "button" at bounding box center [1205, 397] width 19 height 19
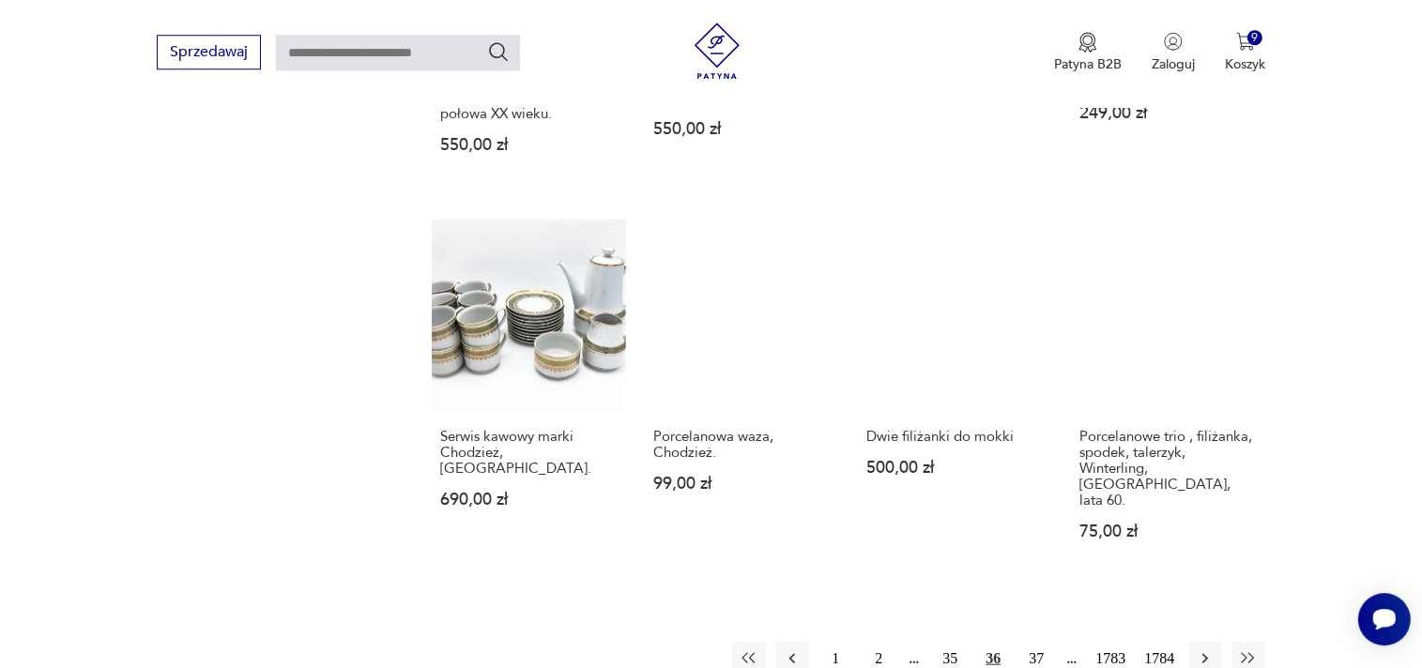
scroll to position [1629, 0]
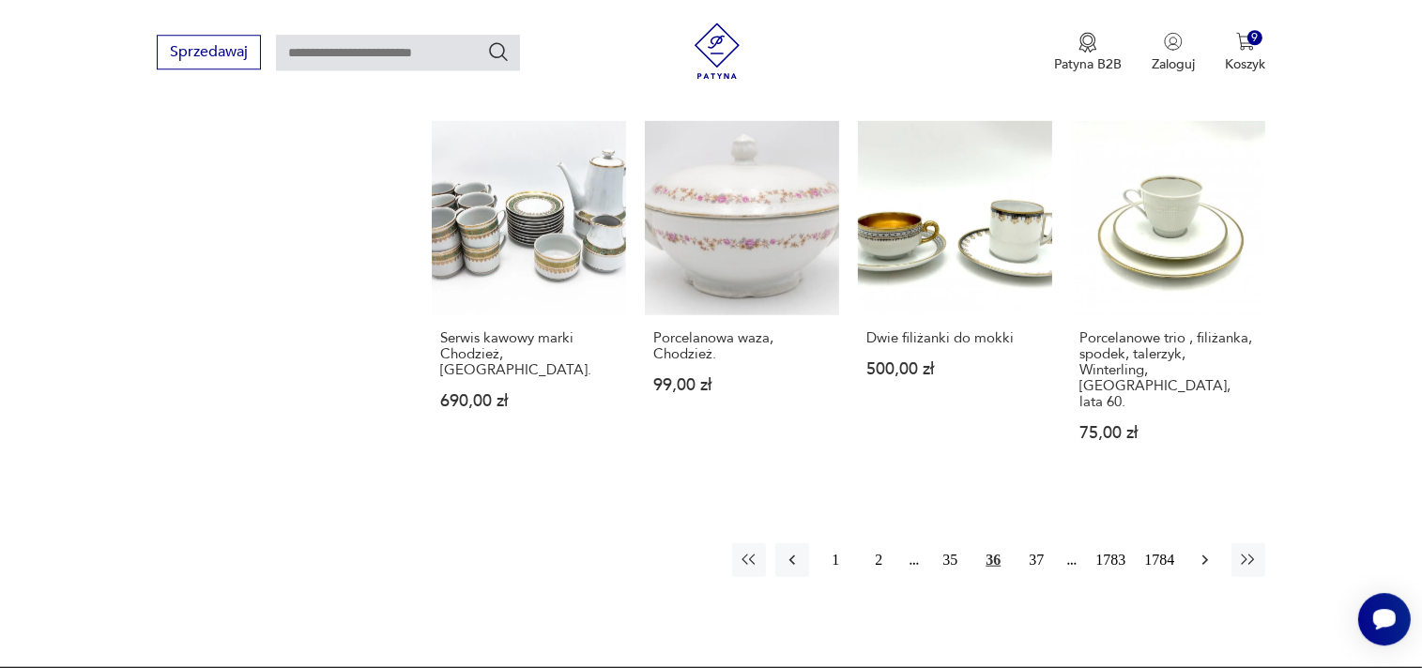
click at [1203, 551] on icon "button" at bounding box center [1205, 560] width 19 height 19
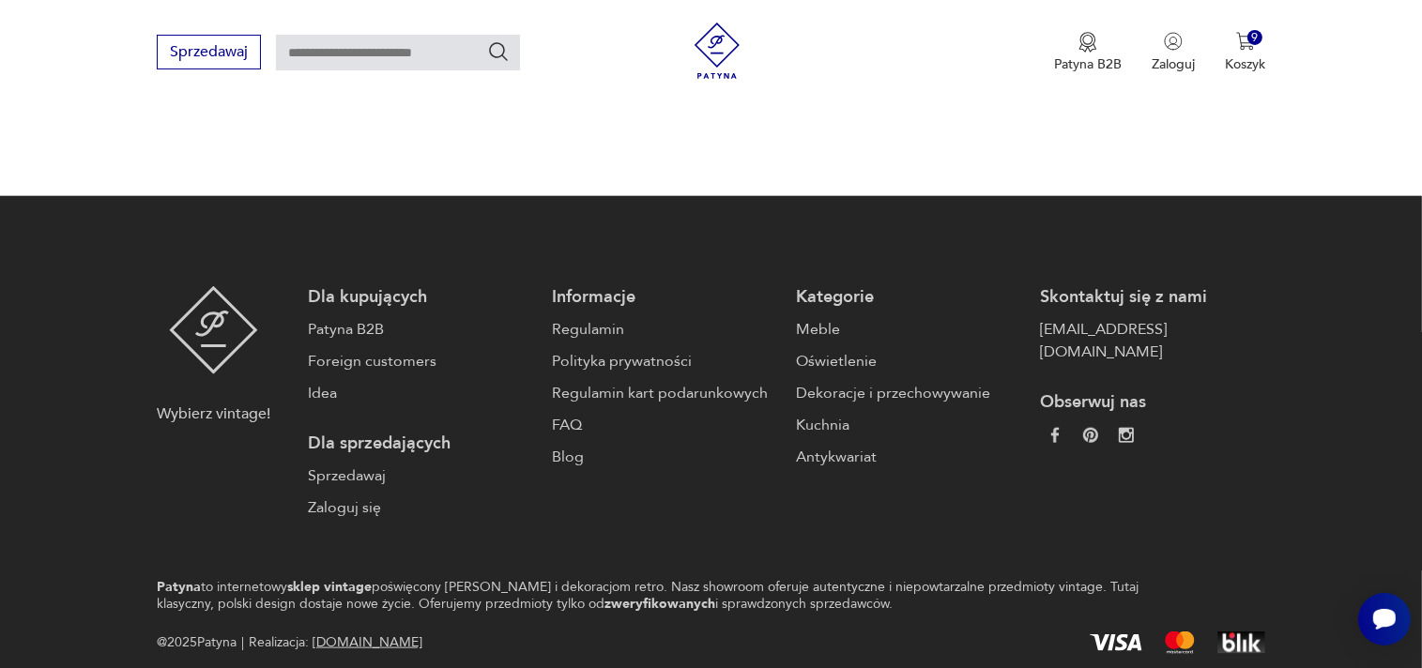
scroll to position [2095, 0]
